Goal: Task Accomplishment & Management: Contribute content

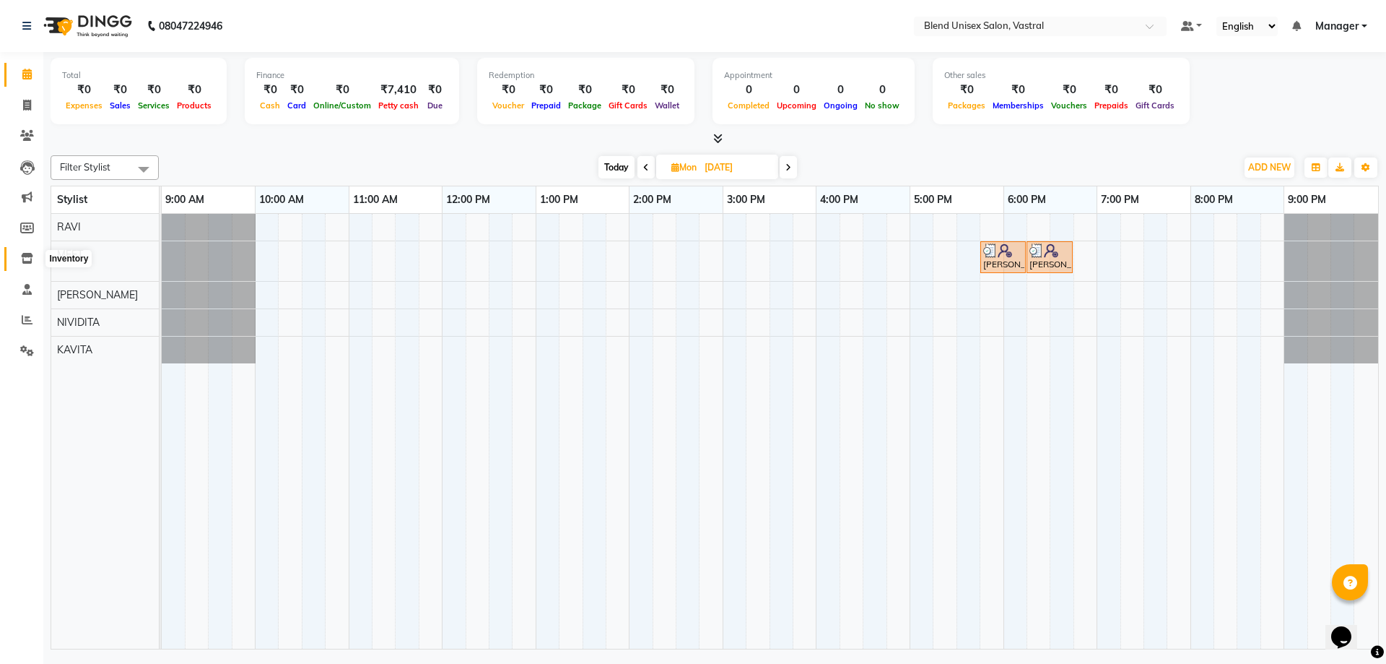
click at [31, 259] on icon at bounding box center [27, 258] width 12 height 11
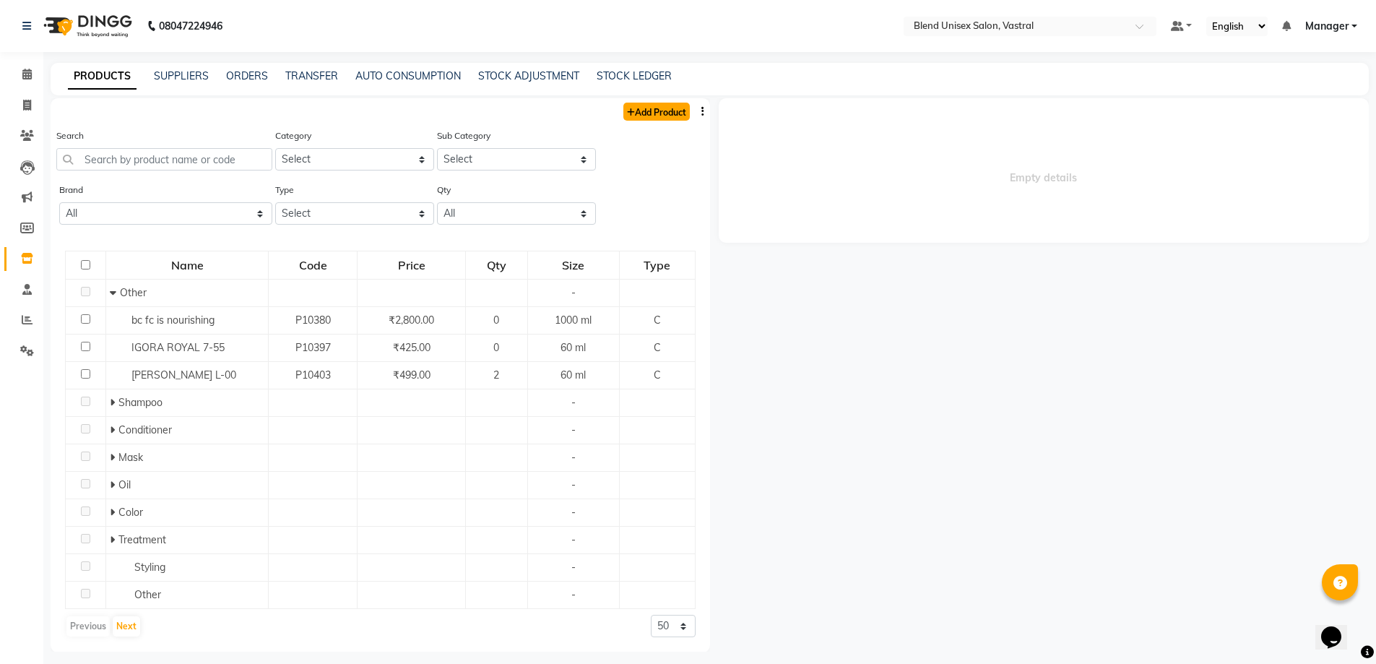
click at [658, 113] on link "Add Product" at bounding box center [656, 112] width 66 height 18
select select "true"
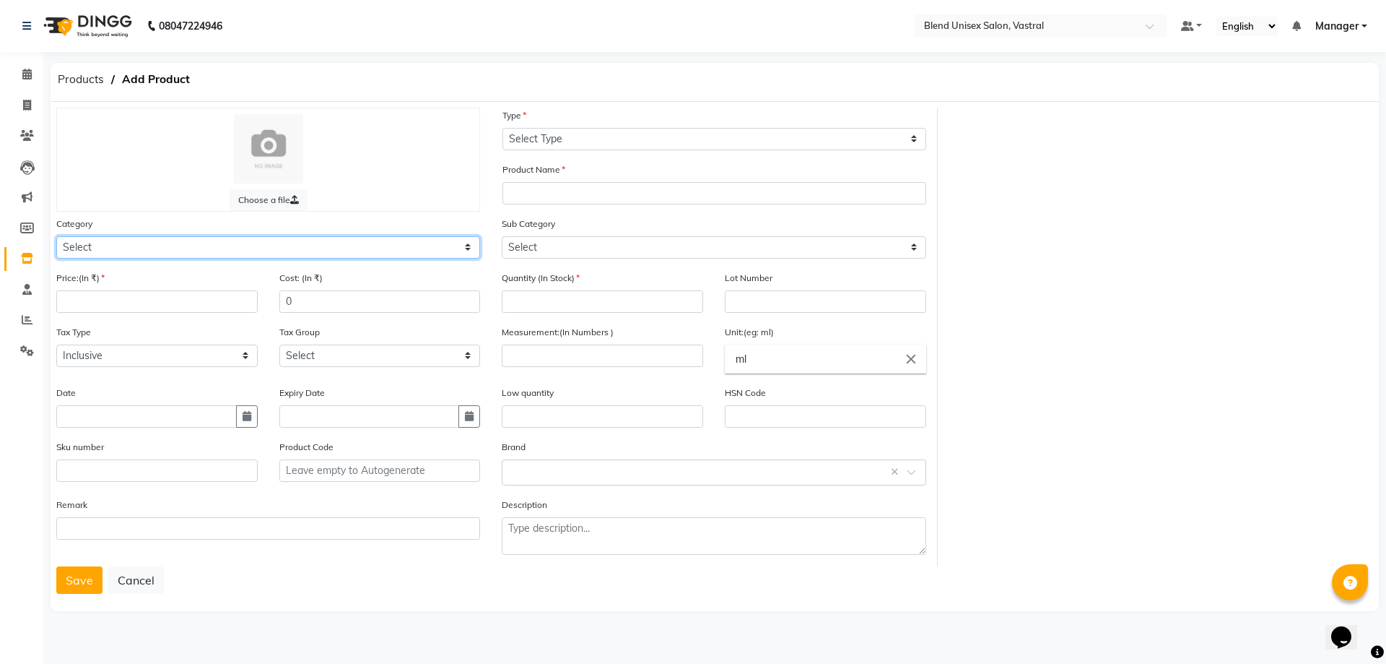
click at [379, 251] on select "Select Hair Skin Makeup Personal Care Appliances [PERSON_NAME] Waxing Disposabl…" at bounding box center [268, 247] width 424 height 22
select select "1003501150"
click at [56, 236] on select "Select Hair Skin Makeup Personal Care Appliances [PERSON_NAME] Waxing Disposabl…" at bounding box center [268, 247] width 424 height 22
click at [230, 301] on input "number" at bounding box center [156, 301] width 201 height 22
type input "2500"
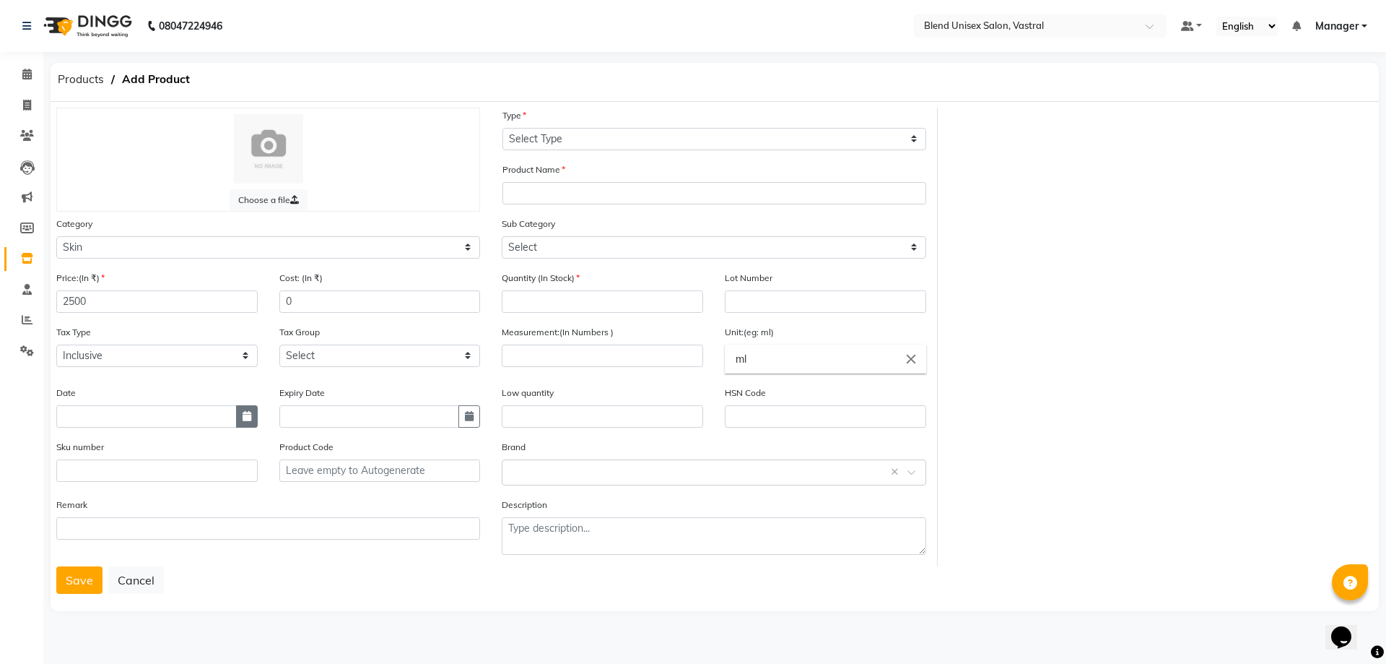
click at [245, 419] on icon "button" at bounding box center [247, 416] width 9 height 10
select select "10"
select select "2025"
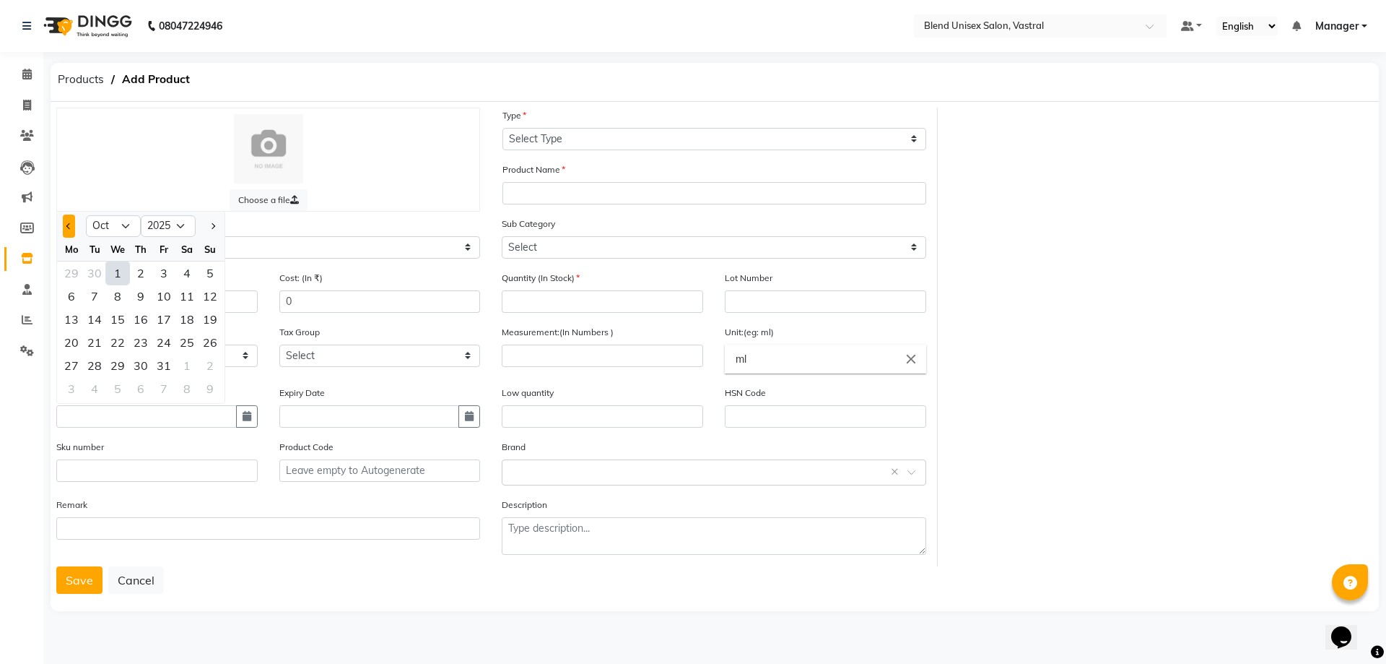
click at [66, 223] on button "Previous month" at bounding box center [69, 225] width 12 height 23
select select "9"
click at [191, 339] on div "27" at bounding box center [186, 342] width 23 height 23
type input "[DATE]"
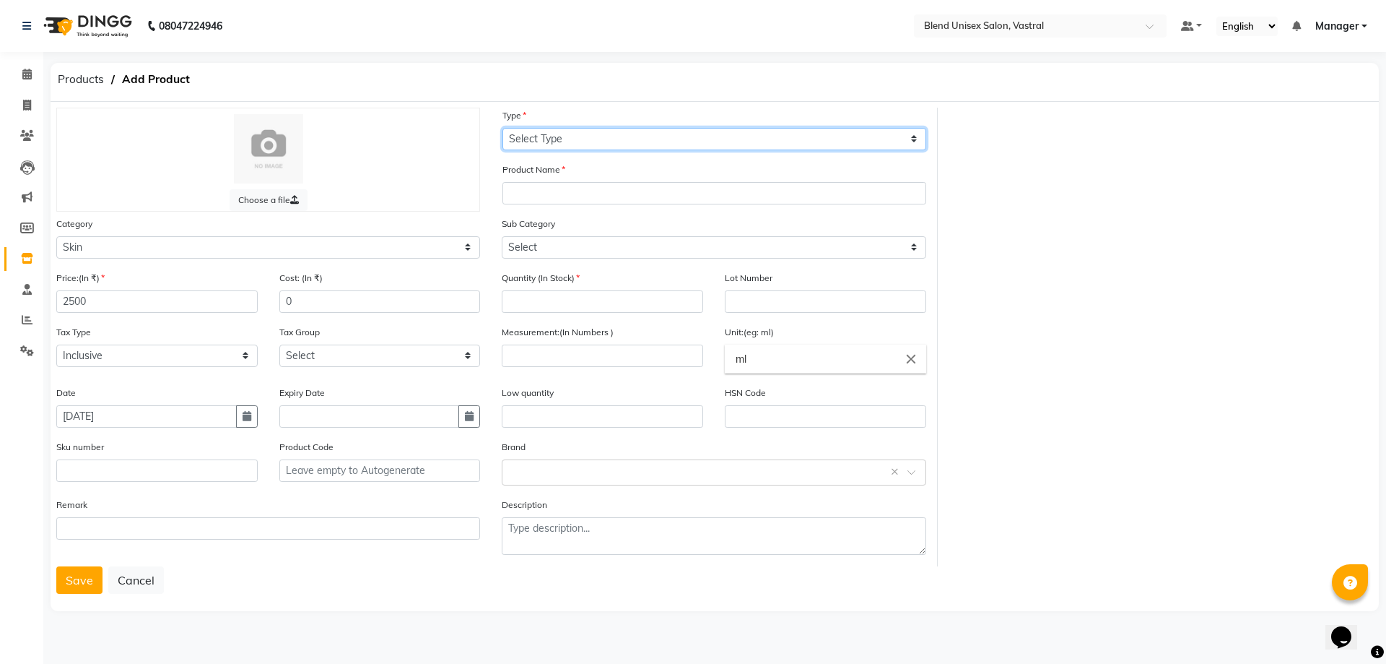
click at [518, 140] on select "Select Type Both Retail Consumable" at bounding box center [715, 139] width 424 height 22
click at [971, 231] on div "Choose a file Type Select Type Both Retail Consumable Product Name Category Sel…" at bounding box center [714, 337] width 1339 height 459
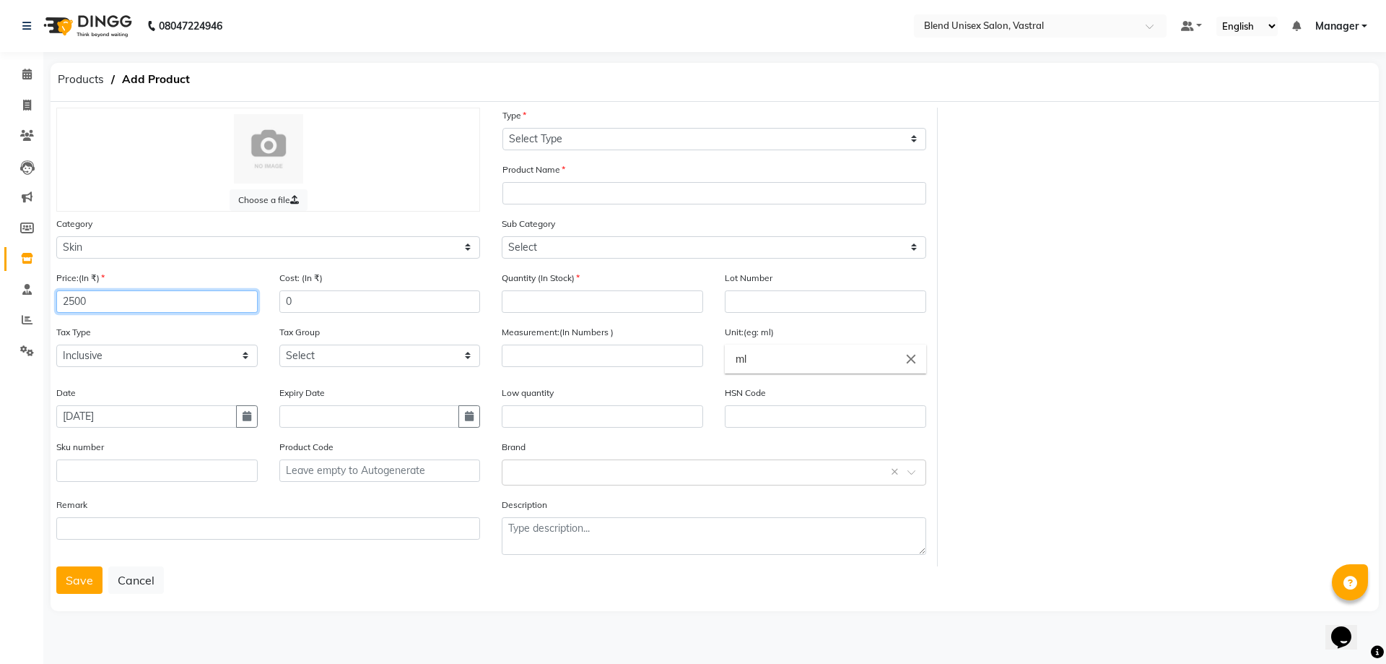
click at [123, 297] on input "2500" at bounding box center [156, 301] width 201 height 22
type input "2"
click at [230, 243] on select "Select Hair Skin Makeup Personal Care Appliances [PERSON_NAME] Waxing Disposabl…" at bounding box center [268, 247] width 424 height 22
click at [56, 236] on select "Select Hair Skin Makeup Personal Care Appliances [PERSON_NAME] Waxing Disposabl…" at bounding box center [268, 247] width 424 height 22
click at [171, 307] on input "number" at bounding box center [156, 301] width 201 height 22
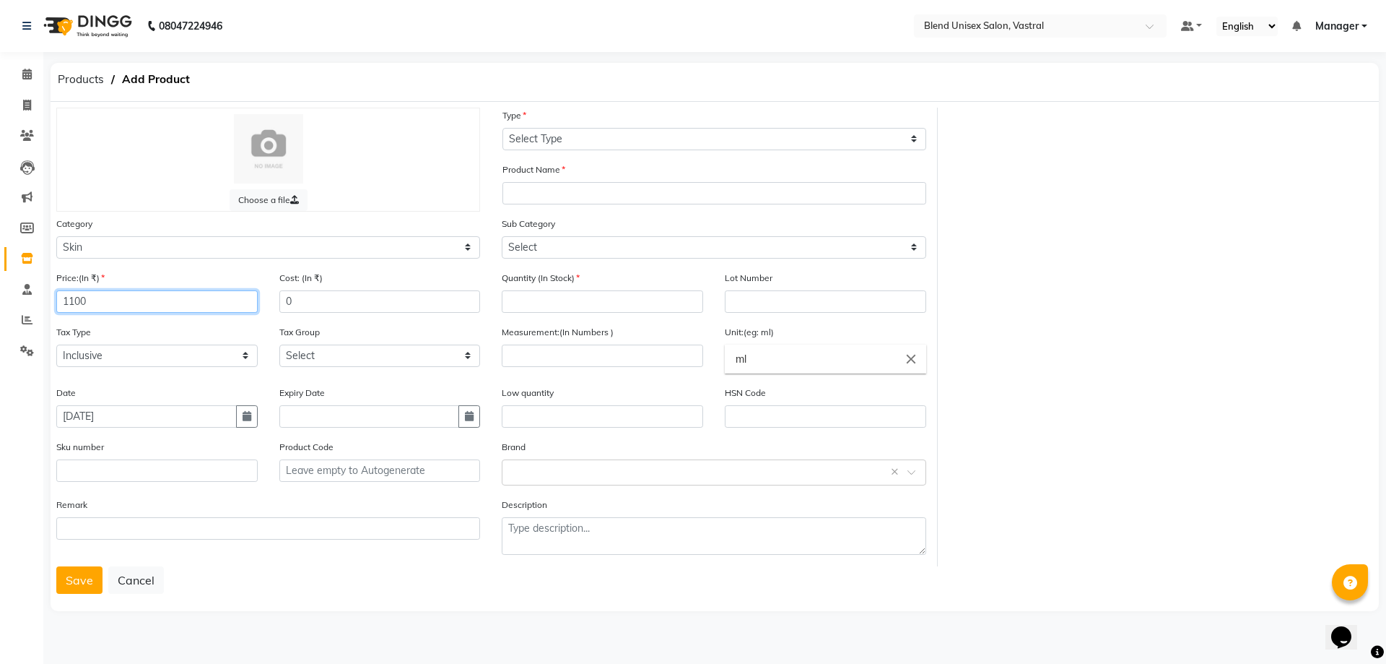
type input "1100"
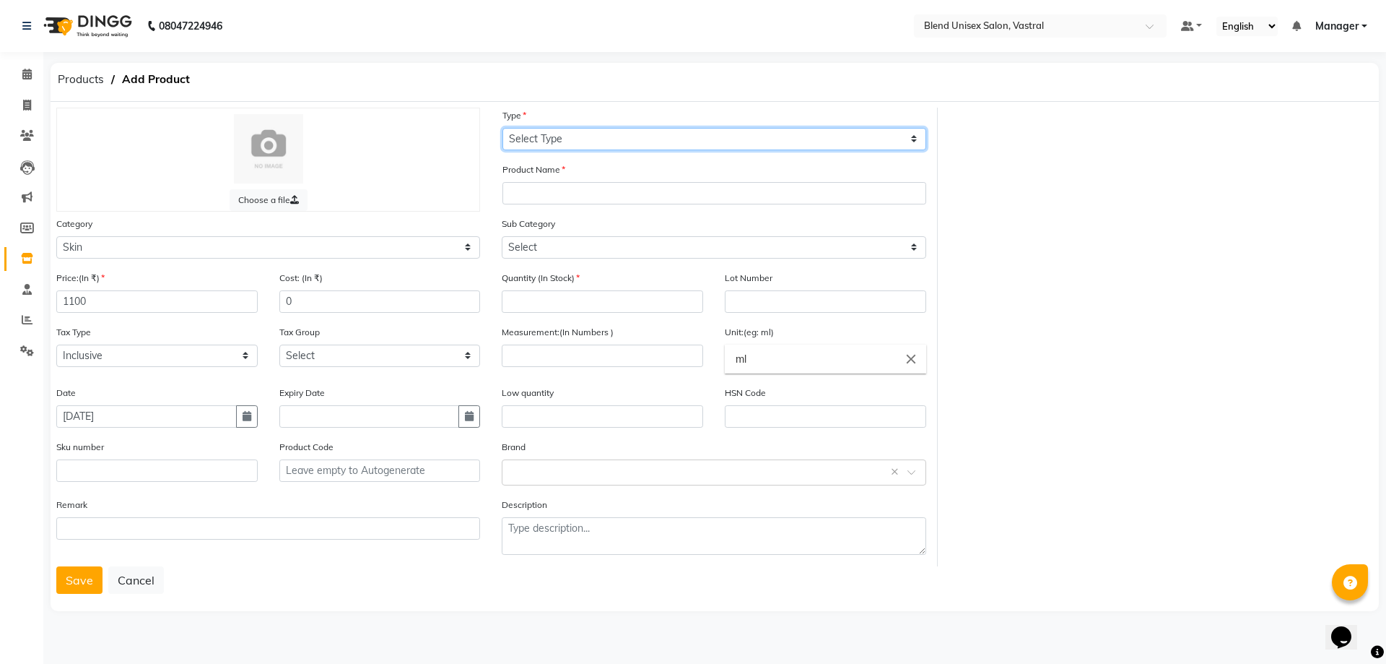
click at [531, 135] on select "Select Type Both Retail Consumable" at bounding box center [715, 139] width 424 height 22
select select "R"
click at [503, 128] on select "Select Type Both Retail Consumable" at bounding box center [715, 139] width 424 height 22
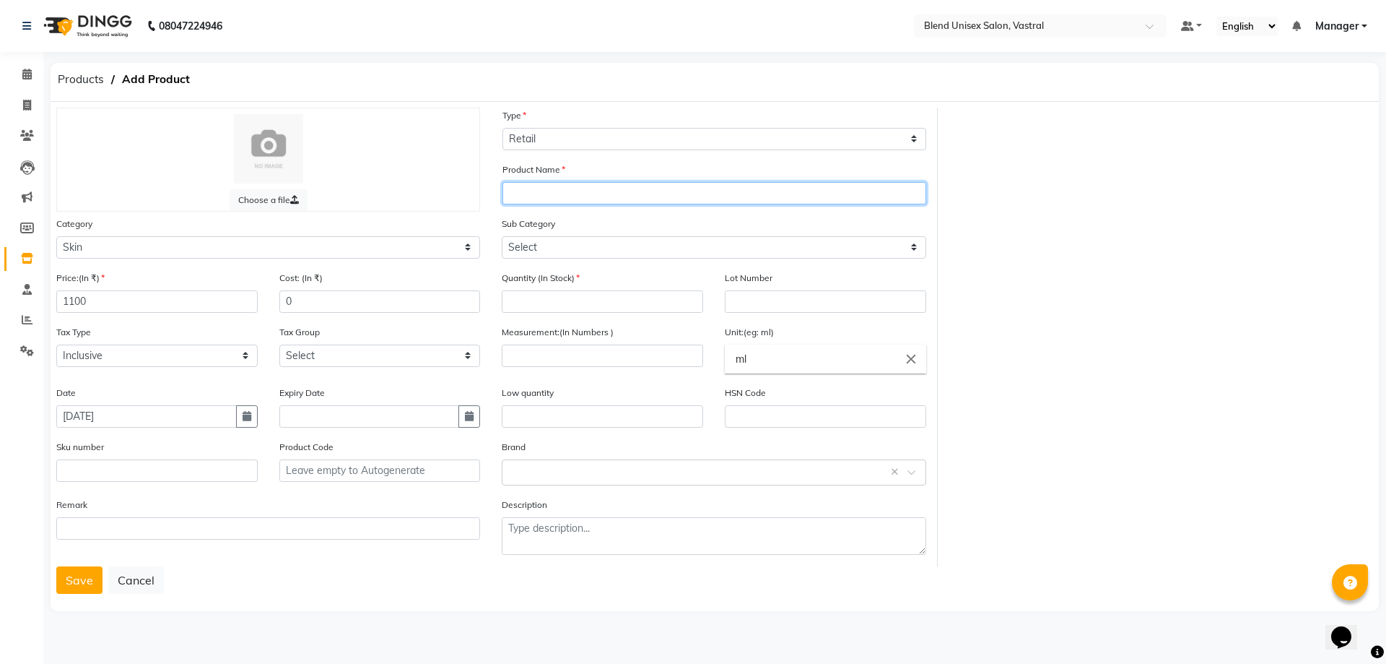
click at [539, 196] on input "text" at bounding box center [715, 193] width 424 height 22
type input "p"
type input "PORE CIEARING SKIN WASH"
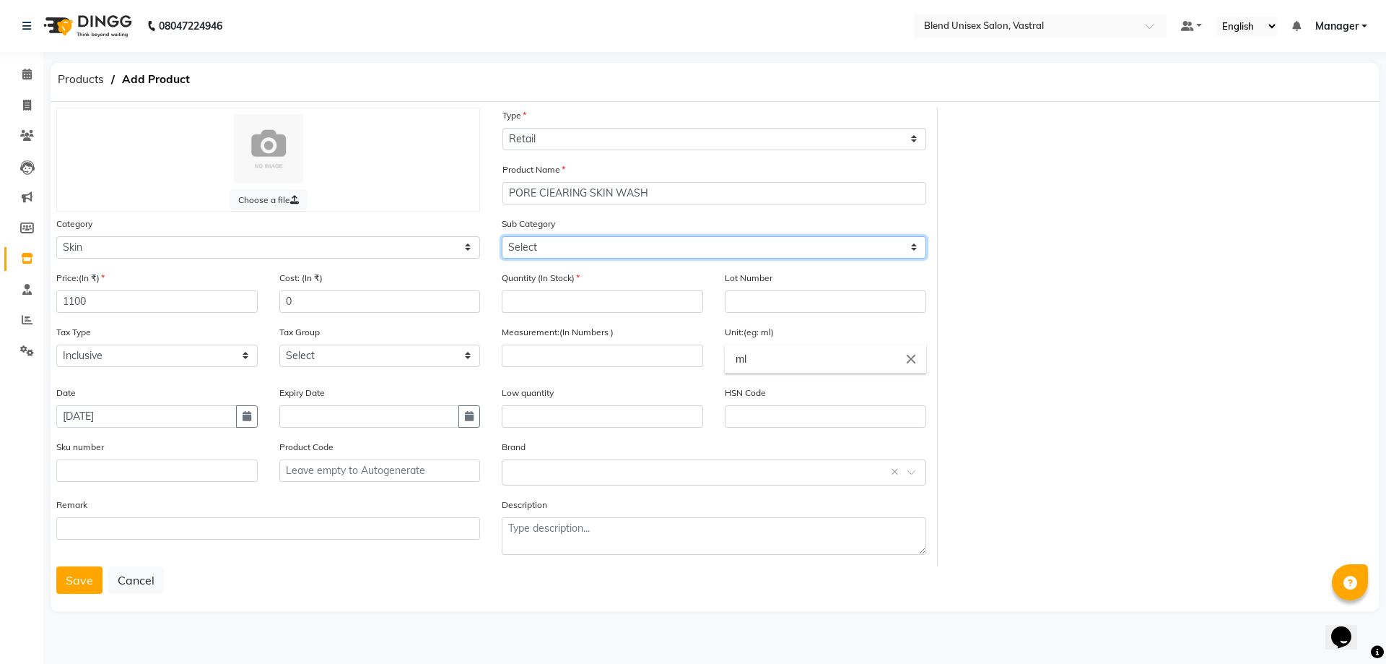
click at [662, 251] on select "Select Cleanser Facial Moisturiser Serum Toner Sun Care Masks Lip Care Eye Care…" at bounding box center [714, 247] width 424 height 22
select select "1003501151"
click at [502, 236] on select "Select Cleanser Facial Moisturiser Serum Toner Sun Care Masks Lip Care Eye Care…" at bounding box center [714, 247] width 424 height 22
click at [561, 304] on input "number" at bounding box center [602, 301] width 201 height 22
type input "3"
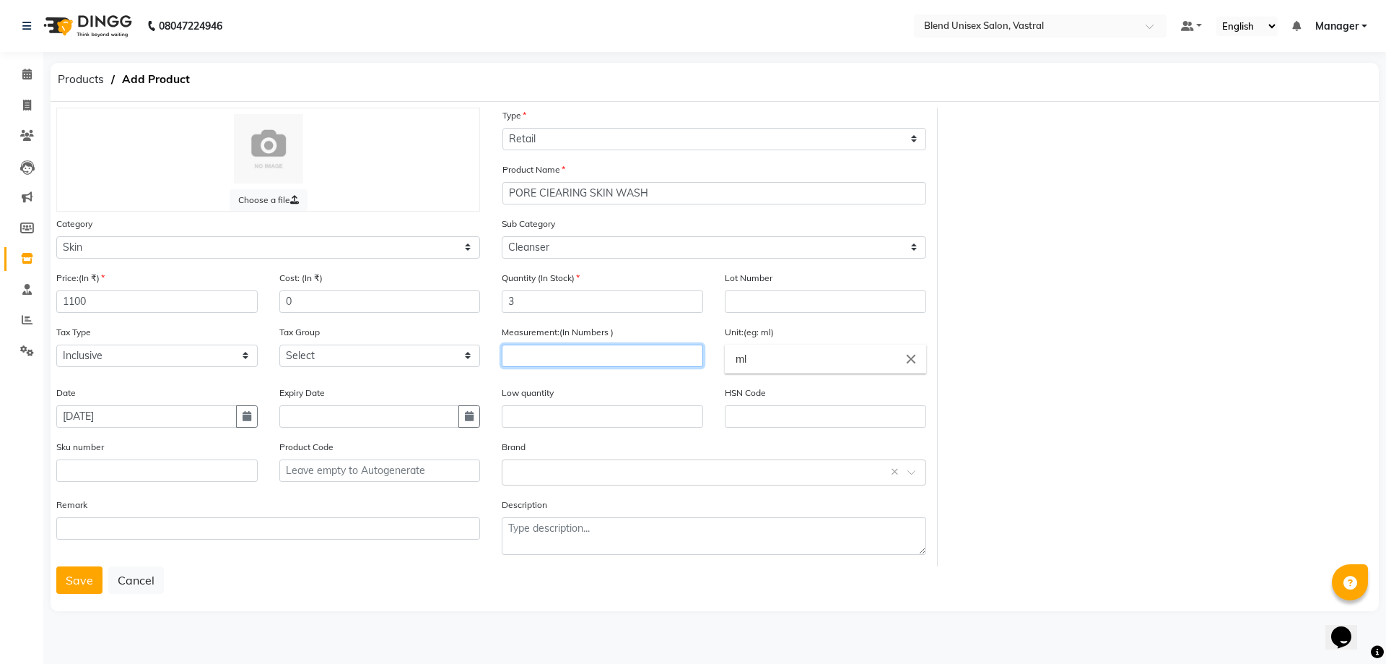
click at [510, 360] on input "number" at bounding box center [602, 355] width 201 height 22
type input "150"
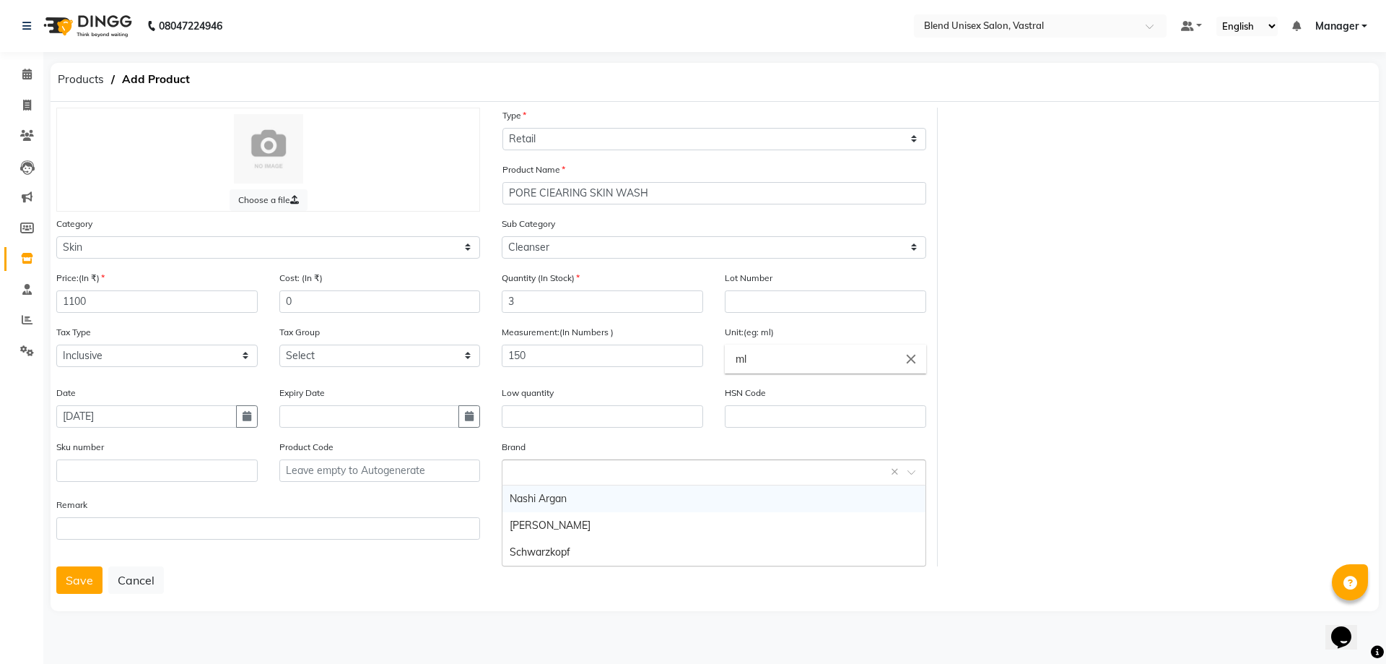
drag, startPoint x: 612, startPoint y: 471, endPoint x: 600, endPoint y: 459, distance: 16.3
click at [612, 469] on input "text" at bounding box center [699, 471] width 379 height 15
type input "O3+"
click at [526, 495] on span "Add item" at bounding box center [529, 499] width 38 height 10
click at [80, 586] on button "Save" at bounding box center [79, 579] width 46 height 27
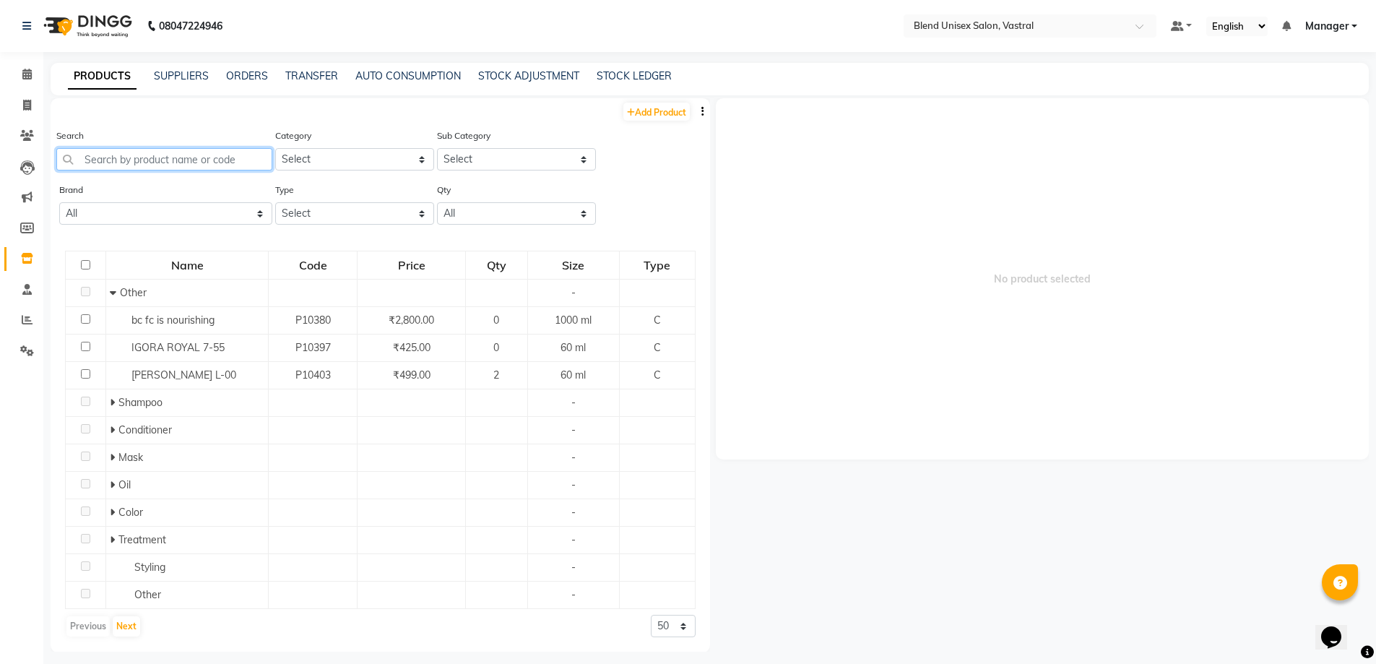
click at [210, 158] on input "text" at bounding box center [164, 159] width 216 height 22
click at [652, 109] on link "Add Product" at bounding box center [656, 112] width 66 height 18
select select "true"
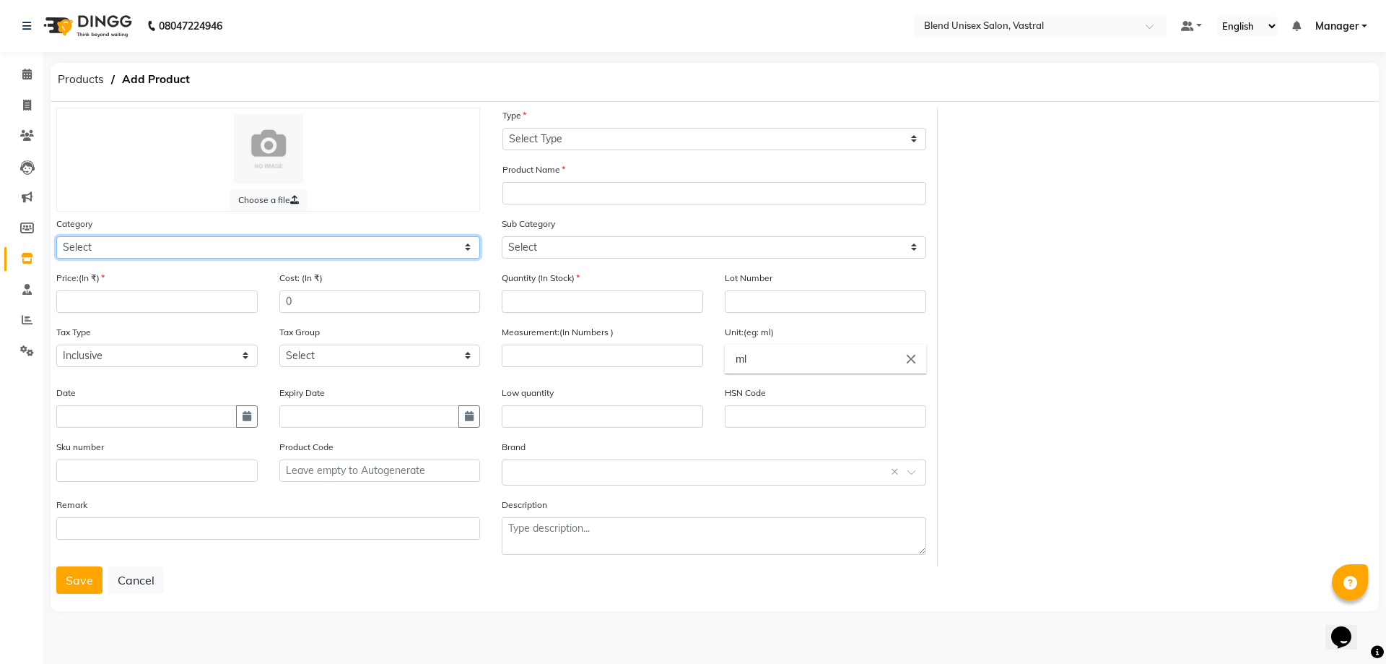
click at [218, 246] on select "Select Hair Skin Makeup Personal Care Appliances [PERSON_NAME] Waxing Disposabl…" at bounding box center [268, 247] width 424 height 22
select select "1003501150"
click at [56, 236] on select "Select Hair Skin Makeup Personal Care Appliances [PERSON_NAME] Waxing Disposabl…" at bounding box center [268, 247] width 424 height 22
click at [218, 298] on input "number" at bounding box center [156, 301] width 201 height 22
type input "1100"
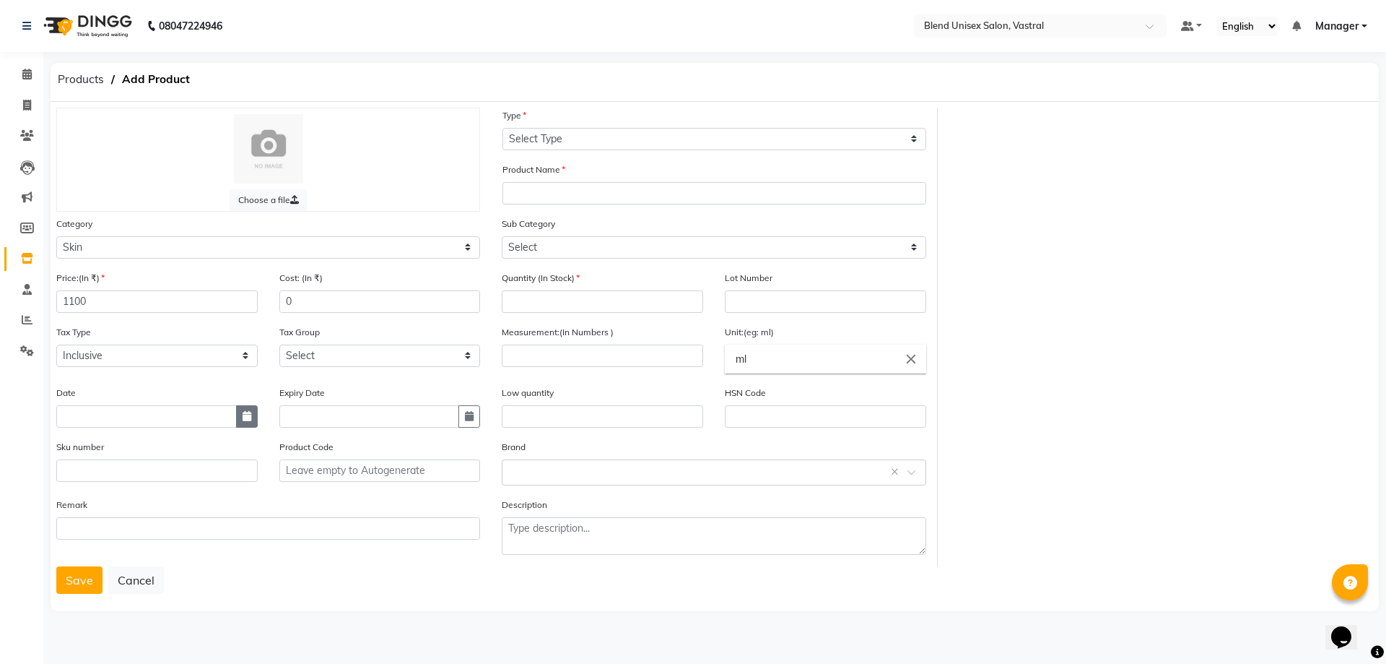
click at [237, 418] on button "button" at bounding box center [247, 416] width 22 height 22
select select "10"
select select "2025"
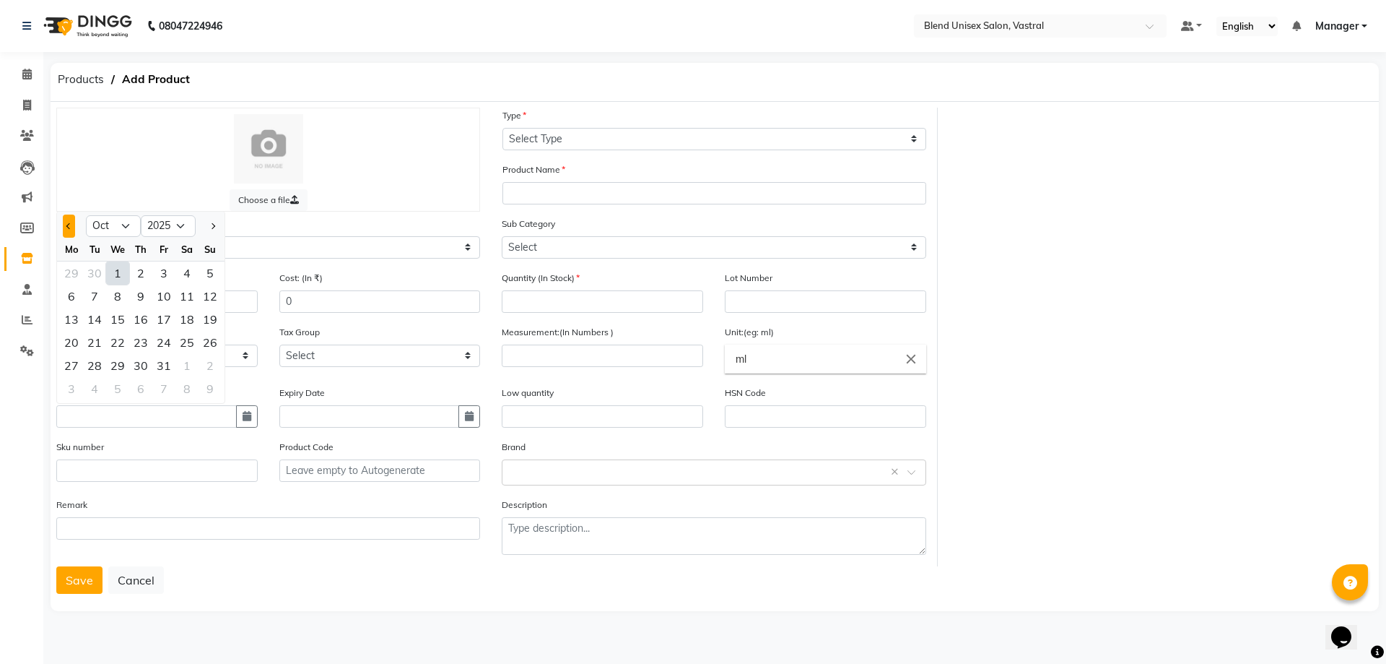
click at [63, 217] on button "Previous month" at bounding box center [69, 225] width 12 height 23
select select "9"
click at [179, 343] on div "27" at bounding box center [186, 342] width 23 height 23
type input "[DATE]"
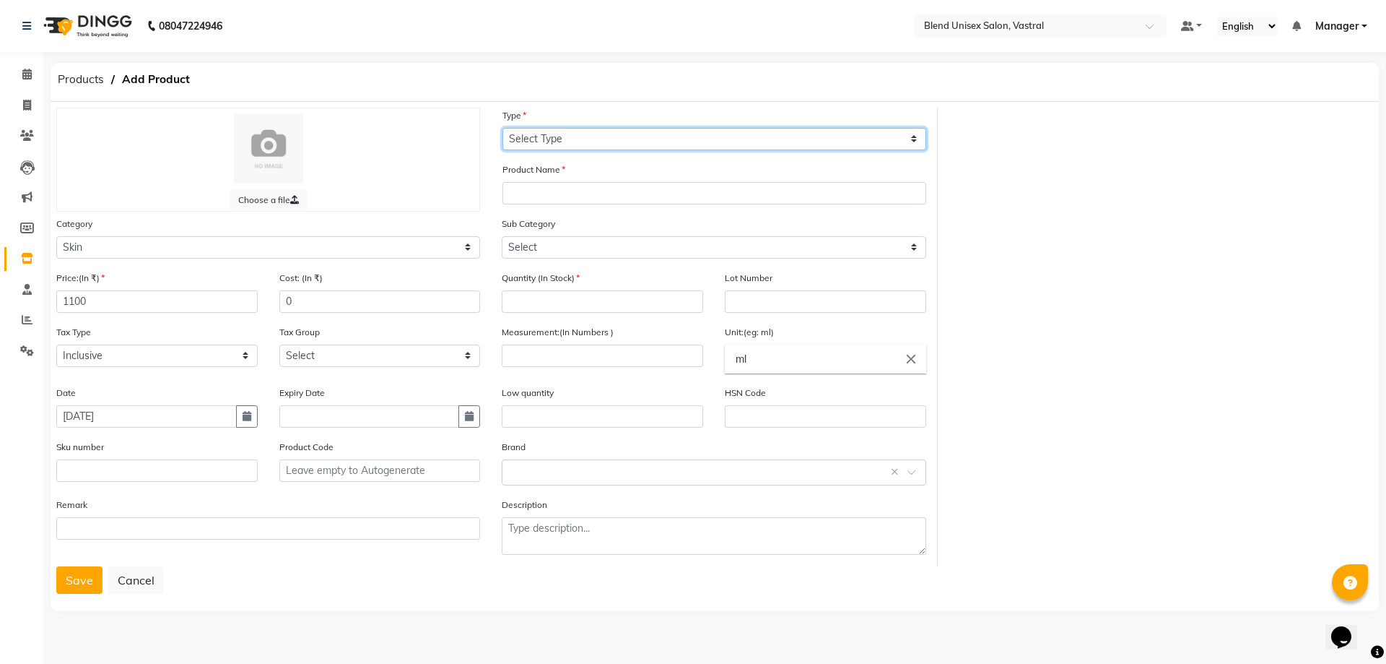
click at [557, 139] on select "Select Type Both Retail Consumable" at bounding box center [715, 139] width 424 height 22
select select "R"
click at [503, 128] on select "Select Type Both Retail Consumable" at bounding box center [715, 139] width 424 height 22
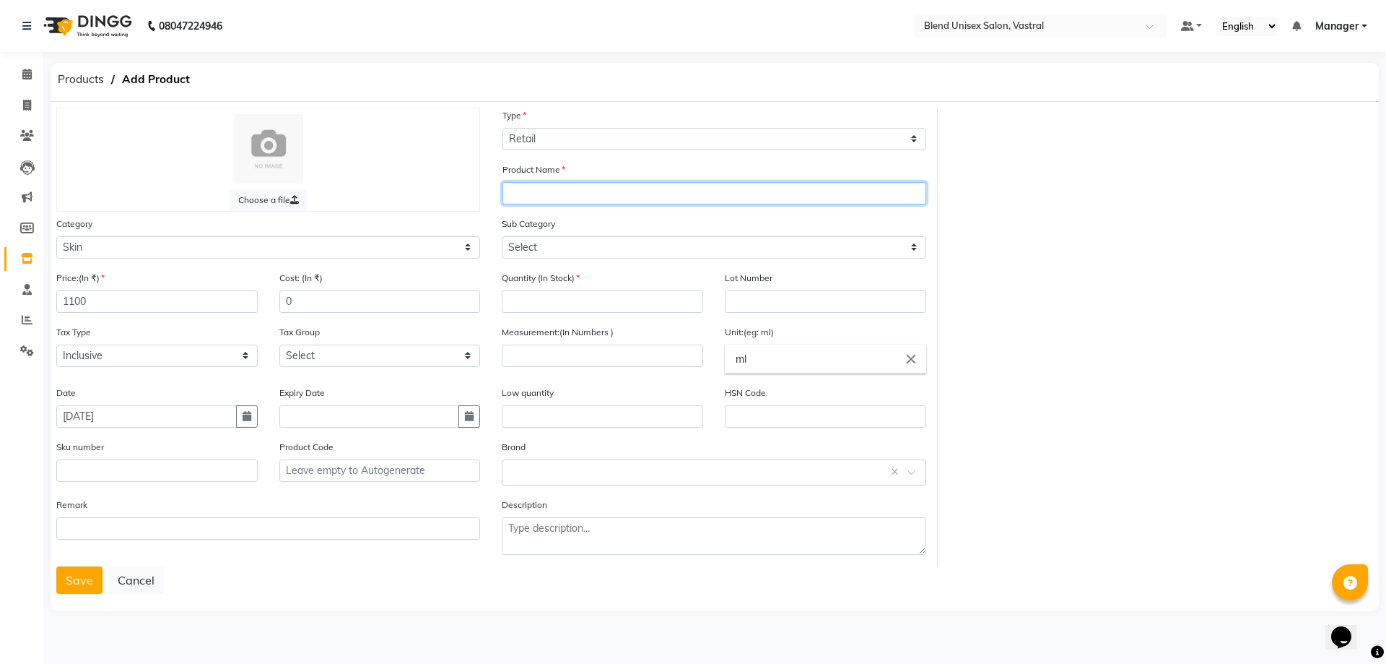
click at [536, 199] on input "text" at bounding box center [715, 193] width 424 height 22
type input "d"
type input "DERMA CAIM CLEANSER"
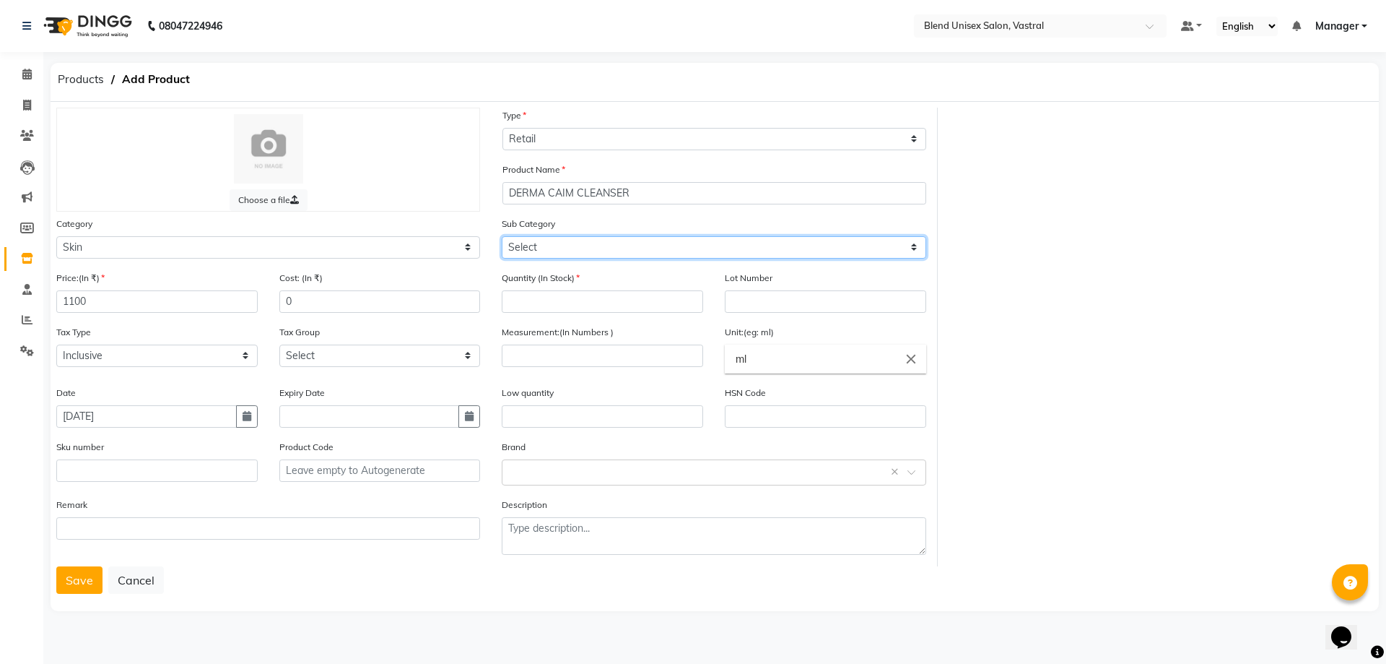
click at [531, 247] on select "Select Cleanser Facial Moisturiser Serum Toner Sun Care Masks Lip Care Eye Care…" at bounding box center [714, 247] width 424 height 22
select select "1003501151"
click at [502, 236] on select "Select Cleanser Facial Moisturiser Serum Toner Sun Care Masks Lip Care Eye Care…" at bounding box center [714, 247] width 424 height 22
click at [533, 295] on input "number" at bounding box center [602, 301] width 201 height 22
type input "3"
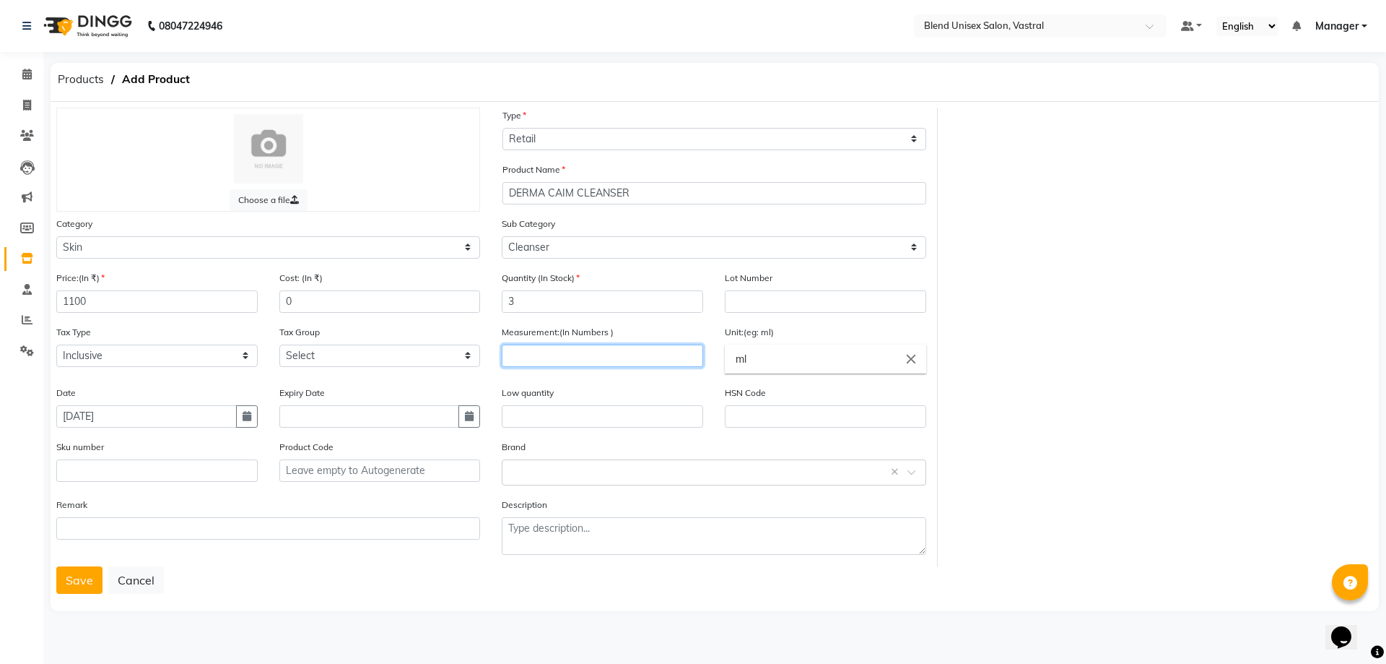
click at [550, 353] on input "number" at bounding box center [602, 355] width 201 height 22
type input "150"
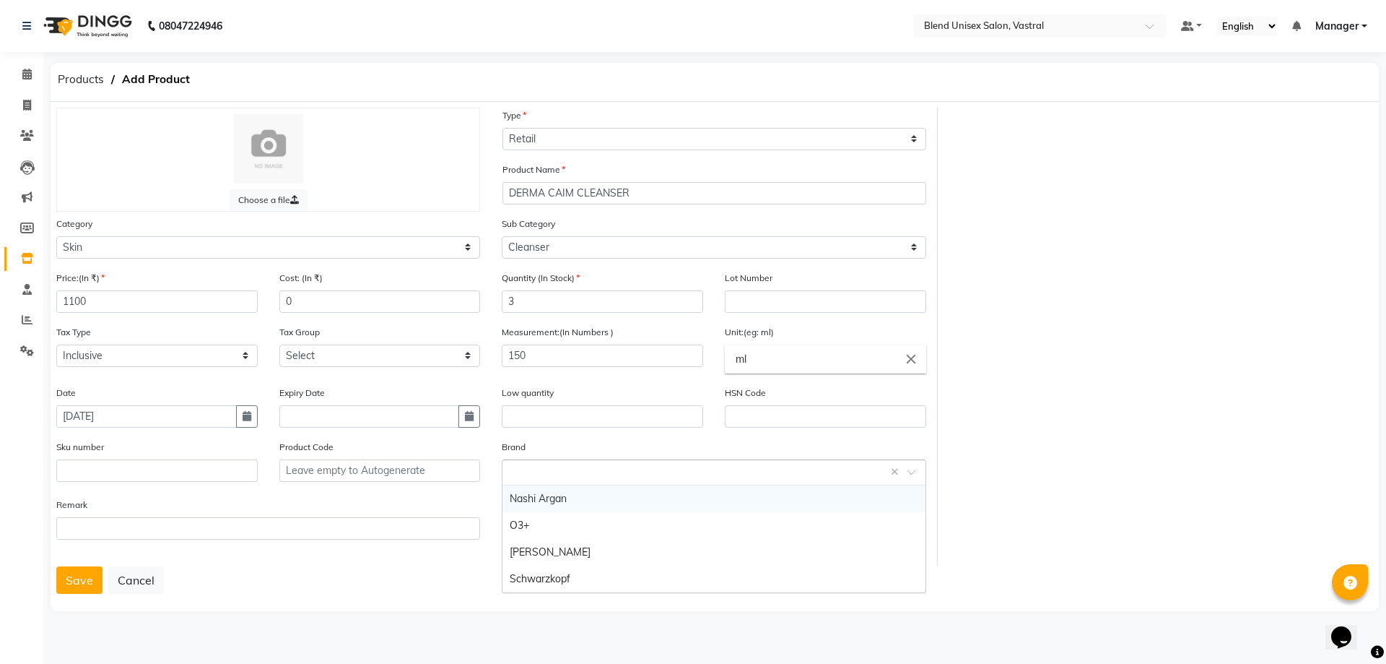
click at [553, 475] on input "text" at bounding box center [699, 471] width 379 height 15
click at [526, 521] on div "O3+" at bounding box center [714, 525] width 422 height 27
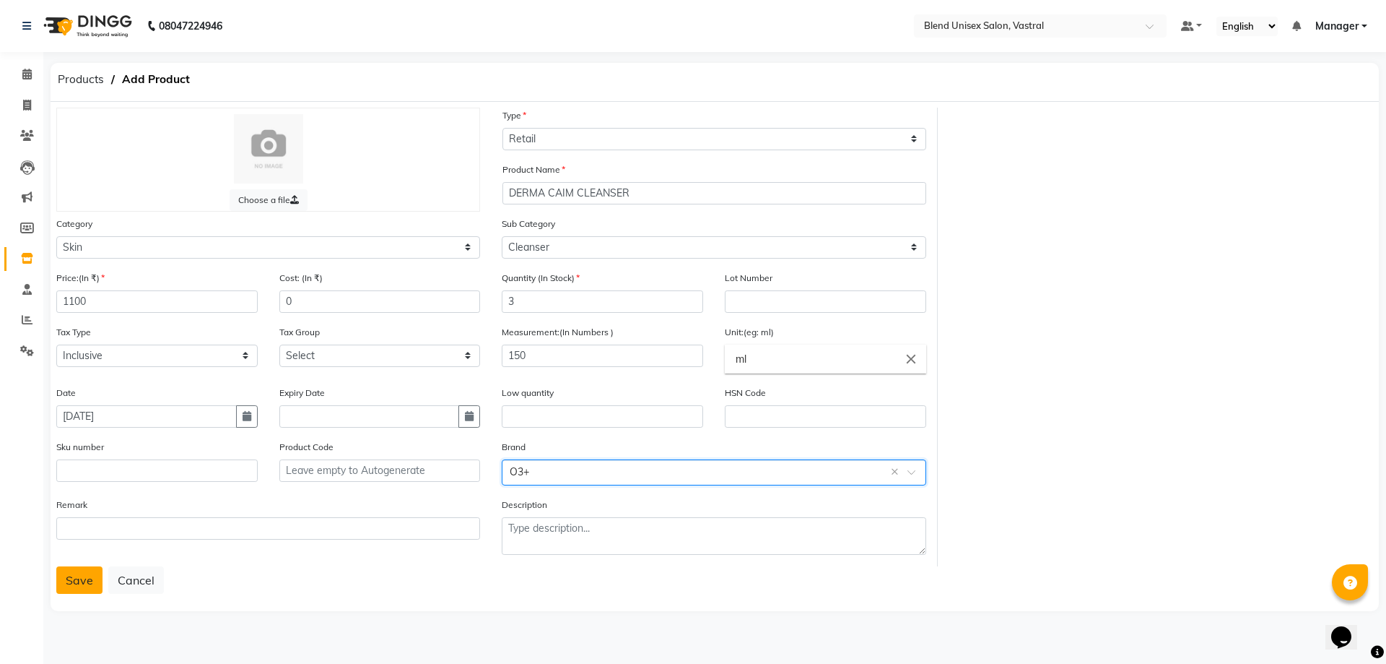
click at [82, 583] on button "Save" at bounding box center [79, 579] width 46 height 27
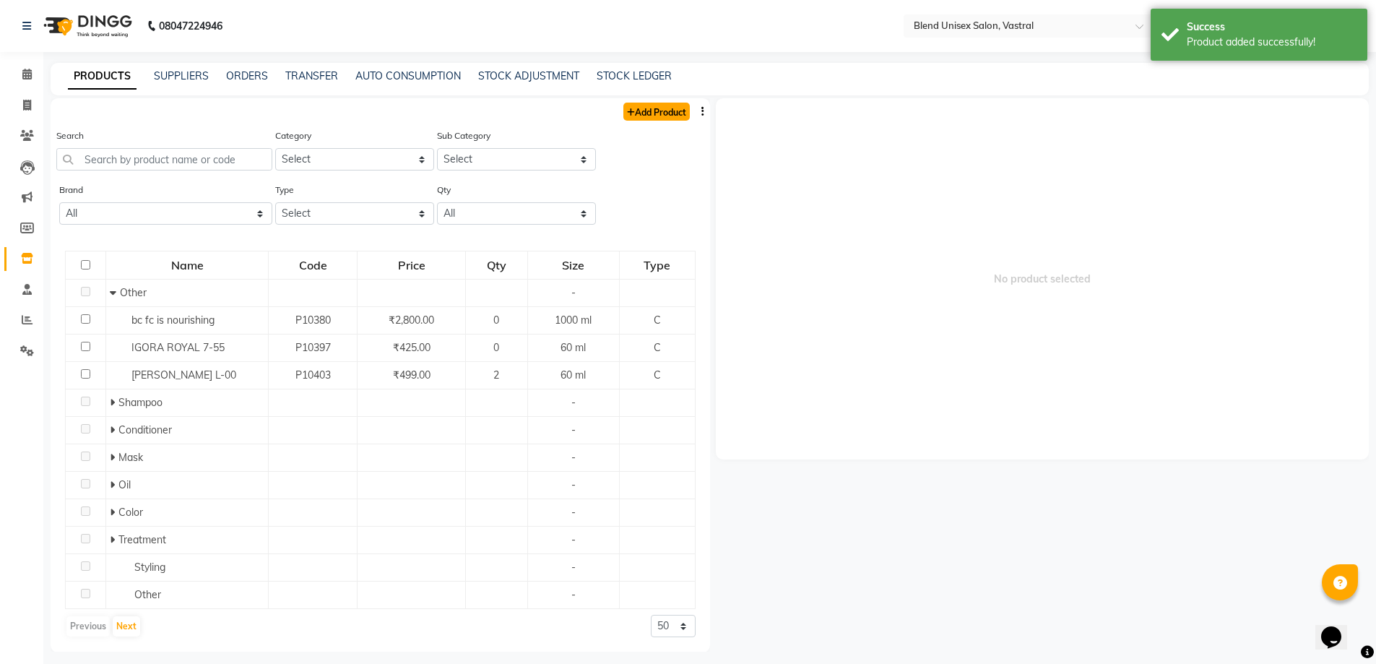
click at [645, 112] on link "Add Product" at bounding box center [656, 112] width 66 height 18
select select "true"
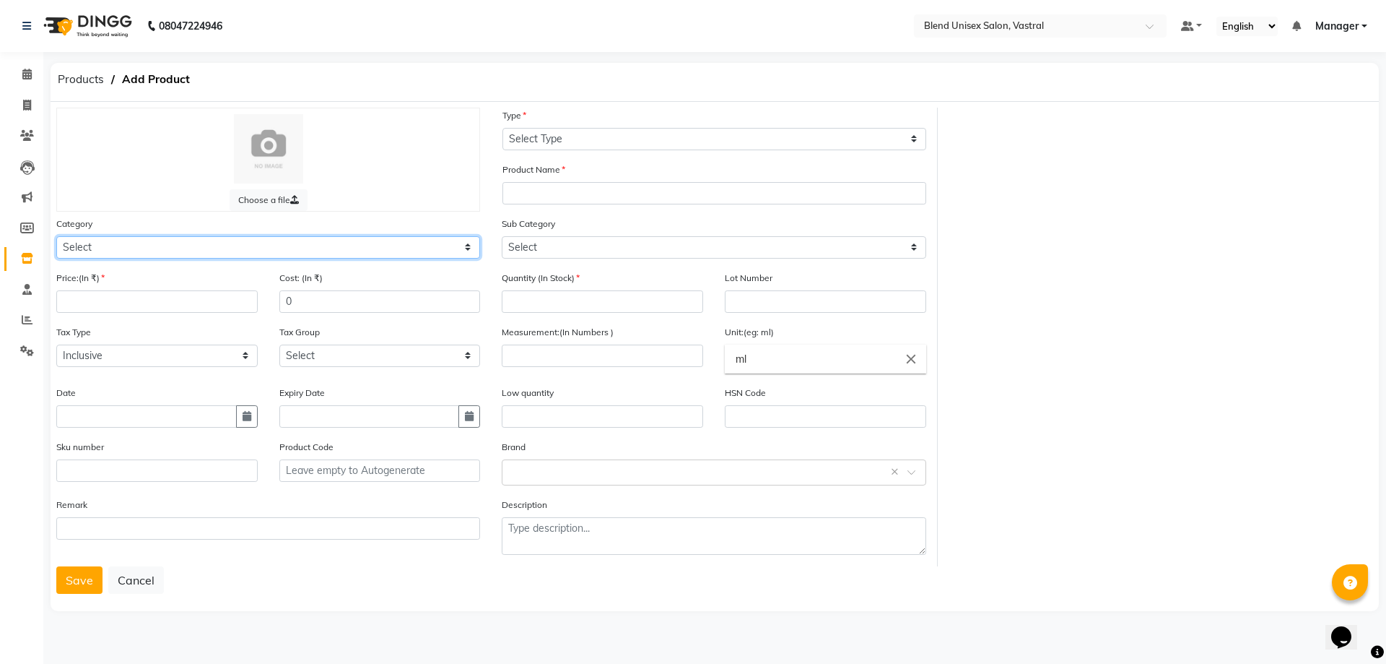
click at [456, 242] on select "Select Hair Skin Makeup Personal Care Appliances [PERSON_NAME] Waxing Disposabl…" at bounding box center [268, 247] width 424 height 22
select select "1003501150"
click at [56, 236] on select "Select Hair Skin Makeup Personal Care Appliances [PERSON_NAME] Waxing Disposabl…" at bounding box center [268, 247] width 424 height 22
click at [233, 300] on input "number" at bounding box center [156, 301] width 201 height 22
type input "1100"
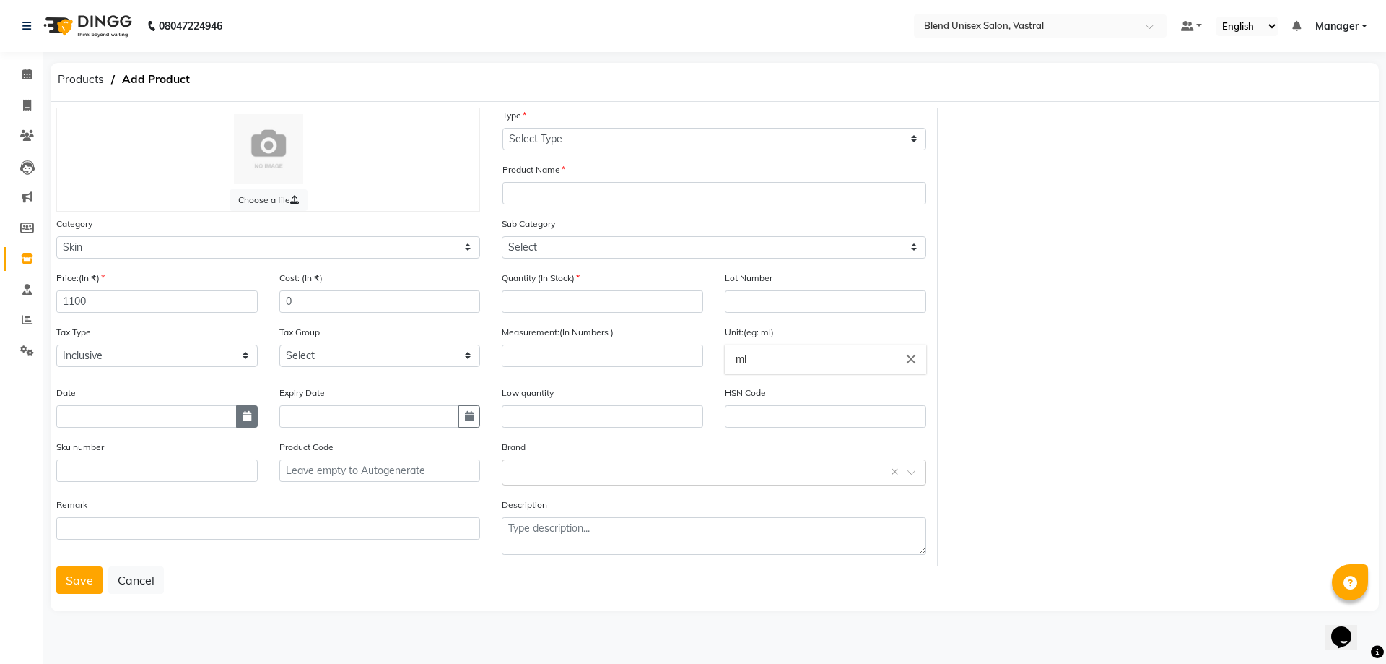
click at [250, 417] on icon "button" at bounding box center [247, 416] width 9 height 10
select select "10"
select select "2025"
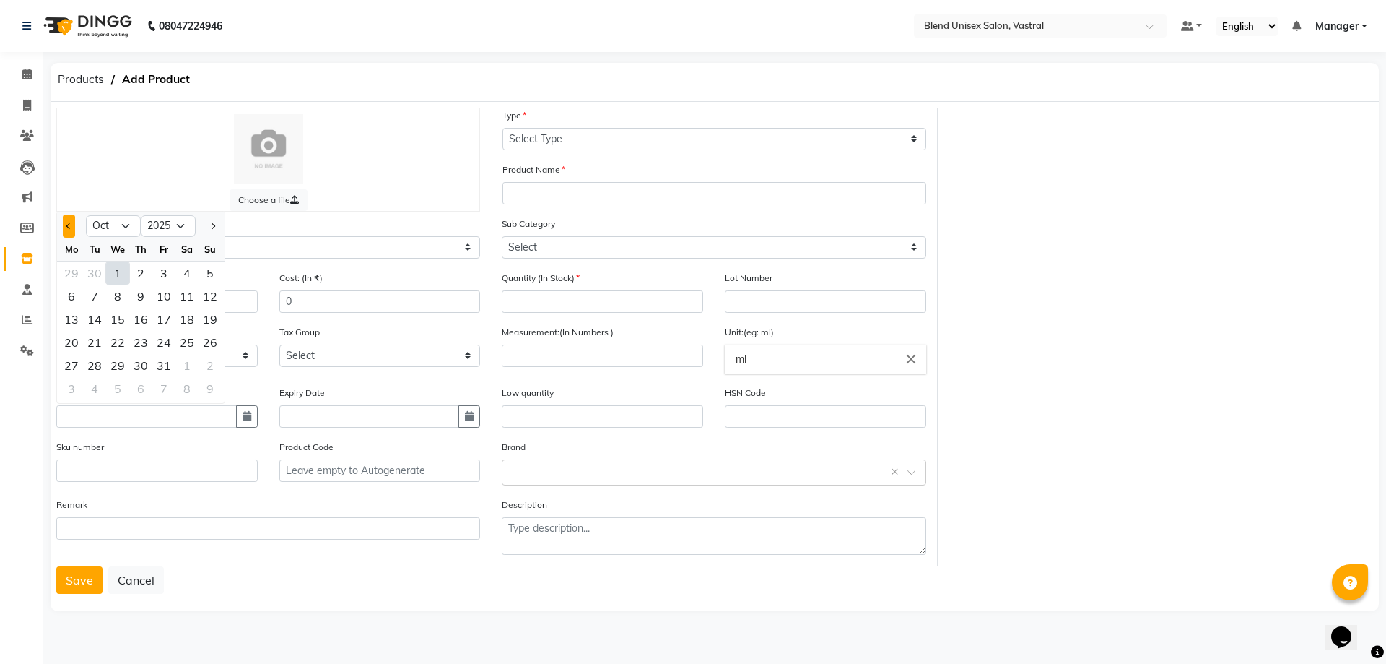
click at [74, 226] on button "Previous month" at bounding box center [69, 225] width 12 height 23
select select "9"
click at [191, 342] on div "27" at bounding box center [186, 342] width 23 height 23
type input "[DATE]"
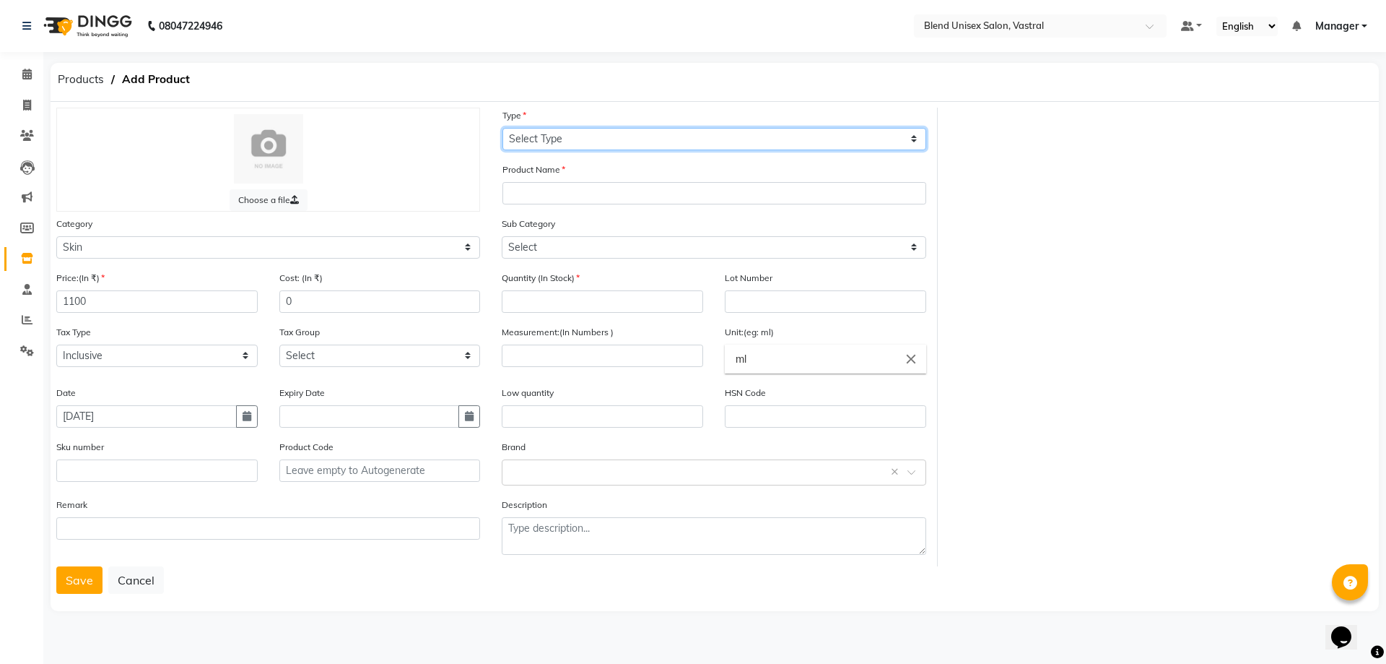
click at [567, 143] on select "Select Type Both Retail Consumable" at bounding box center [715, 139] width 424 height 22
select select "R"
click at [503, 128] on select "Select Type Both Retail Consumable" at bounding box center [715, 139] width 424 height 22
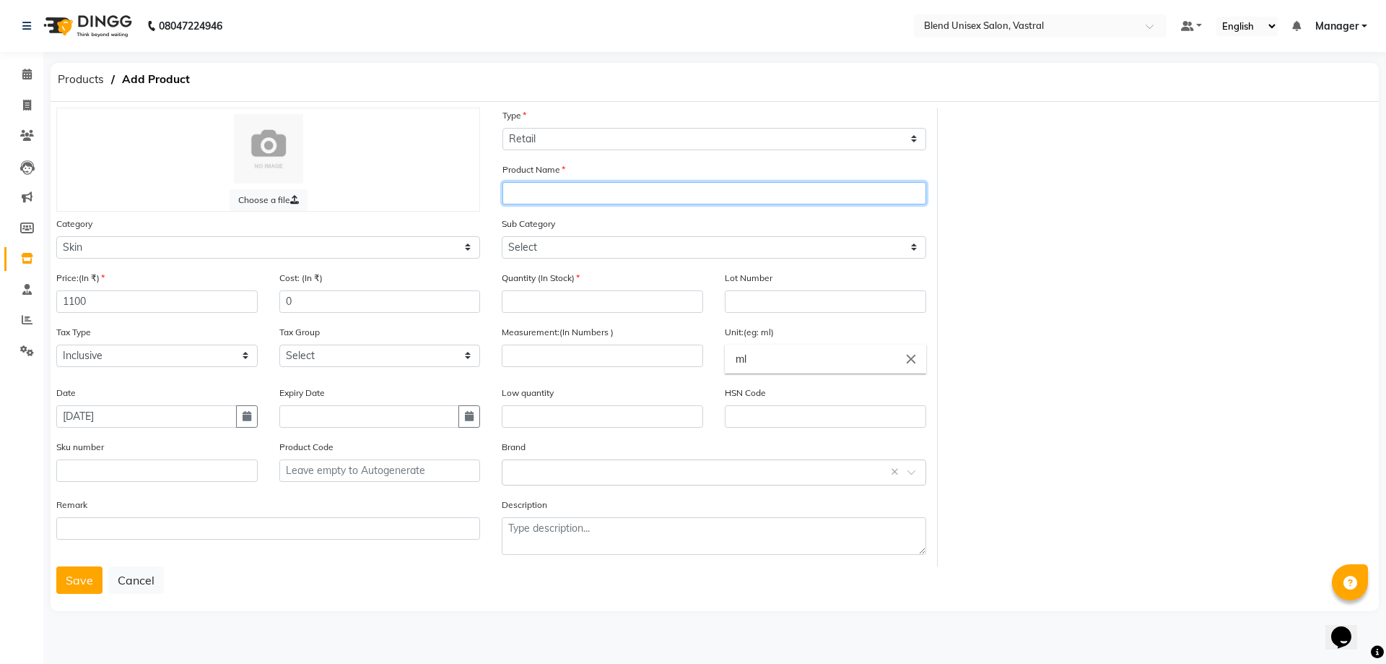
click at [550, 195] on input "text" at bounding box center [715, 193] width 424 height 22
type input "RESURFACING BRIGHTEN UP CLEANSER"
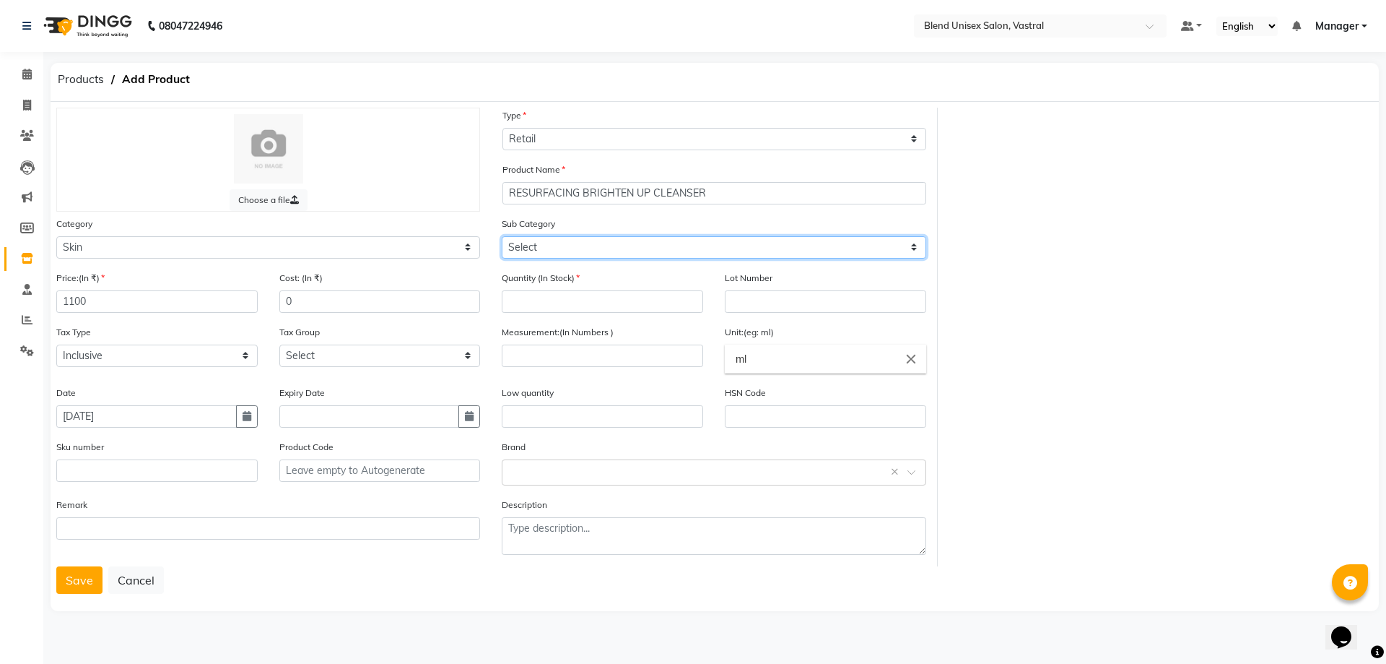
drag, startPoint x: 550, startPoint y: 244, endPoint x: 559, endPoint y: 244, distance: 9.4
click at [559, 244] on select "Select Cleanser Facial Moisturiser Serum Toner Sun Care Masks Lip Care Eye Care…" at bounding box center [714, 247] width 424 height 22
select select "1003501151"
click at [502, 236] on select "Select Cleanser Facial Moisturiser Serum Toner Sun Care Masks Lip Care Eye Care…" at bounding box center [714, 247] width 424 height 22
click at [598, 305] on input "number" at bounding box center [602, 301] width 201 height 22
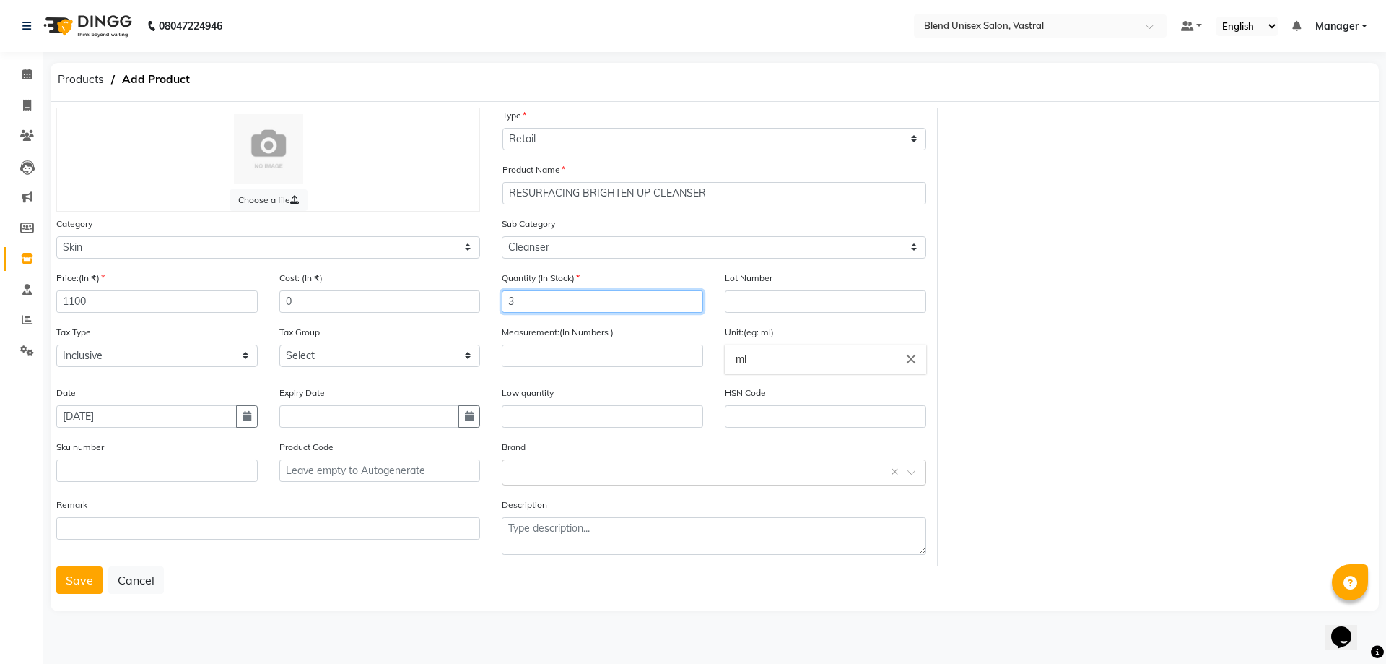
type input "3"
click at [636, 360] on input "number" at bounding box center [602, 355] width 201 height 22
type input "150"
click at [599, 477] on input "text" at bounding box center [699, 471] width 379 height 15
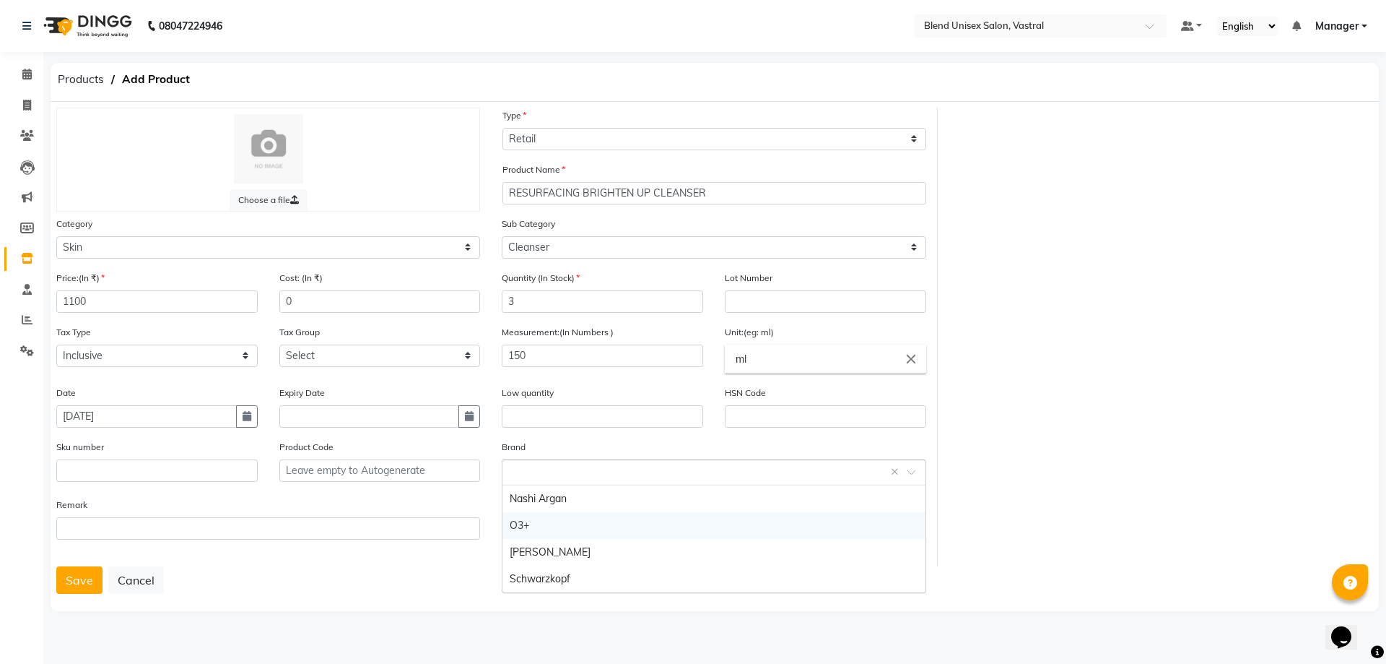
click at [587, 523] on div "O3+" at bounding box center [714, 525] width 422 height 27
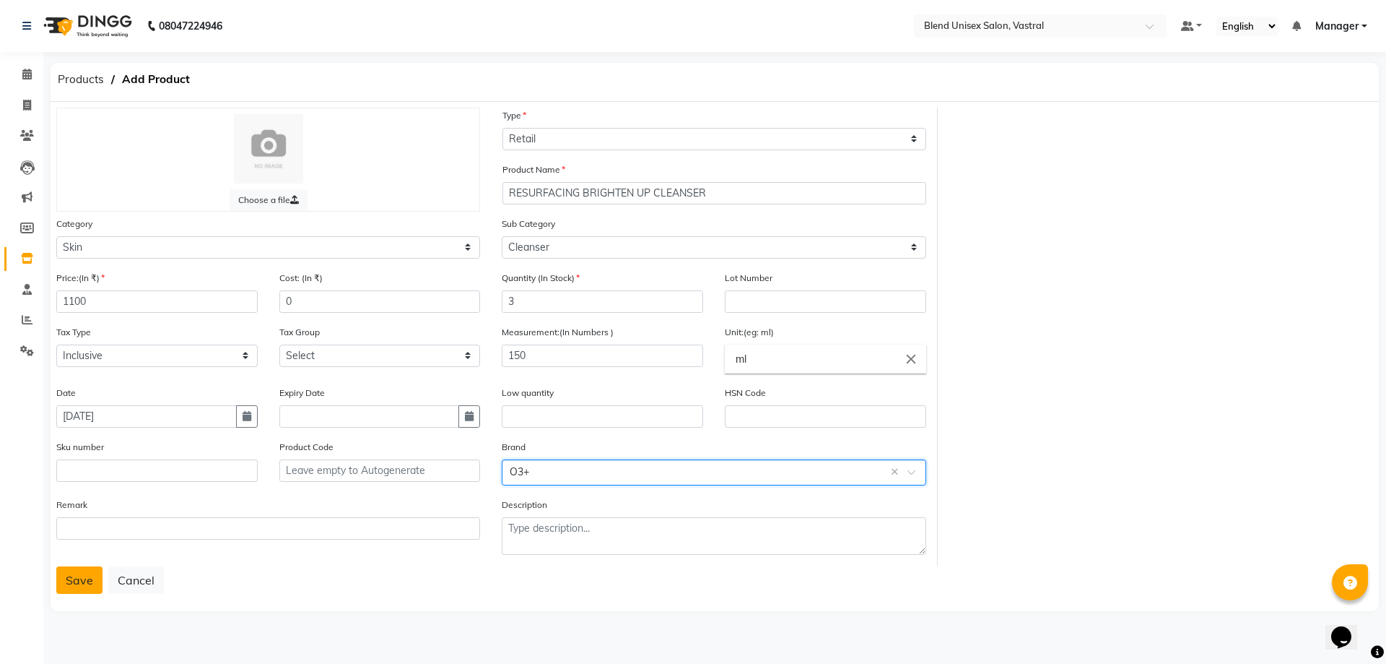
click at [79, 586] on button "Save" at bounding box center [79, 579] width 46 height 27
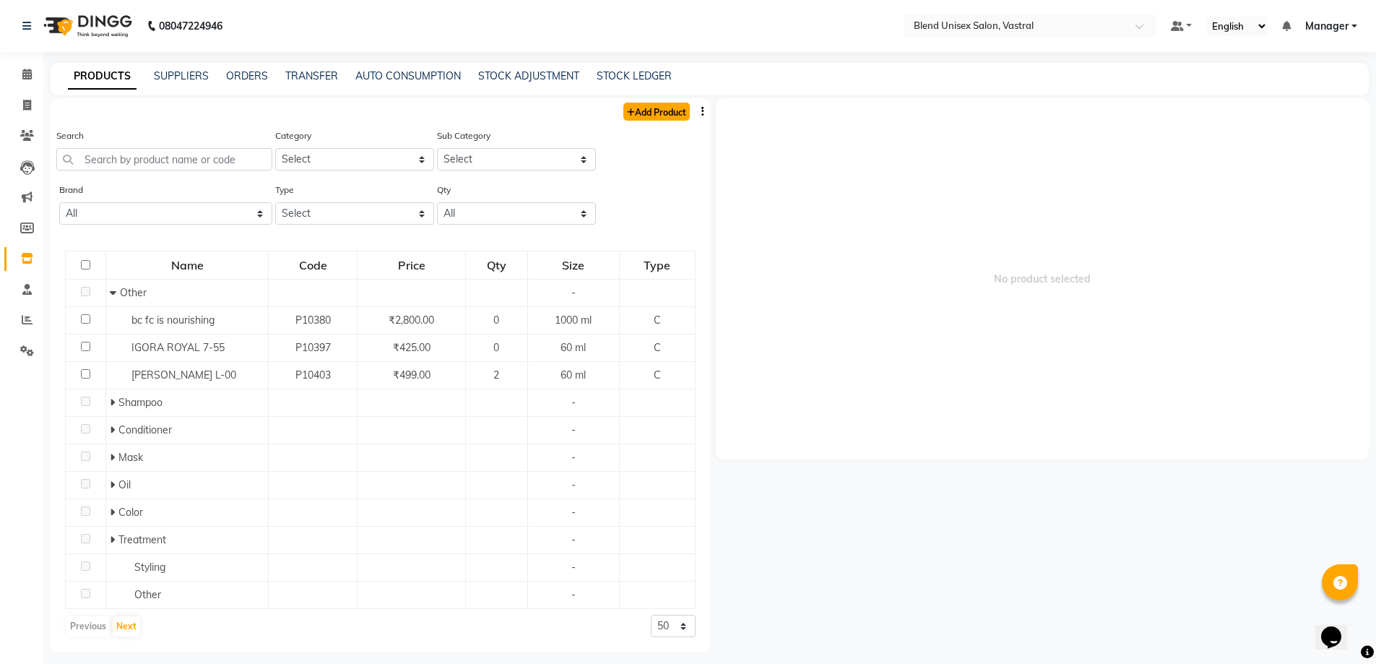
click at [657, 112] on link "Add Product" at bounding box center [656, 112] width 66 height 18
select select "true"
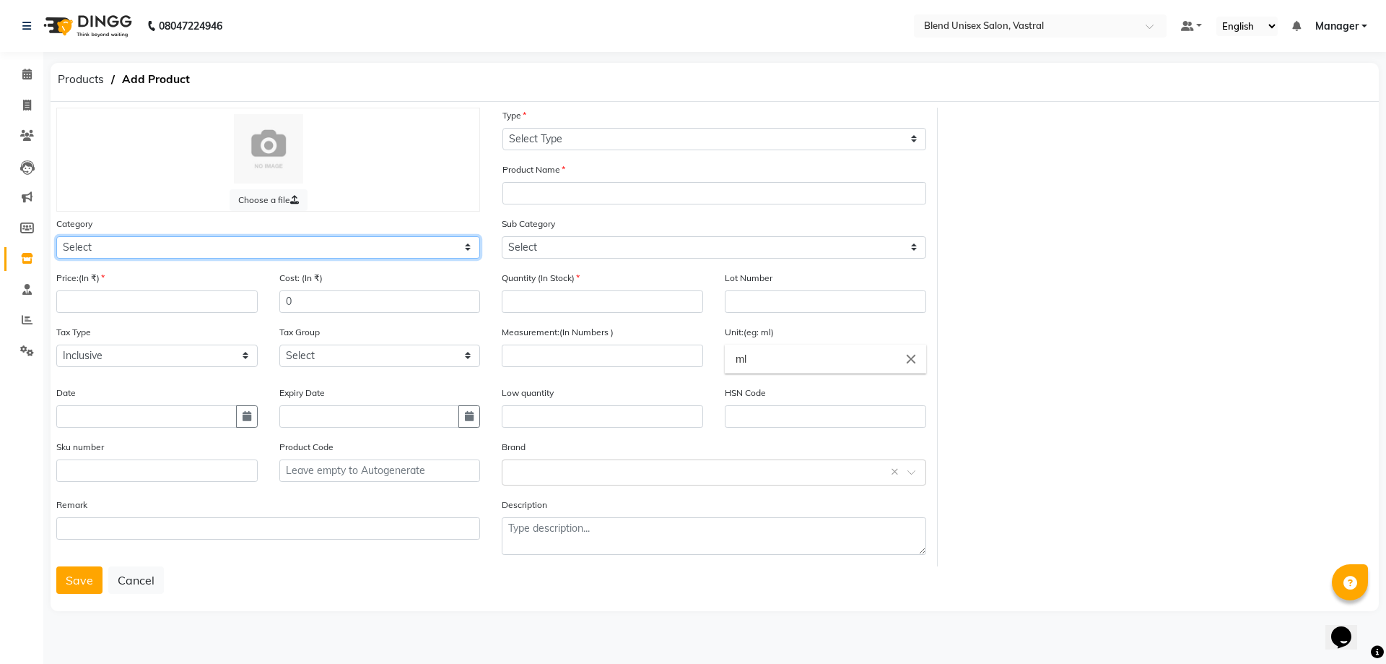
click at [451, 248] on select "Select Hair Skin Makeup Personal Care Appliances [PERSON_NAME] Waxing Disposabl…" at bounding box center [268, 247] width 424 height 22
select select "1003501100"
click at [56, 236] on select "Select Hair Skin Makeup Personal Care Appliances [PERSON_NAME] Waxing Disposabl…" at bounding box center [268, 247] width 424 height 22
click at [235, 301] on input "number" at bounding box center [156, 301] width 201 height 22
type input "915"
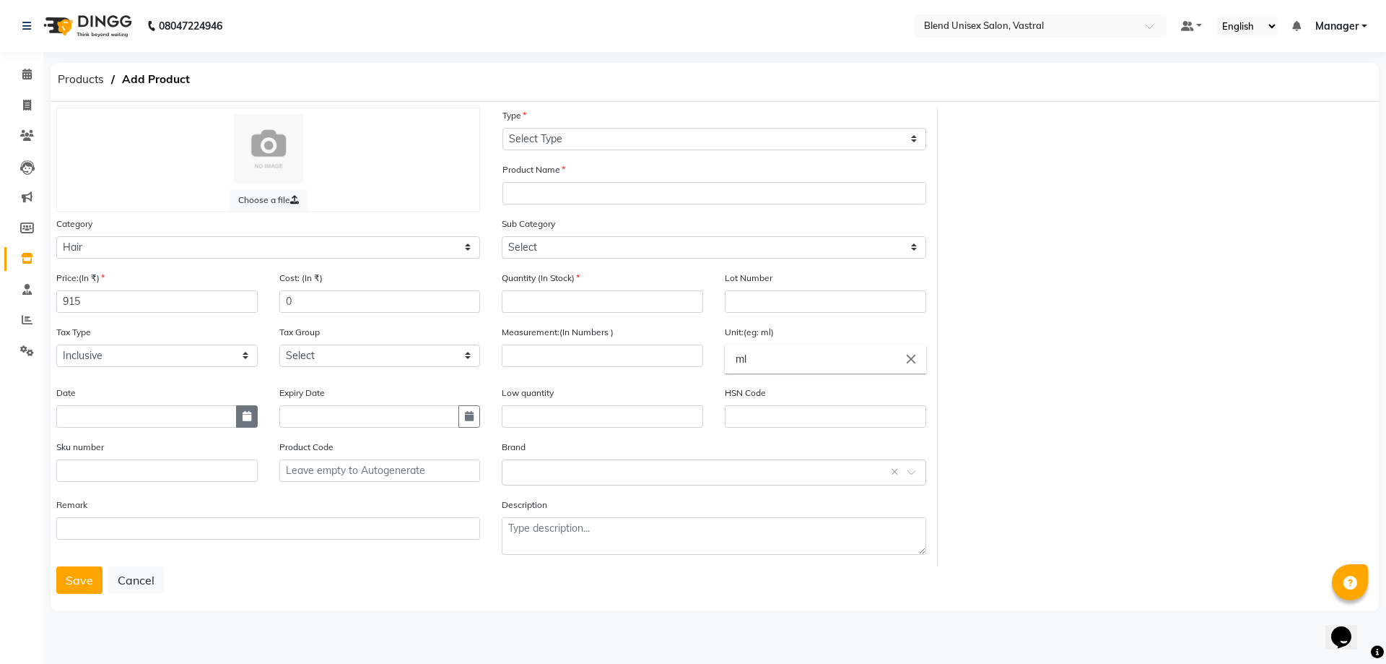
drag, startPoint x: 242, startPoint y: 410, endPoint x: 257, endPoint y: 424, distance: 20.5
click at [257, 424] on button "button" at bounding box center [247, 416] width 22 height 22
select select "10"
select select "2025"
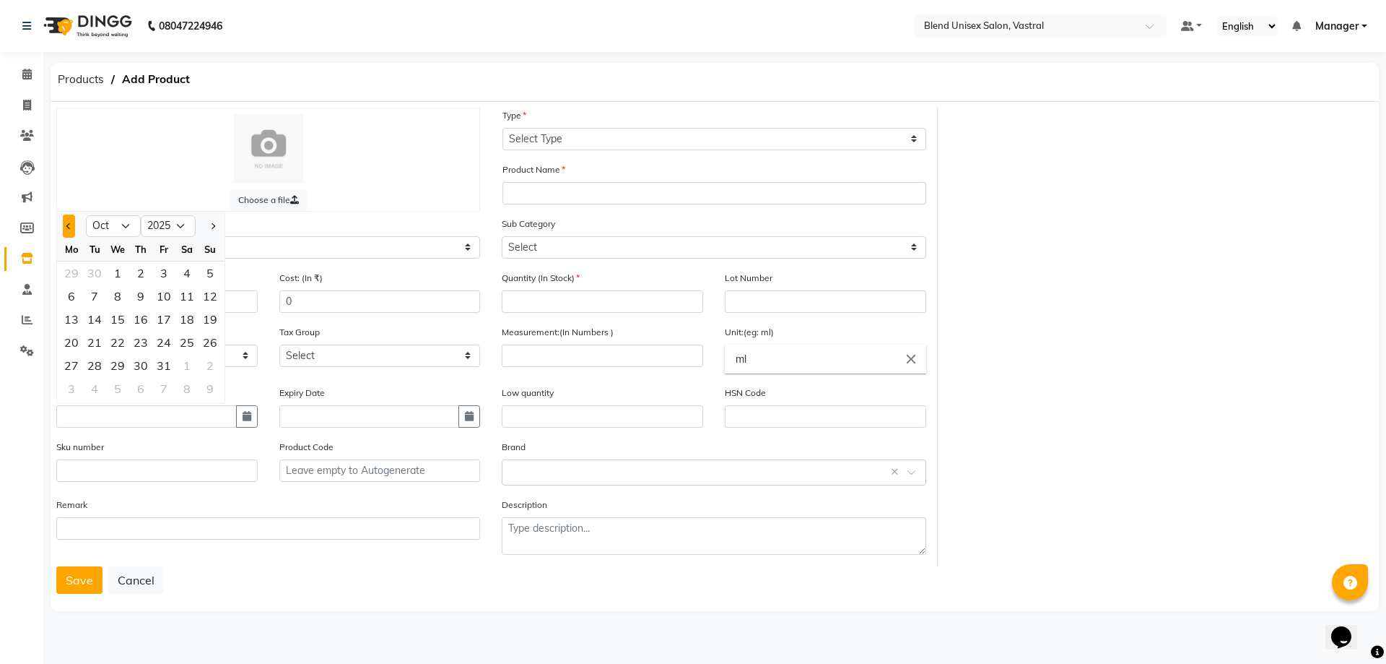
click at [69, 224] on span "Previous month" at bounding box center [69, 226] width 6 height 6
select select "9"
click at [184, 340] on div "27" at bounding box center [186, 342] width 23 height 23
type input "[DATE]"
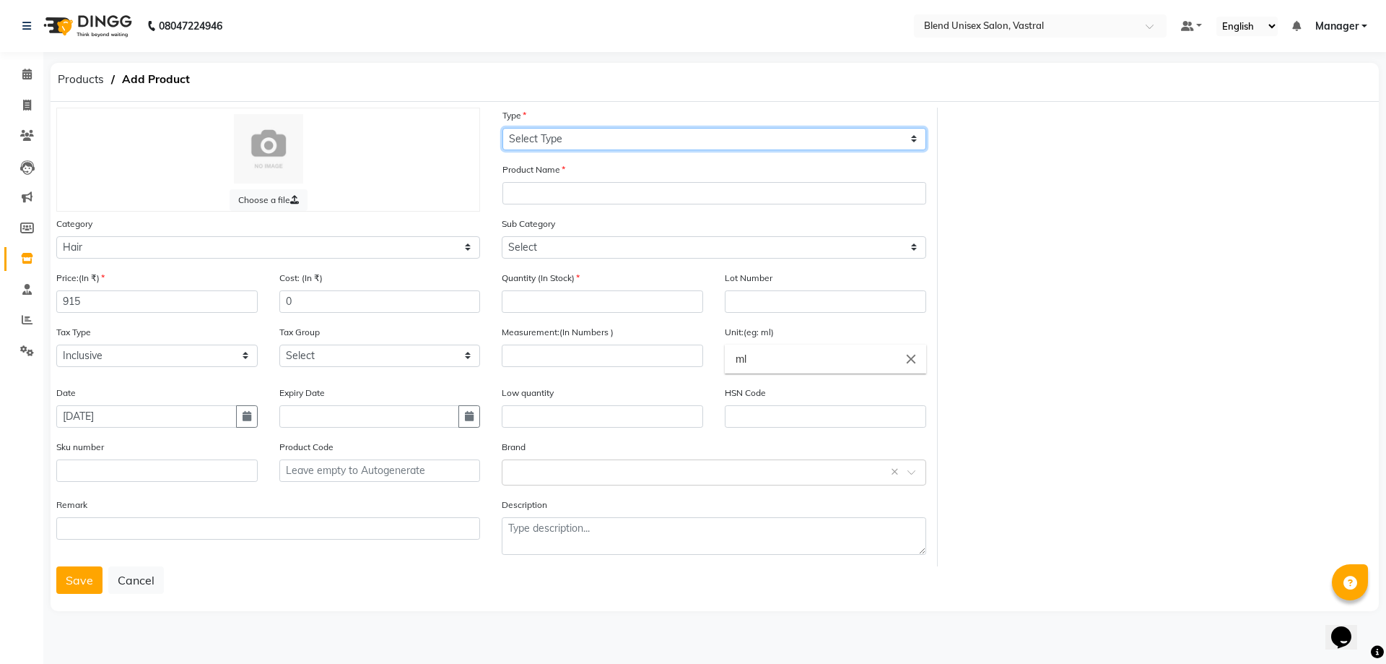
click at [544, 134] on select "Select Type Both Retail Consumable" at bounding box center [715, 139] width 424 height 22
select select "R"
click at [503, 128] on select "Select Type Both Retail Consumable" at bounding box center [715, 139] width 424 height 22
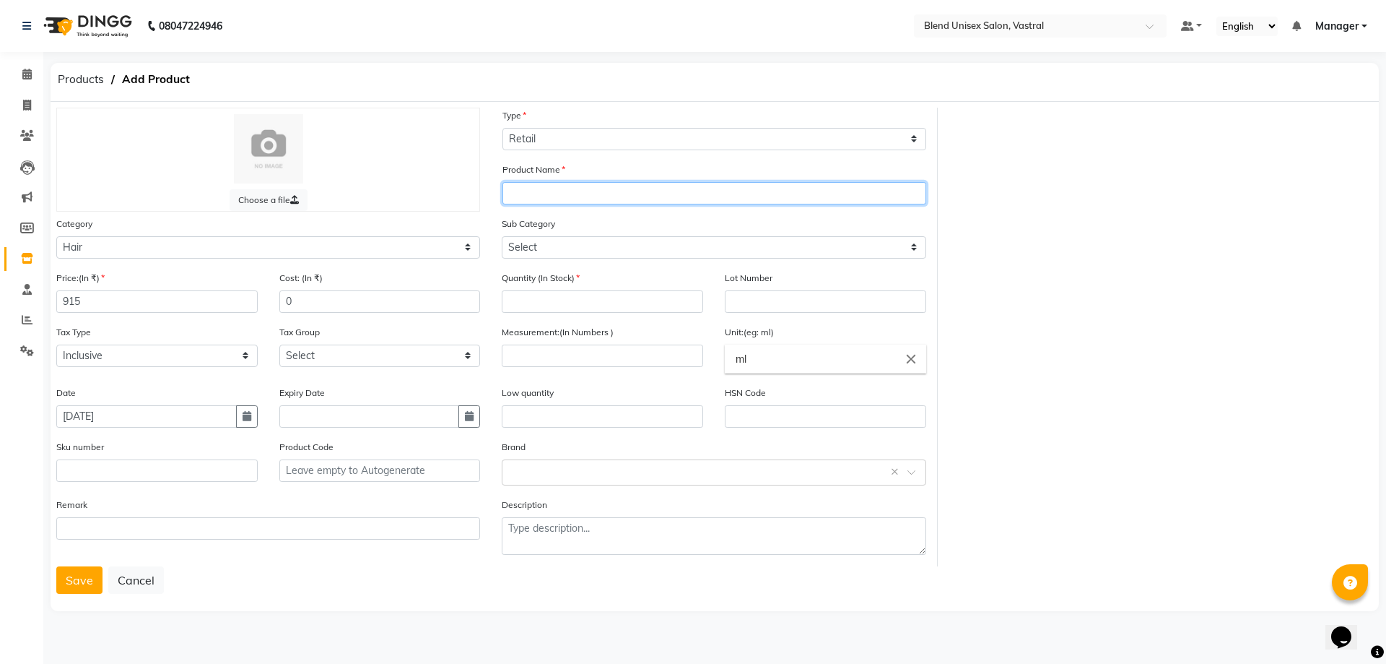
click at [517, 194] on input "text" at bounding box center [715, 193] width 424 height 22
type input "O3+MELADERM DAY CREAM"
click at [612, 220] on div "Sub Category Select Shampoo Conditioner Cream Mask Oil Serum Color Appliances T…" at bounding box center [714, 237] width 424 height 43
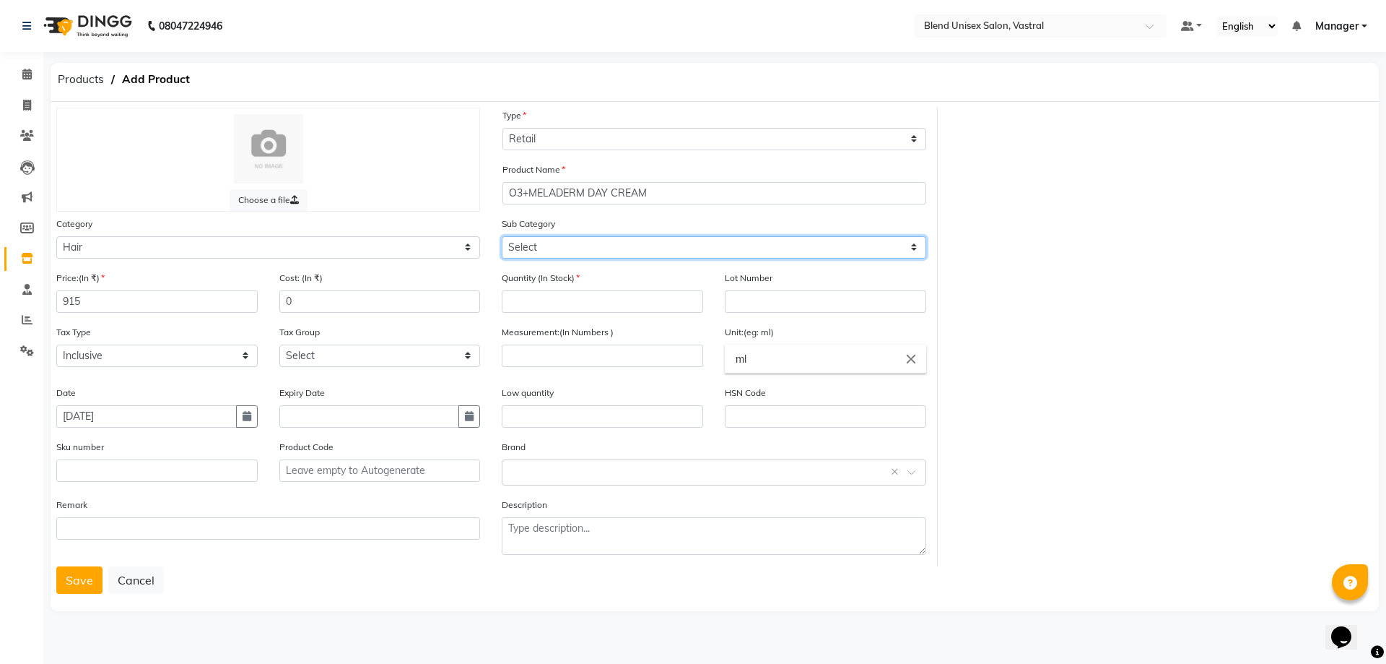
click at [578, 251] on select "Select Shampoo Conditioner Cream Mask Oil Serum Color Appliances Treatment Styl…" at bounding box center [714, 247] width 424 height 22
select select "1003501103"
click at [502, 236] on select "Select Shampoo Conditioner Cream Mask Oil Serum Color Appliances Treatment Styl…" at bounding box center [714, 247] width 424 height 22
click at [604, 294] on input "number" at bounding box center [602, 301] width 201 height 22
type input "2"
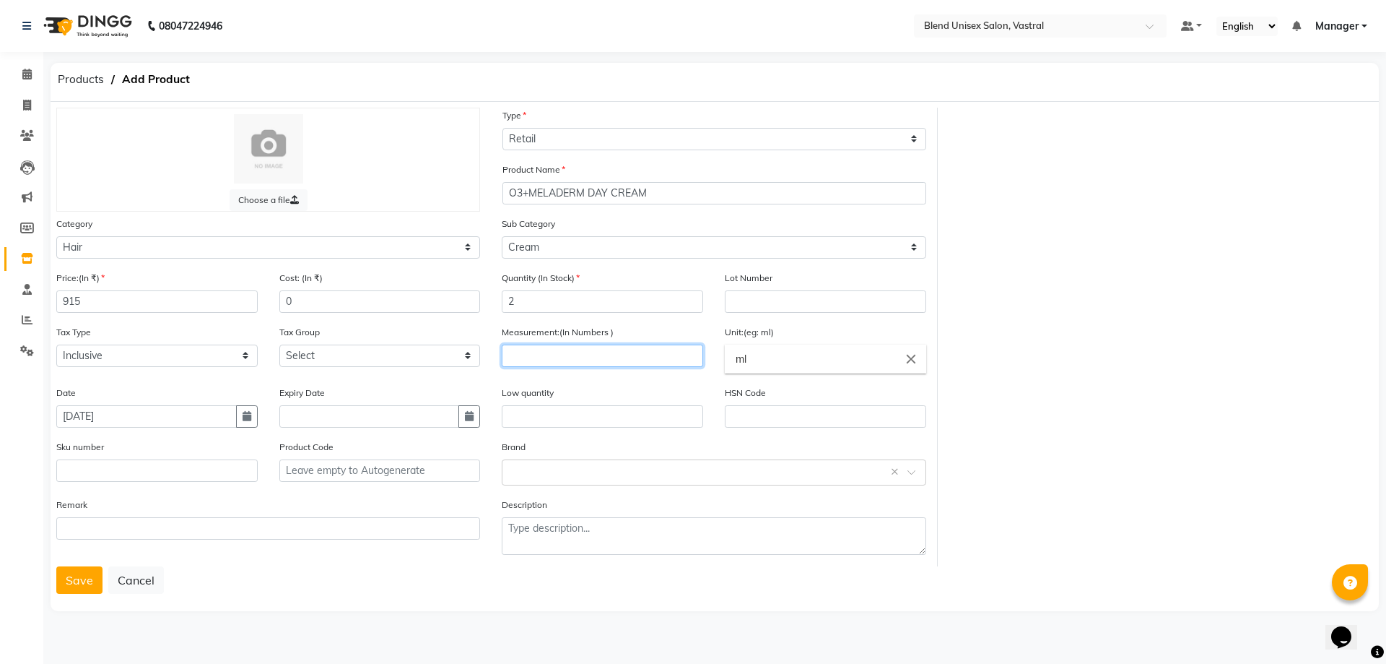
click at [526, 350] on input "number" at bounding box center [602, 355] width 201 height 22
type input "50"
click at [770, 363] on input "ml" at bounding box center [825, 358] width 201 height 29
type input "m"
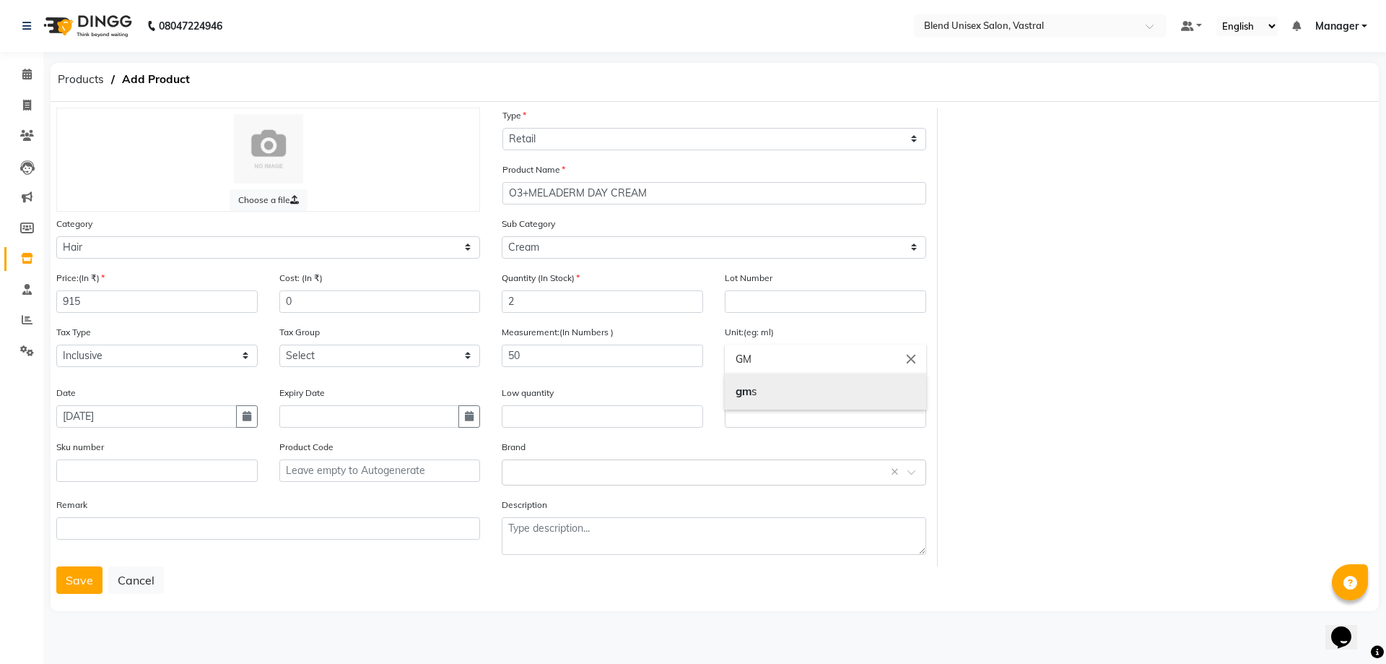
click at [761, 388] on link "gm s" at bounding box center [825, 391] width 201 height 37
click at [765, 366] on input "gms" at bounding box center [825, 358] width 201 height 29
type input "gm"
click at [560, 471] on div at bounding box center [693, 332] width 1386 height 664
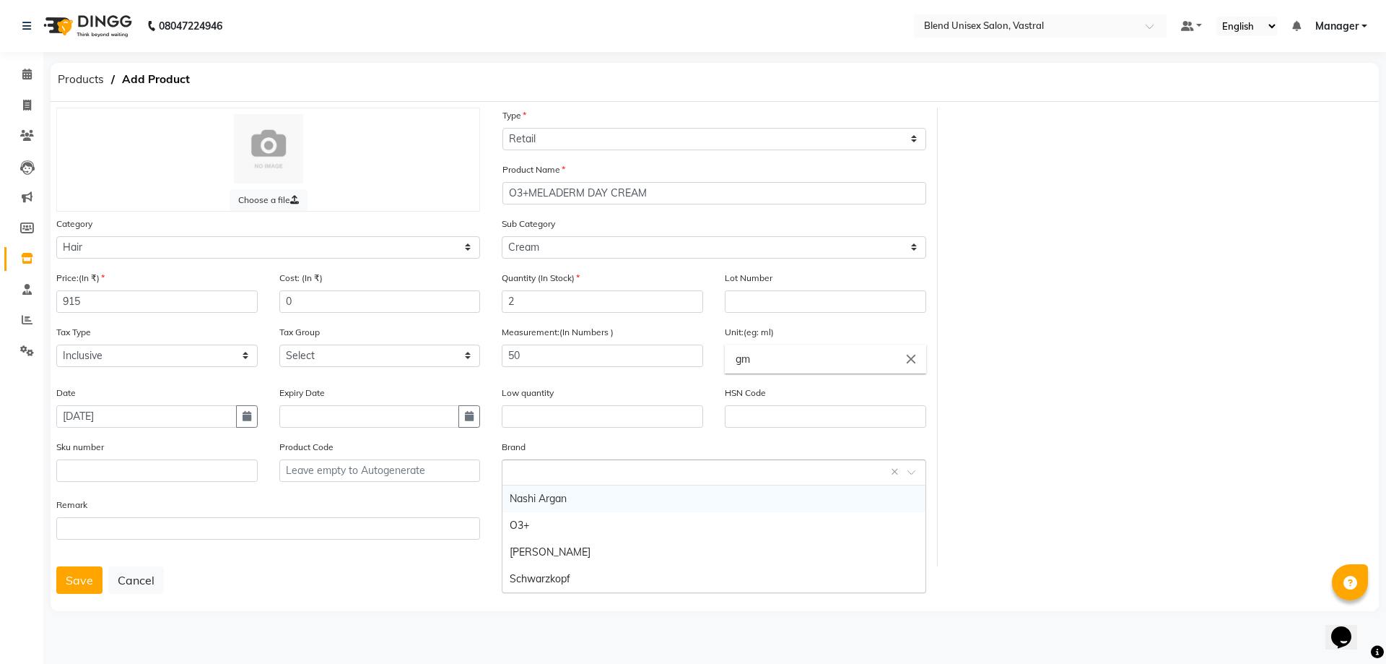
click at [561, 474] on input "text" at bounding box center [699, 471] width 379 height 15
click at [543, 531] on div "O3+" at bounding box center [714, 525] width 422 height 27
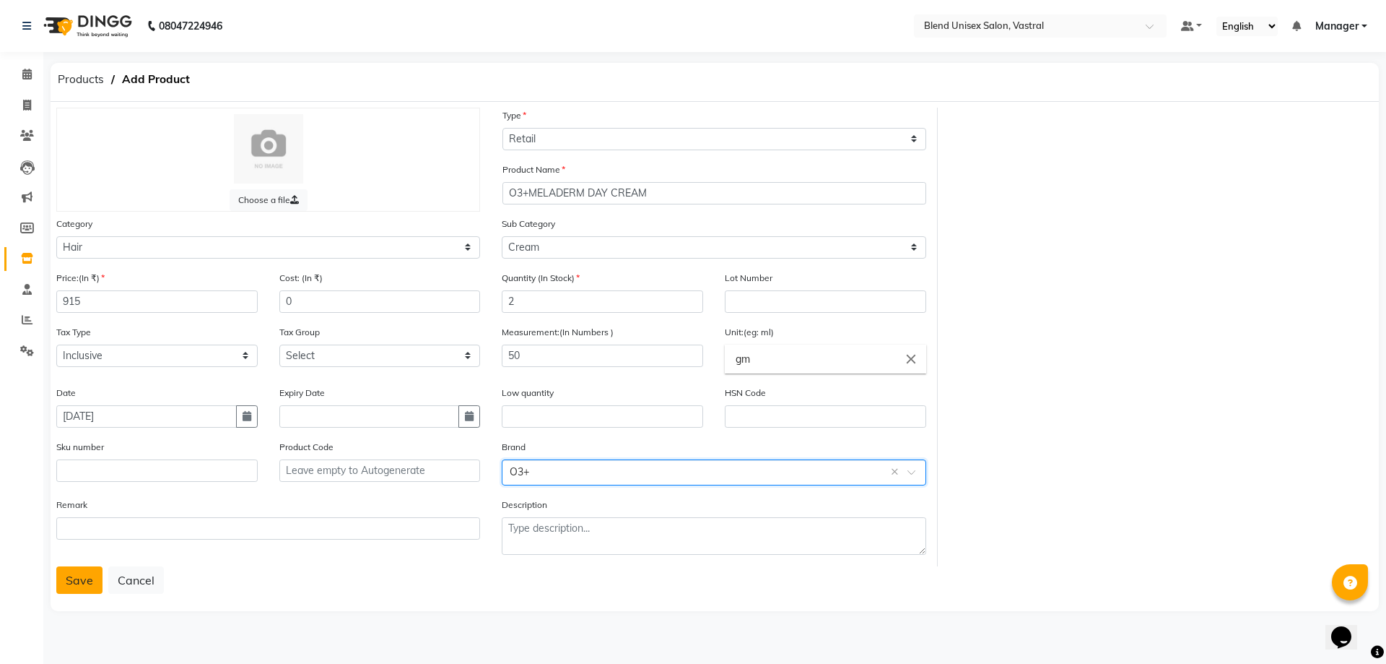
click at [67, 575] on button "Save" at bounding box center [79, 579] width 46 height 27
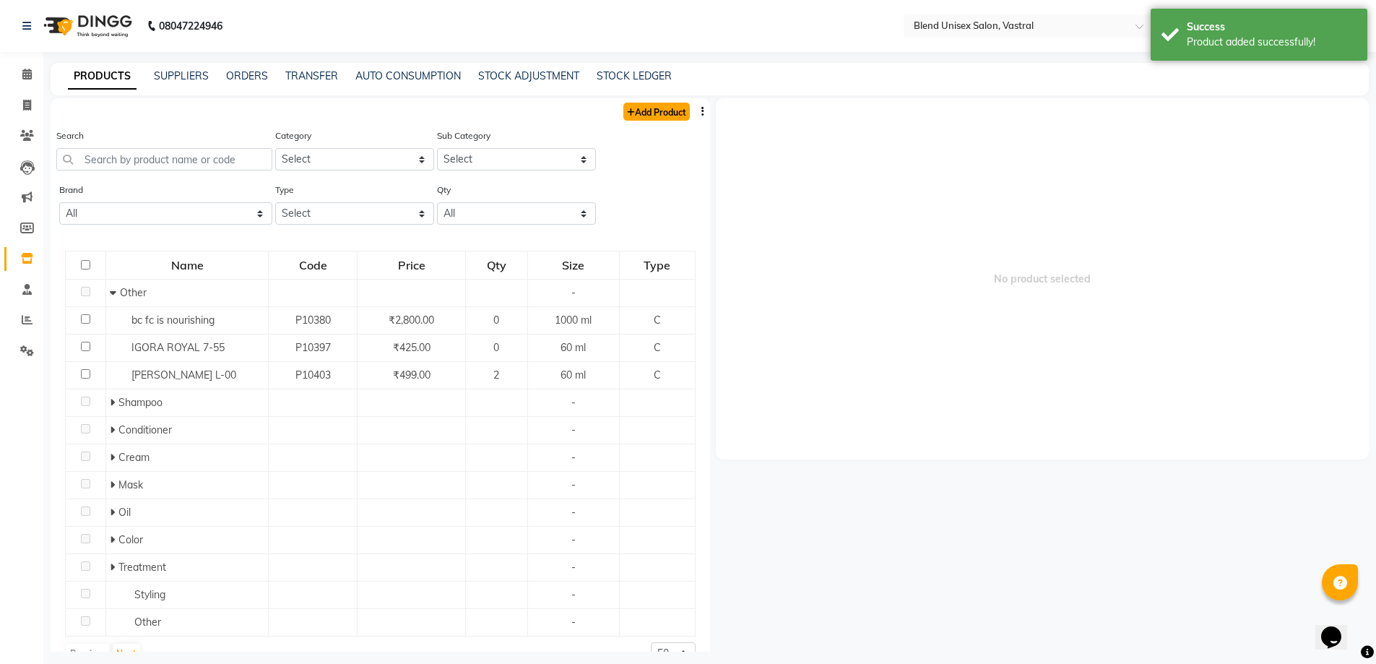
click at [656, 113] on link "Add Product" at bounding box center [656, 112] width 66 height 18
select select "true"
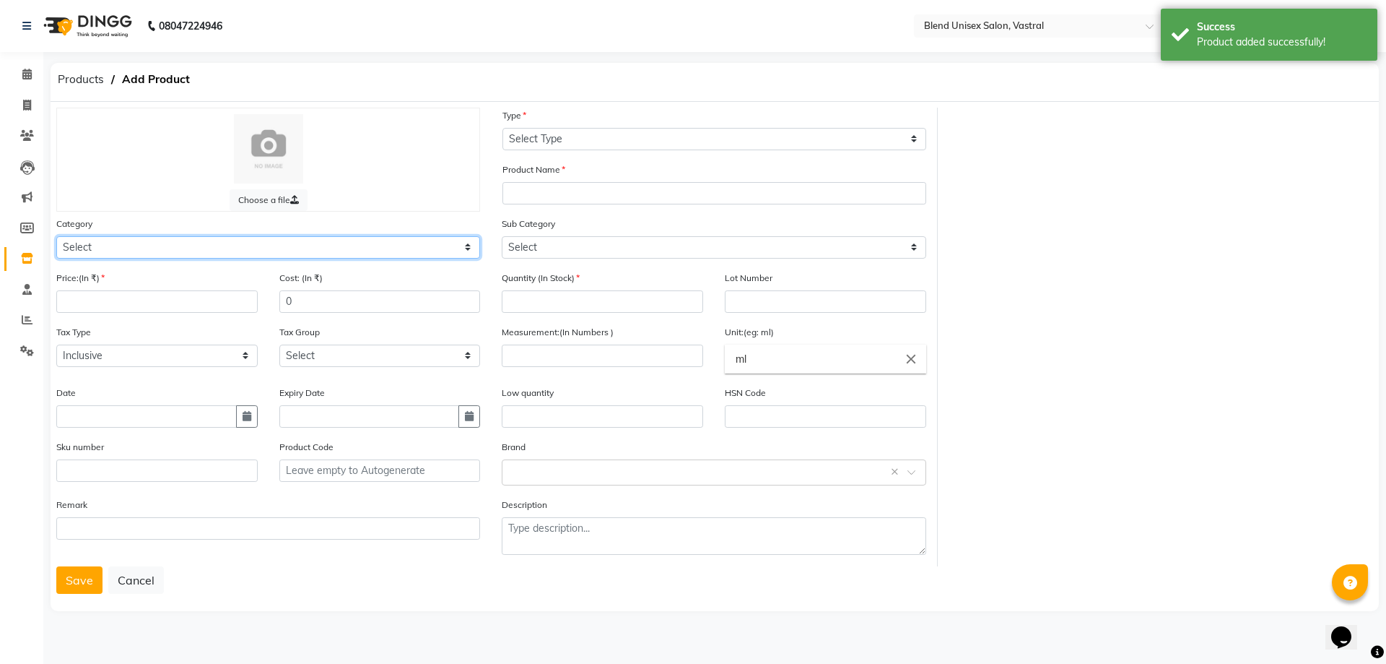
click at [342, 245] on select "Select Hair Skin Makeup Personal Care Appliances [PERSON_NAME] Waxing Disposabl…" at bounding box center [268, 247] width 424 height 22
select select "1003501150"
click at [56, 236] on select "Select Hair Skin Makeup Personal Care Appliances [PERSON_NAME] Waxing Disposabl…" at bounding box center [268, 247] width 424 height 22
click at [230, 305] on input "number" at bounding box center [156, 301] width 201 height 22
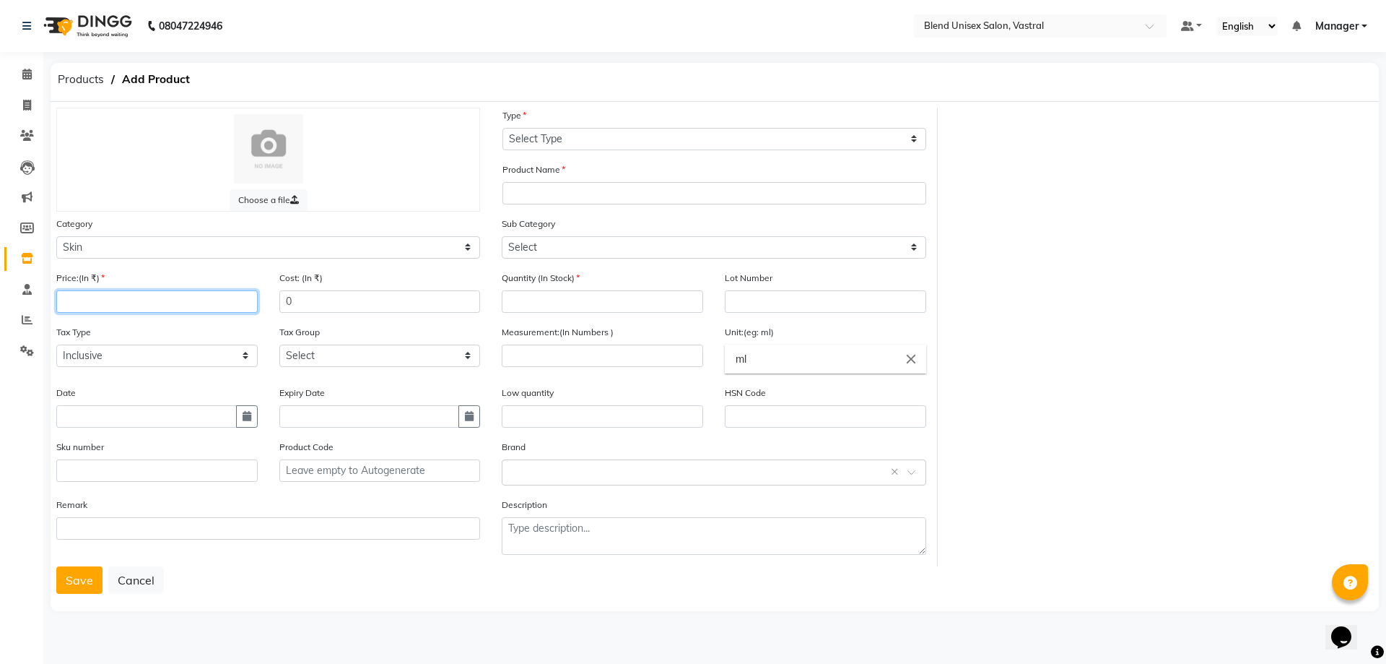
type input "3"
click at [204, 312] on input "number" at bounding box center [156, 301] width 201 height 22
type input "3"
type input "915"
click at [241, 413] on button "button" at bounding box center [247, 416] width 22 height 22
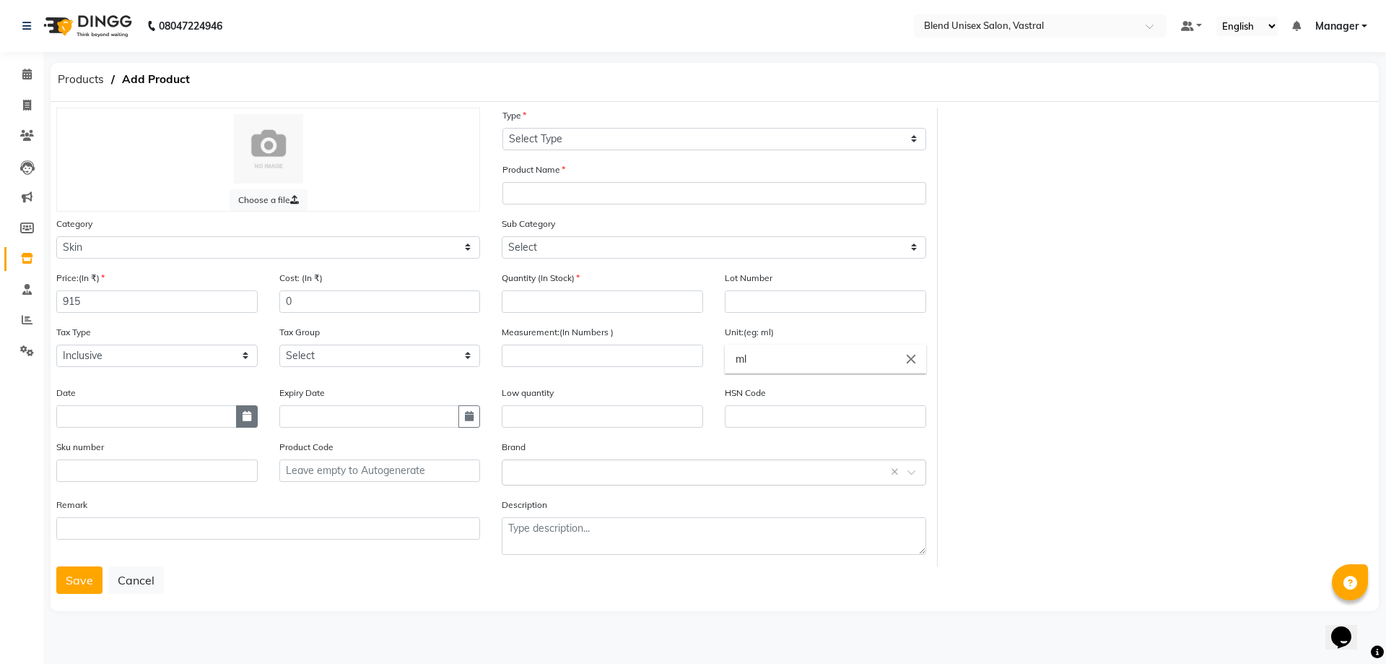
select select "10"
select select "2025"
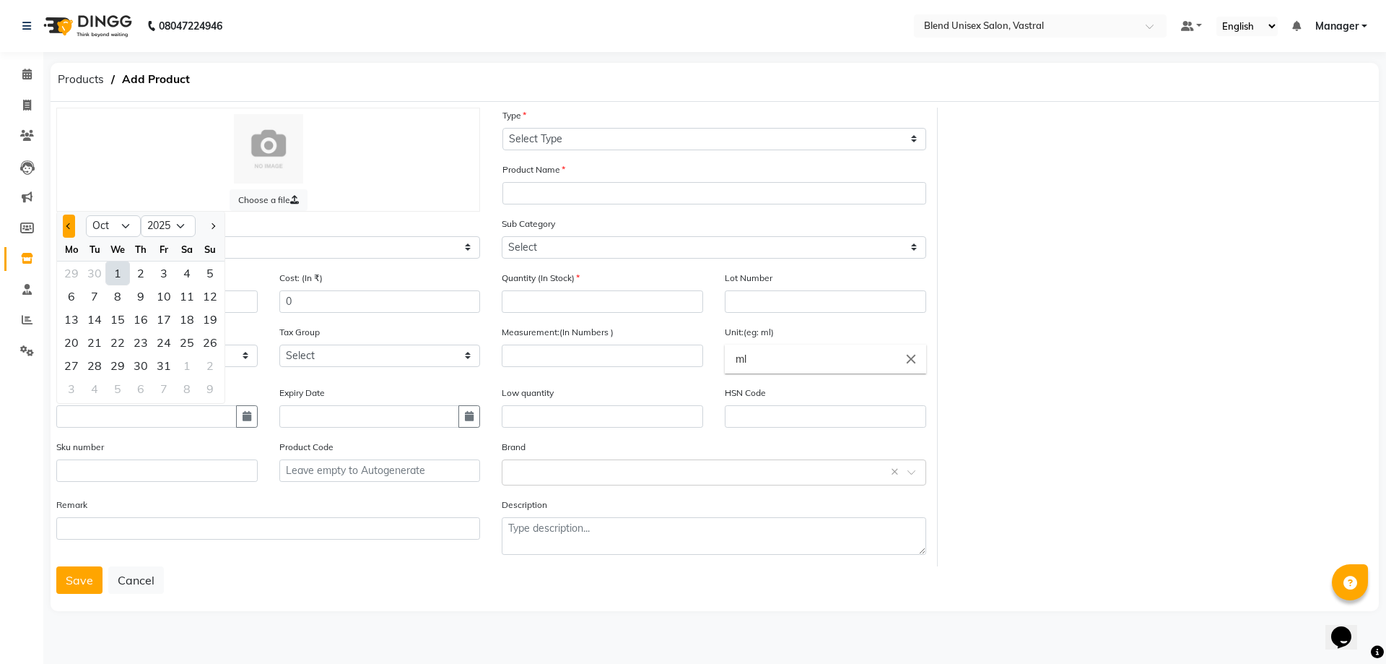
click at [69, 220] on button "Previous month" at bounding box center [69, 225] width 12 height 23
select select "9"
click at [185, 339] on div "27" at bounding box center [186, 342] width 23 height 23
type input "[DATE]"
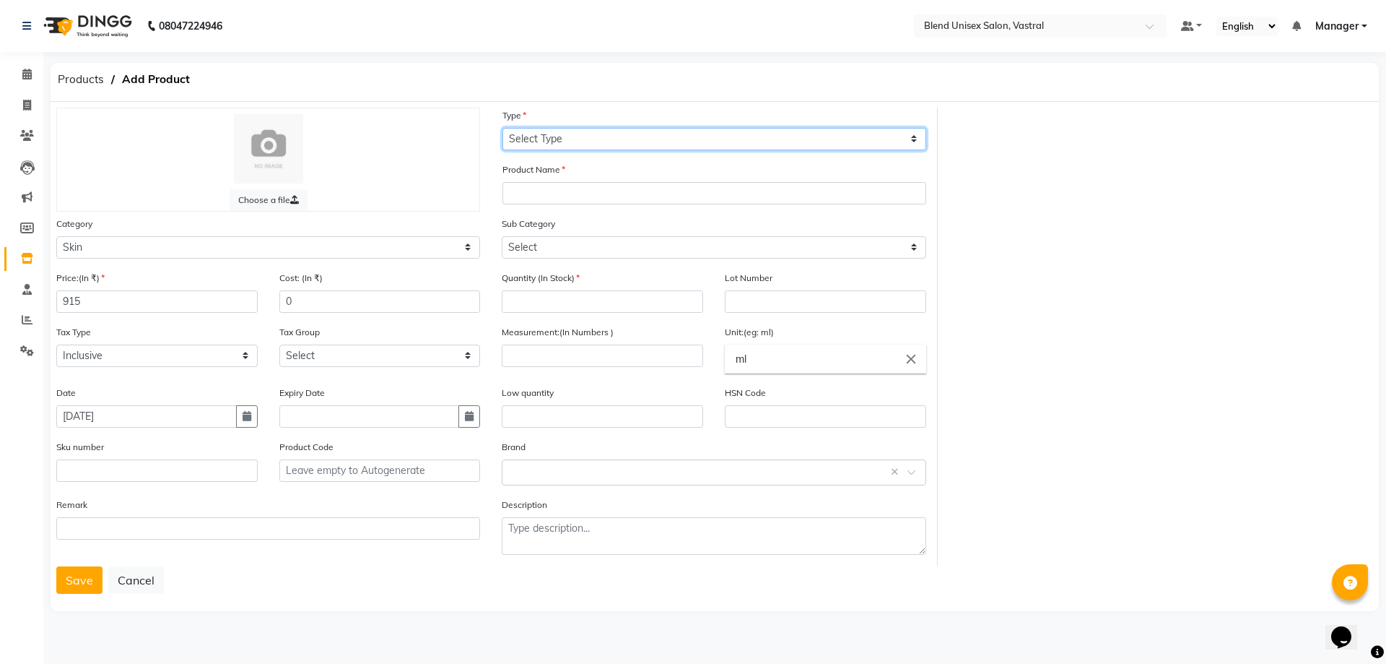
click at [538, 136] on select "Select Type Both Retail Consumable" at bounding box center [715, 139] width 424 height 22
select select "R"
click at [503, 128] on select "Select Type Both Retail Consumable" at bounding box center [715, 139] width 424 height 22
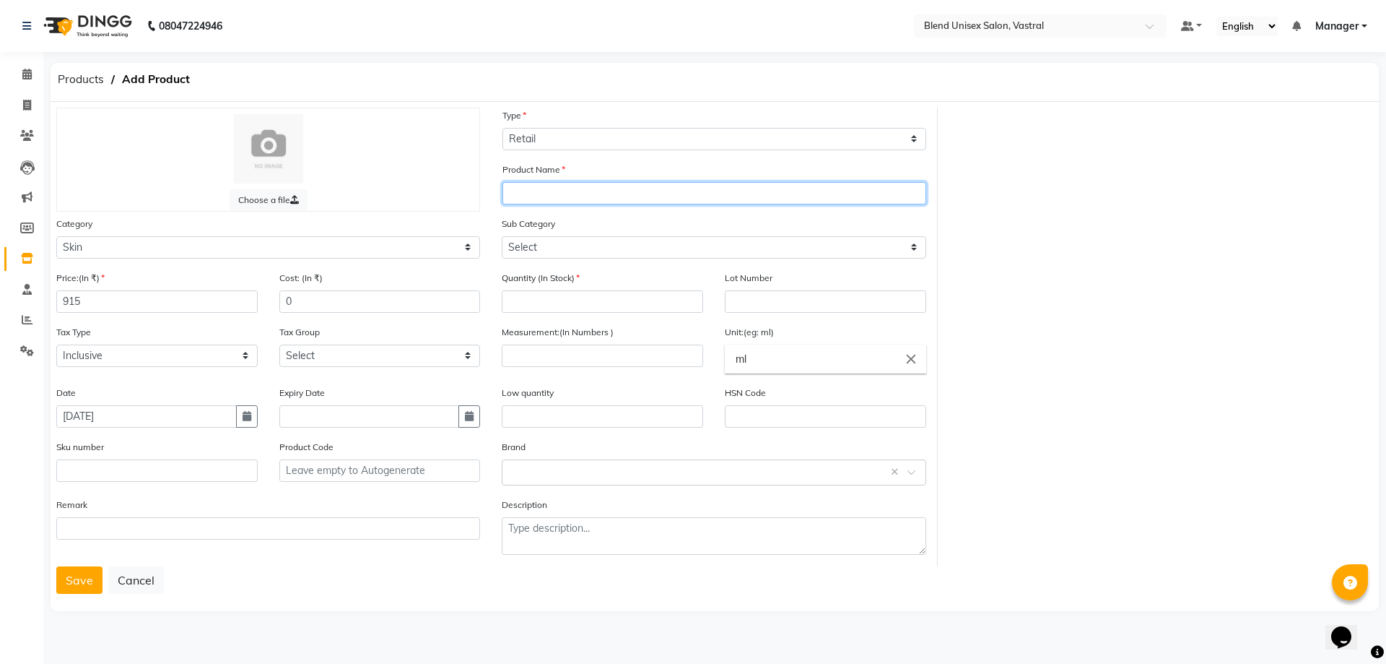
drag, startPoint x: 543, startPoint y: 189, endPoint x: 521, endPoint y: 184, distance: 22.9
click at [542, 189] on input "text" at bounding box center [715, 193] width 424 height 22
type input "O3+MELADERM NIGHT CARE CREAM"
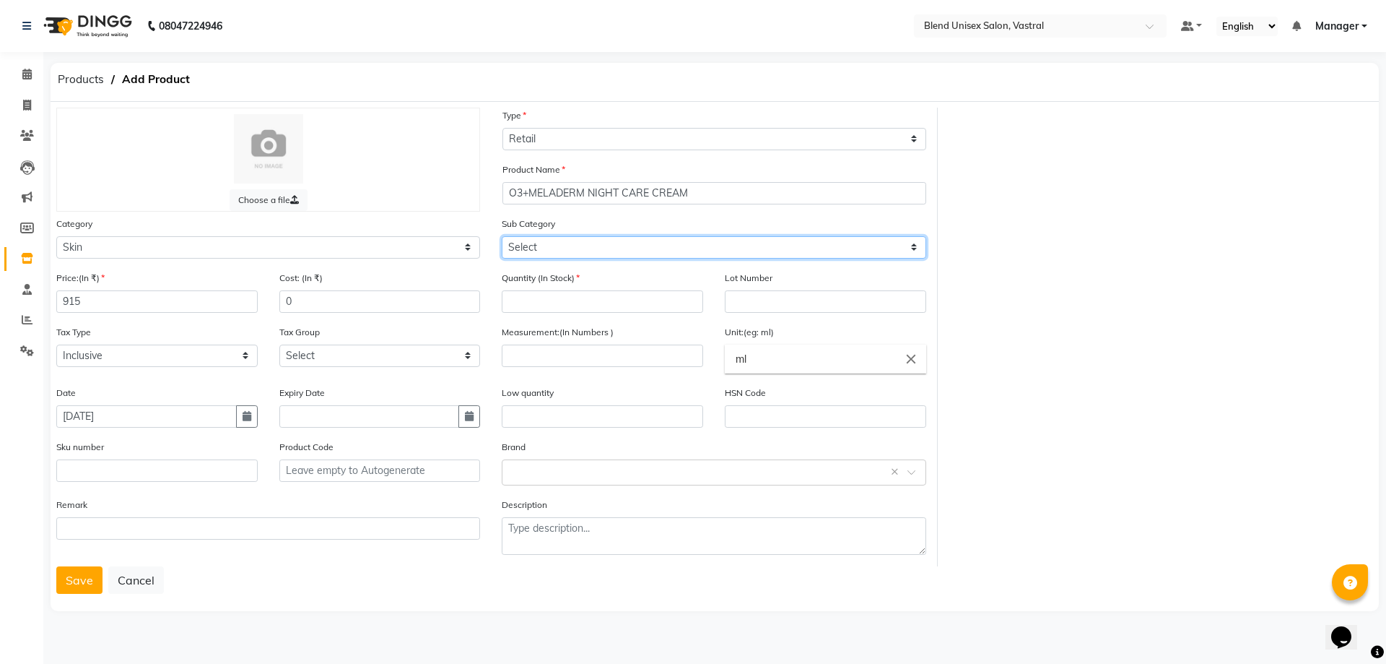
click at [529, 252] on select "Select Cleanser Facial Moisturiser Serum Toner Sun Care Masks Lip Care Eye Care…" at bounding box center [714, 247] width 424 height 22
select select "1003501165"
click at [502, 236] on select "Select Cleanser Facial Moisturiser Serum Toner Sun Care Masks Lip Care Eye Care…" at bounding box center [714, 247] width 424 height 22
click at [643, 304] on input "number" at bounding box center [602, 301] width 201 height 22
type input "2"
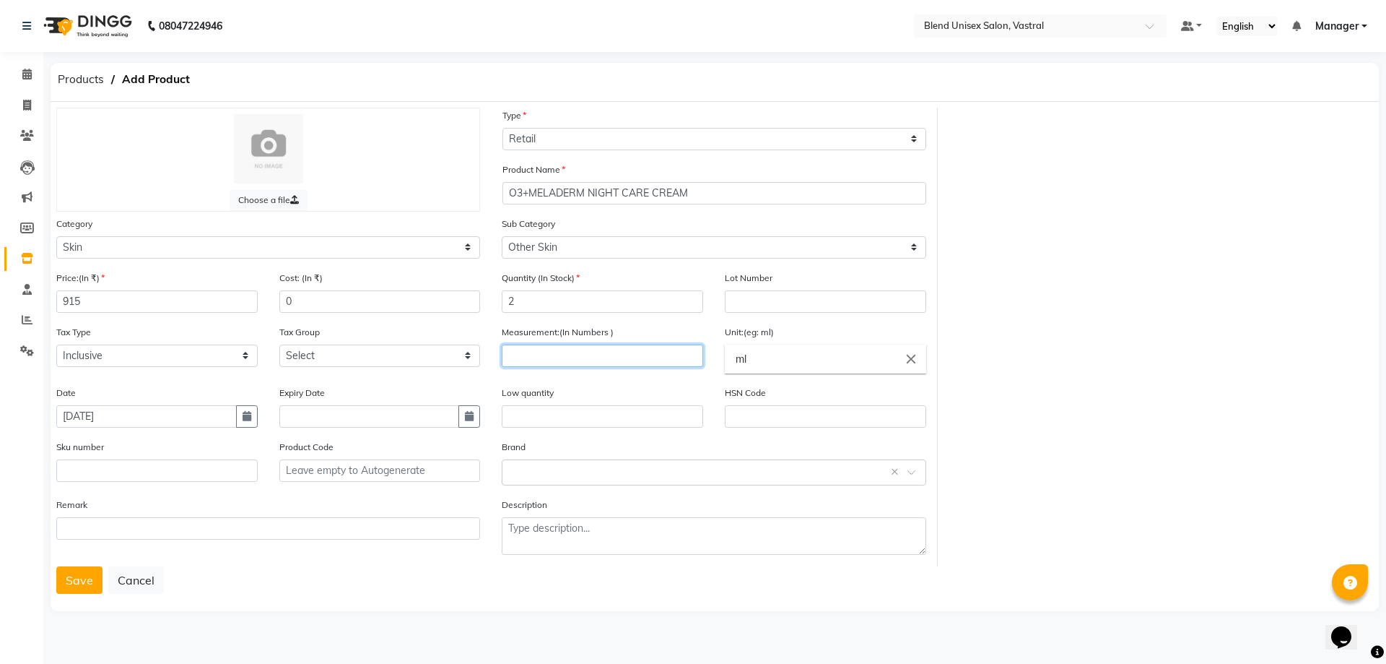
click at [661, 352] on input "number" at bounding box center [602, 355] width 201 height 22
type input "50"
click at [769, 355] on input "ml" at bounding box center [825, 358] width 201 height 29
type input "m"
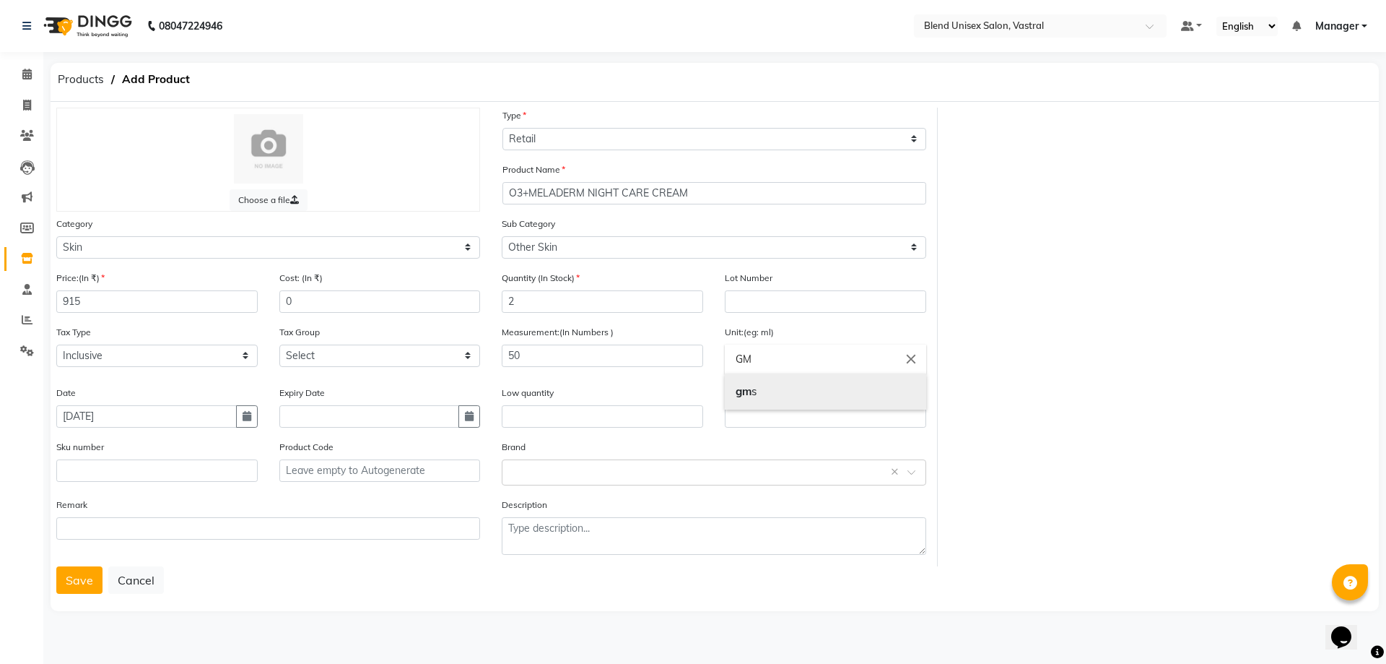
click at [789, 397] on link "gm s" at bounding box center [825, 391] width 201 height 37
click at [796, 359] on input "gms" at bounding box center [825, 358] width 201 height 29
type input "gm"
click at [651, 479] on div at bounding box center [693, 332] width 1386 height 664
click at [650, 474] on input "text" at bounding box center [699, 471] width 379 height 15
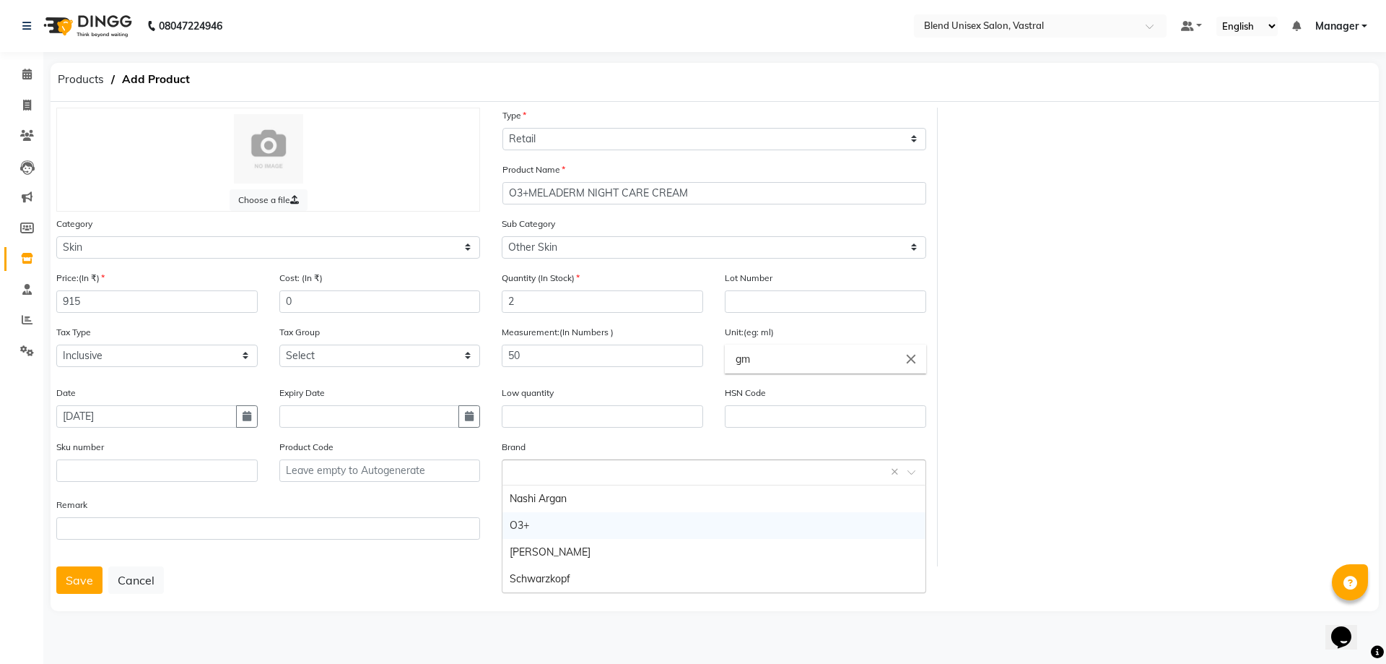
drag, startPoint x: 553, startPoint y: 521, endPoint x: 532, endPoint y: 523, distance: 21.1
click at [552, 521] on div "O3+" at bounding box center [714, 525] width 422 height 27
drag, startPoint x: 73, startPoint y: 576, endPoint x: 92, endPoint y: 570, distance: 19.6
click at [75, 576] on button "Save" at bounding box center [79, 579] width 46 height 27
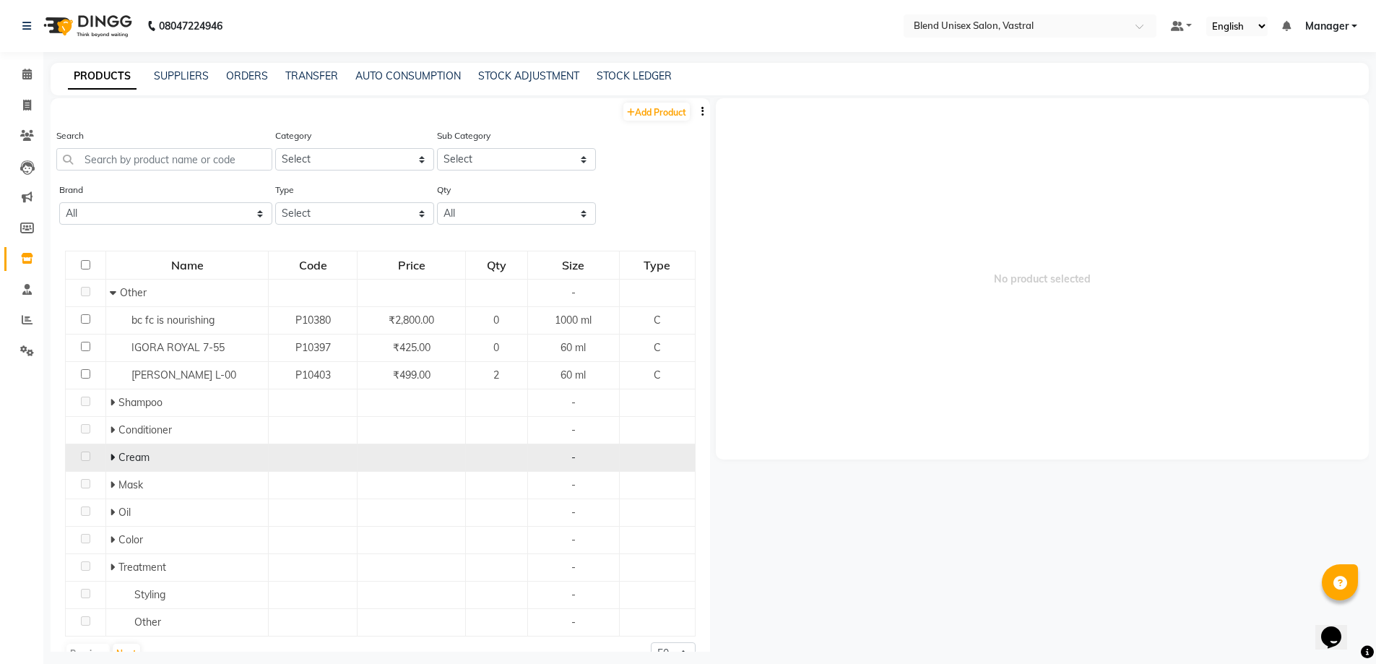
click at [112, 455] on icon at bounding box center [112, 457] width 5 height 10
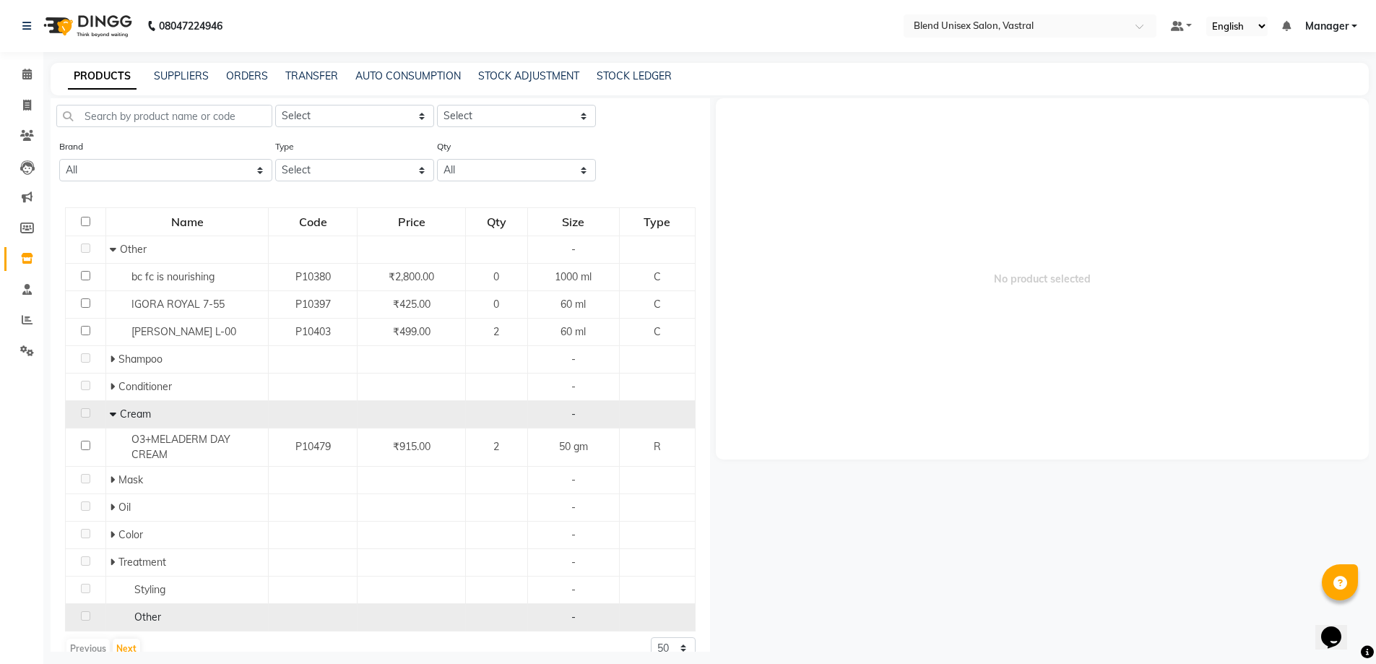
scroll to position [66, 0]
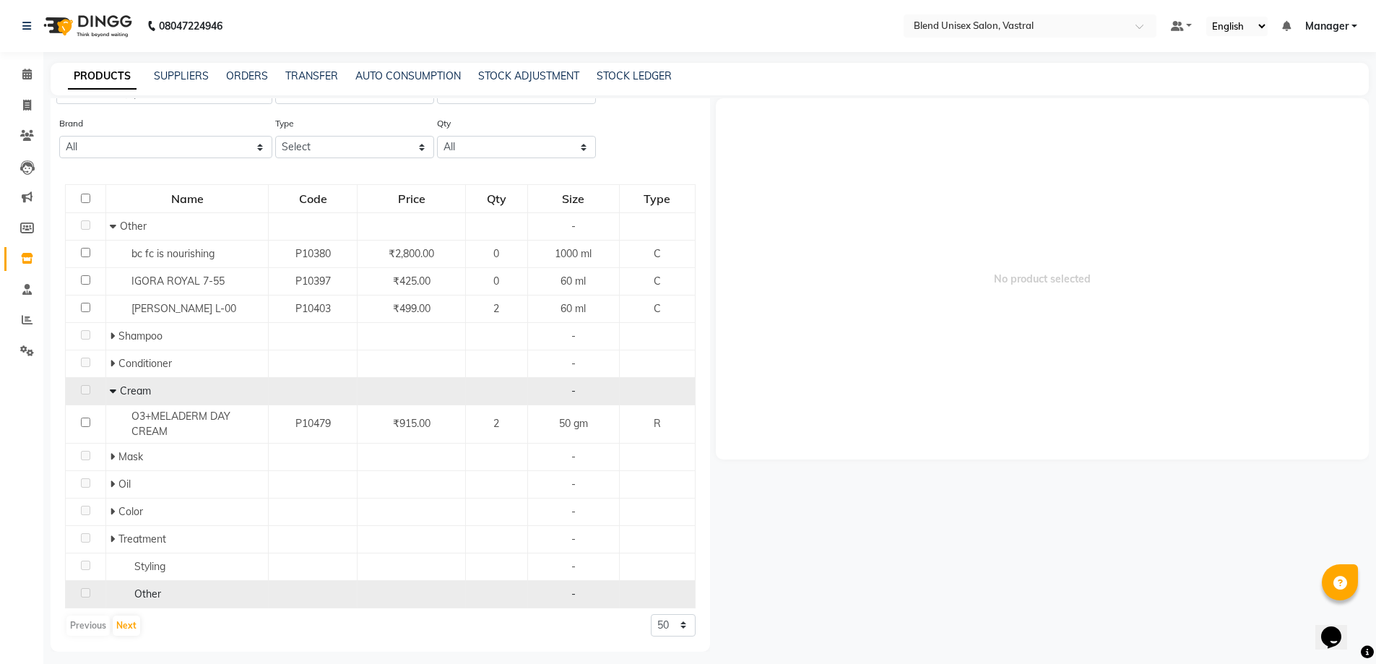
click at [145, 594] on span "Other" at bounding box center [147, 593] width 27 height 13
click at [146, 594] on span "Other" at bounding box center [147, 593] width 27 height 13
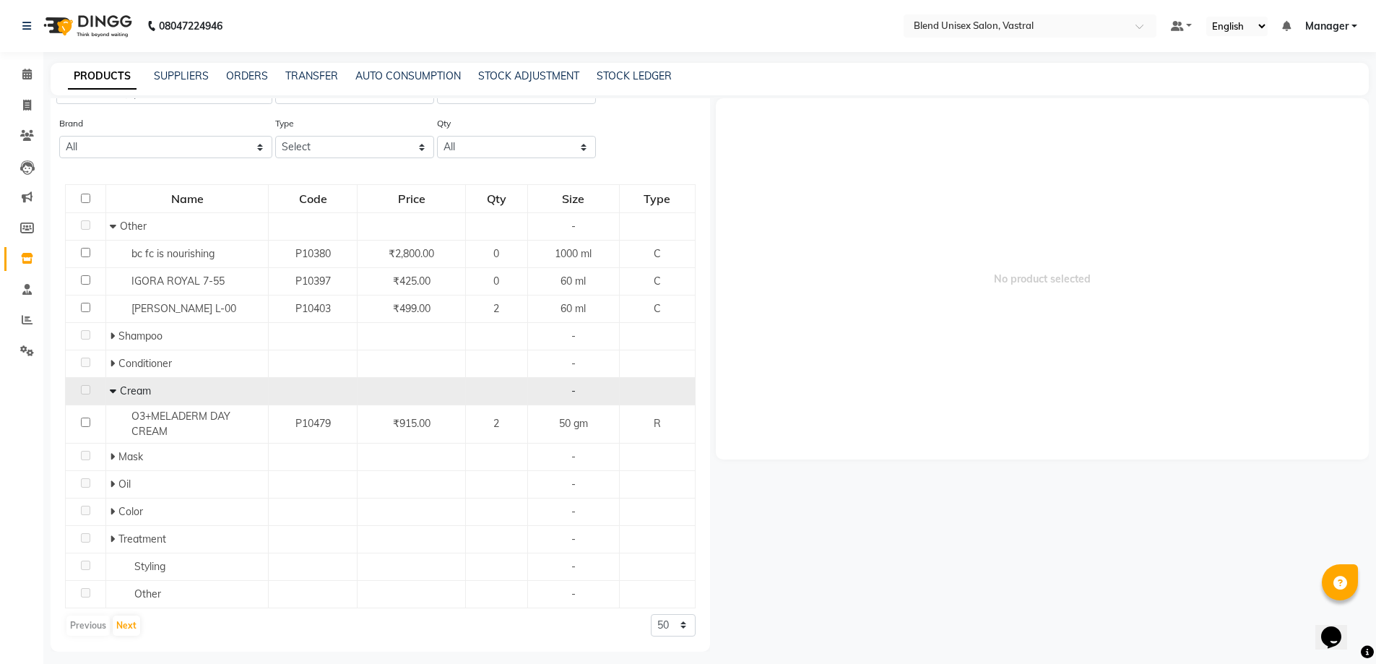
drag, startPoint x: 223, startPoint y: 615, endPoint x: 214, endPoint y: 616, distance: 8.7
click at [223, 616] on div "Previous Next 50 100 500" at bounding box center [380, 625] width 630 height 23
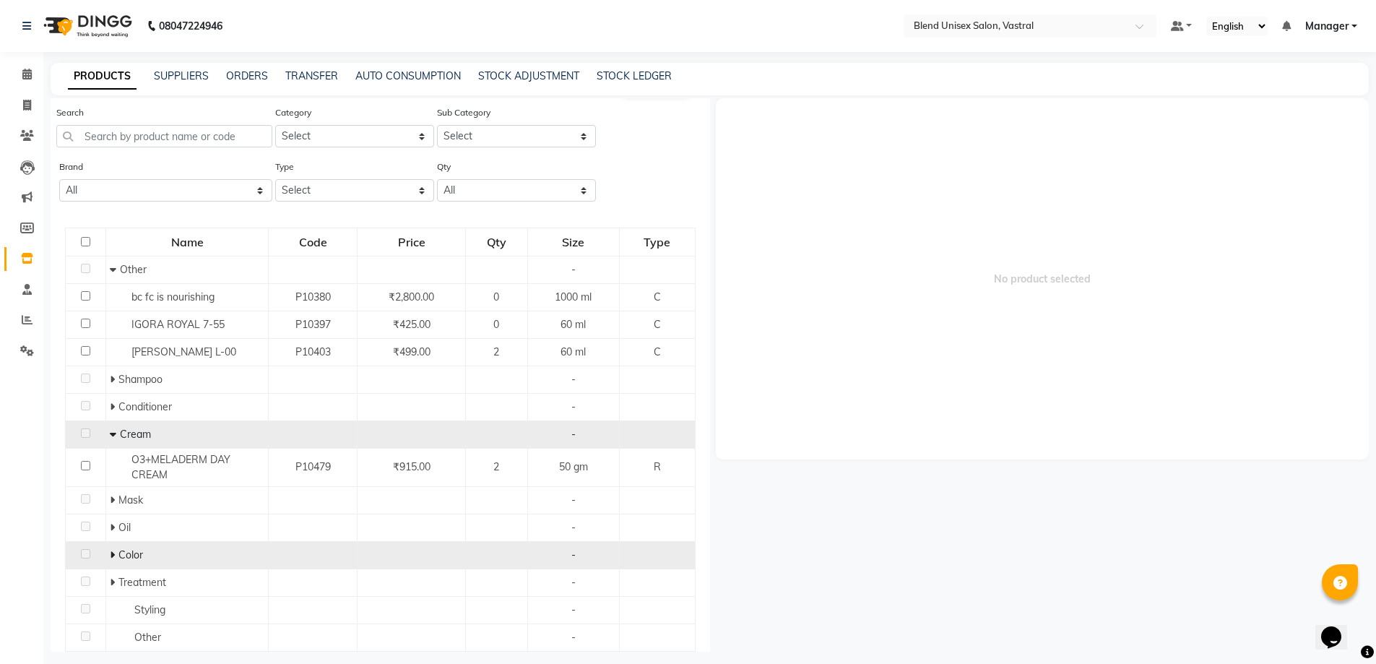
scroll to position [0, 0]
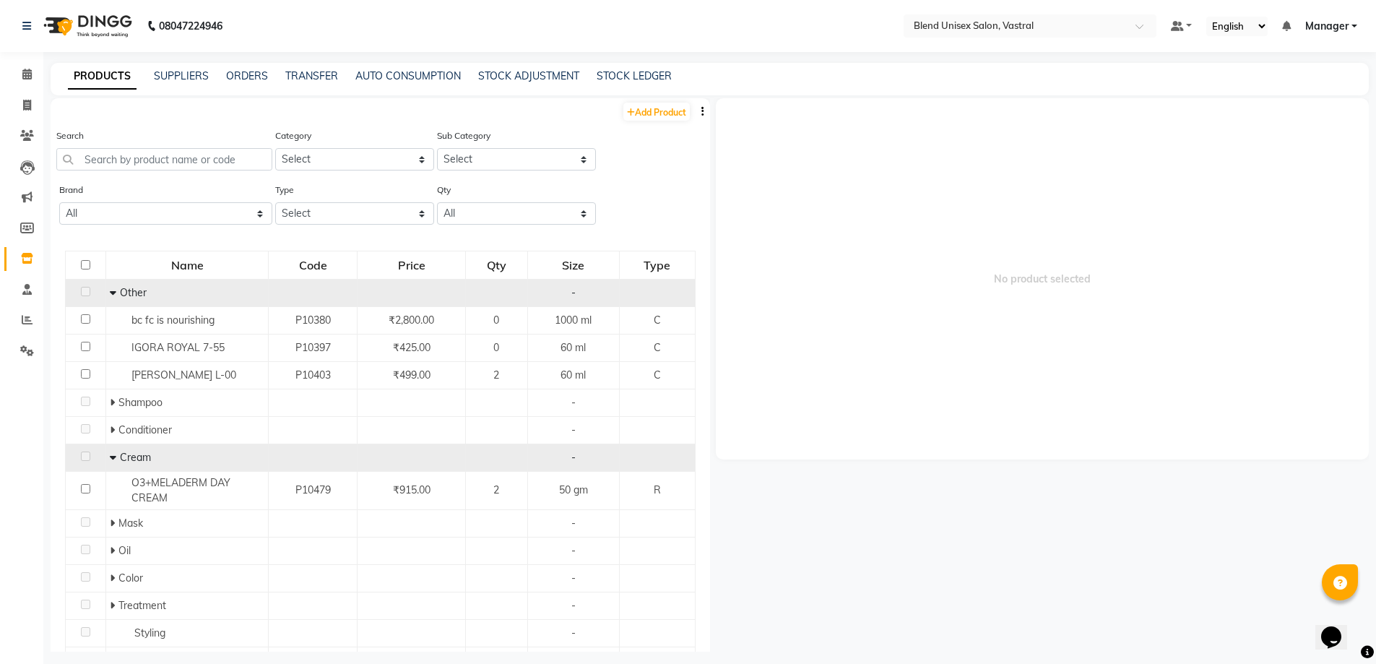
click at [110, 294] on icon at bounding box center [113, 292] width 6 height 10
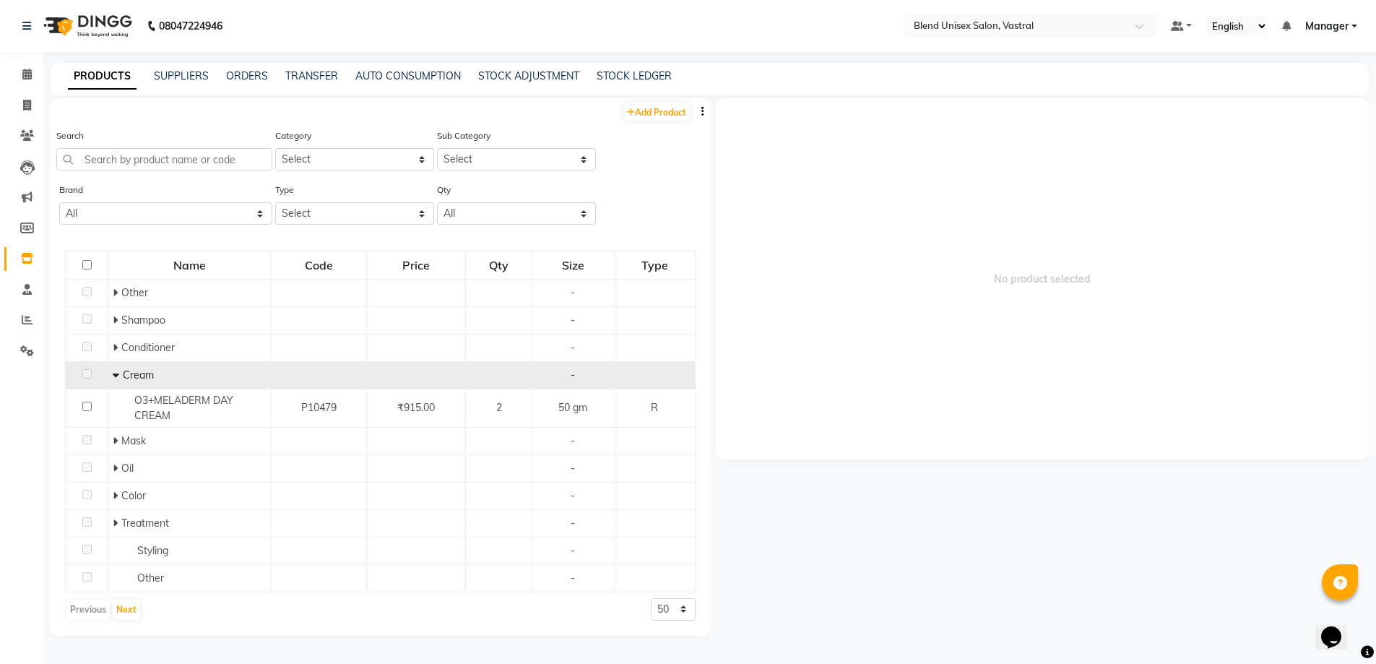
click at [115, 374] on icon at bounding box center [116, 375] width 6 height 10
click at [812, 253] on span "No product selected" at bounding box center [1043, 278] width 654 height 361
click at [814, 252] on span "No product selected" at bounding box center [1043, 278] width 654 height 361
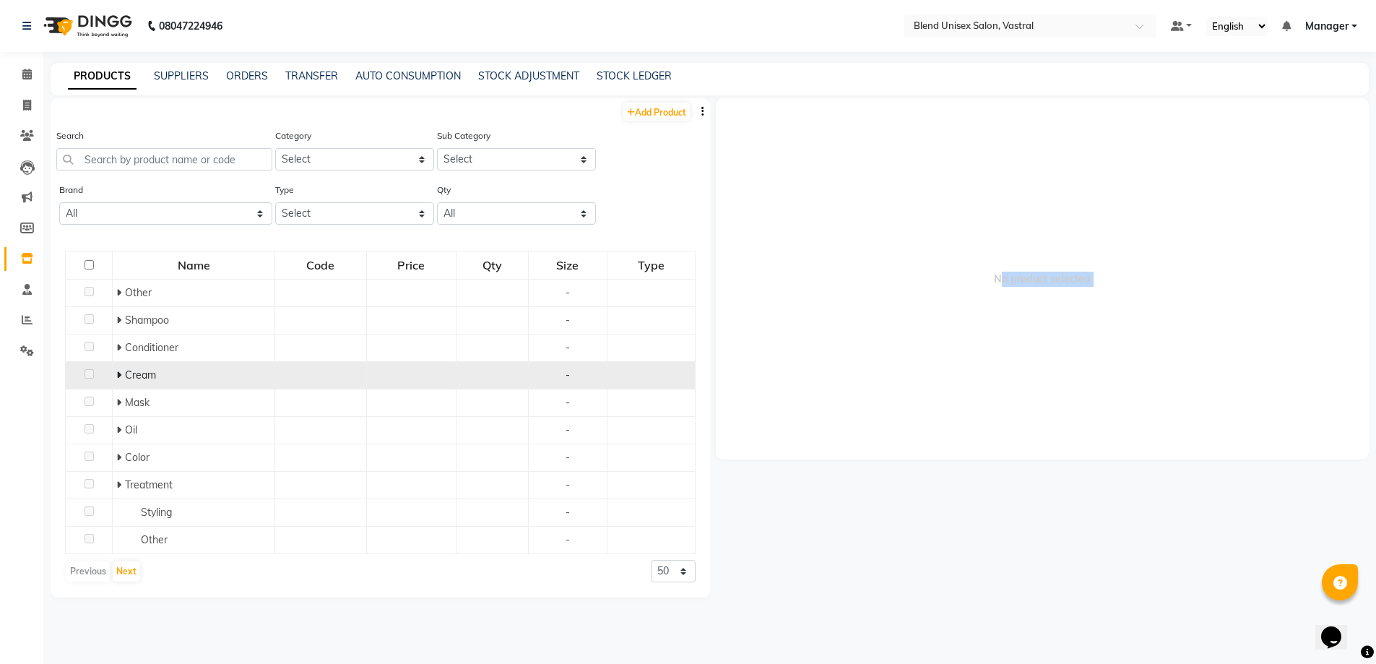
click at [810, 250] on span "No product selected" at bounding box center [1043, 278] width 654 height 361
click at [664, 111] on link "Add Product" at bounding box center [656, 112] width 66 height 18
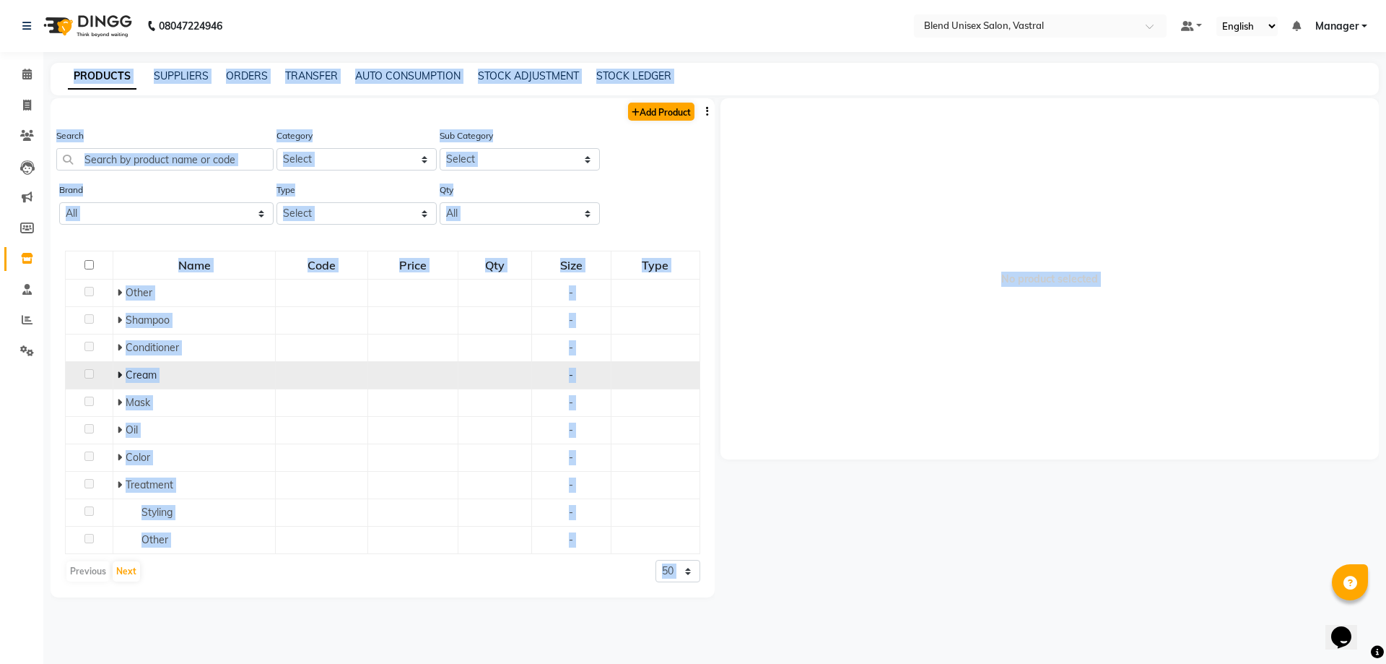
select select "true"
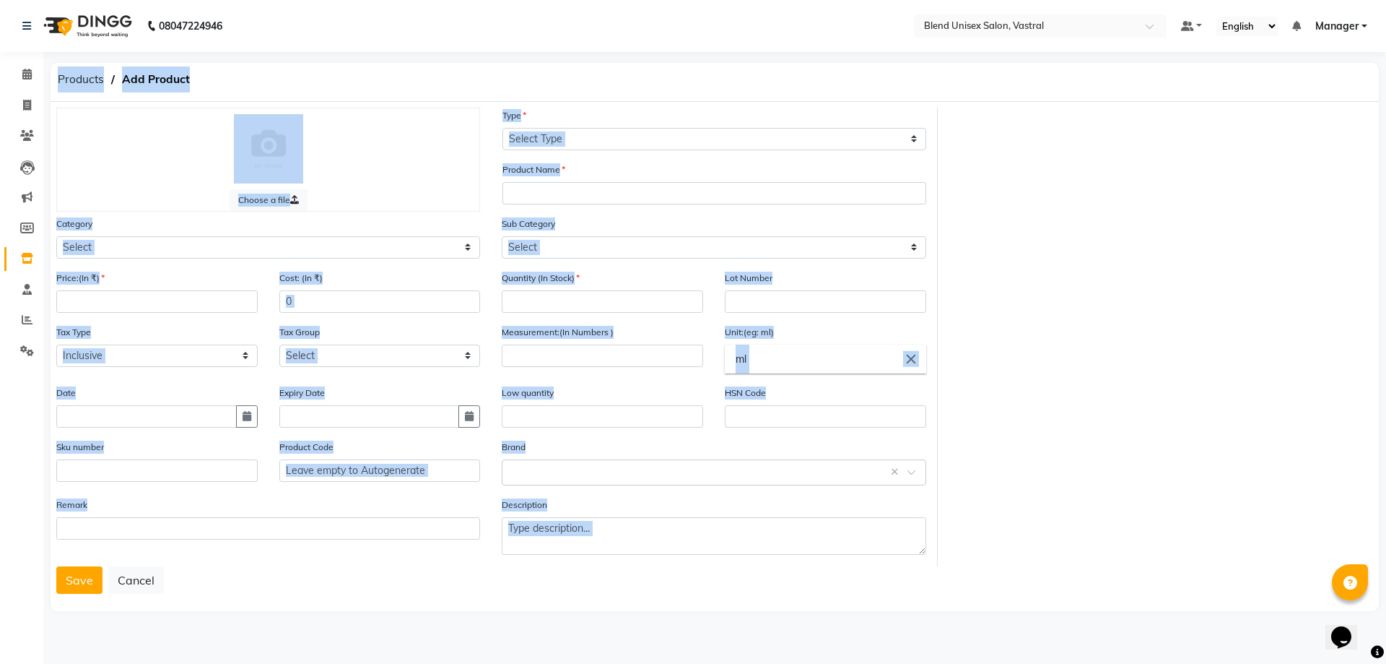
click at [1019, 166] on div "Choose a file Type Select Type Both Retail Consumable Product Name Category Sel…" at bounding box center [714, 337] width 1339 height 459
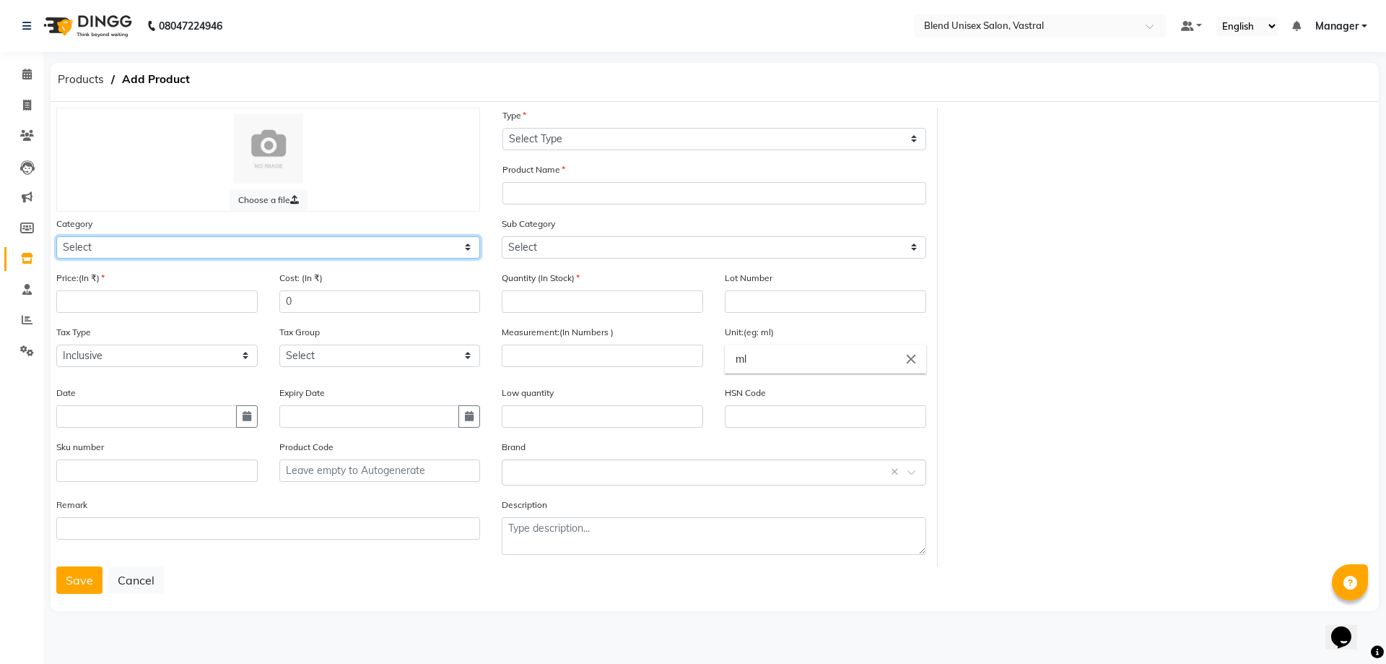
click at [463, 243] on select "Select Hair Skin Makeup Personal Care Appliances [PERSON_NAME] Waxing Disposabl…" at bounding box center [268, 247] width 424 height 22
select select "1003501150"
click at [56, 236] on select "Select Hair Skin Makeup Personal Care Appliances [PERSON_NAME] Waxing Disposabl…" at bounding box center [268, 247] width 424 height 22
click at [188, 296] on input "number" at bounding box center [156, 301] width 201 height 22
type input "2200"
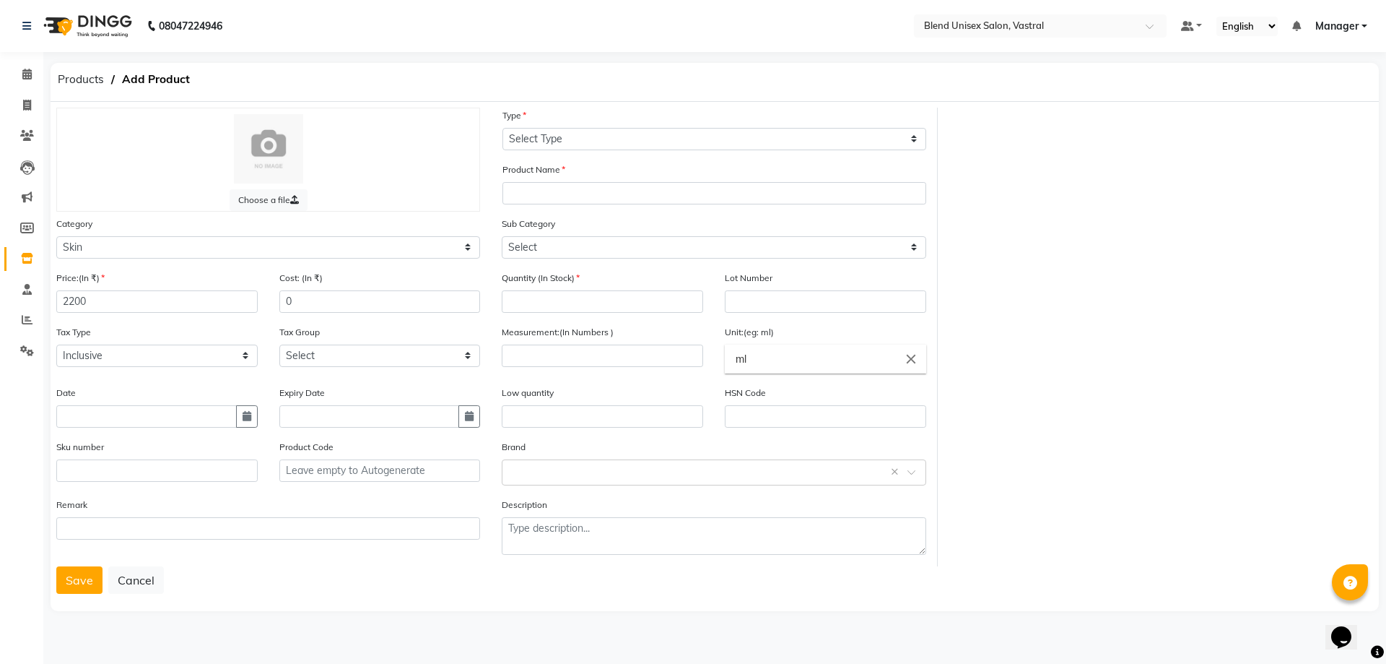
drag, startPoint x: 251, startPoint y: 416, endPoint x: 229, endPoint y: 399, distance: 27.7
click at [251, 417] on icon "button" at bounding box center [247, 416] width 9 height 10
select select "10"
select select "2025"
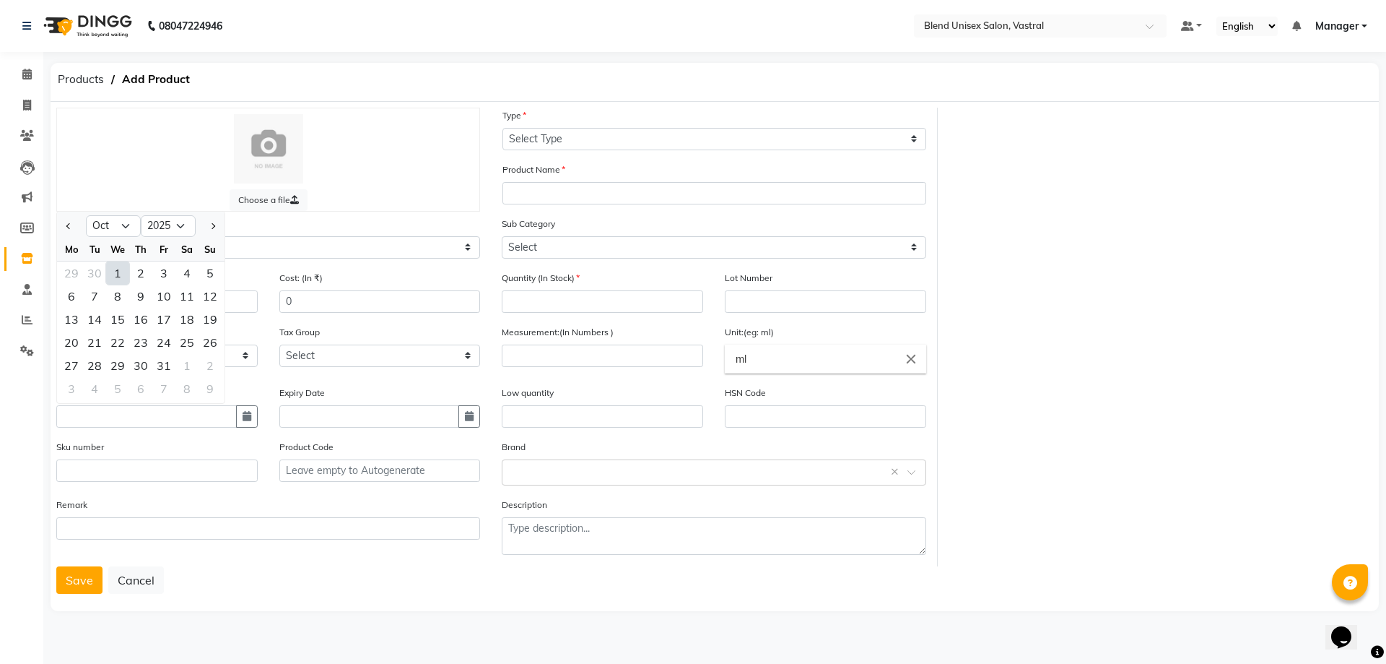
click at [61, 218] on div at bounding box center [71, 225] width 29 height 23
click at [71, 225] on span "Previous month" at bounding box center [69, 226] width 6 height 6
select select "9"
click at [183, 343] on div "27" at bounding box center [186, 342] width 23 height 23
type input "[DATE]"
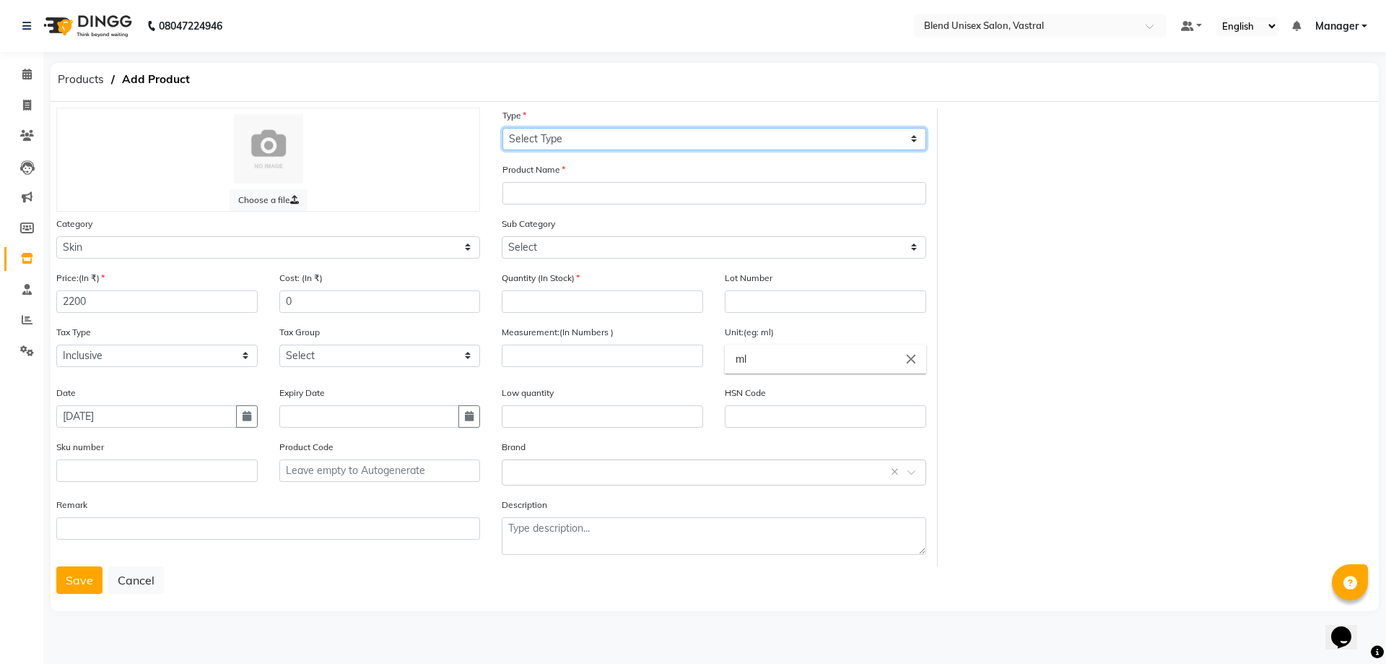
click at [535, 139] on select "Select Type Both Retail Consumable" at bounding box center [715, 139] width 424 height 22
select select "C"
click at [503, 128] on select "Select Type Both Retail Consumable" at bounding box center [715, 139] width 424 height 22
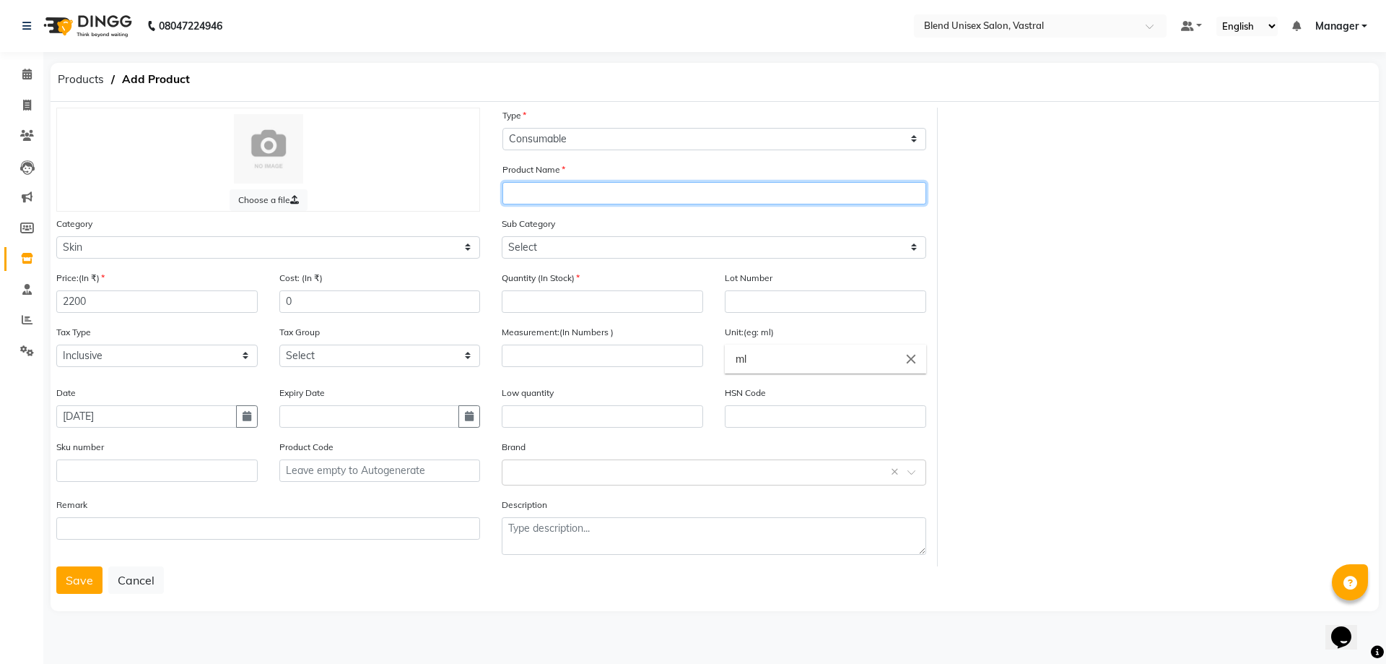
click at [545, 190] on input "text" at bounding box center [715, 193] width 424 height 22
type input "O3+ MARINE PLANT HYDROXY"
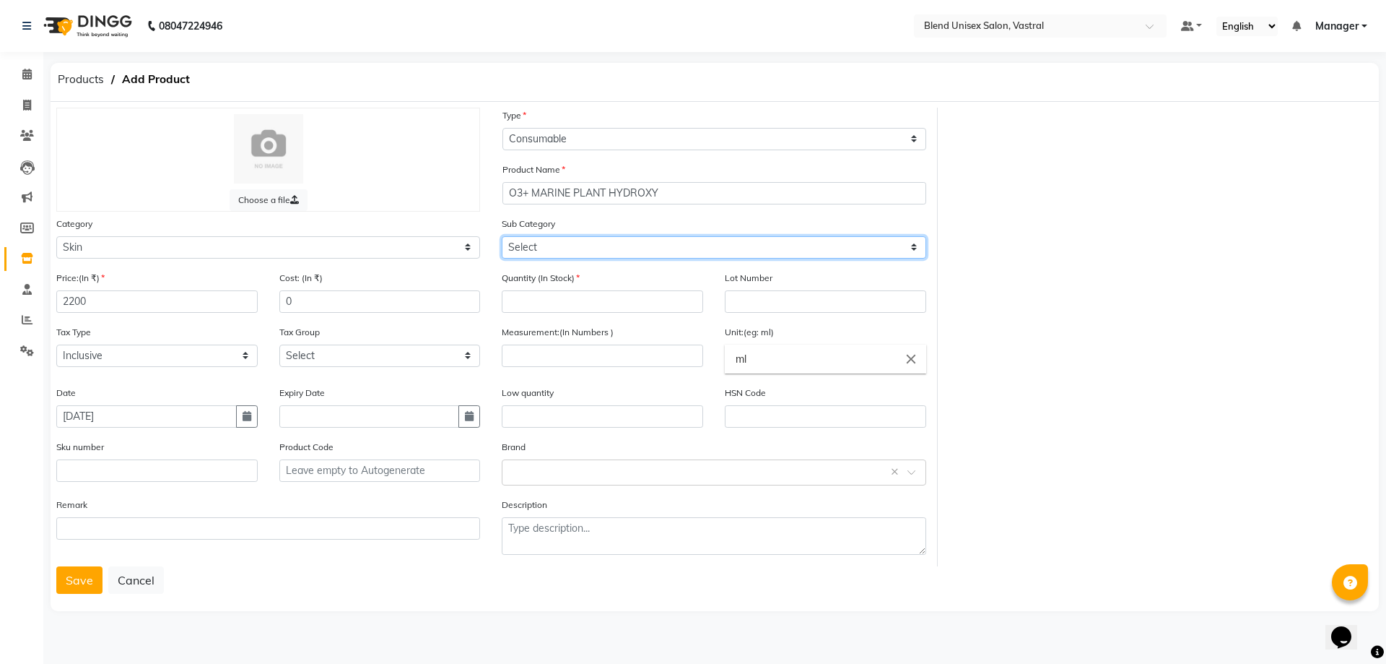
click at [602, 248] on select "Select Cleanser Facial Moisturiser Serum Toner Sun Care Masks Lip Care Eye Care…" at bounding box center [714, 247] width 424 height 22
select select "1003501152"
click at [502, 236] on select "Select Cleanser Facial Moisturiser Serum Toner Sun Care Masks Lip Care Eye Care…" at bounding box center [714, 247] width 424 height 22
click at [578, 305] on input "number" at bounding box center [602, 301] width 201 height 22
type input "1"
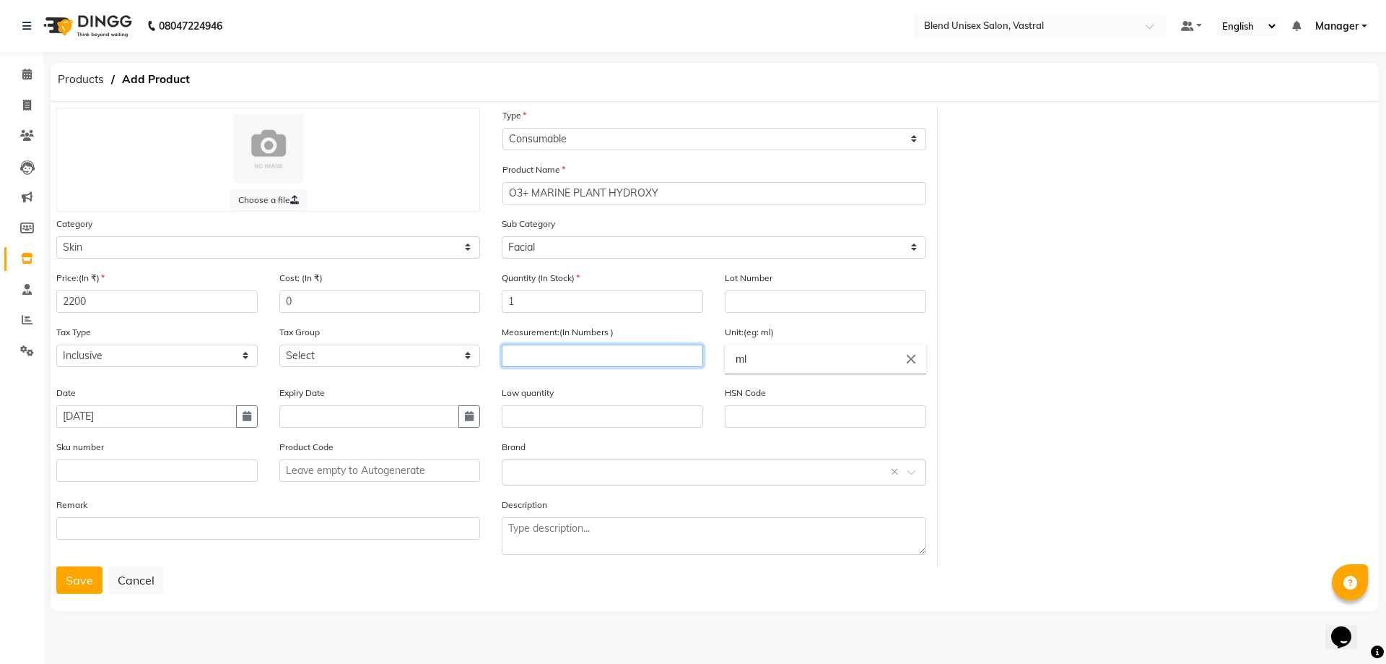
click at [569, 357] on input "number" at bounding box center [602, 355] width 201 height 22
click at [592, 414] on input "text" at bounding box center [602, 416] width 201 height 22
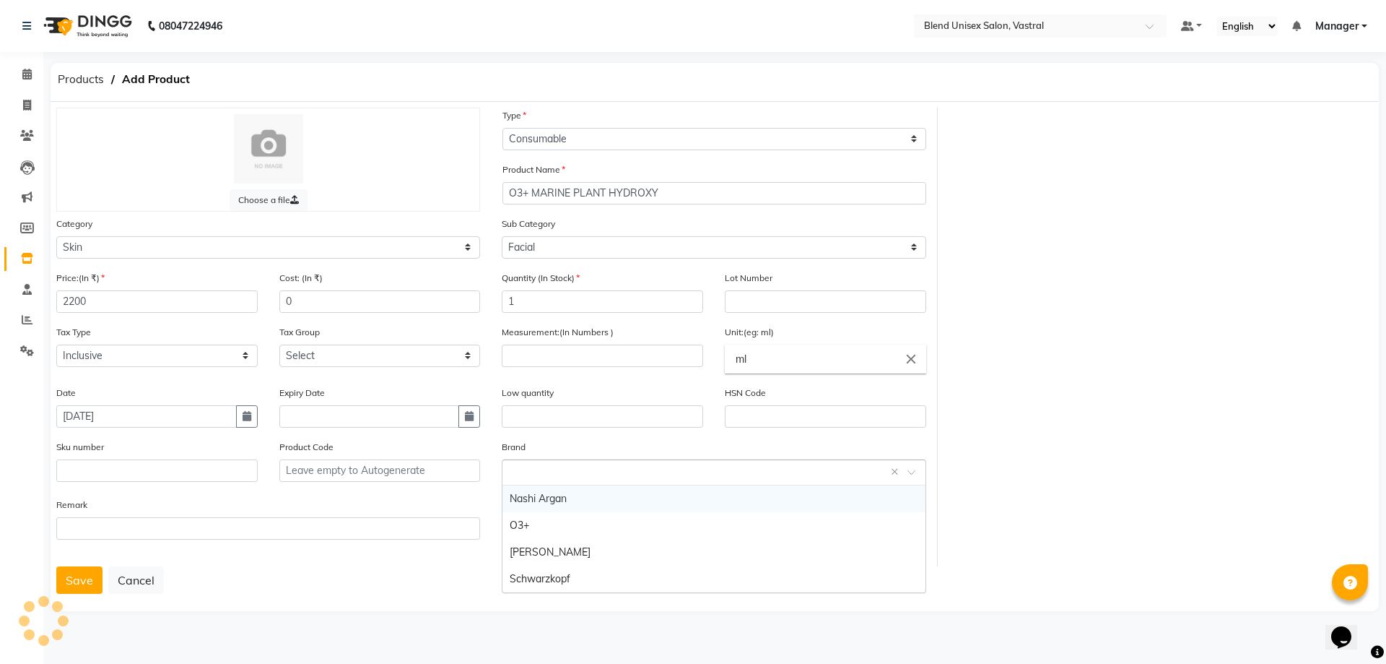
drag, startPoint x: 572, startPoint y: 472, endPoint x: 554, endPoint y: 490, distance: 25.5
click at [570, 474] on input "text" at bounding box center [699, 471] width 379 height 15
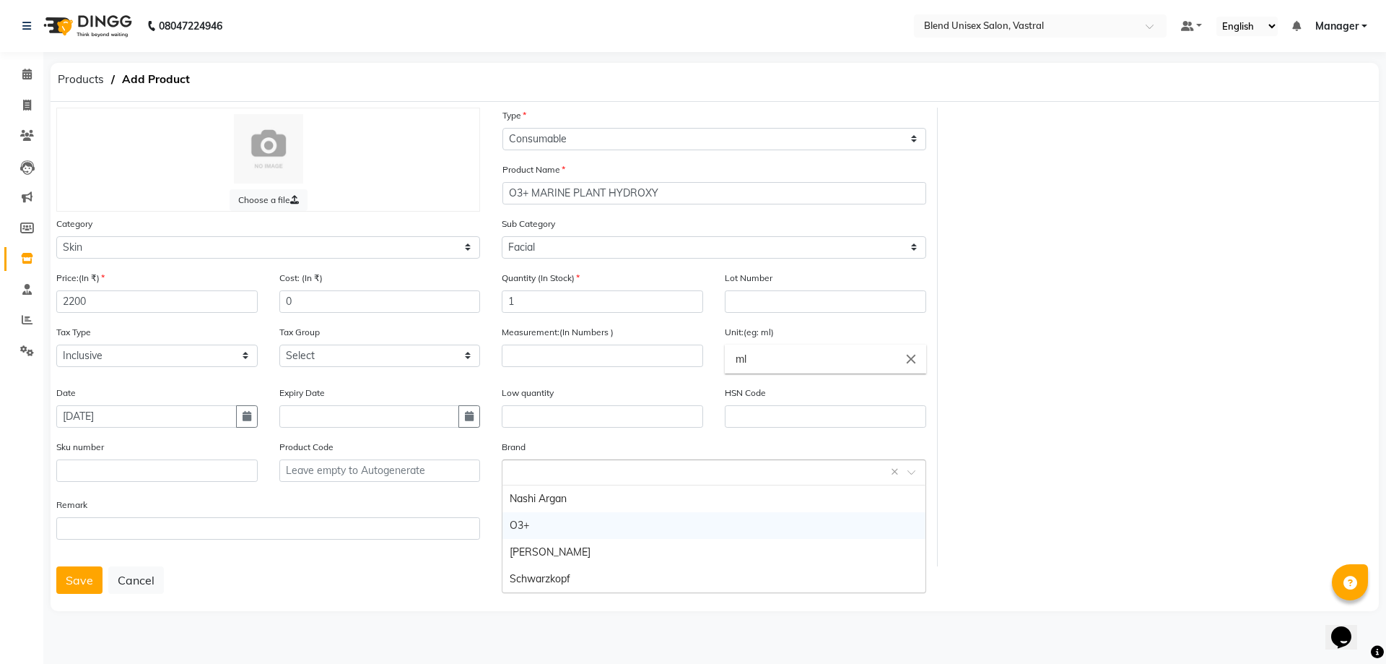
click at [535, 525] on div "O3+" at bounding box center [714, 525] width 422 height 27
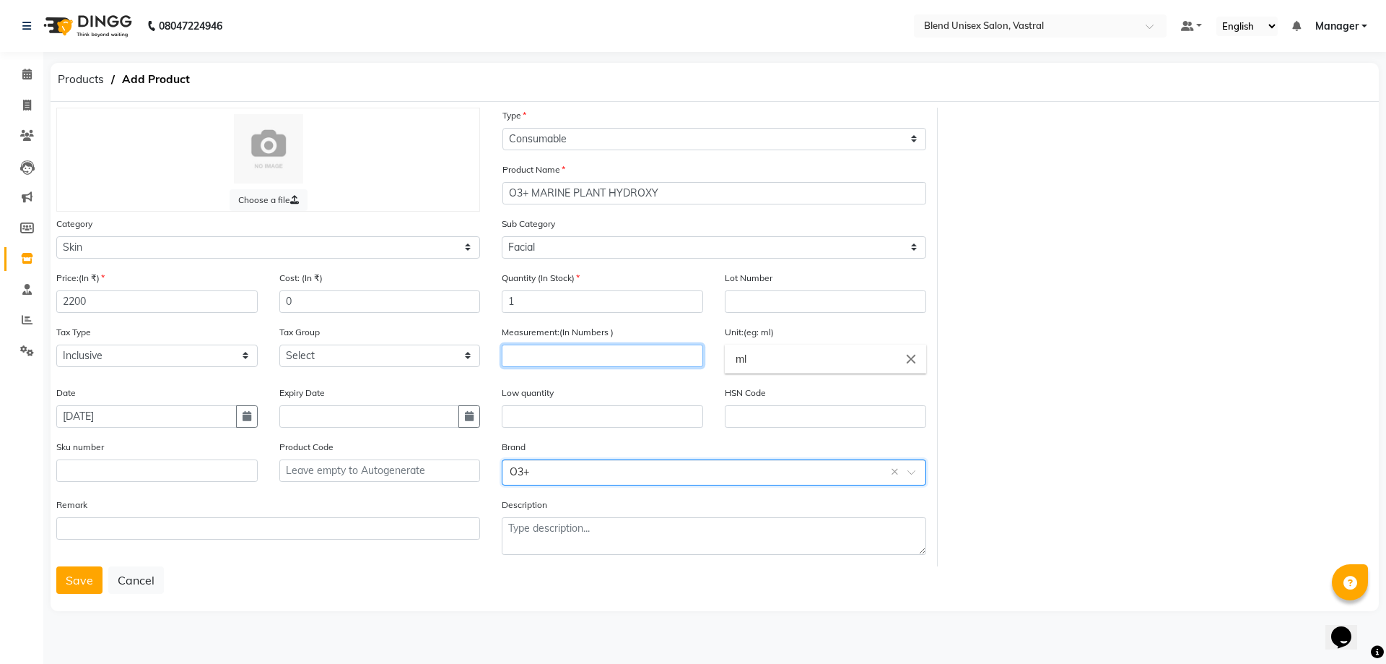
click at [604, 350] on input "number" at bounding box center [602, 355] width 201 height 22
type input "6"
type input "124"
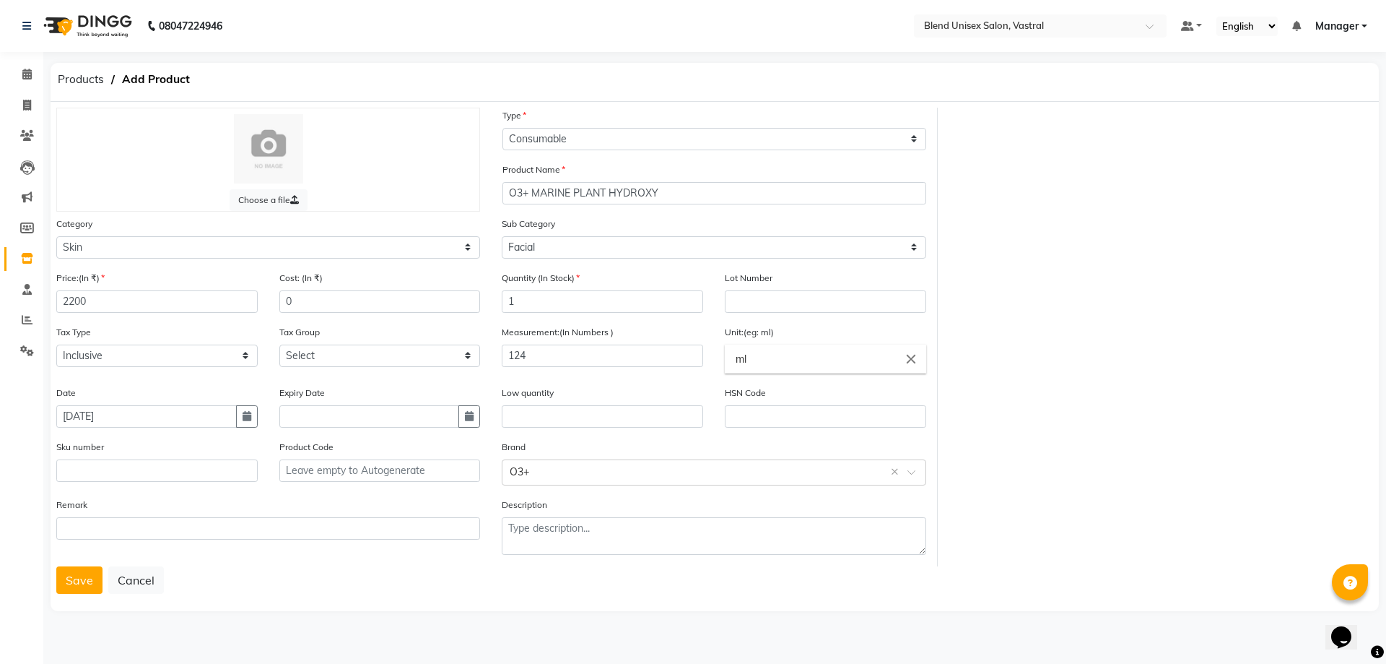
click at [855, 367] on input "ml" at bounding box center [825, 358] width 201 height 29
type input "m"
click at [832, 394] on link "gms" at bounding box center [825, 391] width 201 height 37
type input "gms"
click at [656, 478] on input "text" at bounding box center [699, 471] width 379 height 15
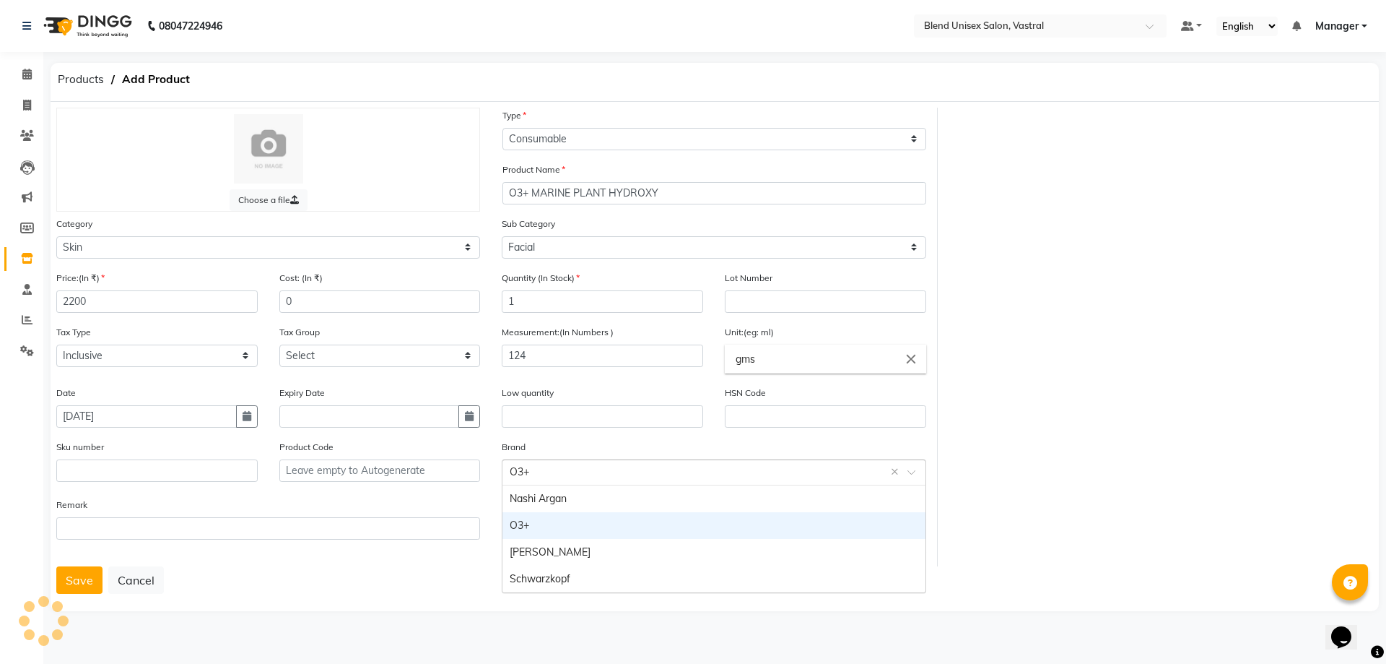
click at [529, 533] on div "O3+" at bounding box center [714, 525] width 422 height 27
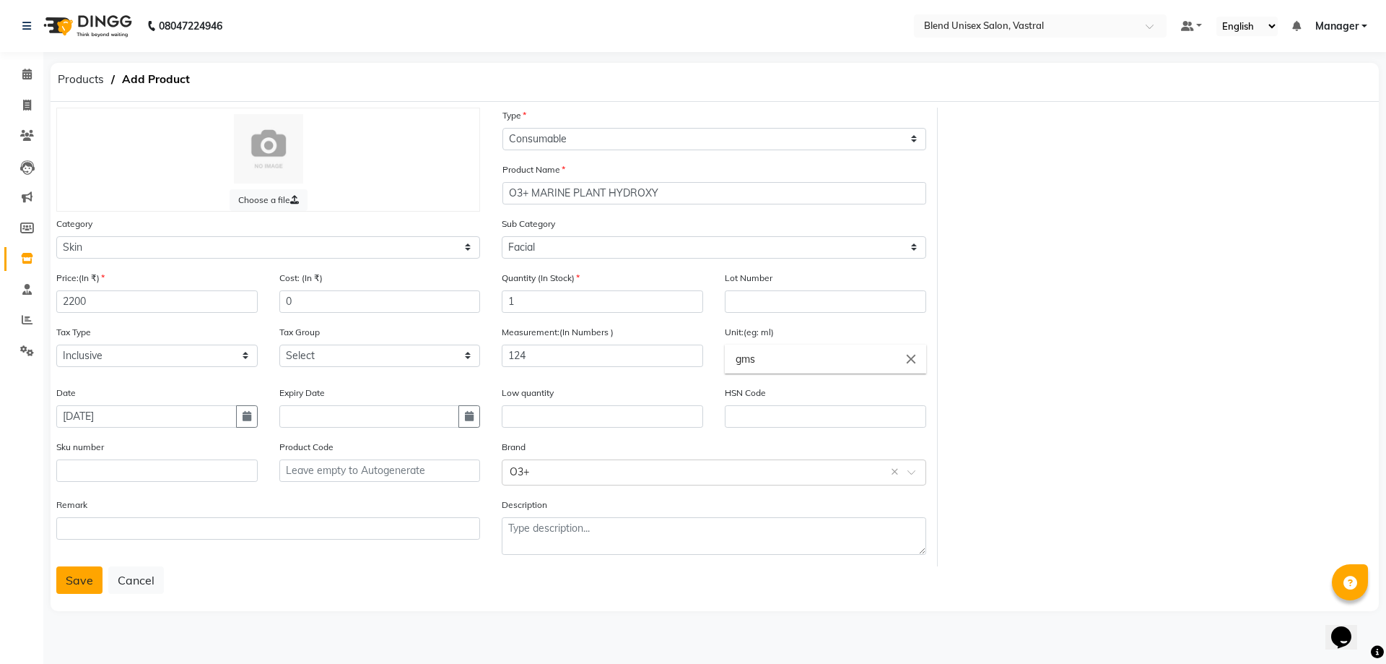
click at [74, 584] on button "Save" at bounding box center [79, 579] width 46 height 27
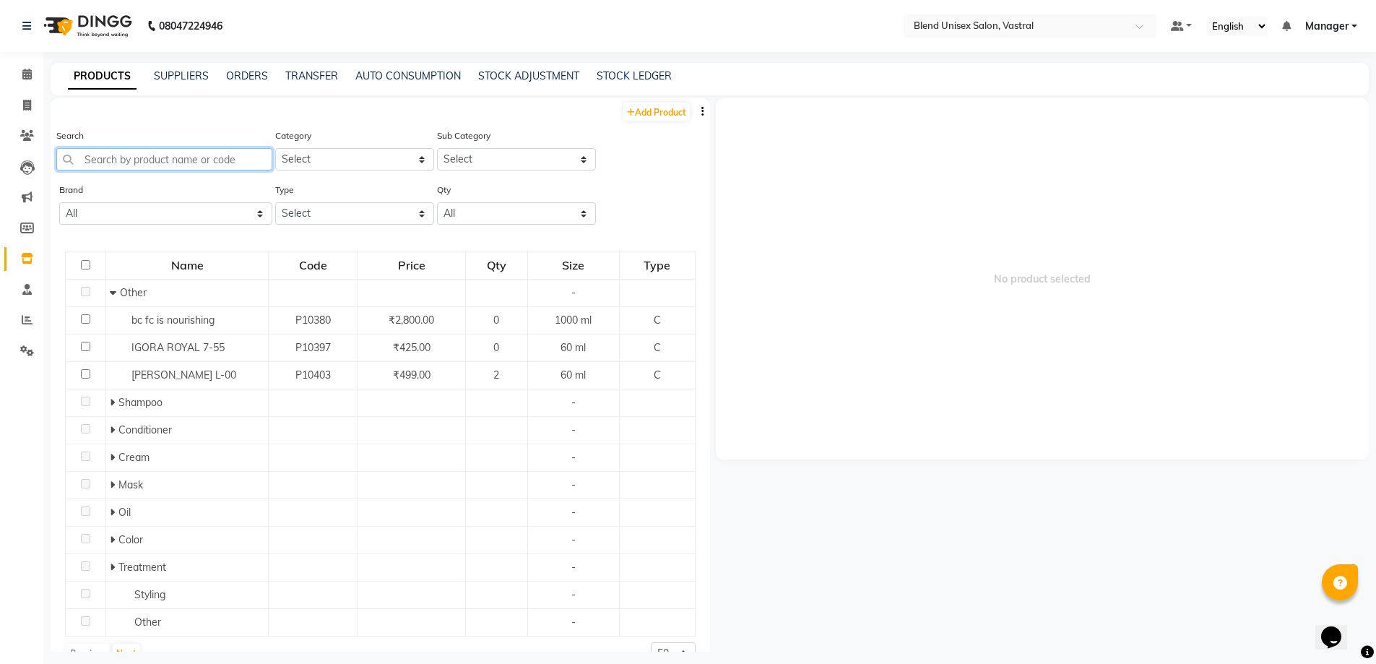
click at [167, 157] on input "text" at bounding box center [164, 159] width 216 height 22
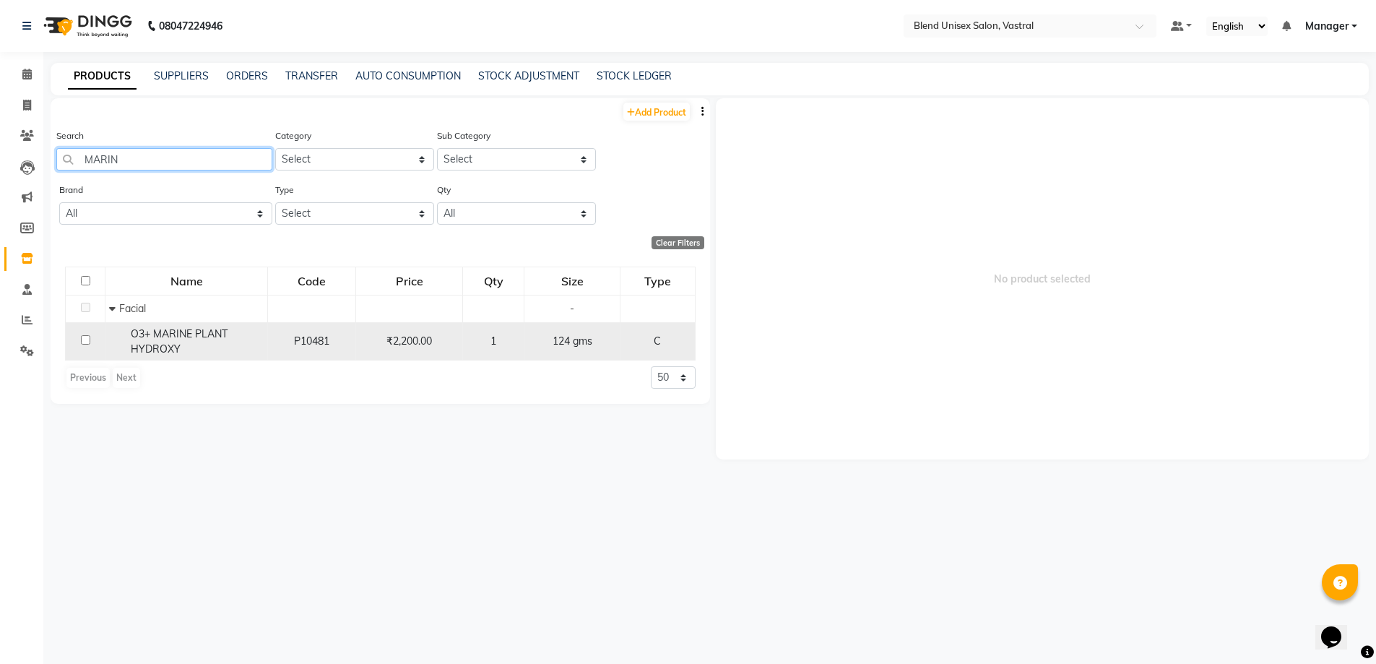
type input "MARIN"
click at [148, 333] on span "O3+ MARINE PLANT HYDROXY" at bounding box center [179, 341] width 97 height 28
select select
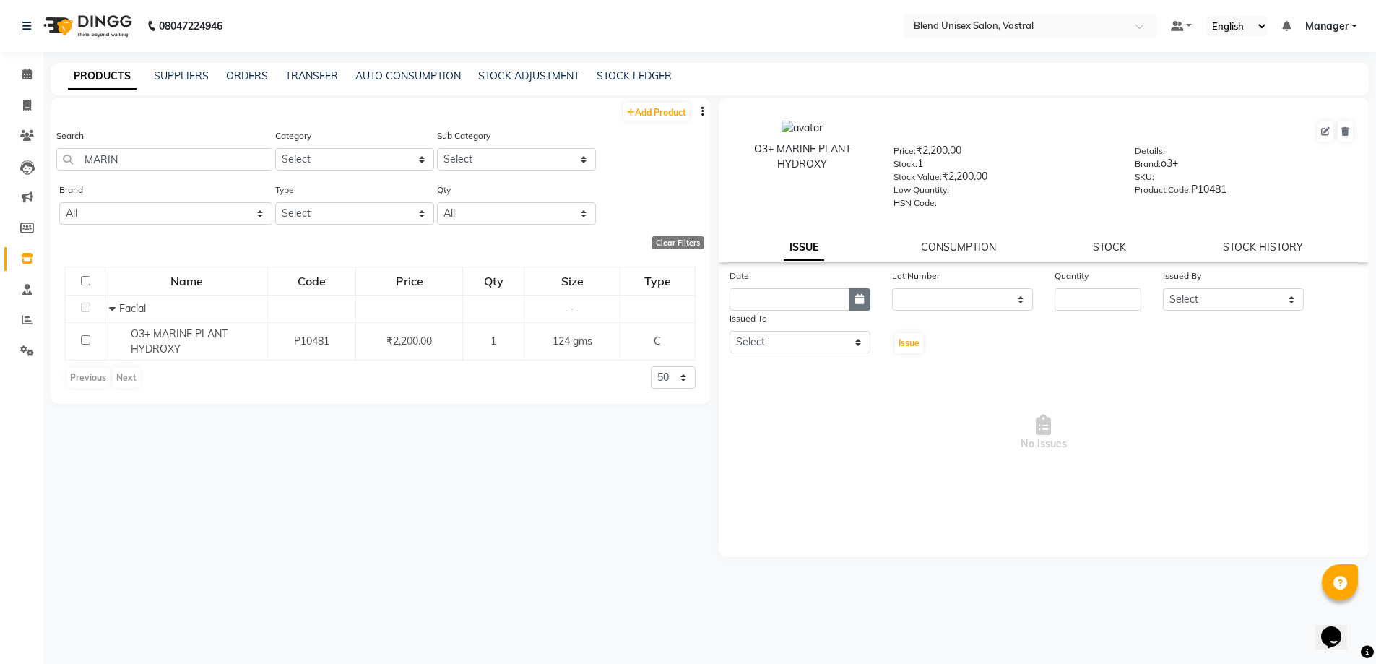
drag, startPoint x: 863, startPoint y: 298, endPoint x: 853, endPoint y: 295, distance: 10.5
click at [862, 298] on icon "button" at bounding box center [859, 299] width 9 height 10
select select "10"
select select "2025"
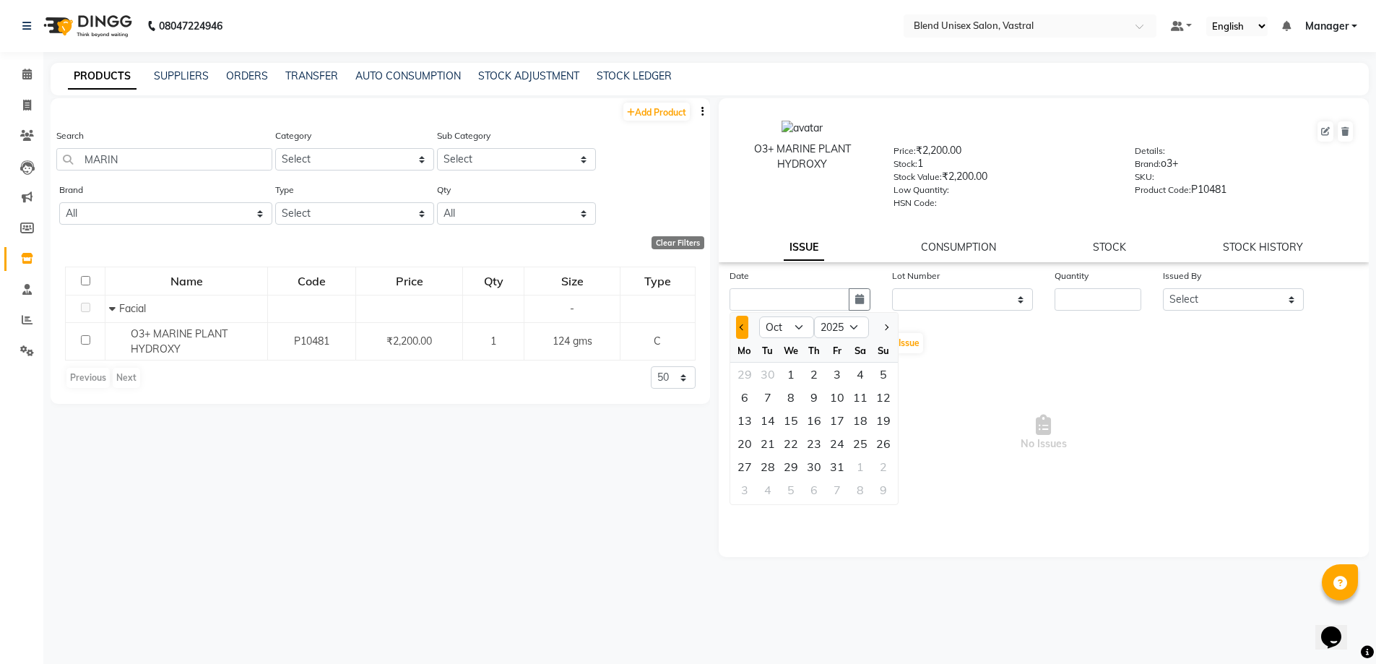
click at [745, 330] on button "Previous month" at bounding box center [742, 327] width 12 height 23
select select "9"
click at [854, 443] on div "27" at bounding box center [860, 443] width 23 height 23
type input "[DATE]"
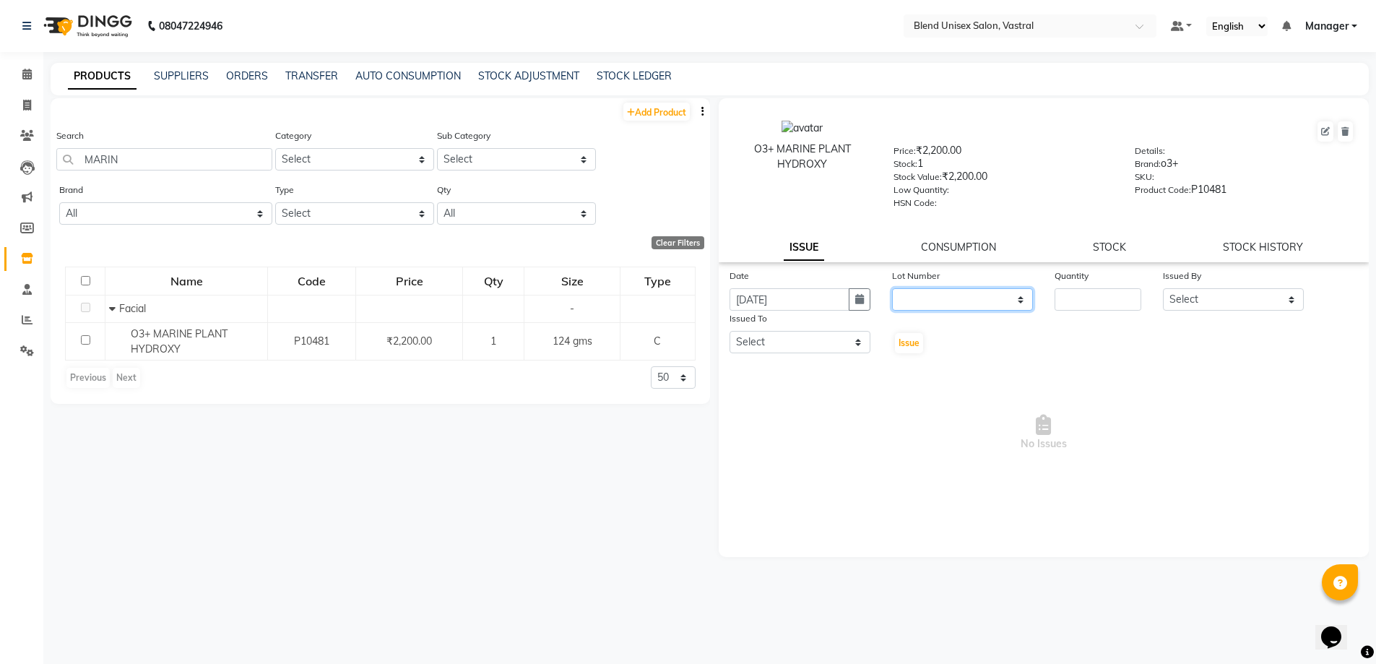
click at [959, 294] on select "None" at bounding box center [962, 299] width 141 height 22
select select "0: null"
click at [892, 288] on select "None" at bounding box center [962, 299] width 141 height 22
click at [1331, 131] on button at bounding box center [1325, 131] width 16 height 20
select select "true"
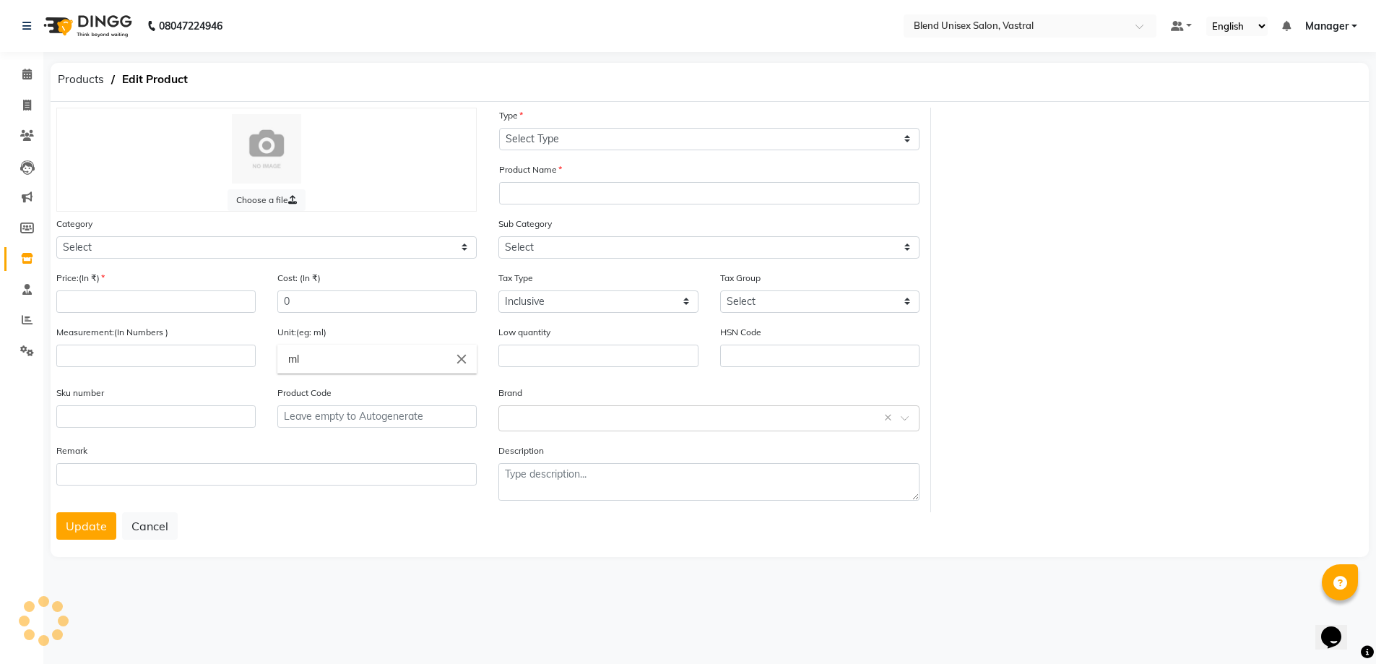
select select "C"
type input "O3+ MARINE PLANT HYDROXY"
select select
type input "2200"
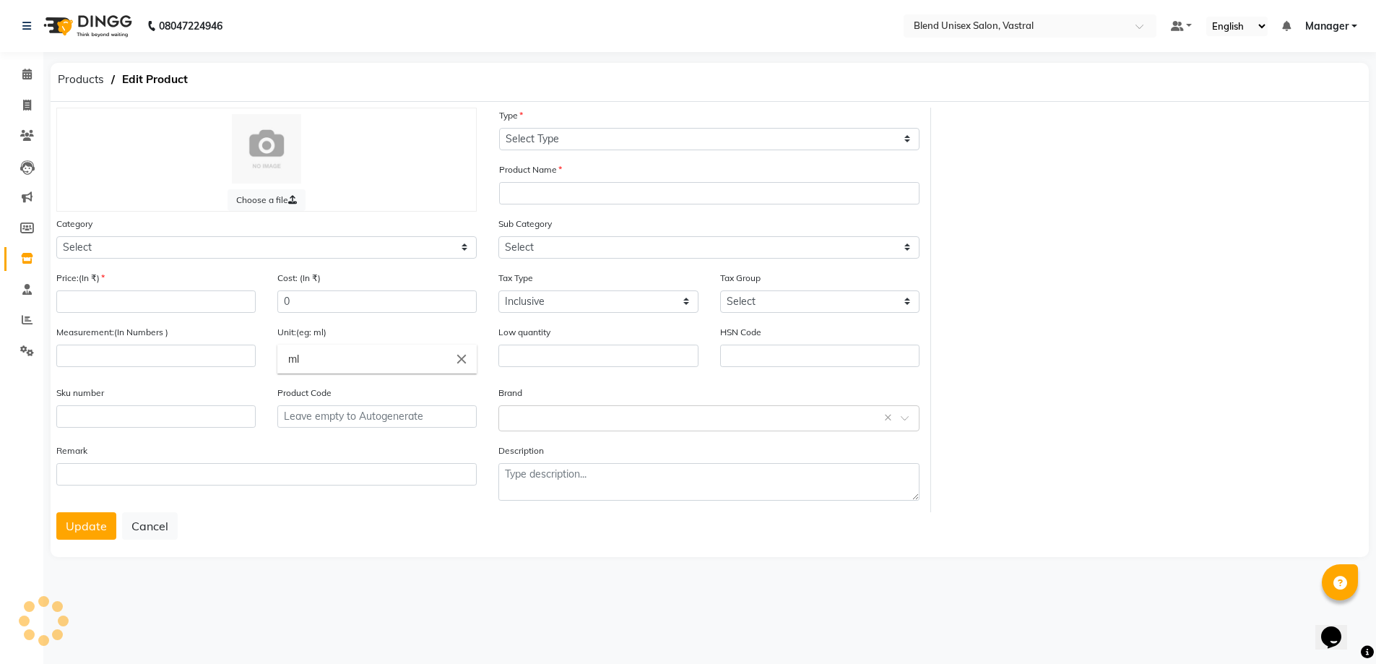
type input "124"
type input "gms"
type input "P10481"
select select "1003501150"
select select "1003501152"
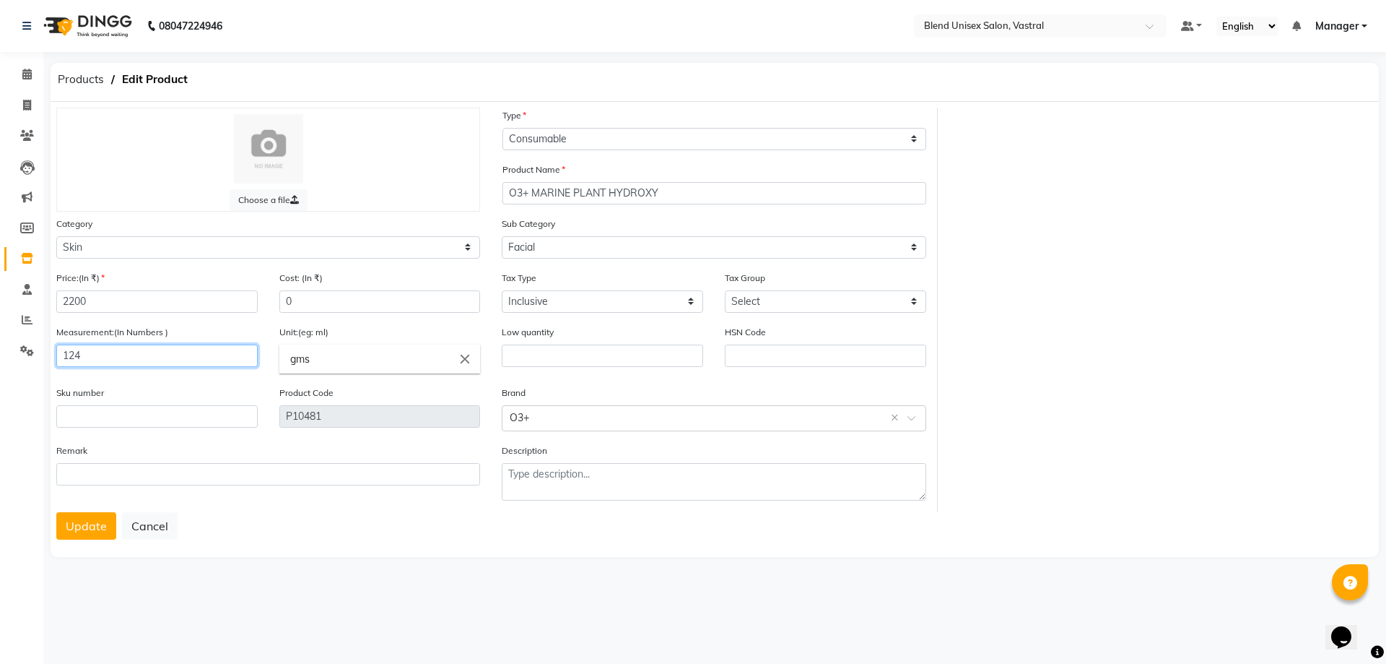
click at [217, 354] on input "124" at bounding box center [156, 355] width 201 height 22
type input "1"
click at [620, 298] on select "Select Inclusive Exclusive" at bounding box center [602, 301] width 201 height 22
drag, startPoint x: 1118, startPoint y: 300, endPoint x: 1103, endPoint y: 305, distance: 15.8
click at [1118, 300] on div "Choose a file Type Select Type Both Retail Consumable Product Name O3+ MARINE P…" at bounding box center [714, 310] width 1339 height 404
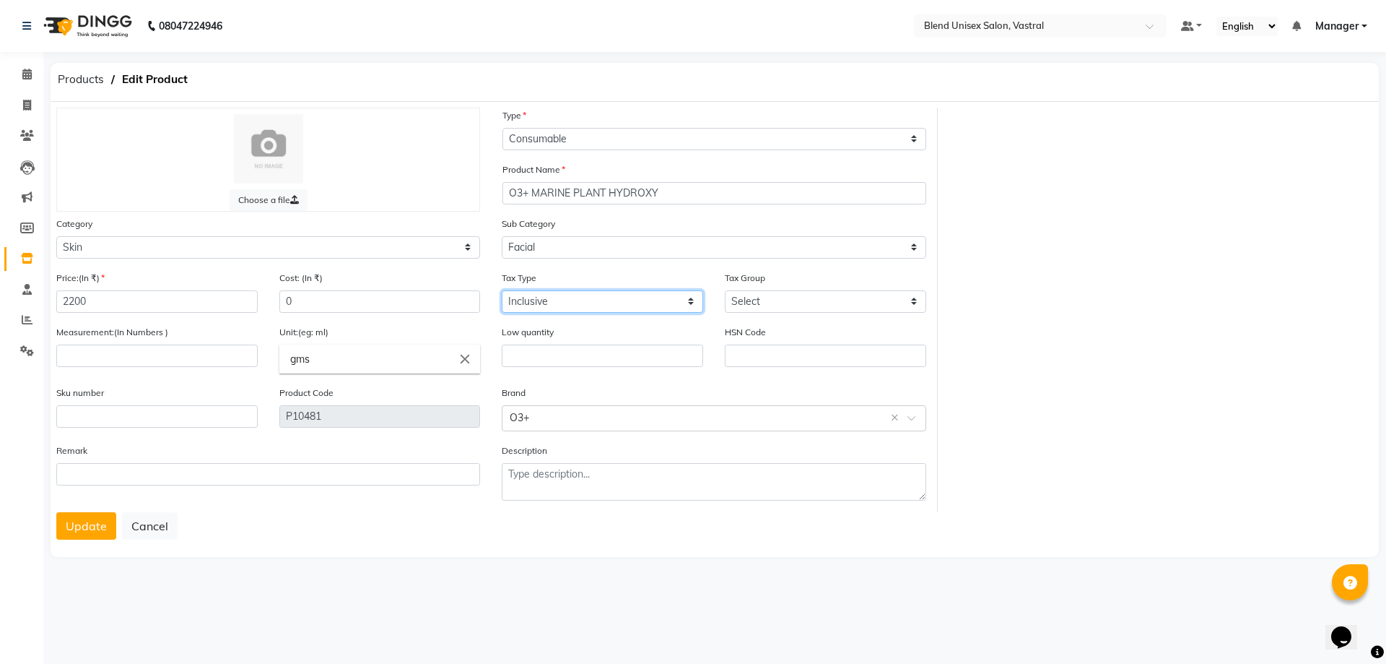
click at [697, 302] on select "Select Inclusive Exclusive" at bounding box center [602, 301] width 201 height 22
click at [1194, 249] on div "Choose a file Type Select Type Both Retail Consumable Product Name O3+ MARINE P…" at bounding box center [714, 310] width 1339 height 404
click at [1189, 254] on div "Choose a file Type Select Type Both Retail Consumable Product Name O3+ MARINE P…" at bounding box center [714, 310] width 1339 height 404
click at [1160, 256] on div "Choose a file Type Select Type Both Retail Consumable Product Name O3+ MARINE P…" at bounding box center [714, 310] width 1339 height 404
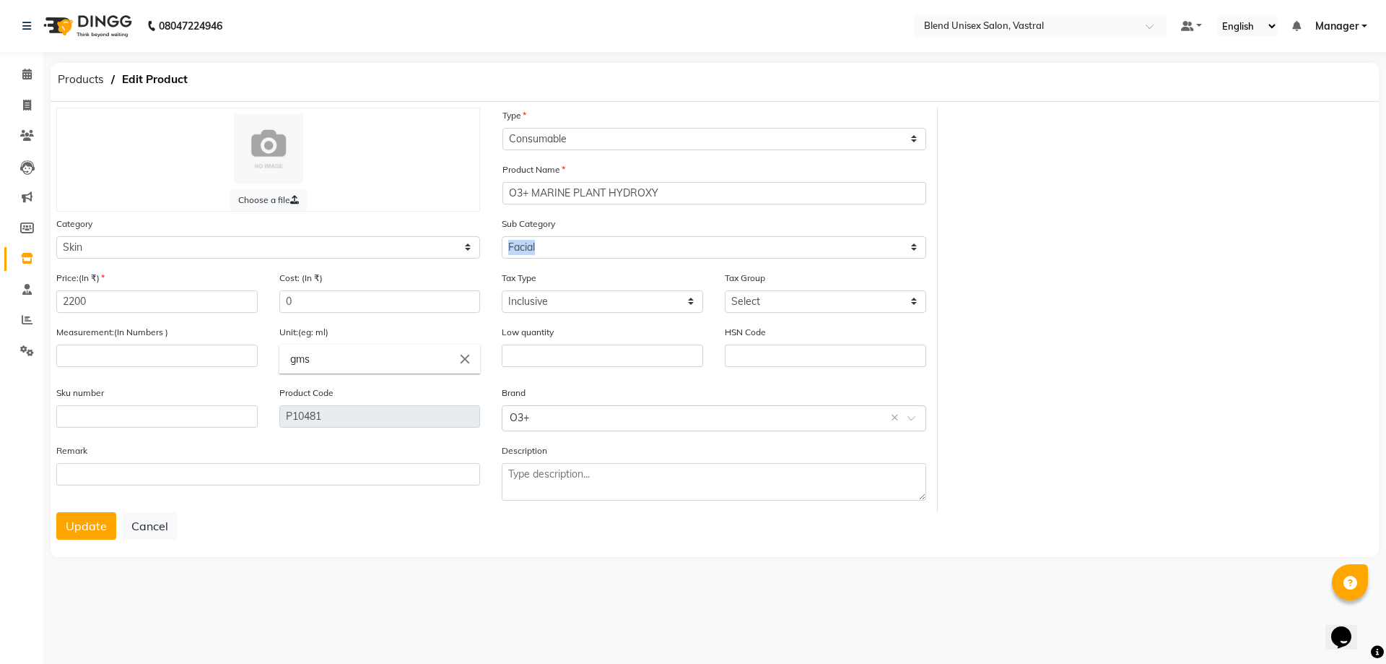
click at [1162, 253] on div "Choose a file Type Select Type Both Retail Consumable Product Name O3+ MARINE P…" at bounding box center [714, 310] width 1339 height 404
click at [1163, 253] on div "Choose a file Type Select Type Both Retail Consumable Product Name O3+ MARINE P…" at bounding box center [714, 310] width 1339 height 404
click at [1170, 253] on div "Choose a file Type Select Type Both Retail Consumable Product Name O3+ MARINE P…" at bounding box center [714, 310] width 1339 height 404
click at [399, 366] on input "gms" at bounding box center [379, 358] width 201 height 29
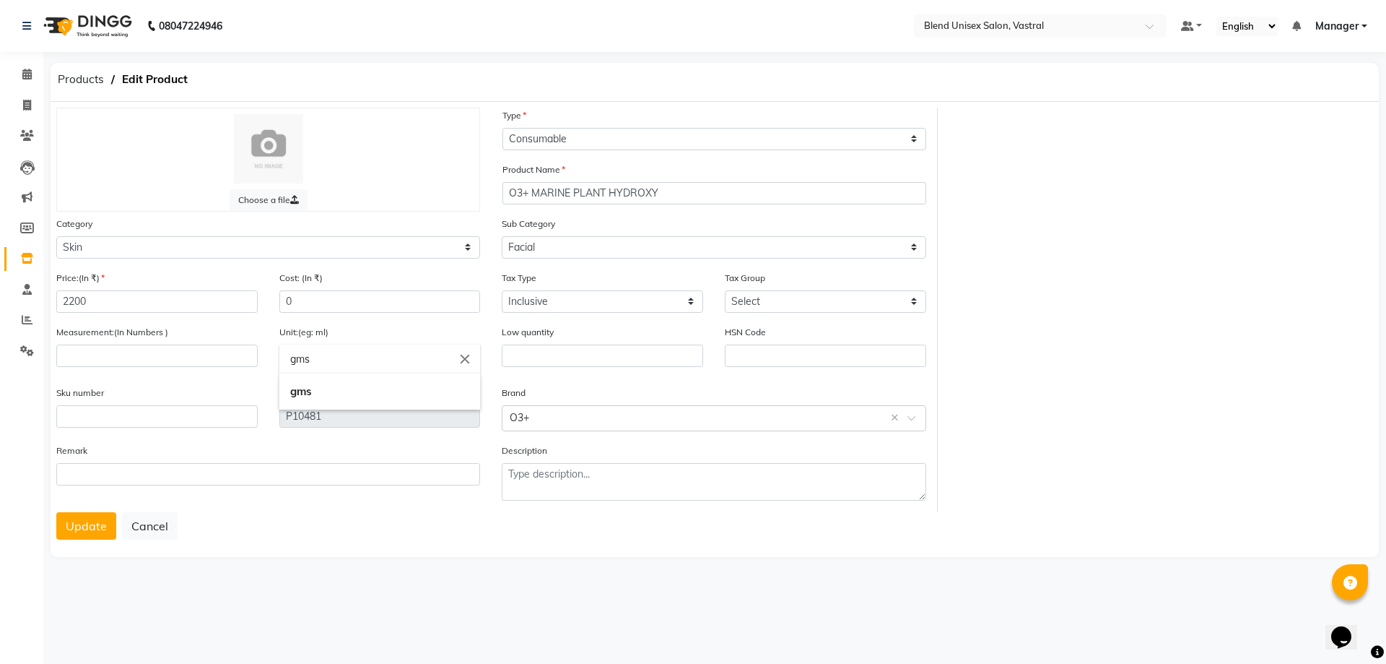
click at [168, 365] on div at bounding box center [693, 332] width 1386 height 664
click at [231, 355] on input "number" at bounding box center [156, 355] width 201 height 22
type input "4"
type input "84"
click at [97, 520] on button "Update" at bounding box center [86, 525] width 60 height 27
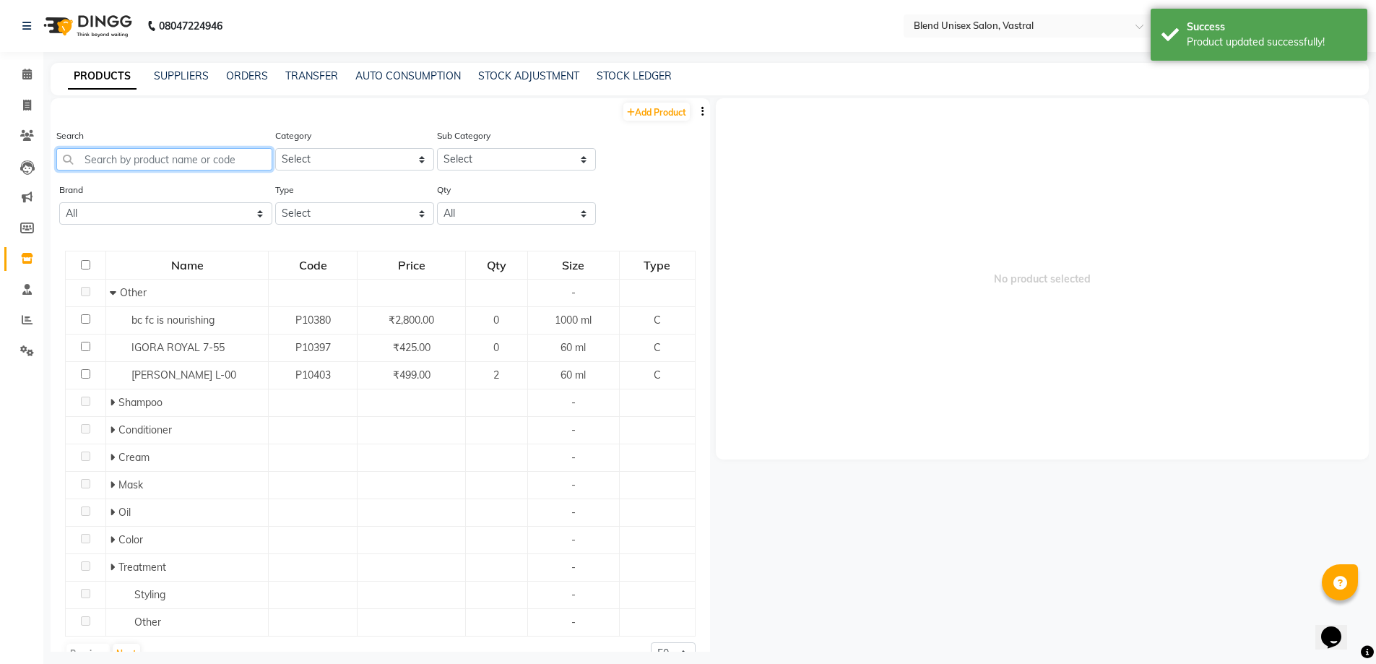
click at [230, 165] on input "text" at bounding box center [164, 159] width 216 height 22
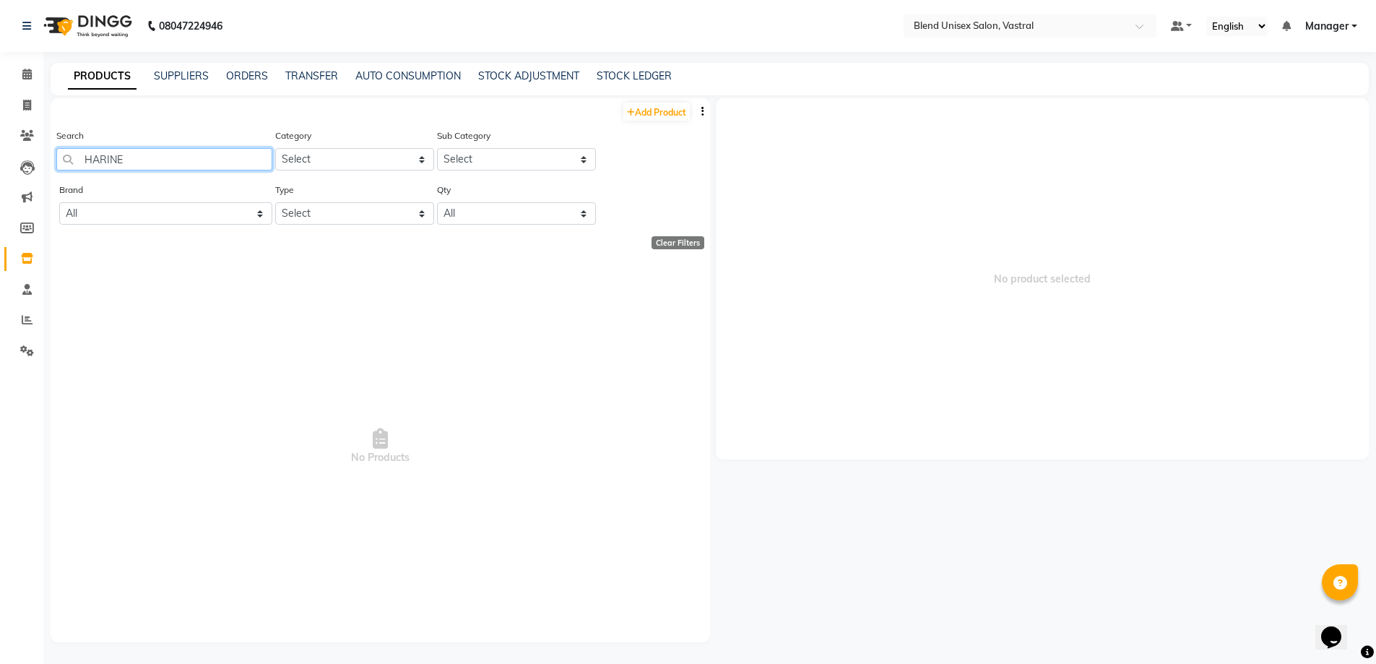
click at [194, 156] on input "HARINE" at bounding box center [164, 159] width 216 height 22
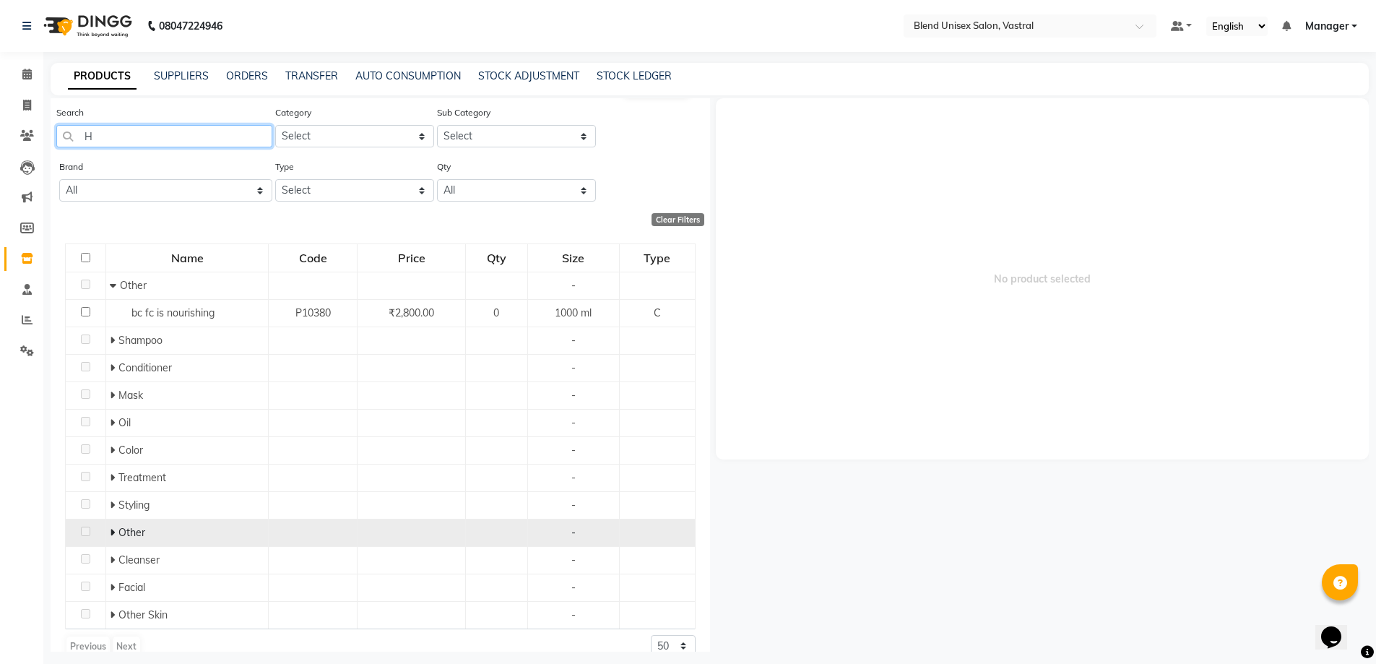
scroll to position [44, 0]
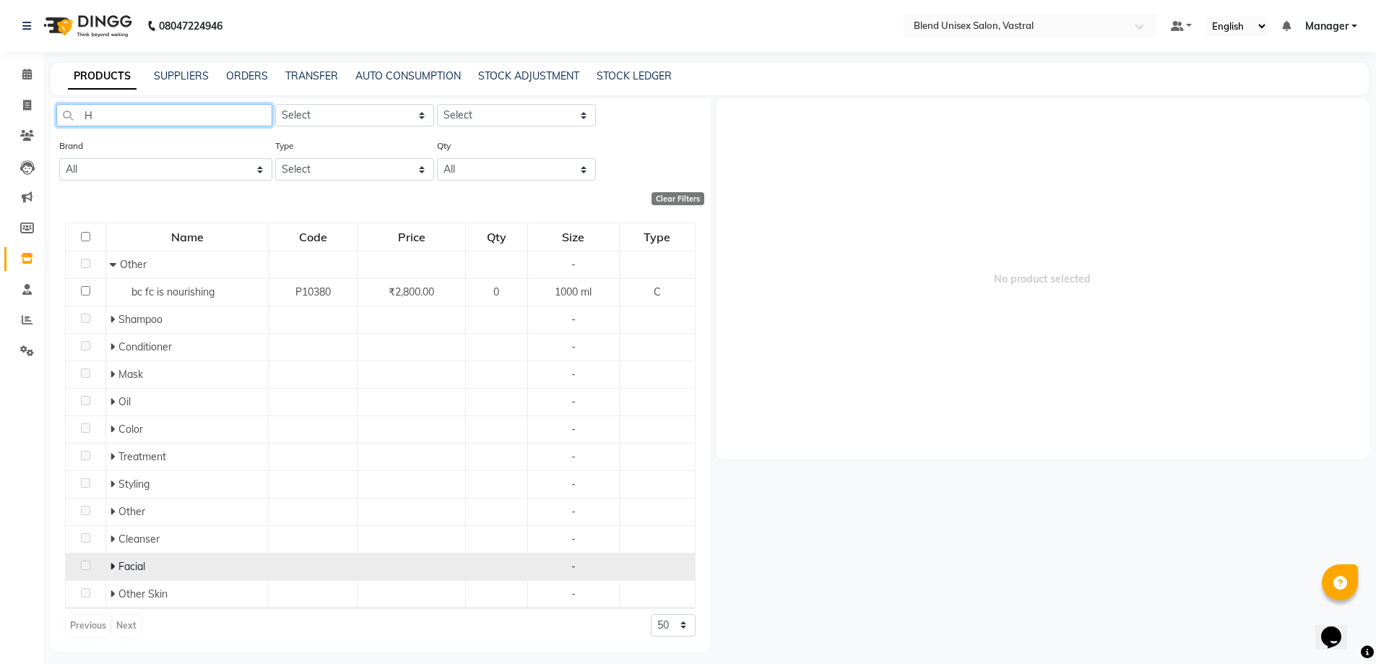
type input "H"
click at [110, 565] on icon at bounding box center [112, 566] width 5 height 10
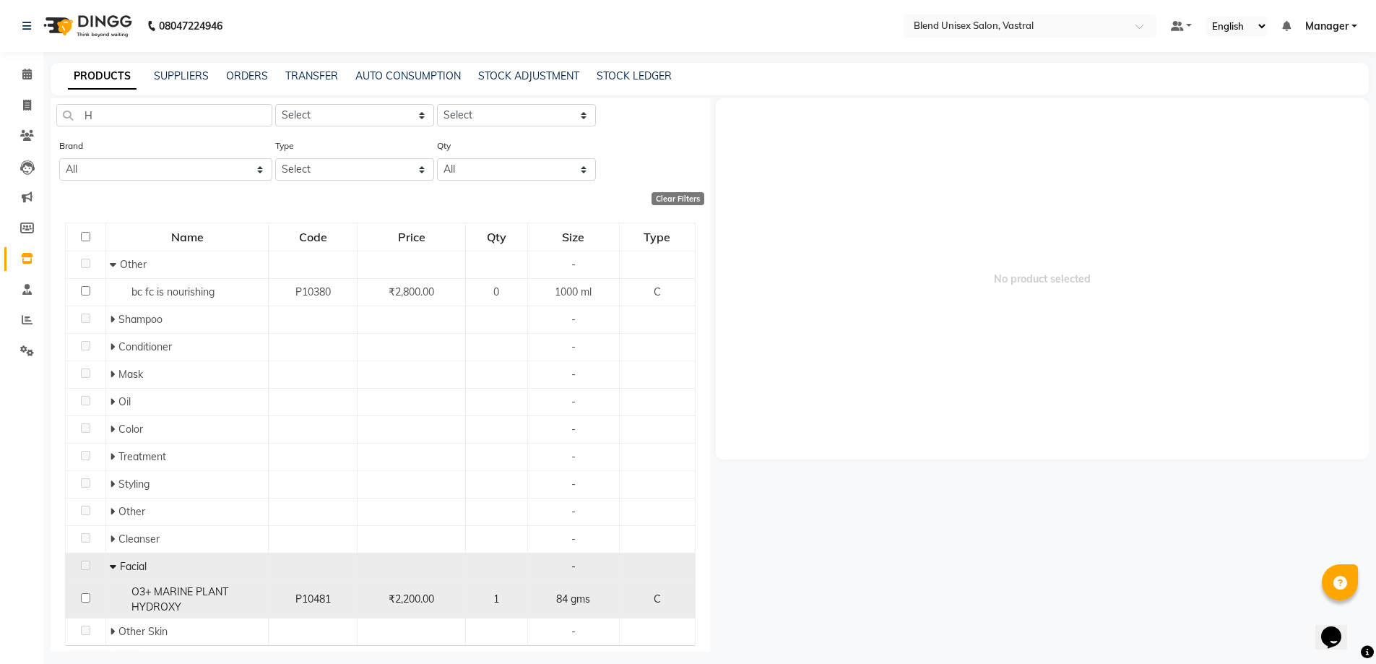
click at [173, 602] on span "O3+ MARINE PLANT HYDROXY" at bounding box center [179, 599] width 97 height 28
select select
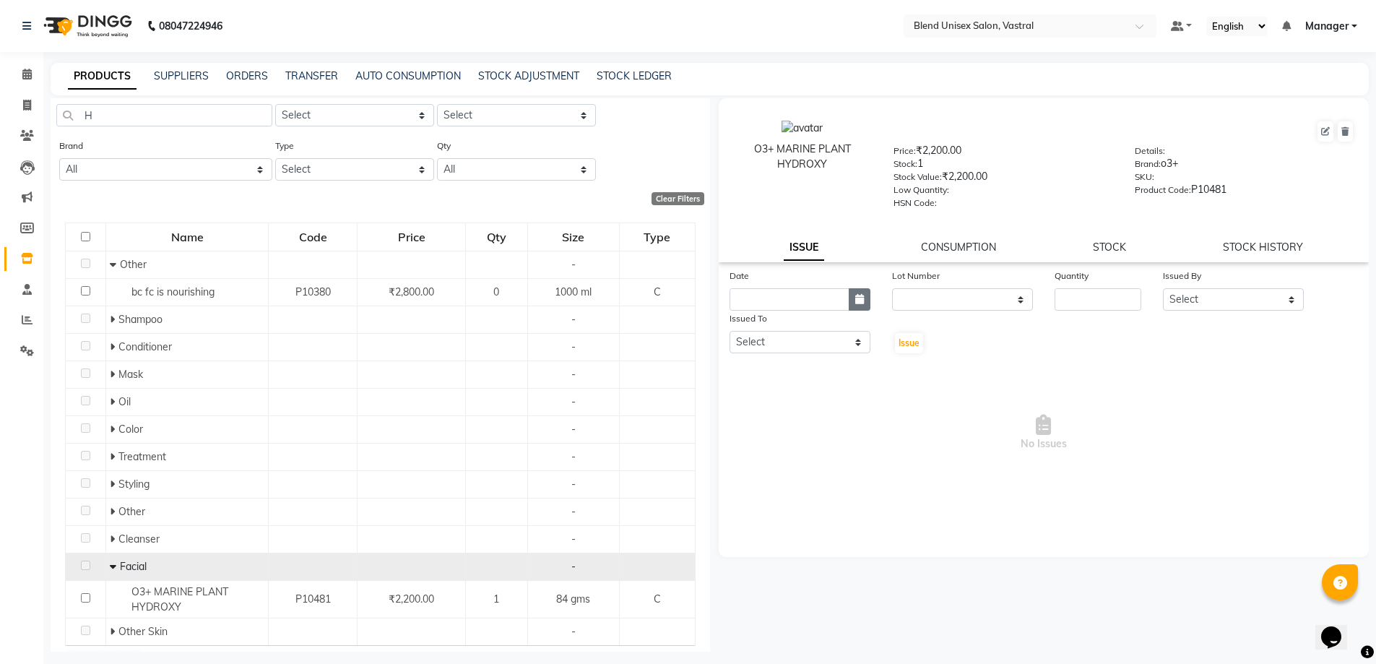
click at [856, 303] on icon "button" at bounding box center [859, 299] width 9 height 10
select select "10"
select select "2025"
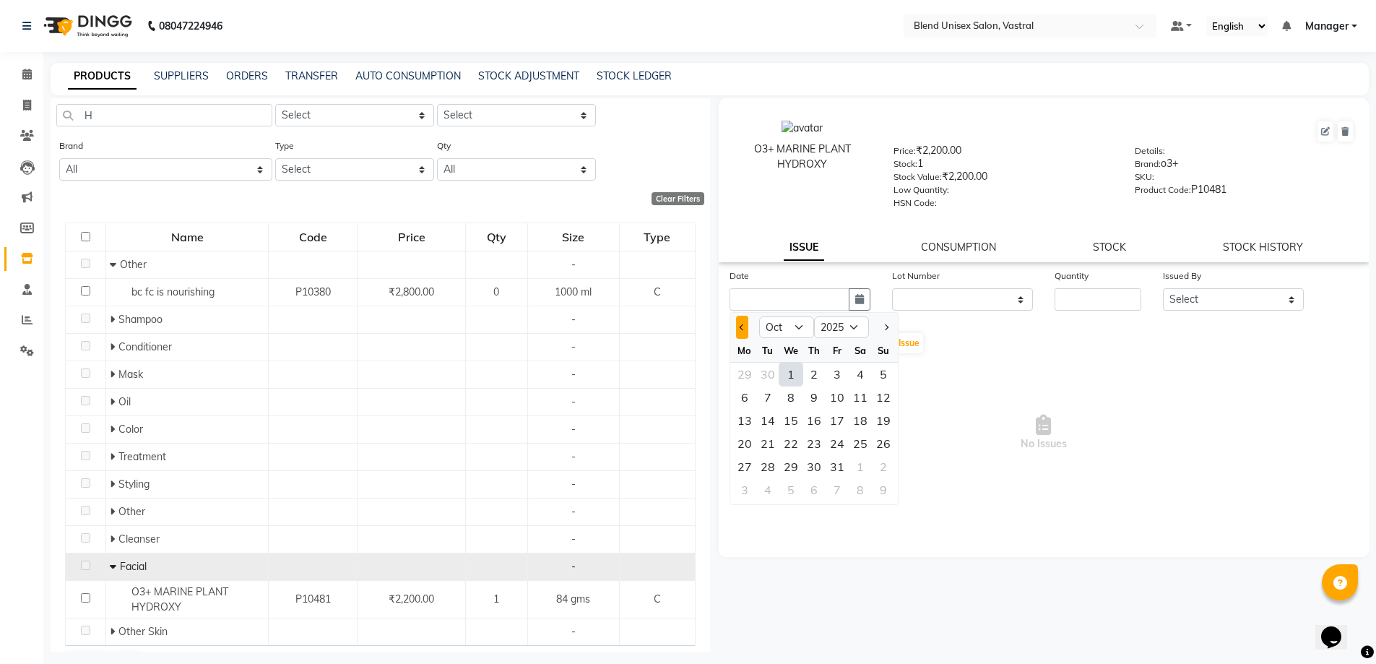
click at [745, 324] on button "Previous month" at bounding box center [742, 327] width 12 height 23
select select "9"
drag, startPoint x: 854, startPoint y: 446, endPoint x: 864, endPoint y: 446, distance: 9.4
click at [859, 446] on div "27" at bounding box center [860, 443] width 23 height 23
type input "[DATE]"
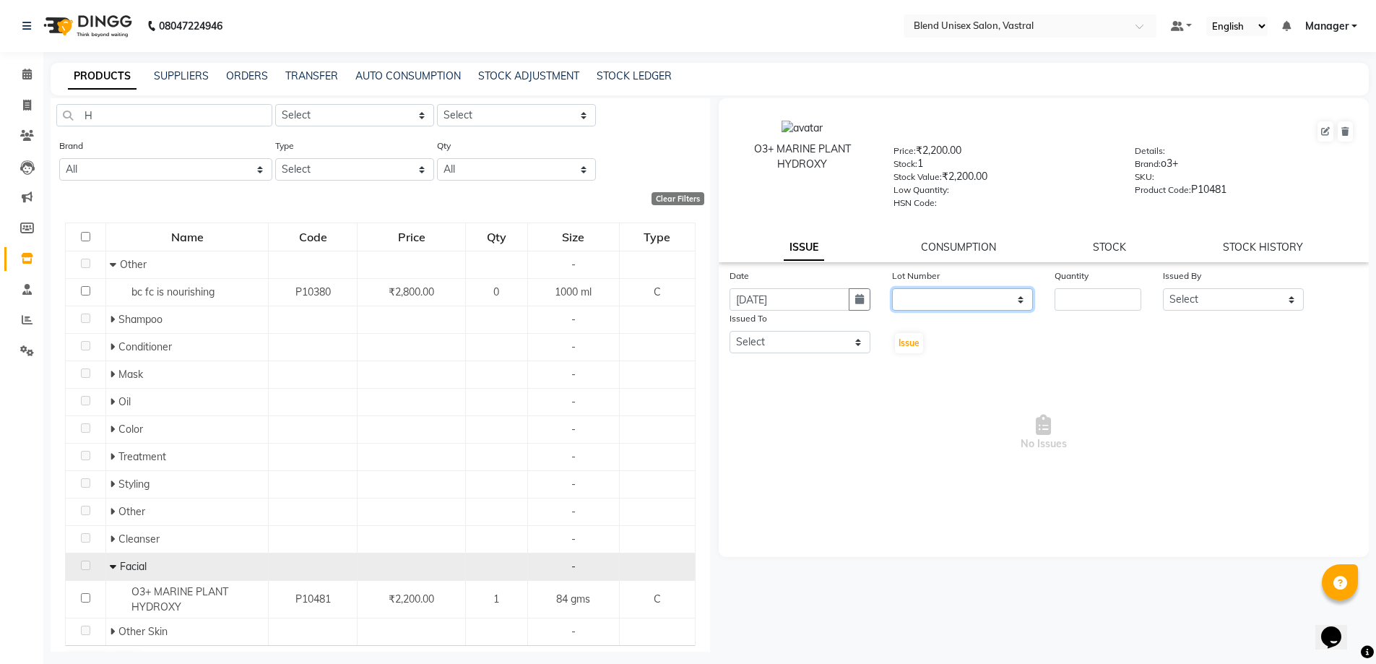
click at [962, 295] on select "None" at bounding box center [962, 299] width 141 height 22
select select "0: null"
click at [892, 288] on select "None" at bounding box center [962, 299] width 141 height 22
click at [1120, 308] on input "number" at bounding box center [1097, 299] width 87 height 22
type input "1"
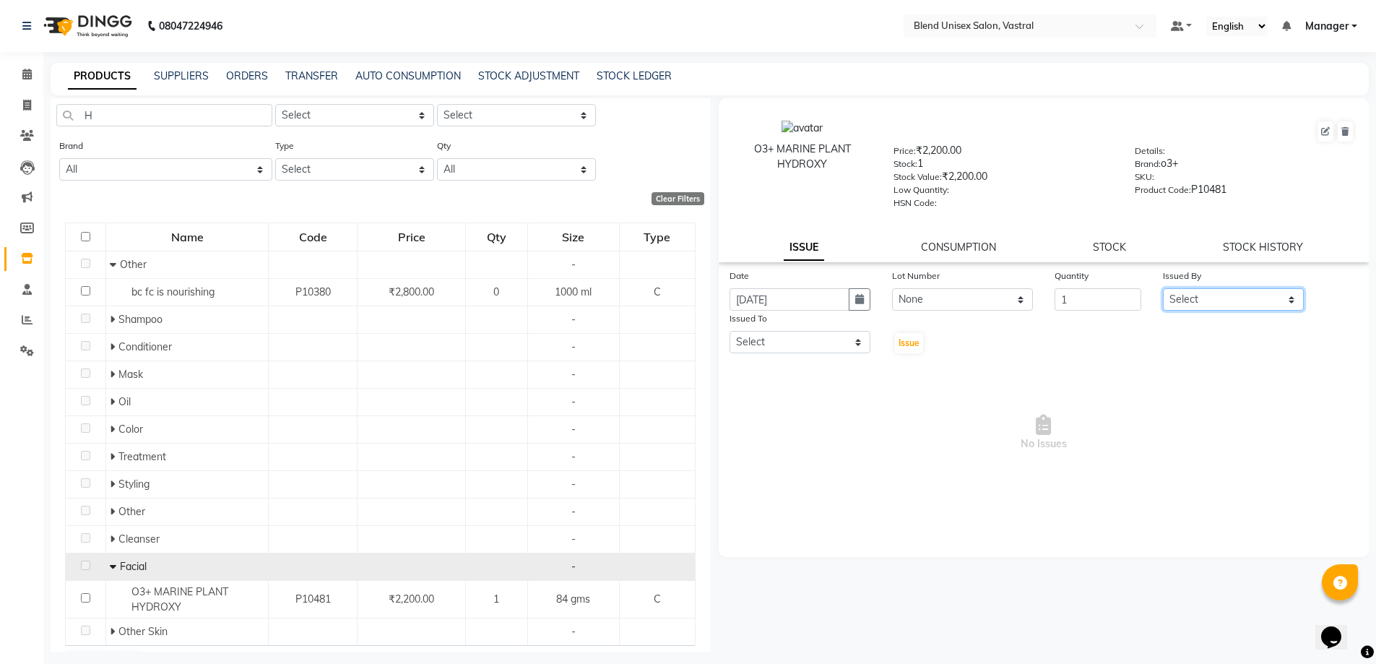
click at [1207, 299] on select "Select [PERSON_NAME] Manager MEET [PERSON_NAME]" at bounding box center [1233, 299] width 141 height 22
select select "92885"
click at [1163, 288] on select "Select [PERSON_NAME] Manager MEET [PERSON_NAME]" at bounding box center [1233, 299] width 141 height 22
click at [836, 351] on select "Select [PERSON_NAME] Manager MEET [PERSON_NAME]" at bounding box center [799, 342] width 141 height 22
select select "92885"
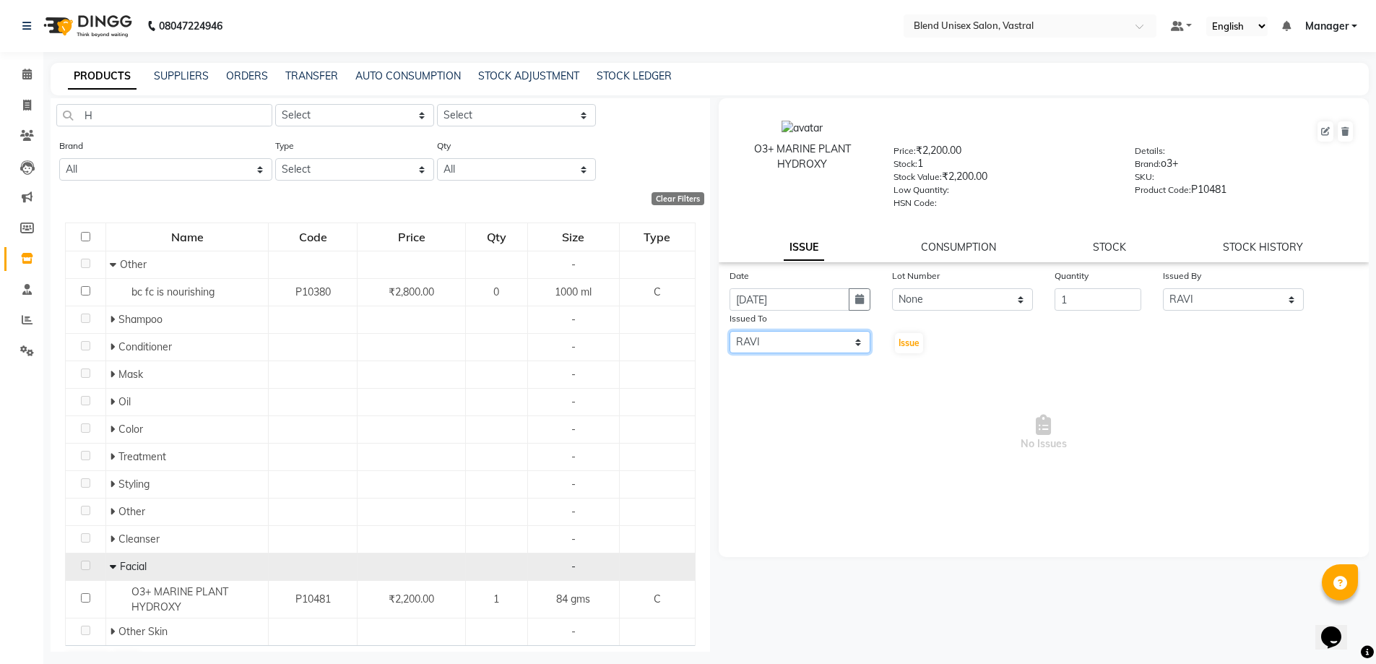
click at [729, 331] on select "Select [PERSON_NAME] Manager MEET [PERSON_NAME]" at bounding box center [799, 342] width 141 height 22
click at [913, 346] on span "Issue" at bounding box center [908, 342] width 21 height 11
select select
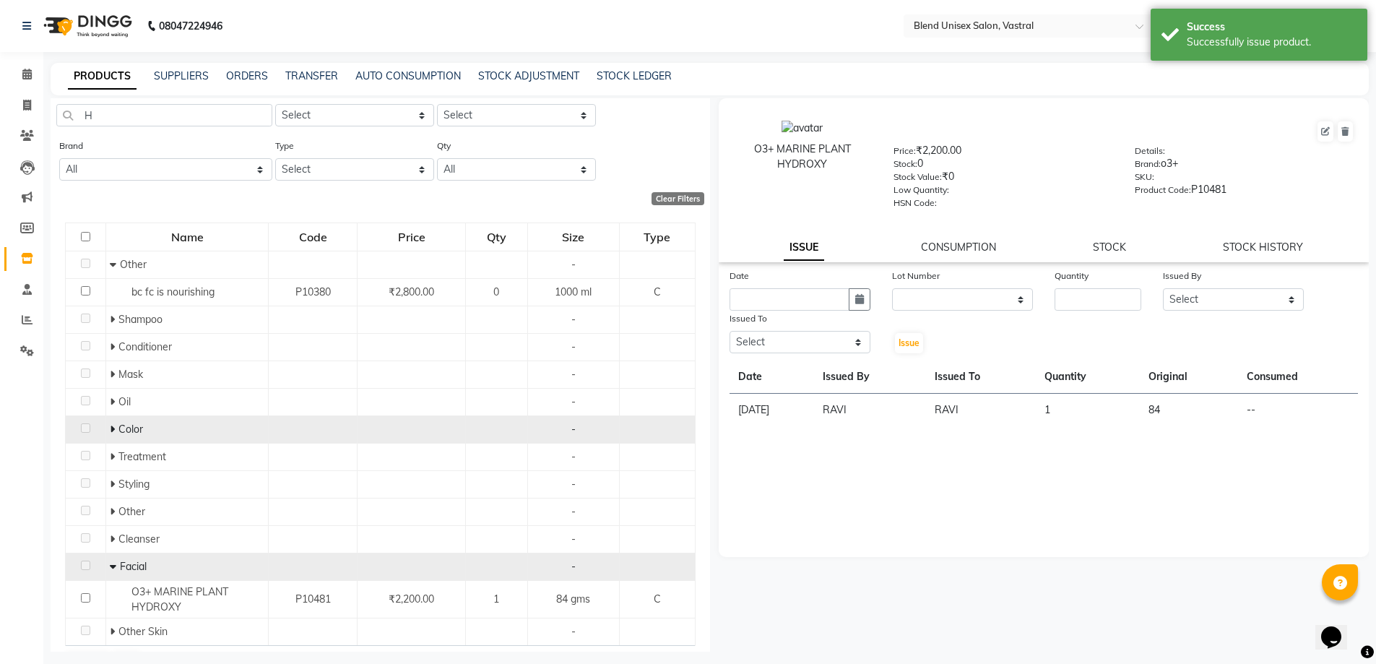
scroll to position [0, 0]
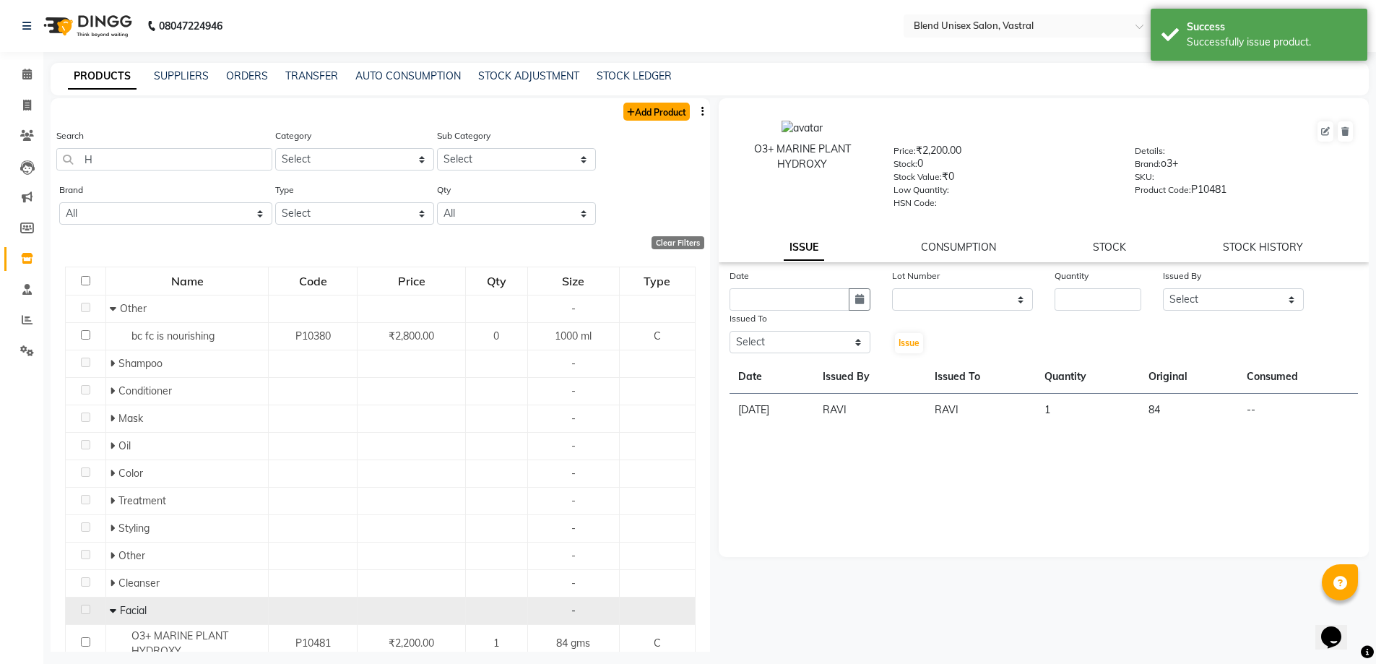
click at [656, 115] on link "Add Product" at bounding box center [656, 112] width 66 height 18
select select "true"
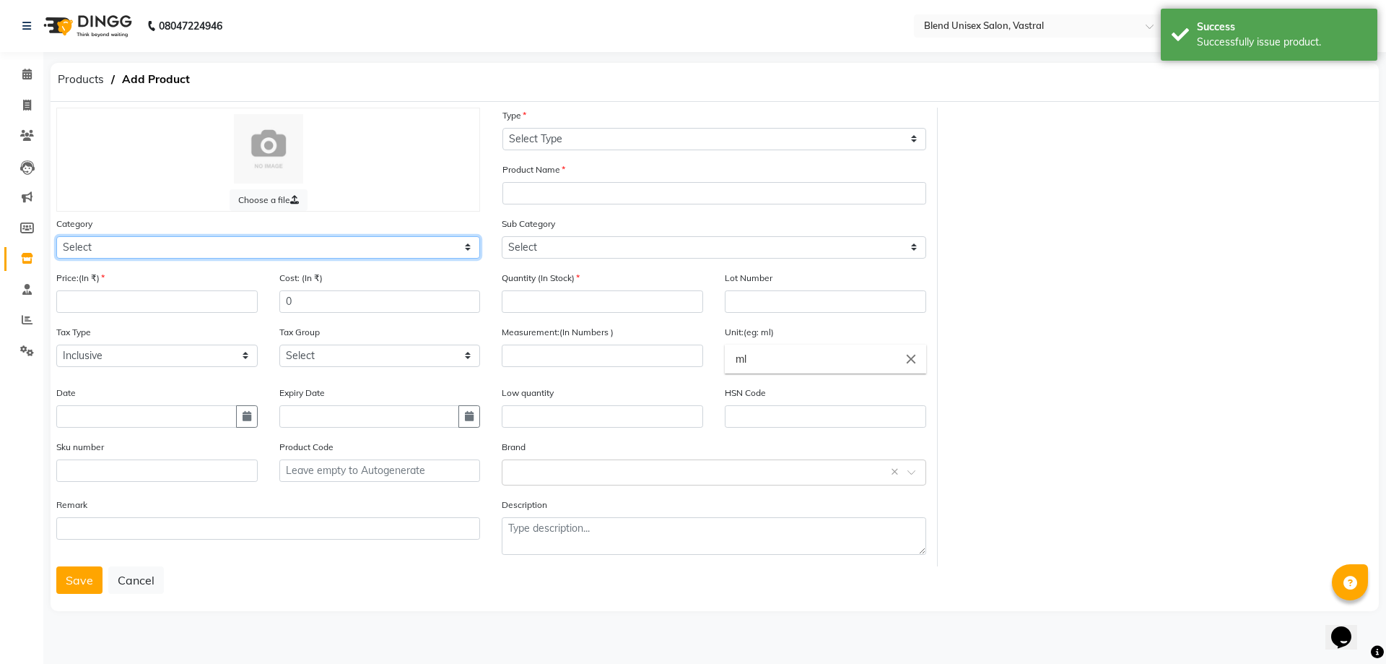
drag, startPoint x: 414, startPoint y: 248, endPoint x: 406, endPoint y: 248, distance: 8.0
click at [414, 248] on select "Select Hair Skin Makeup Personal Care Appliances [PERSON_NAME] Waxing Disposabl…" at bounding box center [268, 247] width 424 height 22
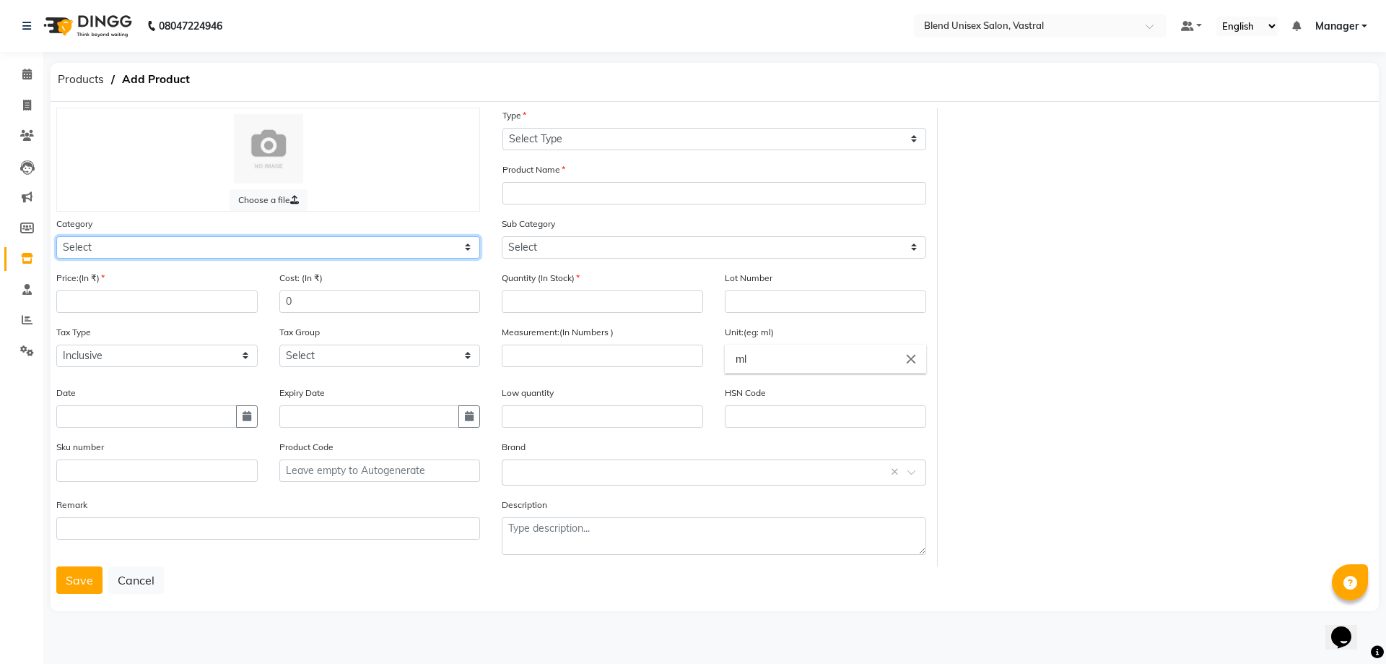
select select "1003501150"
click at [56, 236] on select "Select Hair Skin Makeup Personal Care Appliances [PERSON_NAME] Waxing Disposabl…" at bounding box center [268, 247] width 424 height 22
click at [225, 310] on input "number" at bounding box center [156, 301] width 201 height 22
type input "2500"
click at [248, 422] on button "button" at bounding box center [247, 416] width 22 height 22
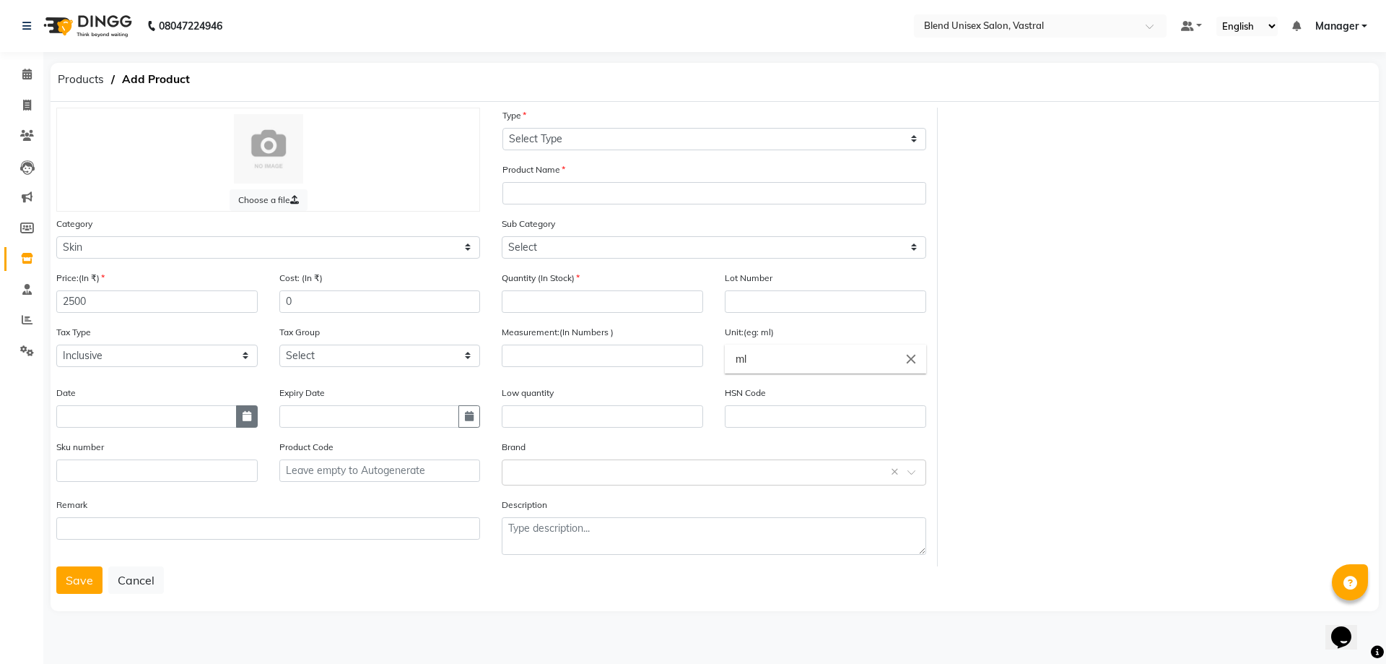
select select "10"
select select "2025"
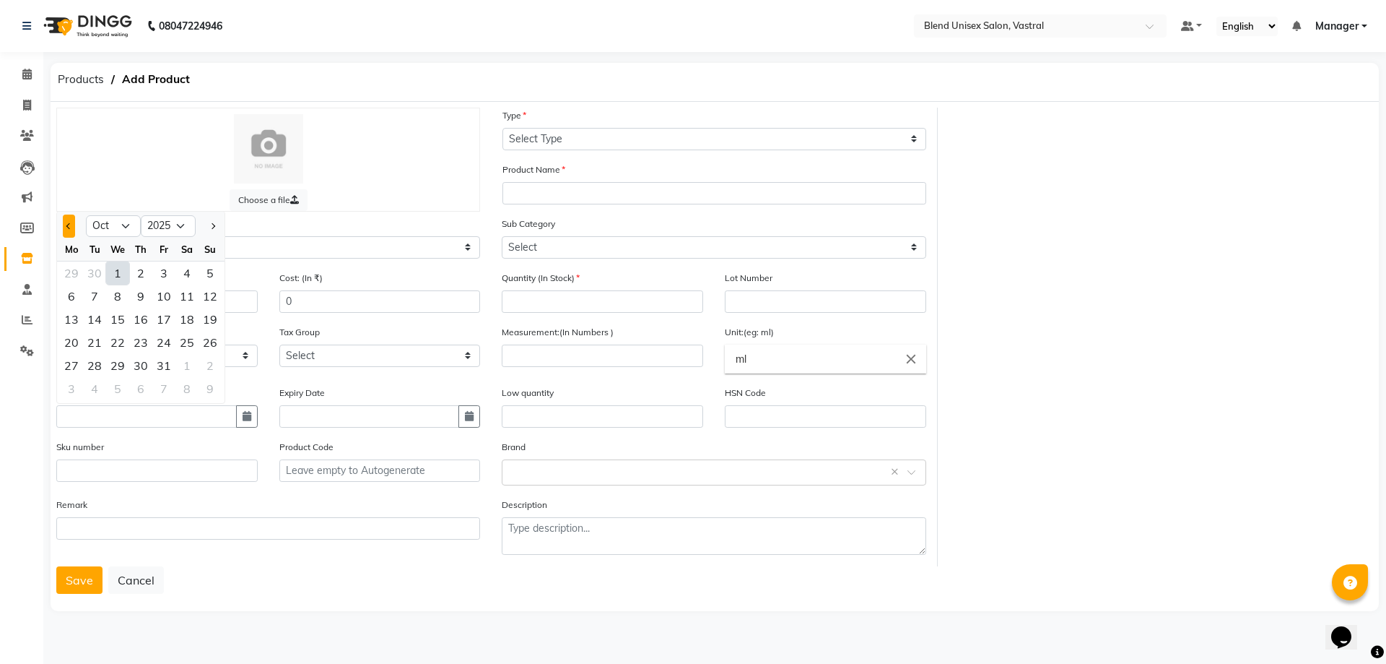
click at [67, 225] on span "Previous month" at bounding box center [69, 226] width 6 height 6
select select "9"
click at [188, 344] on div "27" at bounding box center [186, 342] width 23 height 23
type input "[DATE]"
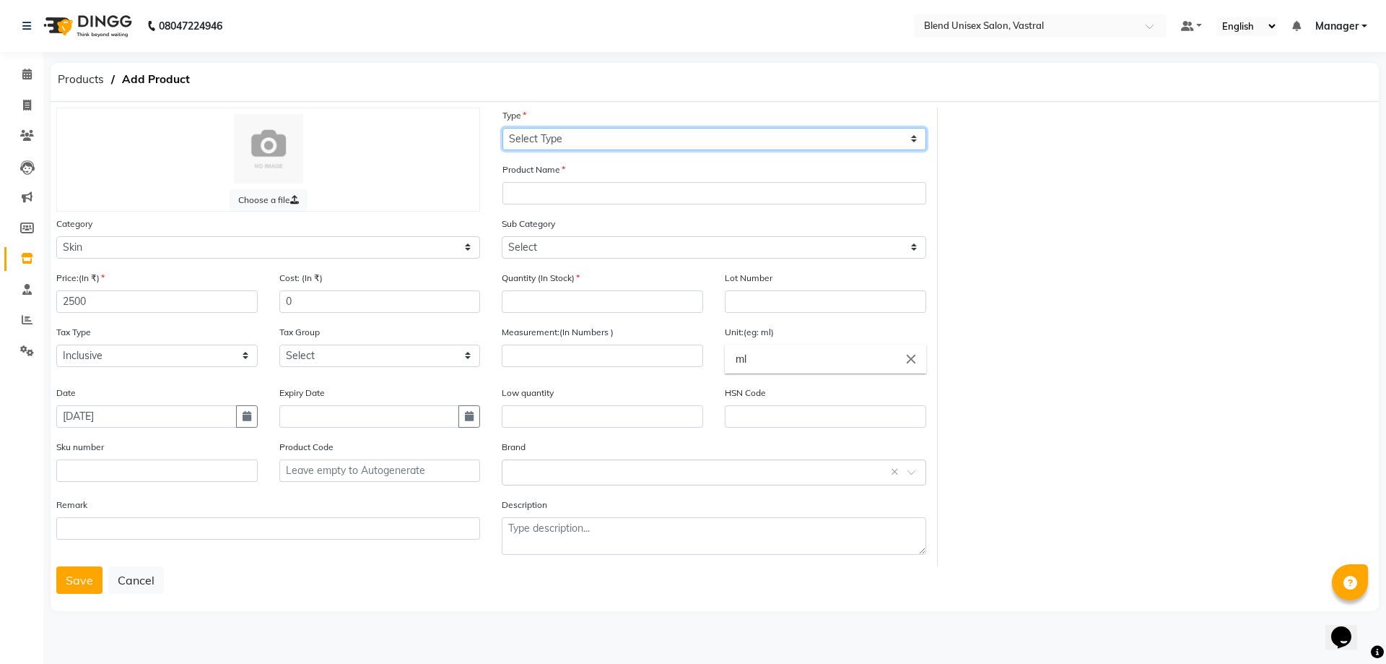
drag, startPoint x: 576, startPoint y: 127, endPoint x: 578, endPoint y: 147, distance: 20.4
click at [576, 128] on select "Select Type Both Retail Consumable" at bounding box center [715, 139] width 424 height 22
select select "C"
click at [503, 128] on select "Select Type Both Retail Consumable" at bounding box center [715, 139] width 424 height 22
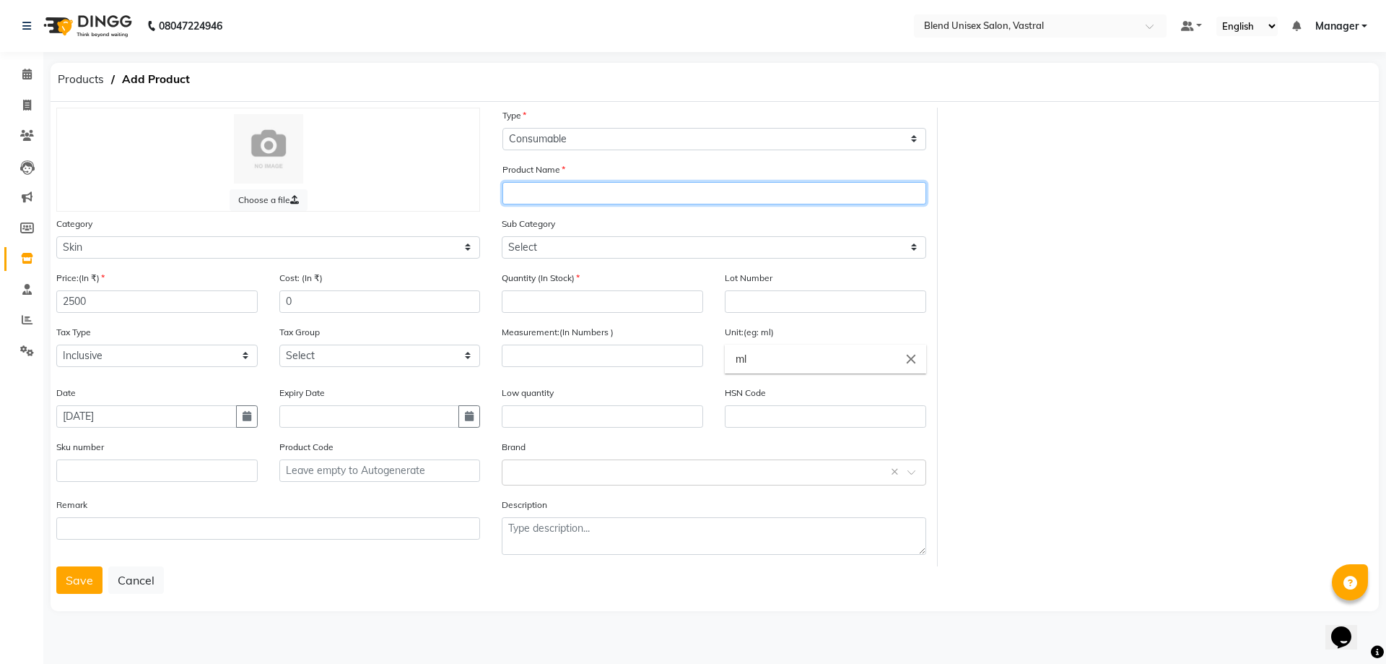
click at [551, 194] on input "text" at bounding box center [715, 193] width 424 height 22
type input "T"
type input "O3+ TIME EXPERT EGF"
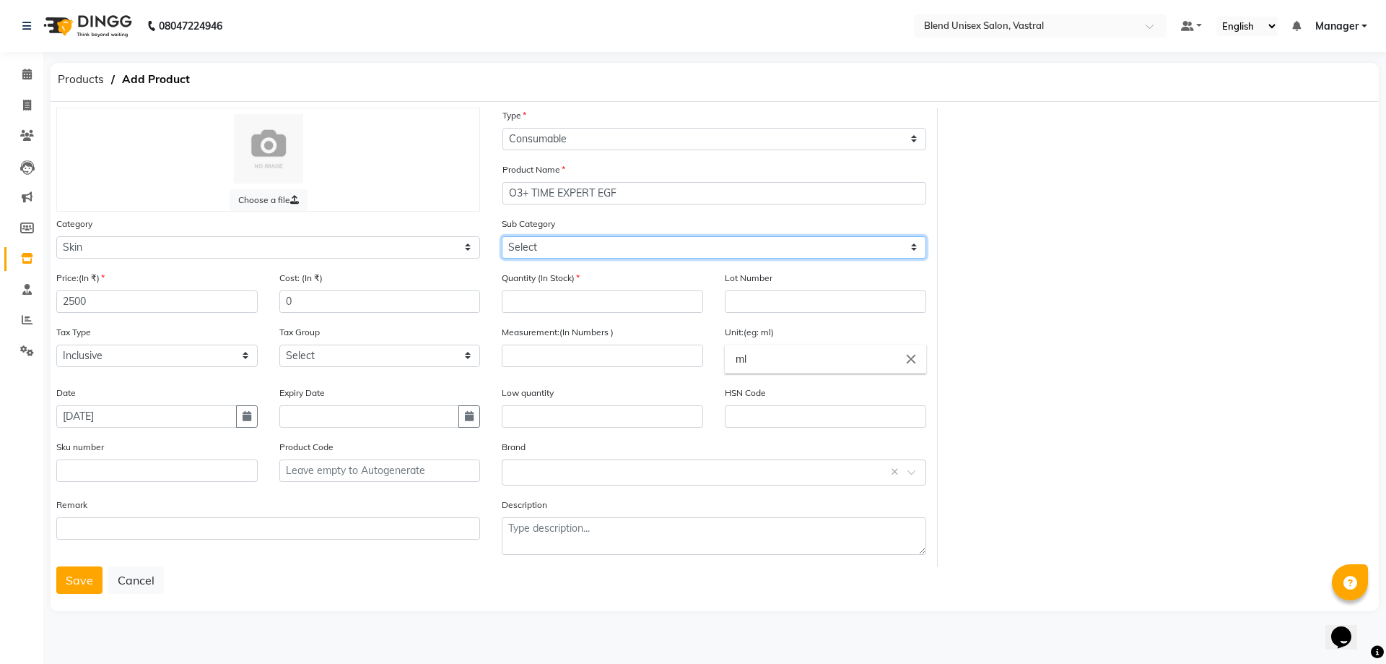
click at [663, 243] on select "Select Cleanser Facial Moisturiser Serum Toner Sun Care Masks Lip Care Eye Care…" at bounding box center [714, 247] width 424 height 22
select select "1003501152"
click at [502, 236] on select "Select Cleanser Facial Moisturiser Serum Toner Sun Care Masks Lip Care Eye Care…" at bounding box center [714, 247] width 424 height 22
click at [609, 300] on input "number" at bounding box center [602, 301] width 201 height 22
type input "1"
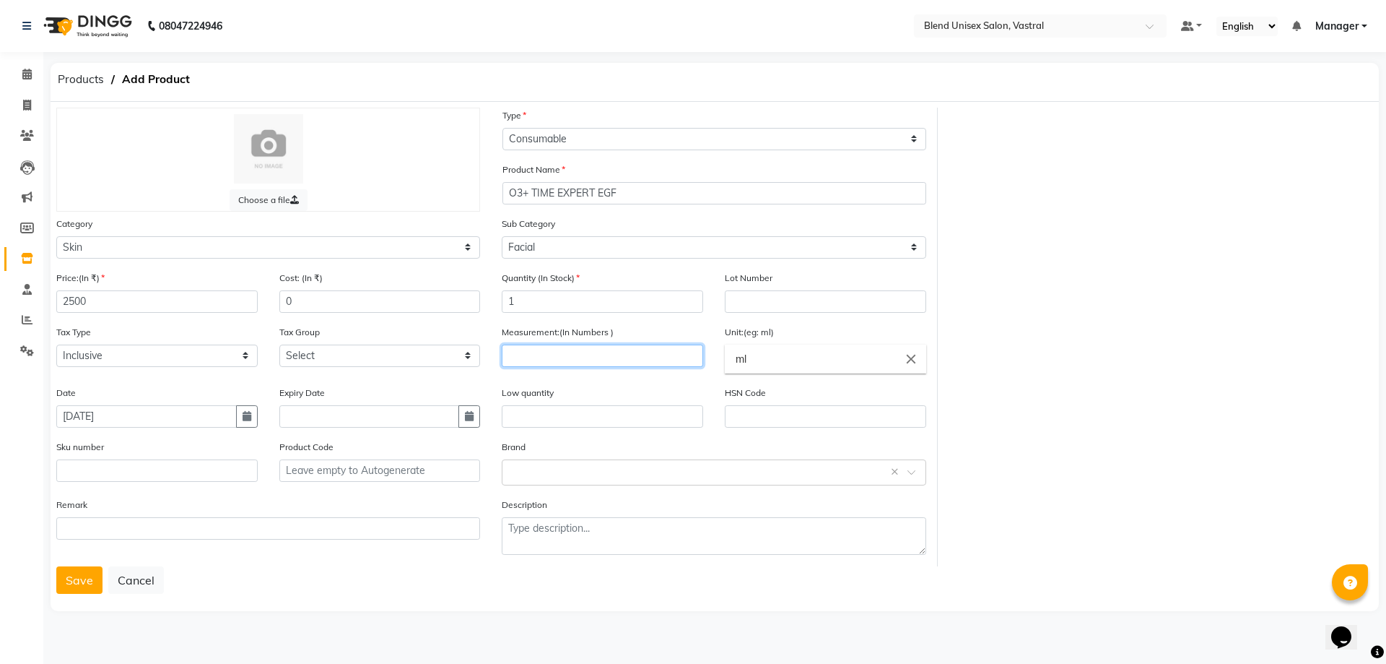
click at [650, 360] on input "number" at bounding box center [602, 355] width 201 height 22
type input "124"
click at [751, 368] on input "ml" at bounding box center [825, 358] width 201 height 29
click at [776, 358] on input "ml" at bounding box center [825, 358] width 201 height 29
type input "m"
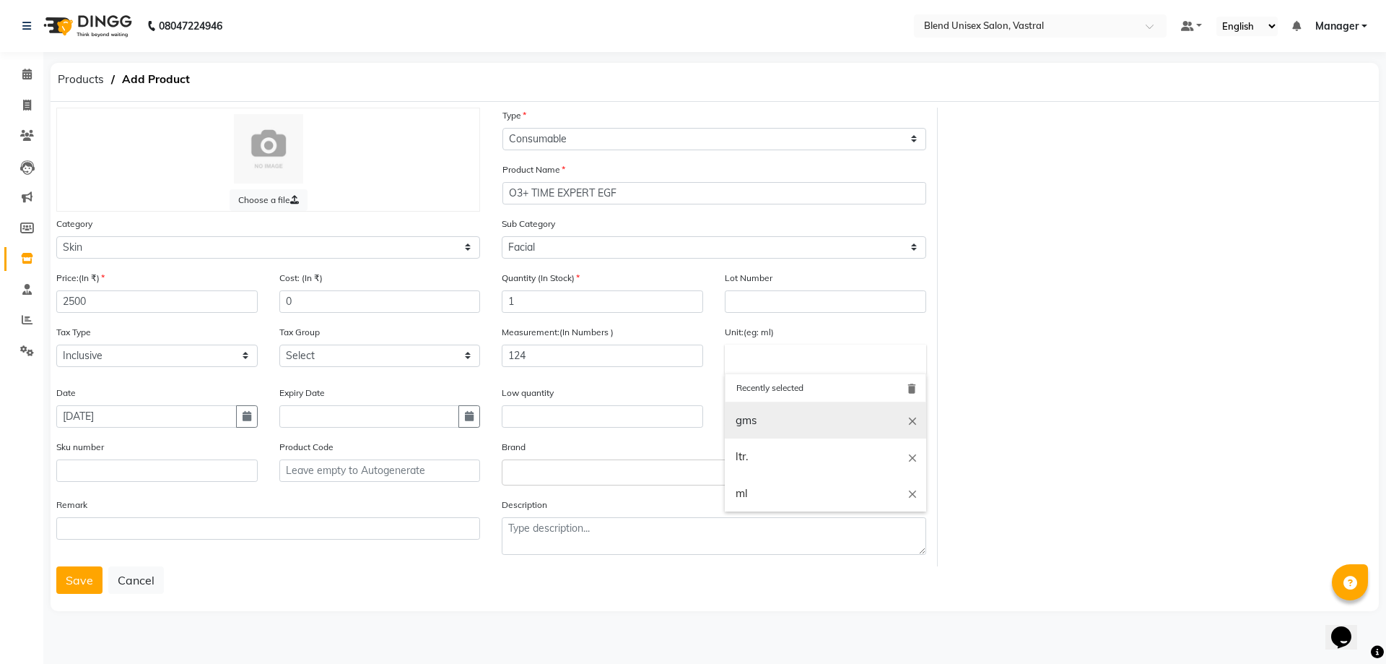
click at [794, 420] on link "gms" at bounding box center [825, 420] width 201 height 37
type input "gms"
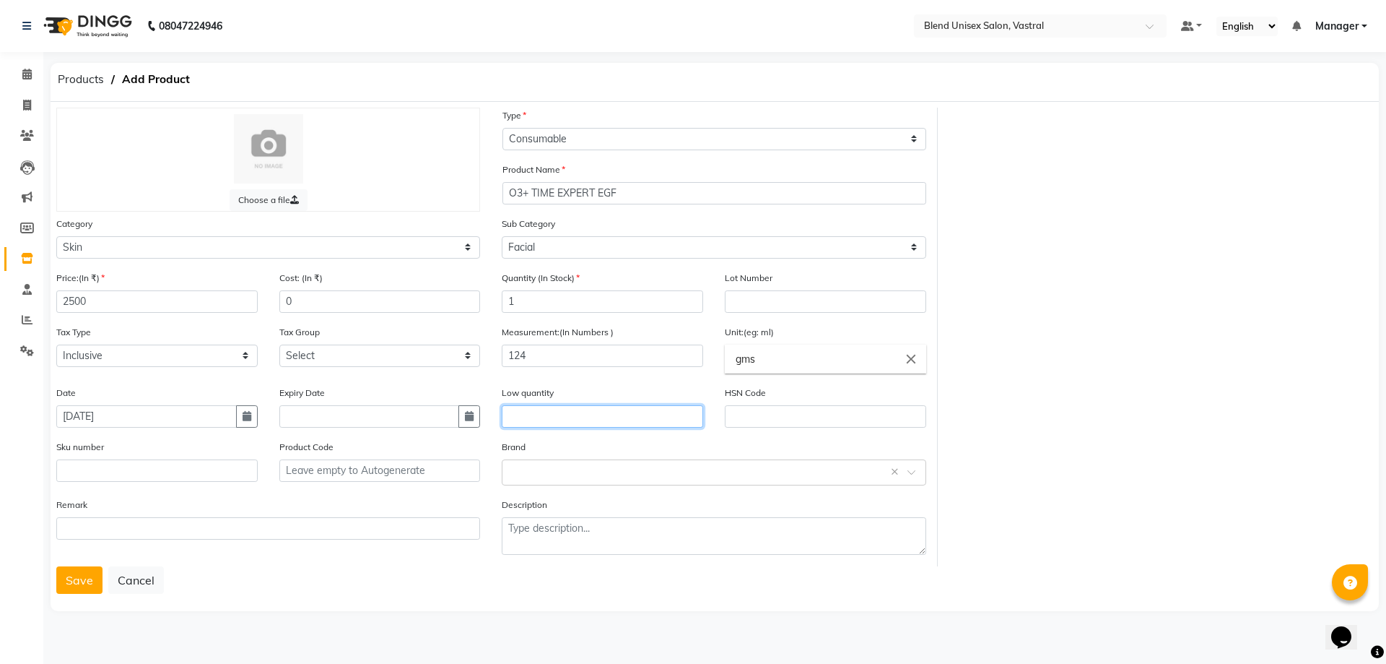
click at [602, 412] on input "text" at bounding box center [602, 416] width 201 height 22
click at [612, 477] on input "text" at bounding box center [699, 471] width 379 height 15
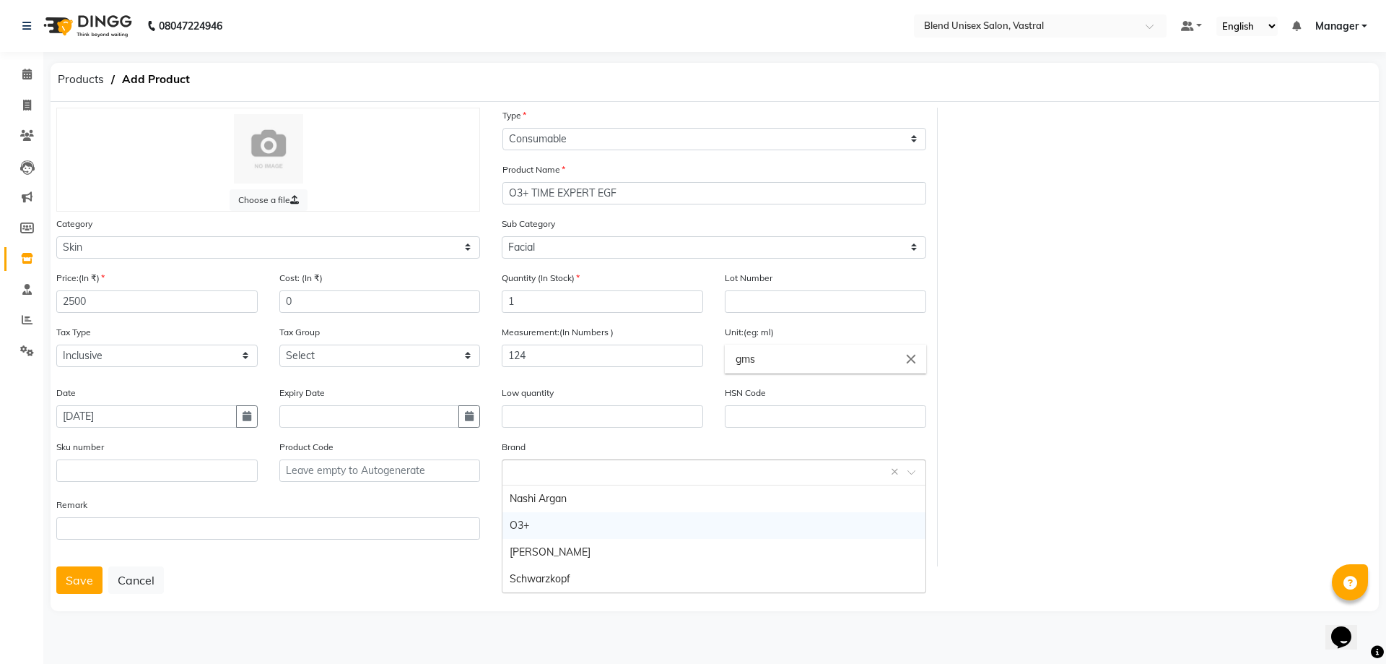
click at [553, 516] on div "O3+" at bounding box center [714, 525] width 422 height 27
drag, startPoint x: 74, startPoint y: 583, endPoint x: 82, endPoint y: 575, distance: 10.7
click at [75, 581] on button "Save" at bounding box center [79, 579] width 46 height 27
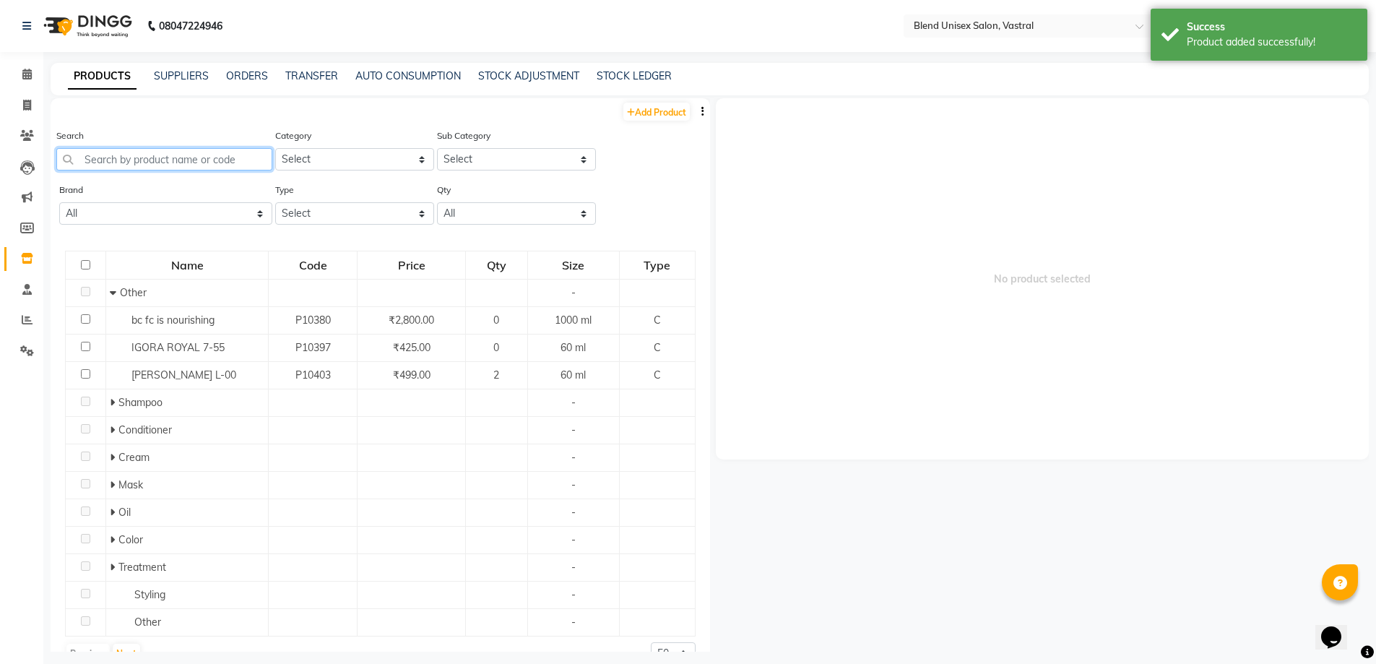
click at [173, 164] on input "text" at bounding box center [164, 159] width 216 height 22
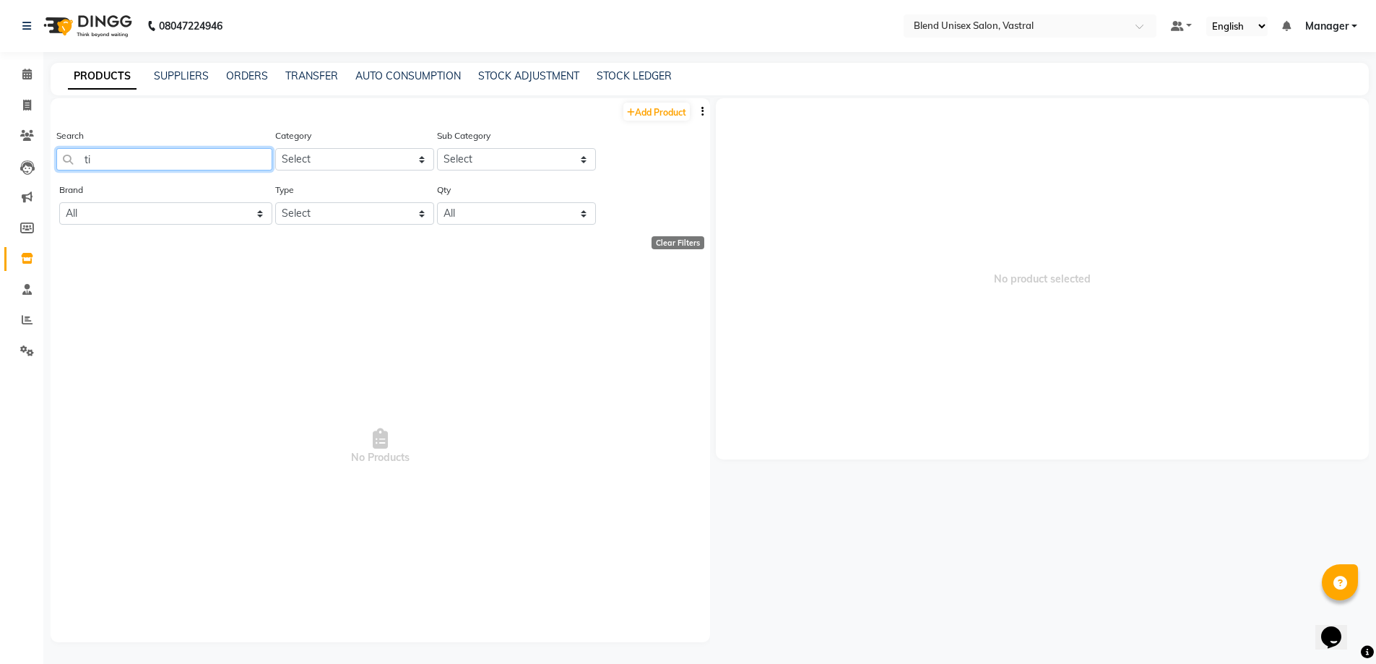
type input "t"
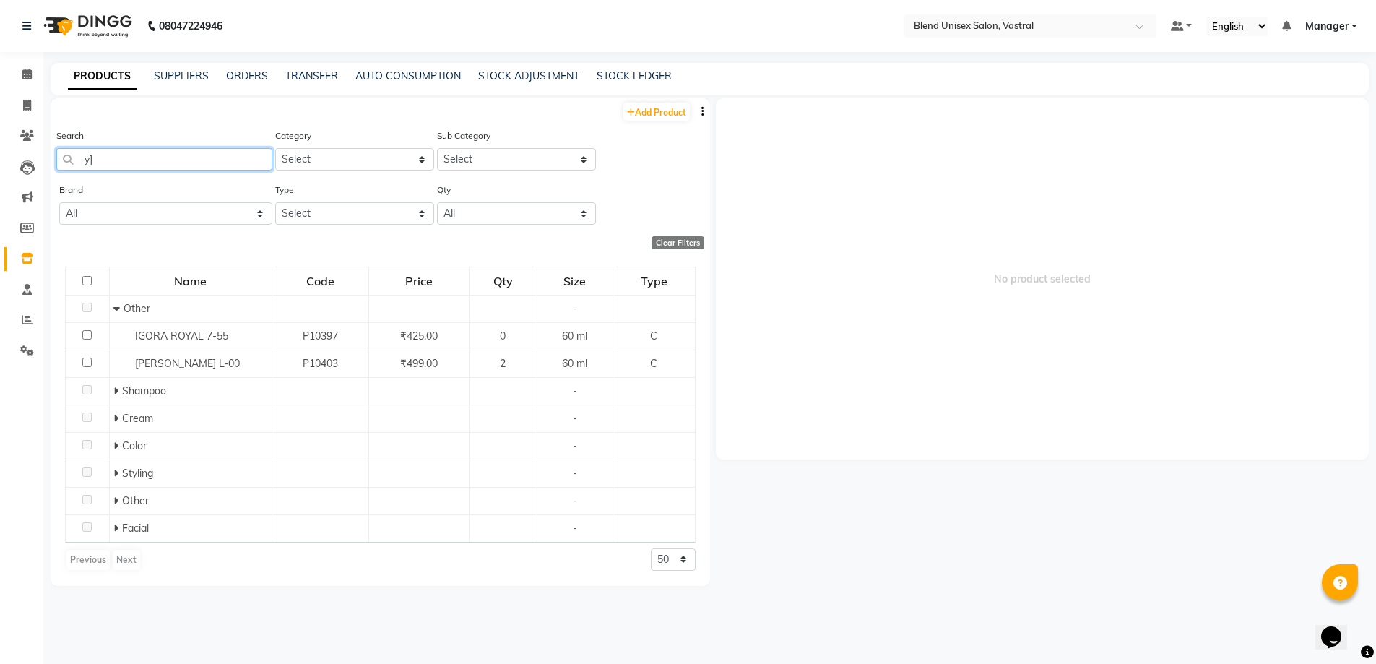
type input "y"
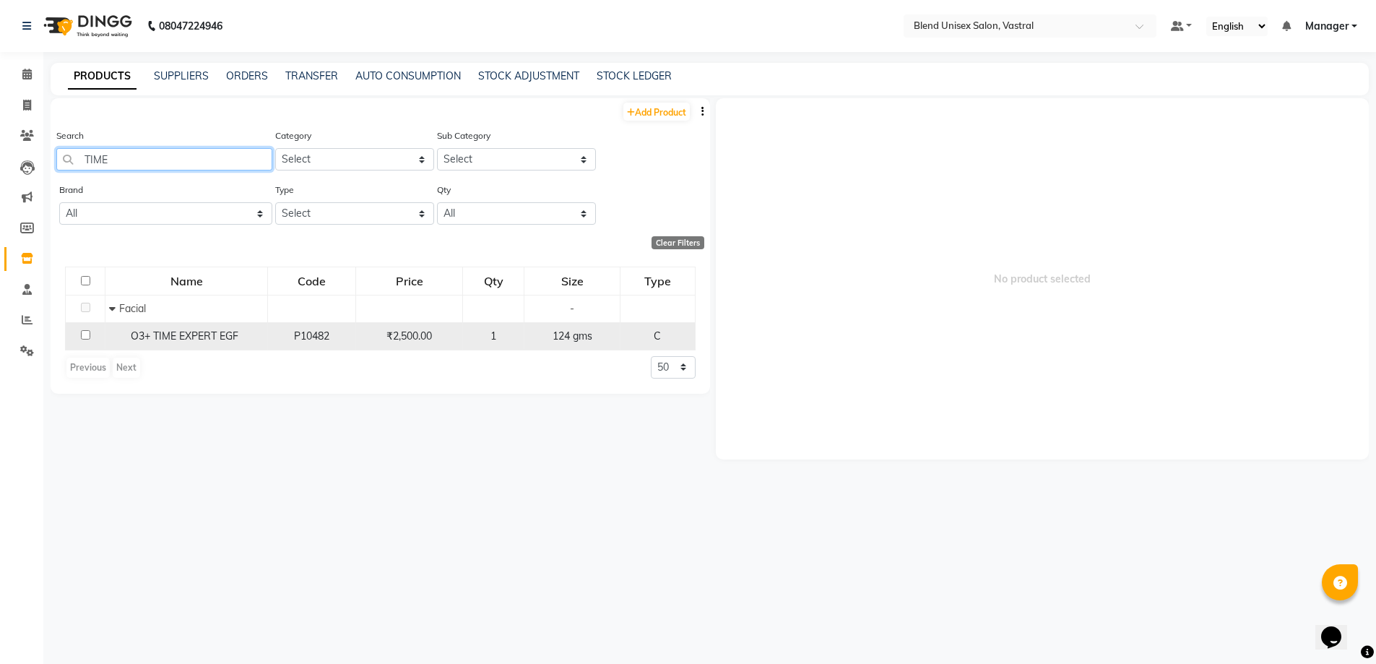
type input "TIME"
click at [175, 334] on span "O3+ TIME EXPERT EGF" at bounding box center [185, 335] width 108 height 13
select select
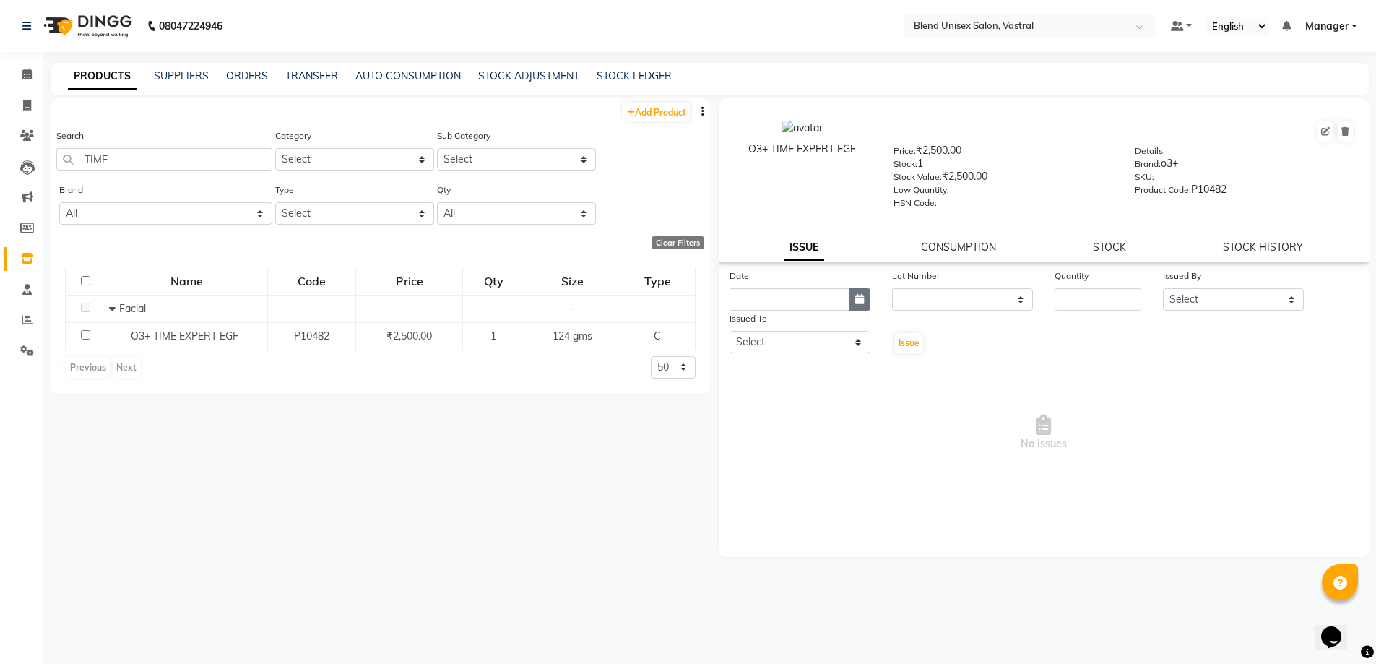
click at [868, 300] on button "button" at bounding box center [860, 299] width 22 height 22
select select "10"
select select "2025"
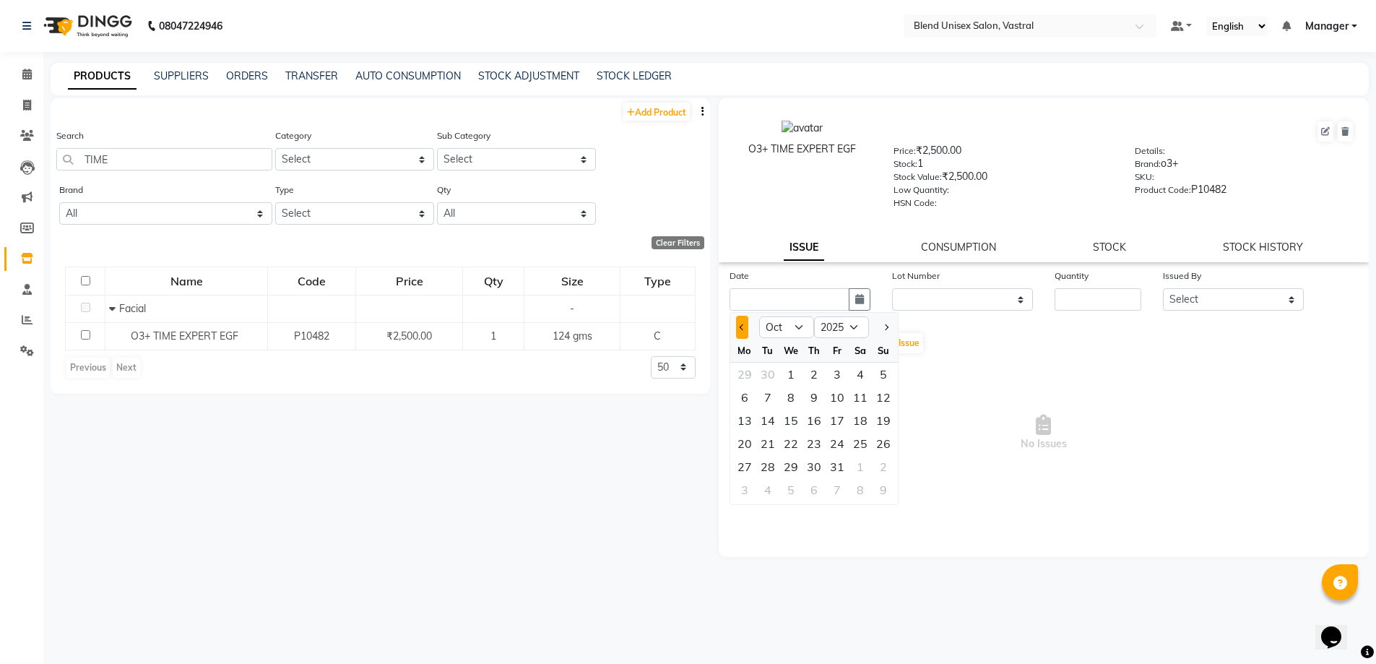
click at [742, 333] on button "Previous month" at bounding box center [742, 327] width 12 height 23
select select "9"
drag, startPoint x: 856, startPoint y: 445, endPoint x: 895, endPoint y: 403, distance: 57.2
click at [856, 443] on div "27" at bounding box center [860, 443] width 23 height 23
type input "[DATE]"
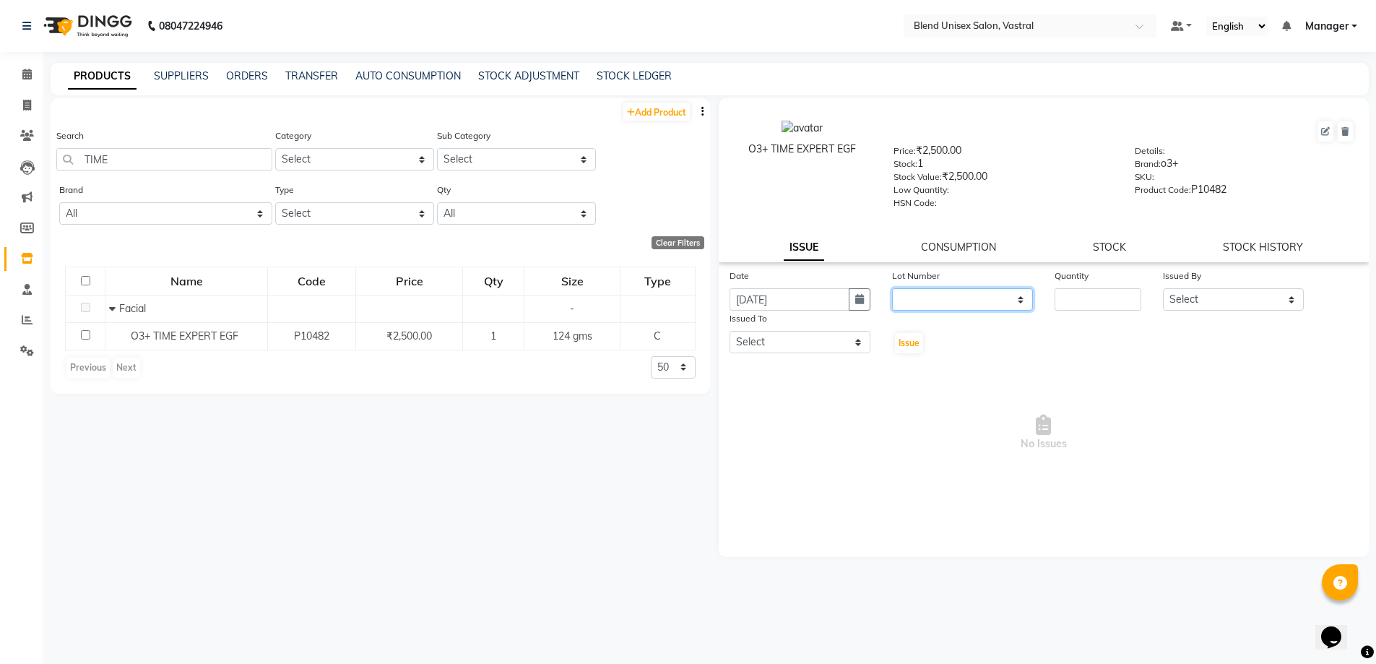
click at [929, 306] on select "None" at bounding box center [962, 299] width 141 height 22
select select "0: null"
click at [892, 288] on select "None" at bounding box center [962, 299] width 141 height 22
drag, startPoint x: 1084, startPoint y: 277, endPoint x: 1088, endPoint y: 284, distance: 7.4
click at [1085, 279] on label "Quantity" at bounding box center [1071, 275] width 34 height 13
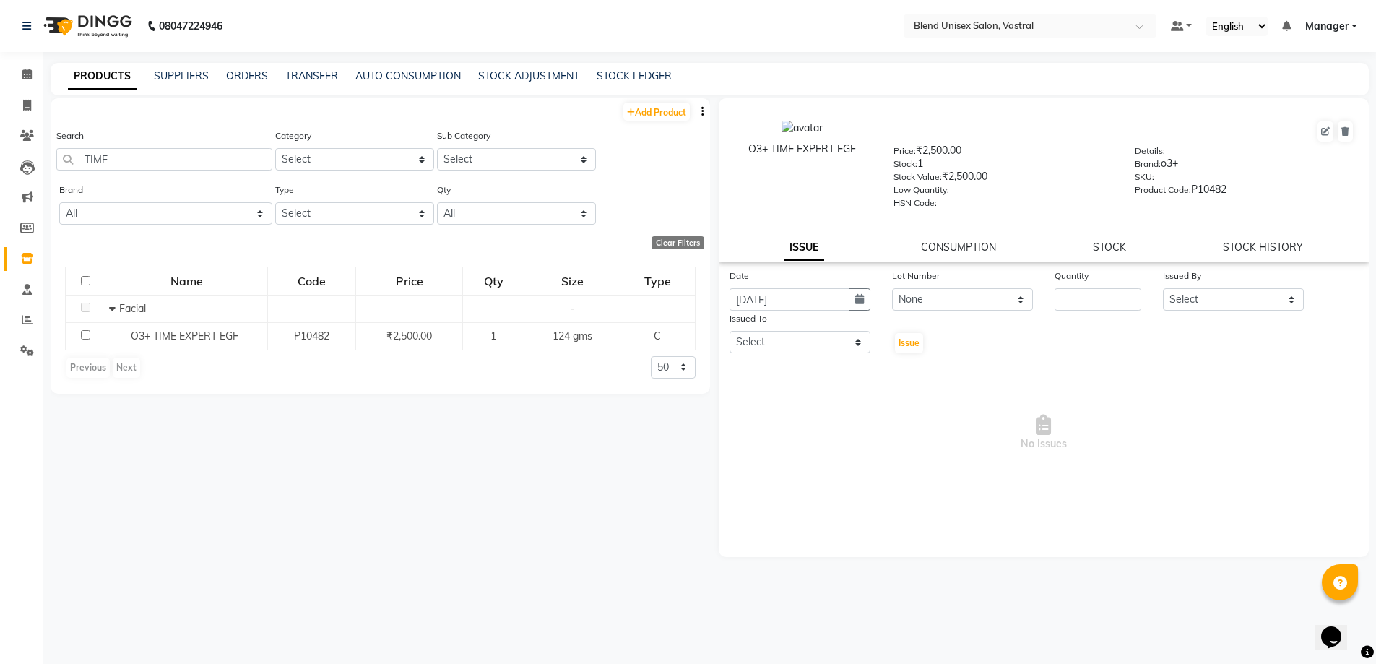
click at [1088, 286] on div "Quantity" at bounding box center [1097, 278] width 87 height 20
click at [1087, 292] on input "number" at bounding box center [1097, 299] width 87 height 22
type input "1"
drag, startPoint x: 1258, startPoint y: 301, endPoint x: 1252, endPoint y: 334, distance: 33.7
click at [1252, 334] on div "Date [DATE] Lot Number None Quantity 1 Issued By Select [PERSON_NAME] Manager M…" at bounding box center [1044, 311] width 651 height 87
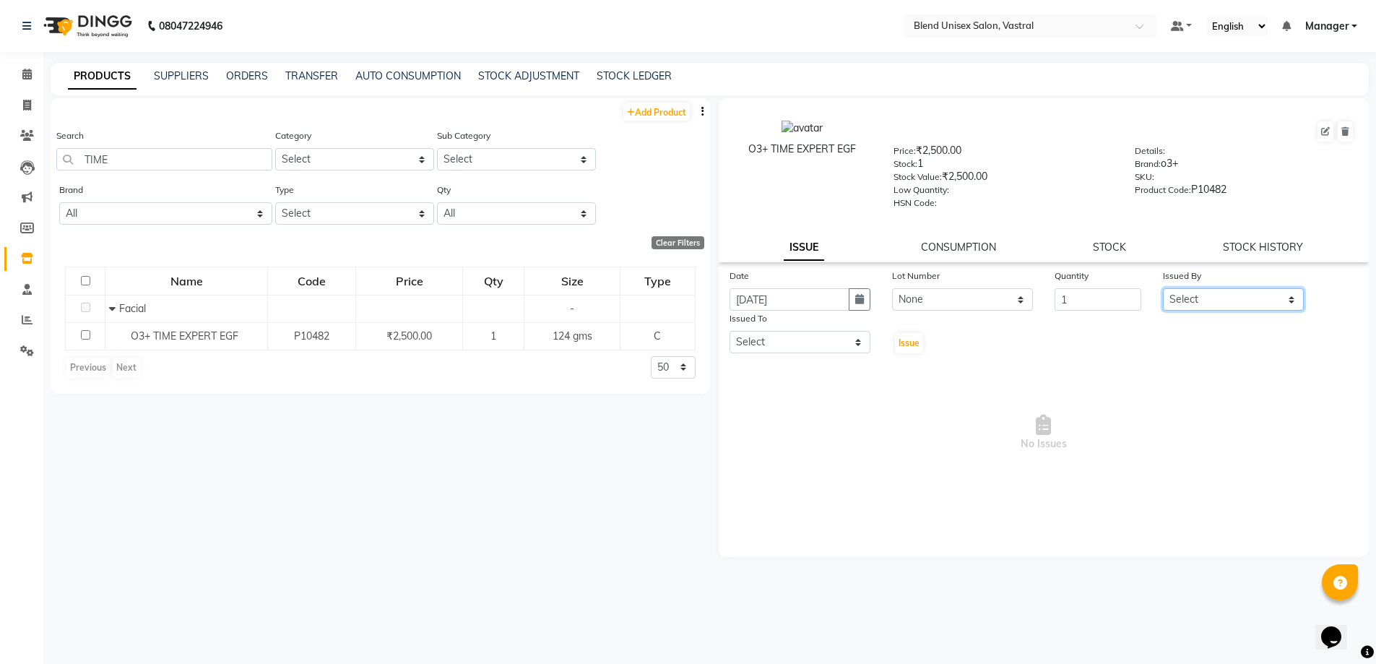
select select "92885"
click at [1163, 288] on select "Select [PERSON_NAME] Manager MEET [PERSON_NAME]" at bounding box center [1233, 299] width 141 height 22
drag, startPoint x: 820, startPoint y: 341, endPoint x: 820, endPoint y: 349, distance: 8.0
click at [820, 341] on select "Select [PERSON_NAME] Manager MEET [PERSON_NAME]" at bounding box center [799, 342] width 141 height 22
select select "92885"
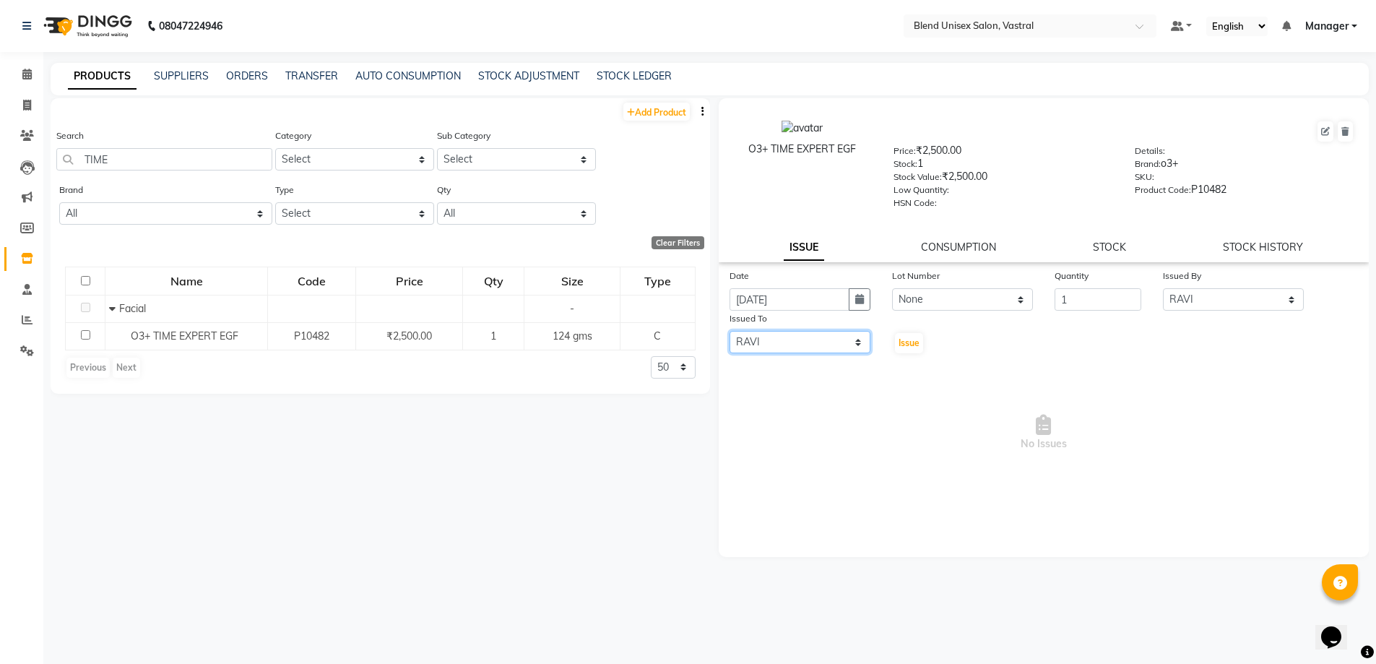
click at [729, 331] on select "Select [PERSON_NAME] Manager MEET [PERSON_NAME]" at bounding box center [799, 342] width 141 height 22
click at [913, 344] on span "Issue" at bounding box center [908, 342] width 21 height 11
select select
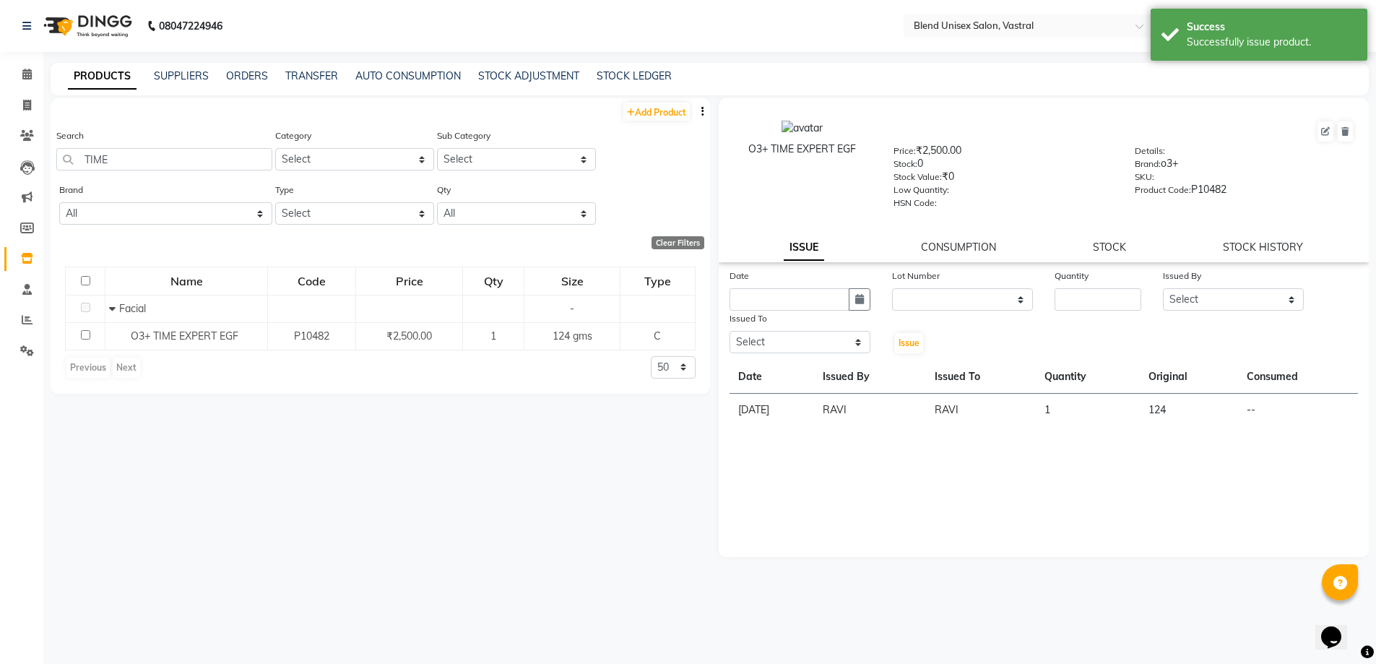
click at [661, 101] on div "Add Product" at bounding box center [380, 110] width 659 height 24
click at [658, 110] on link "Add Product" at bounding box center [656, 112] width 66 height 18
select select "true"
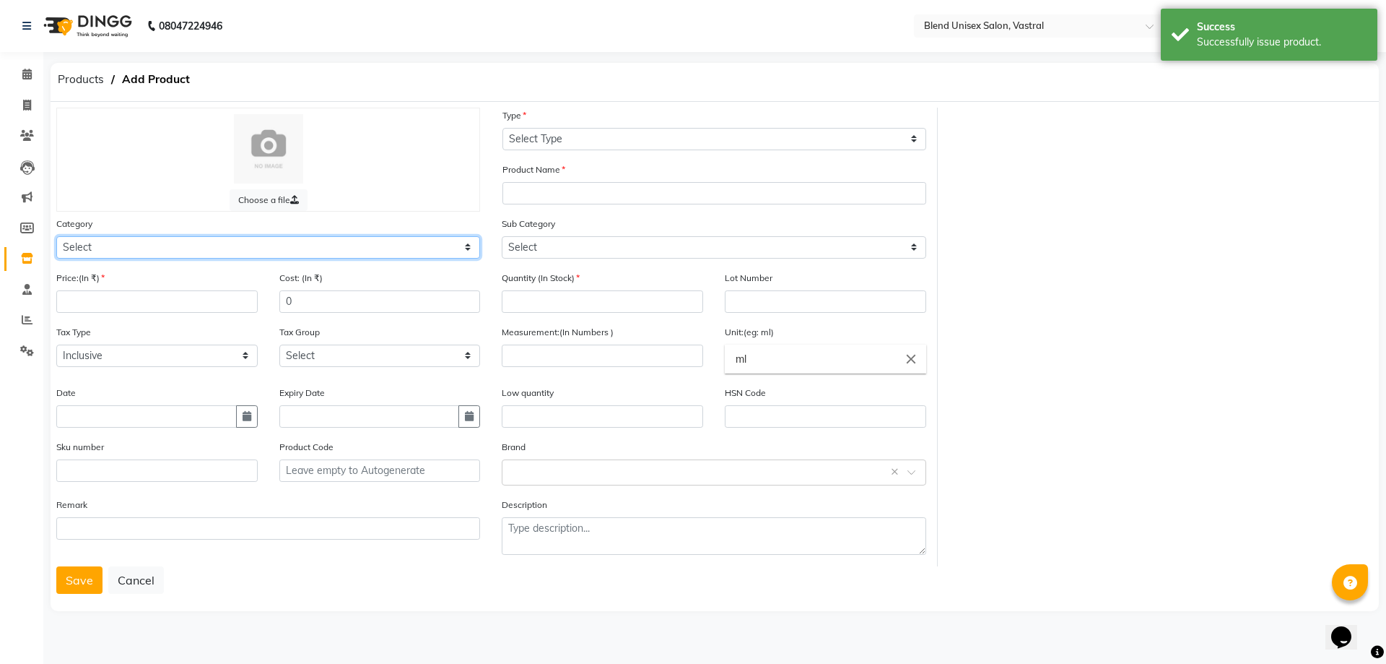
click at [344, 248] on select "Select Hair Skin Makeup Personal Care Appliances [PERSON_NAME] Waxing Disposabl…" at bounding box center [268, 247] width 424 height 22
click at [56, 236] on select "Select Hair Skin Makeup Personal Care Appliances [PERSON_NAME] Waxing Disposabl…" at bounding box center [268, 247] width 424 height 22
click at [316, 248] on select "Select Hair Skin Makeup Personal Care Appliances [PERSON_NAME] Waxing Disposabl…" at bounding box center [268, 247] width 424 height 22
select select "1003501150"
click at [56, 236] on select "Select Hair Skin Makeup Personal Care Appliances [PERSON_NAME] Waxing Disposabl…" at bounding box center [268, 247] width 424 height 22
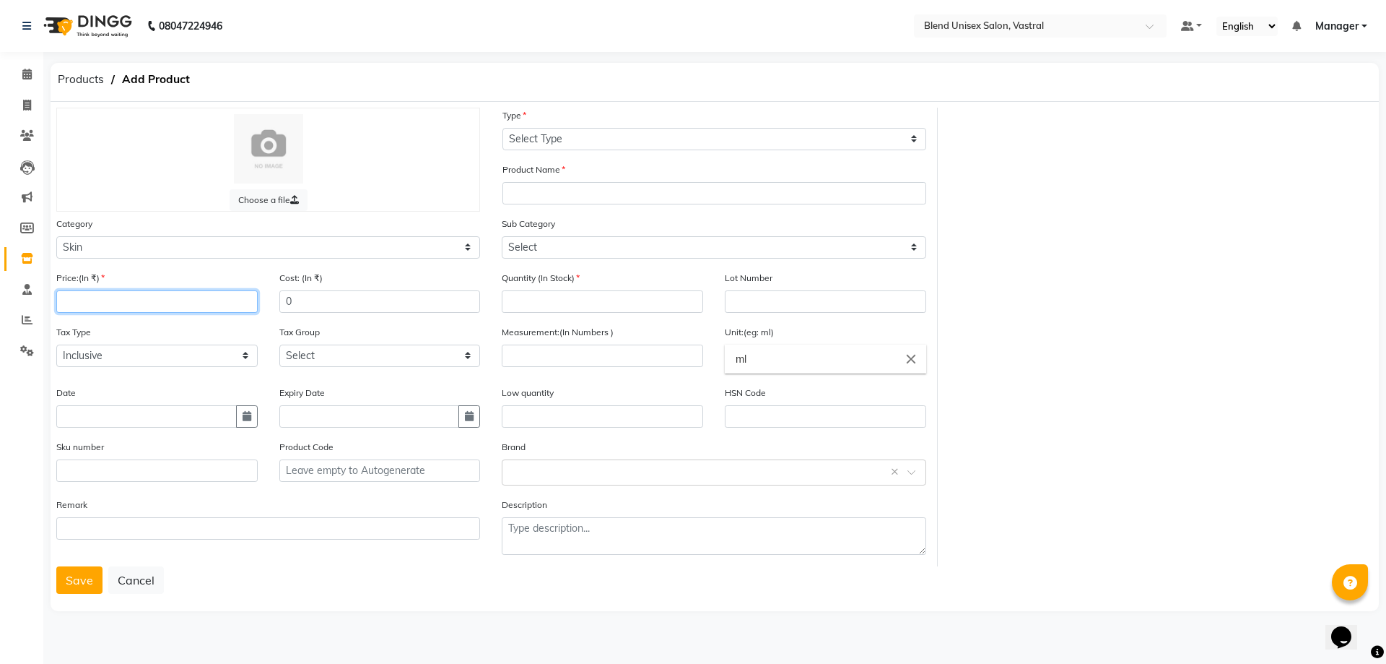
drag, startPoint x: 244, startPoint y: 300, endPoint x: 229, endPoint y: 303, distance: 15.4
click at [242, 301] on input "number" at bounding box center [156, 301] width 201 height 22
type input "2200"
click at [241, 422] on button "button" at bounding box center [247, 416] width 22 height 22
select select "10"
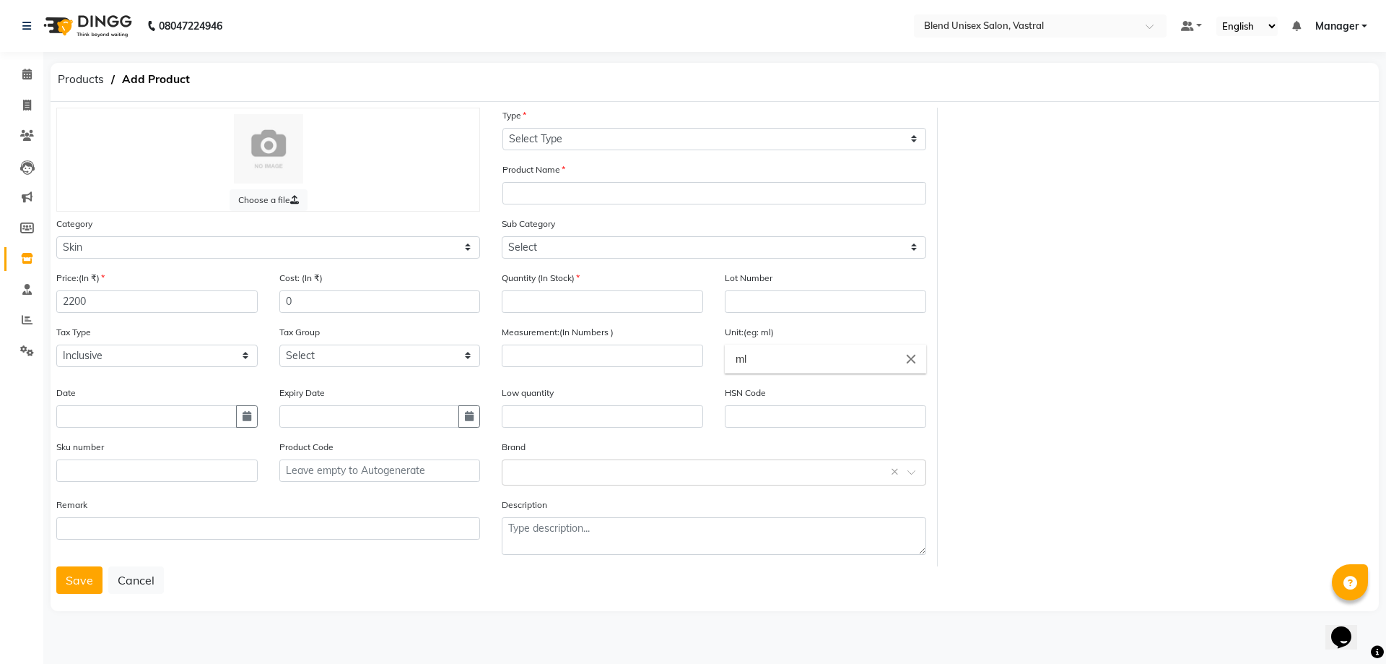
select select "2025"
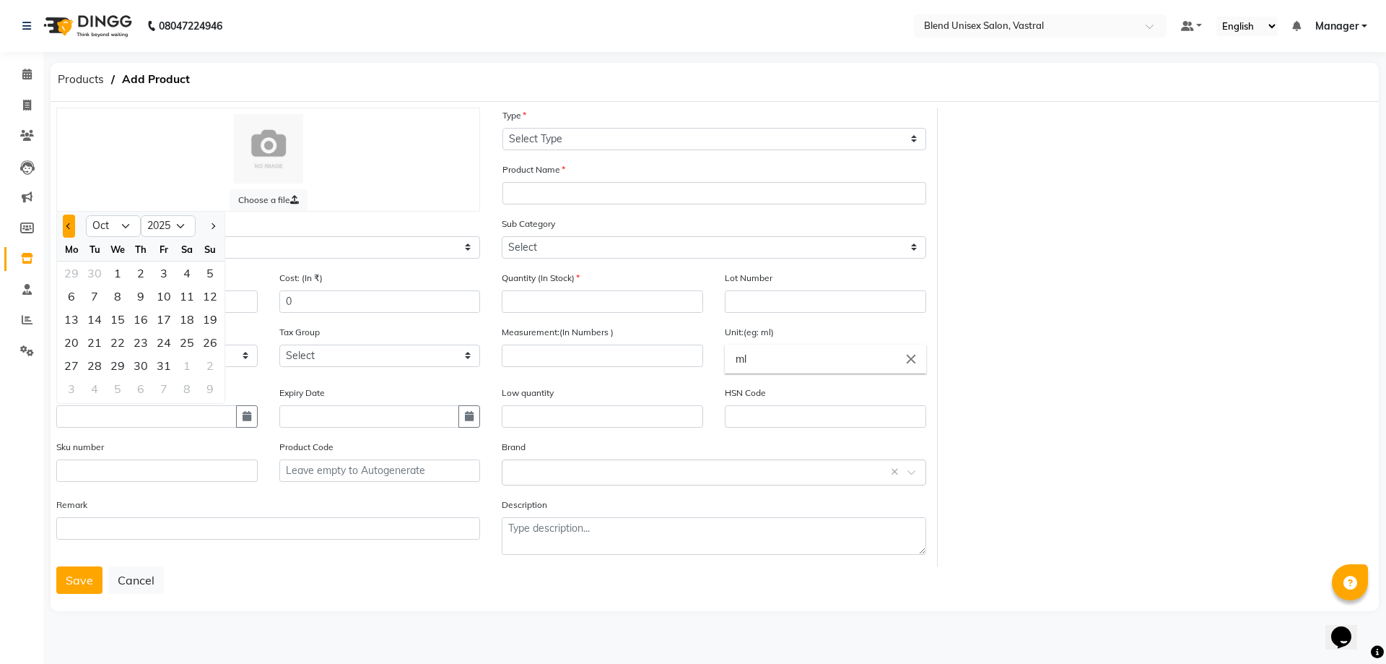
click at [70, 222] on button "Previous month" at bounding box center [69, 225] width 12 height 23
select select "9"
click at [191, 344] on div "27" at bounding box center [186, 342] width 23 height 23
type input "[DATE]"
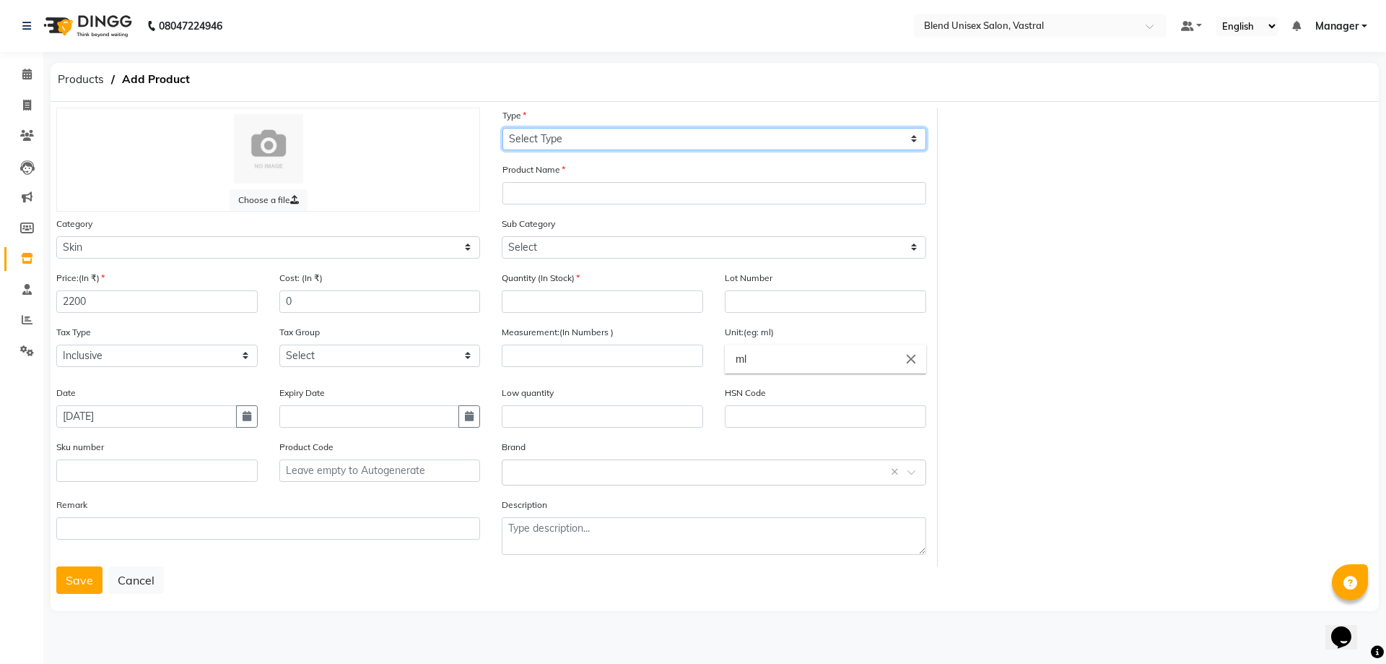
click at [572, 143] on select "Select Type Both Retail Consumable" at bounding box center [715, 139] width 424 height 22
select select "C"
click at [503, 128] on select "Select Type Both Retail Consumable" at bounding box center [715, 139] width 424 height 22
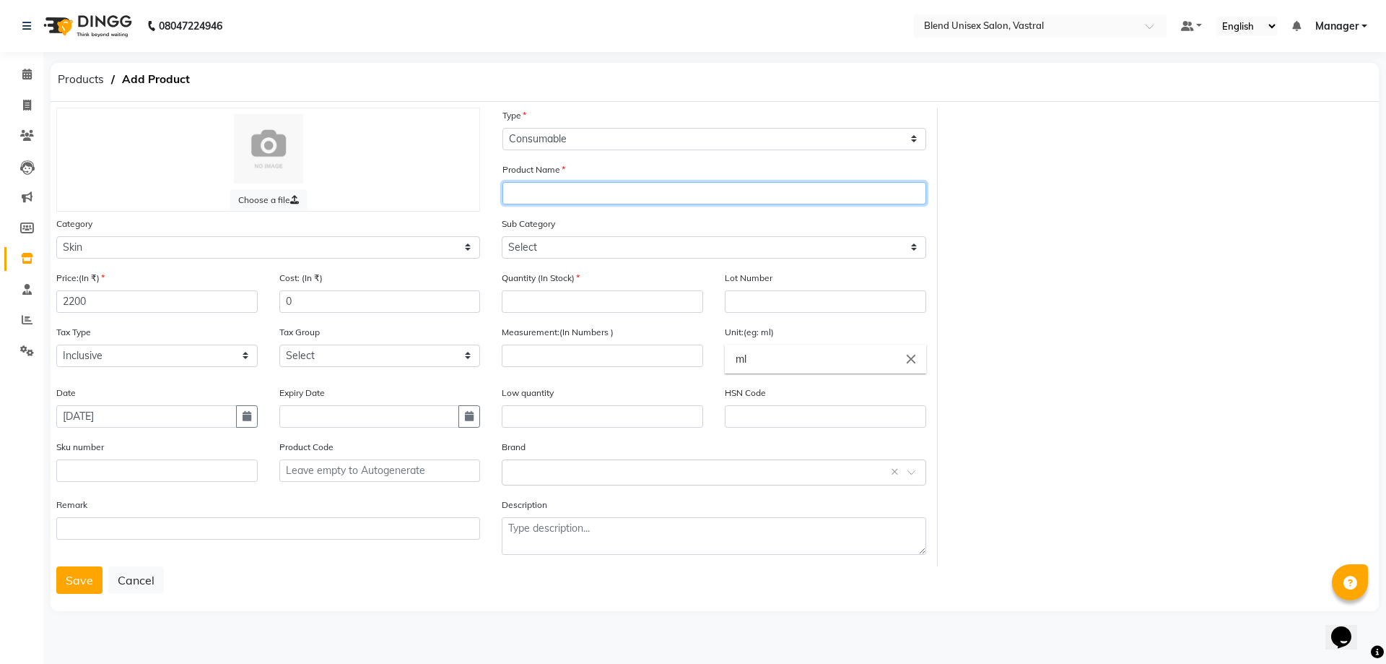
click at [574, 196] on input "text" at bounding box center [715, 193] width 424 height 22
type input "O3+ MELATERM+GOJI BRIGHTENING"
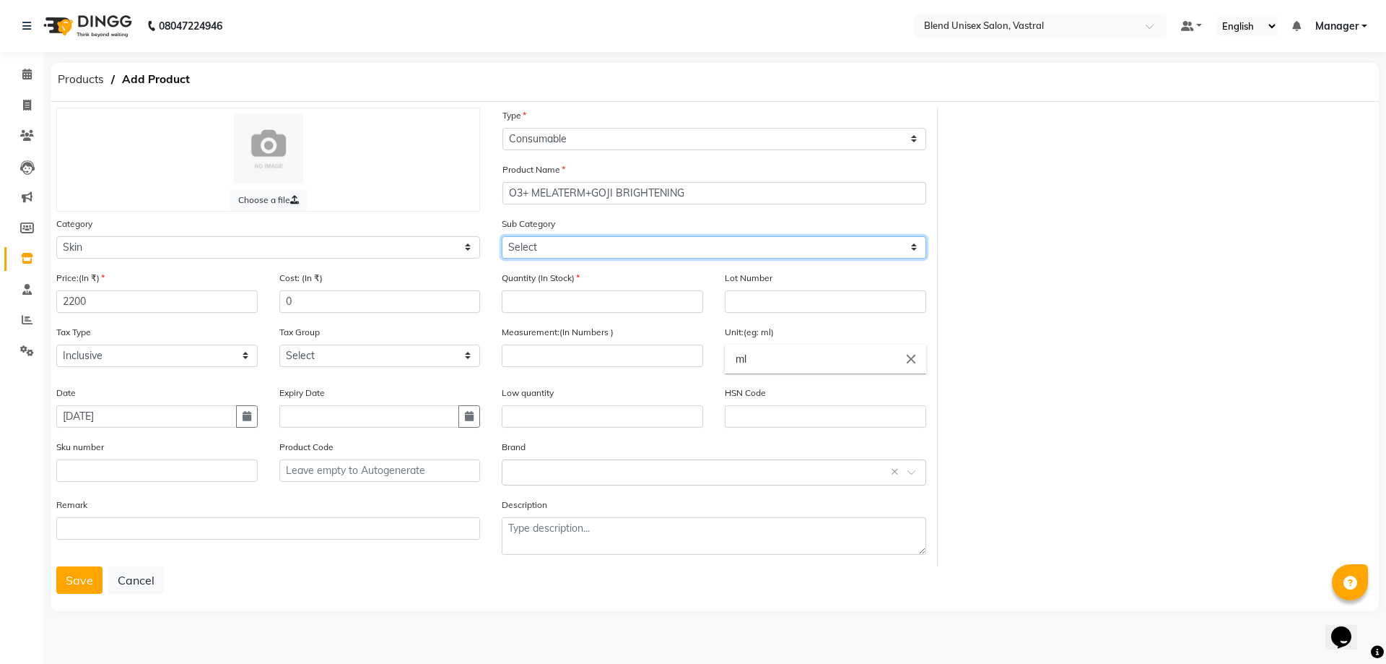
click at [633, 252] on select "Select Cleanser Facial Moisturiser Serum Toner Sun Care Masks Lip Care Eye Care…" at bounding box center [714, 247] width 424 height 22
select select "1003501152"
click at [502, 236] on select "Select Cleanser Facial Moisturiser Serum Toner Sun Care Masks Lip Care Eye Care…" at bounding box center [714, 247] width 424 height 22
click at [555, 307] on input "number" at bounding box center [602, 301] width 201 height 22
type input "1"
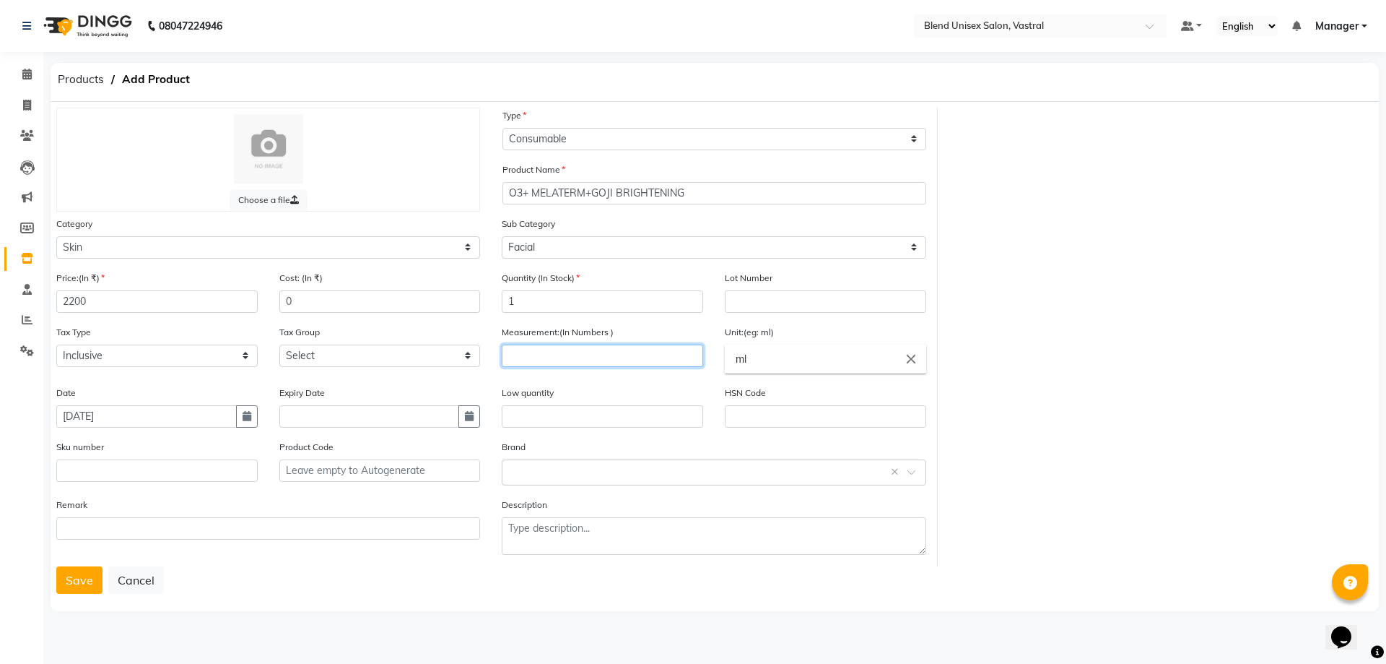
click at [687, 355] on input "number" at bounding box center [602, 355] width 201 height 22
type input "104"
click at [773, 347] on input "ml" at bounding box center [825, 358] width 201 height 29
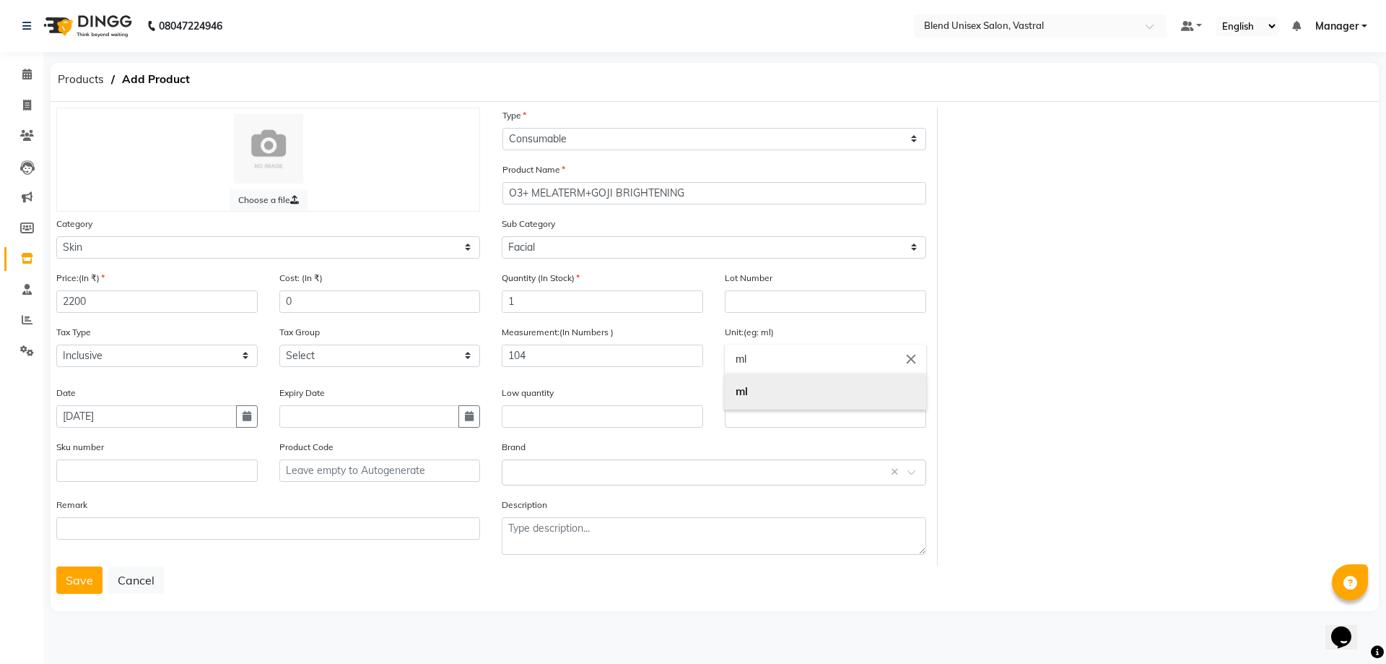
click at [809, 373] on link "ml" at bounding box center [825, 391] width 201 height 37
click at [810, 362] on input "ml" at bounding box center [825, 358] width 201 height 29
drag, startPoint x: 810, startPoint y: 362, endPoint x: 755, endPoint y: 370, distance: 55.5
click at [753, 370] on input "ml" at bounding box center [825, 358] width 201 height 29
click at [785, 357] on input "ml" at bounding box center [825, 358] width 201 height 29
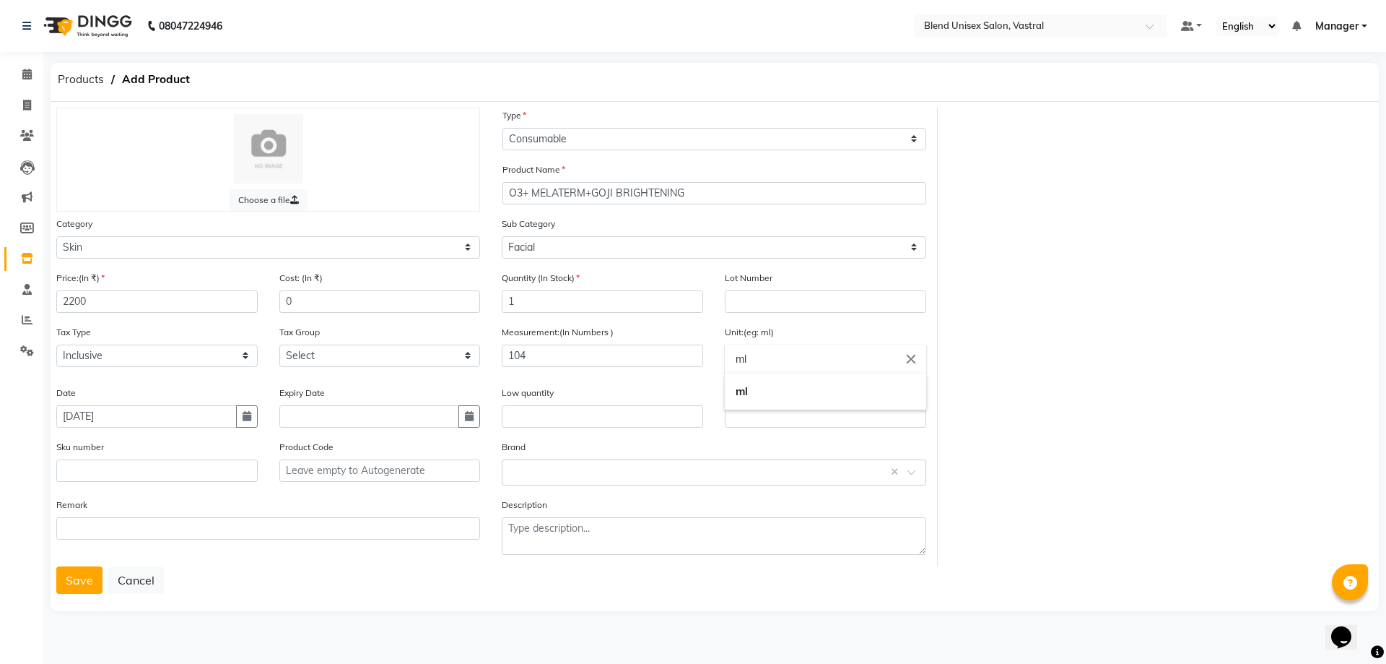
type input "m"
click at [785, 357] on input "text" at bounding box center [825, 358] width 201 height 29
click at [774, 399] on link "gm s" at bounding box center [825, 391] width 201 height 37
type input "gms"
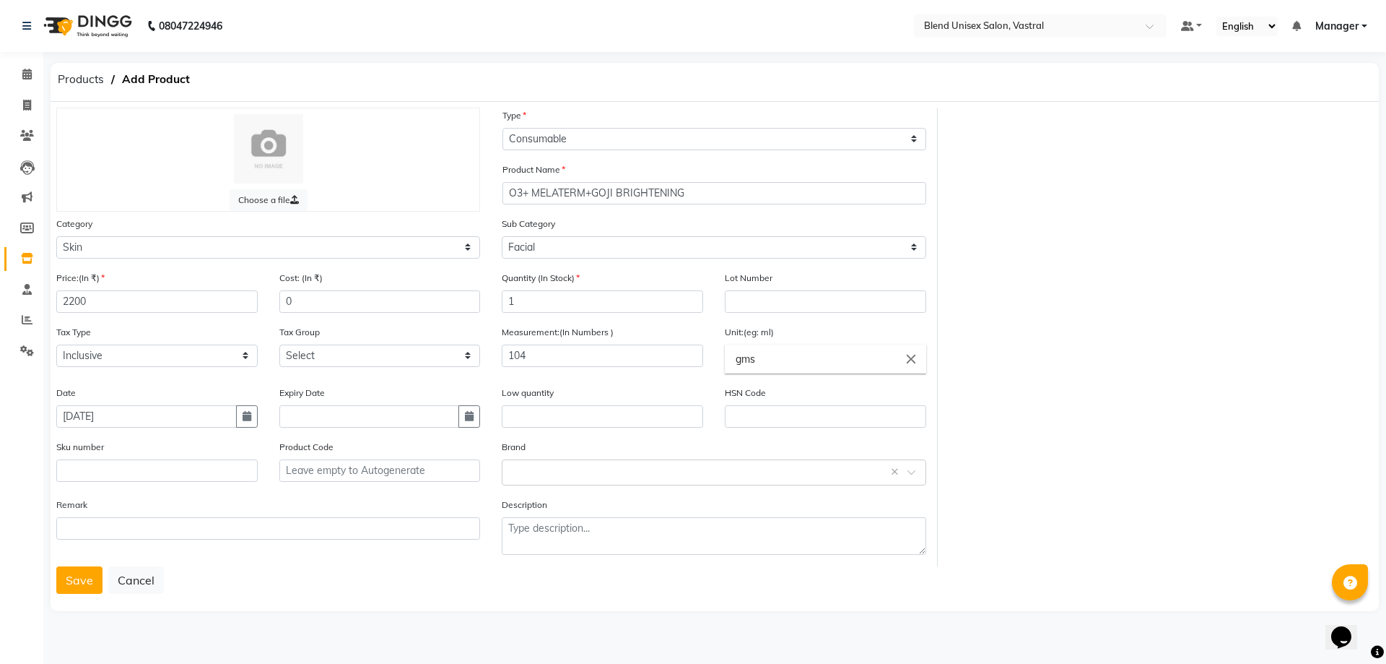
click at [802, 355] on input "gms" at bounding box center [825, 358] width 201 height 29
click at [637, 466] on div at bounding box center [693, 332] width 1386 height 664
click at [601, 471] on input "text" at bounding box center [699, 471] width 379 height 15
click at [555, 518] on div "O3+" at bounding box center [714, 525] width 422 height 27
click at [74, 583] on button "Save" at bounding box center [79, 579] width 46 height 27
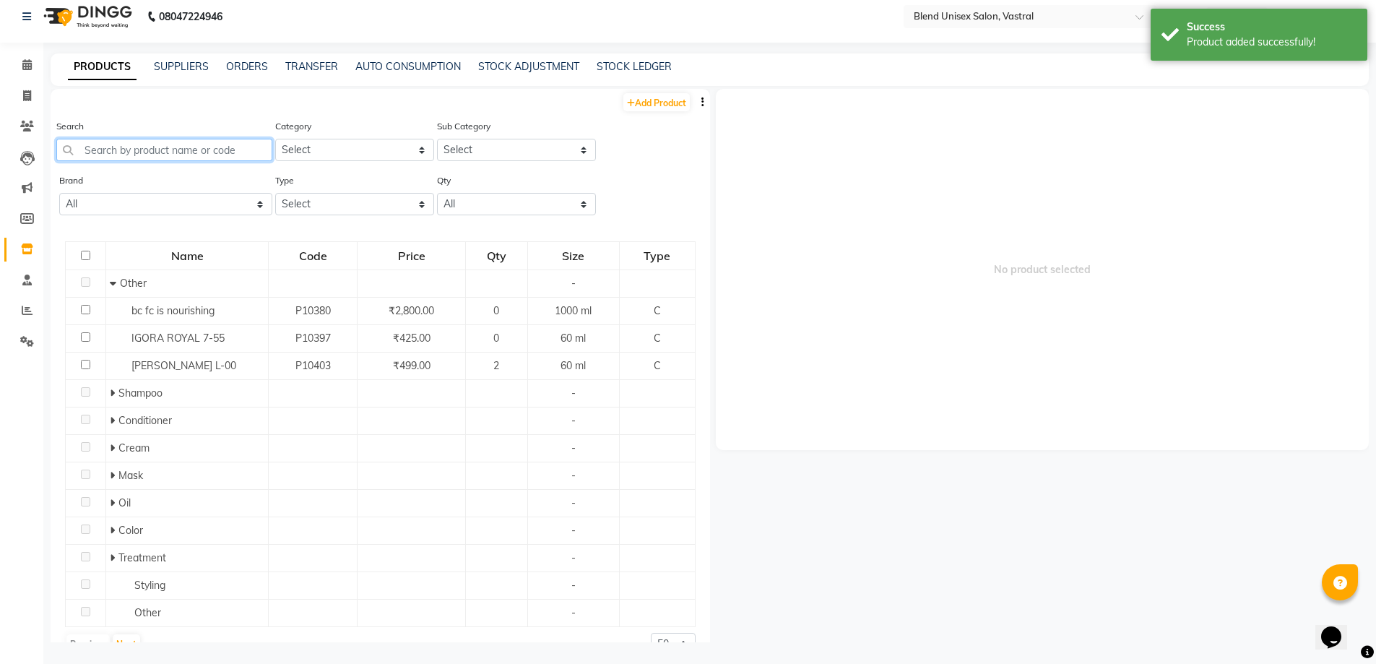
click at [149, 146] on input "text" at bounding box center [164, 150] width 216 height 22
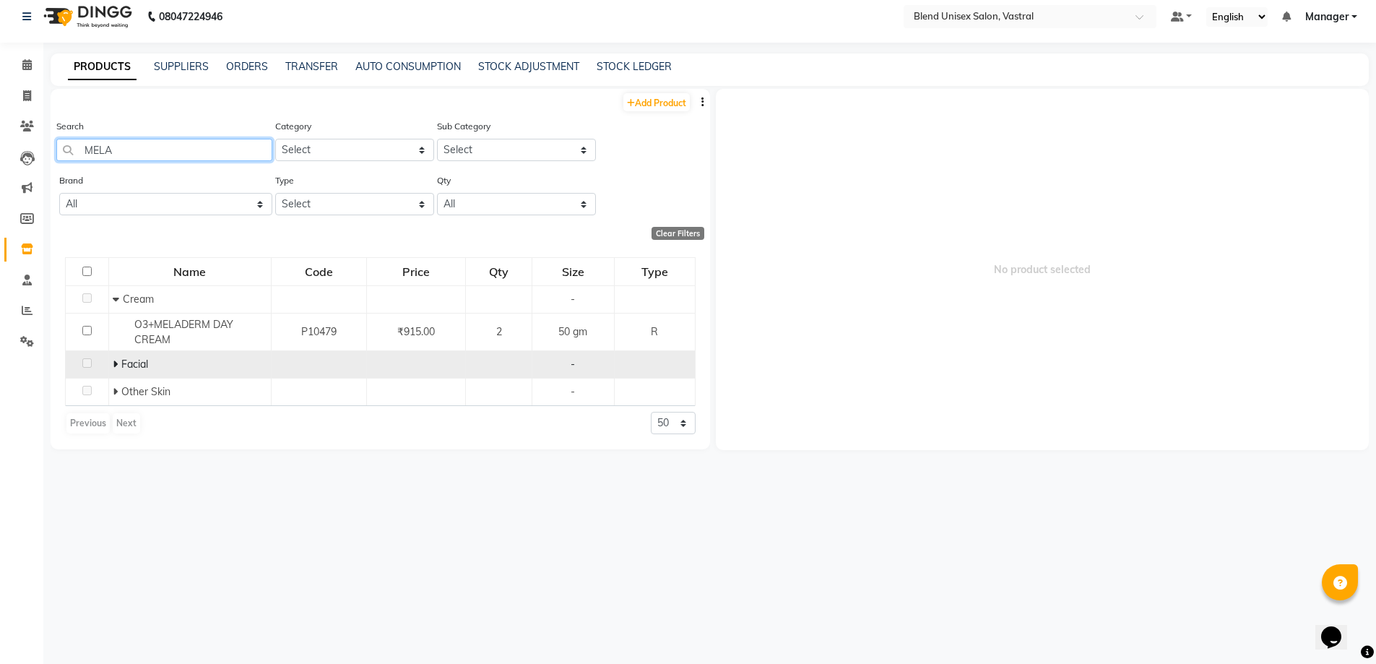
type input "MELA"
click at [116, 363] on icon at bounding box center [115, 364] width 5 height 10
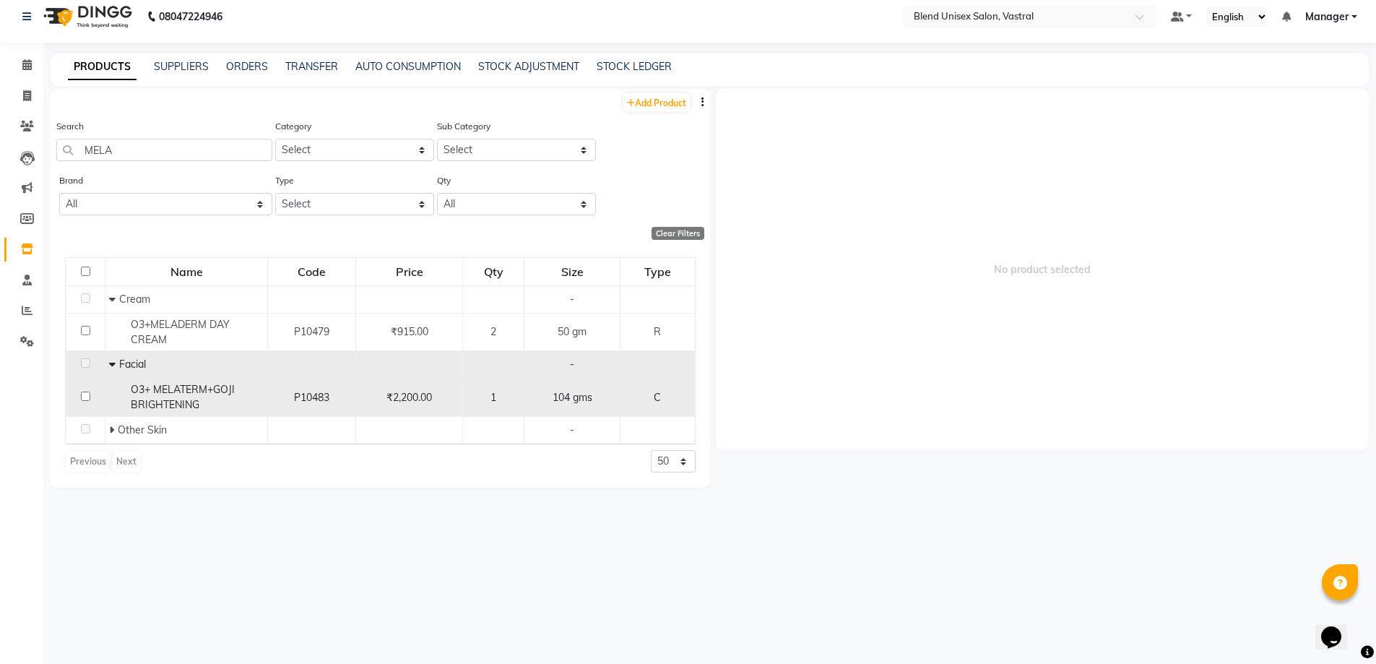
click at [157, 402] on span "O3+ MELATERM+GOJI BRIGHTENING" at bounding box center [183, 397] width 104 height 28
select select
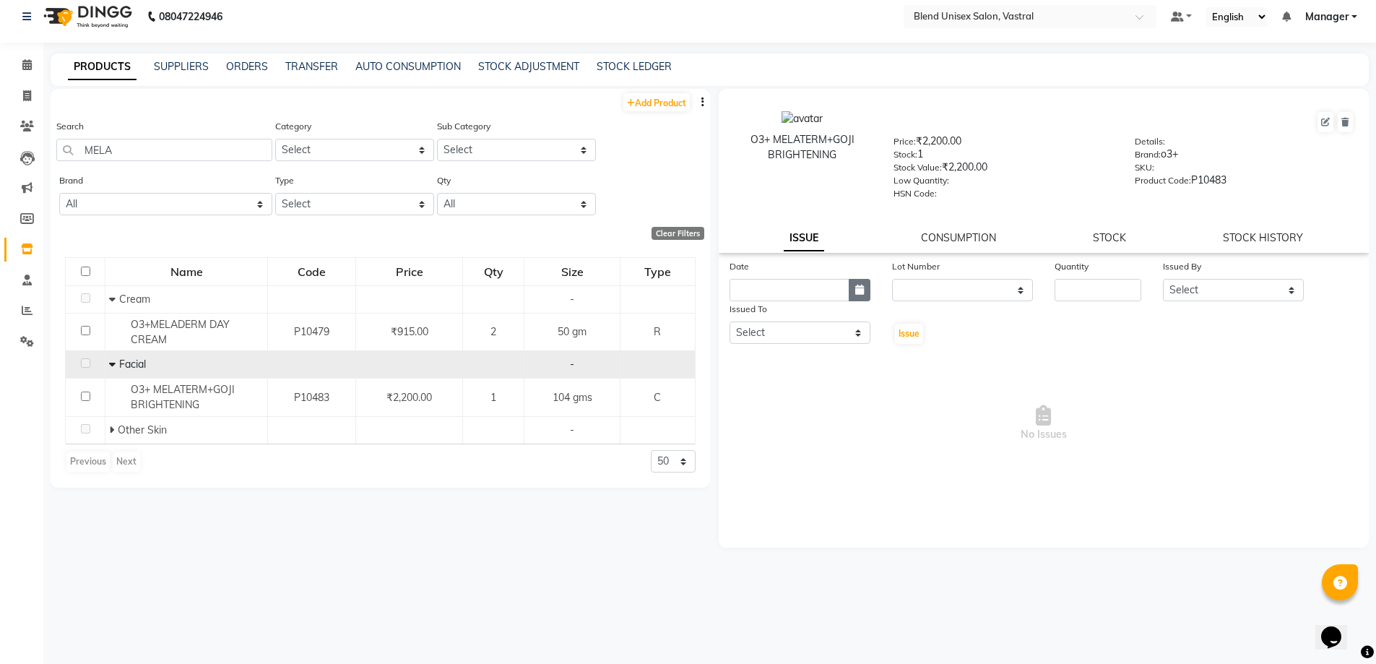
click at [860, 292] on icon "button" at bounding box center [859, 290] width 9 height 10
select select "10"
select select "2025"
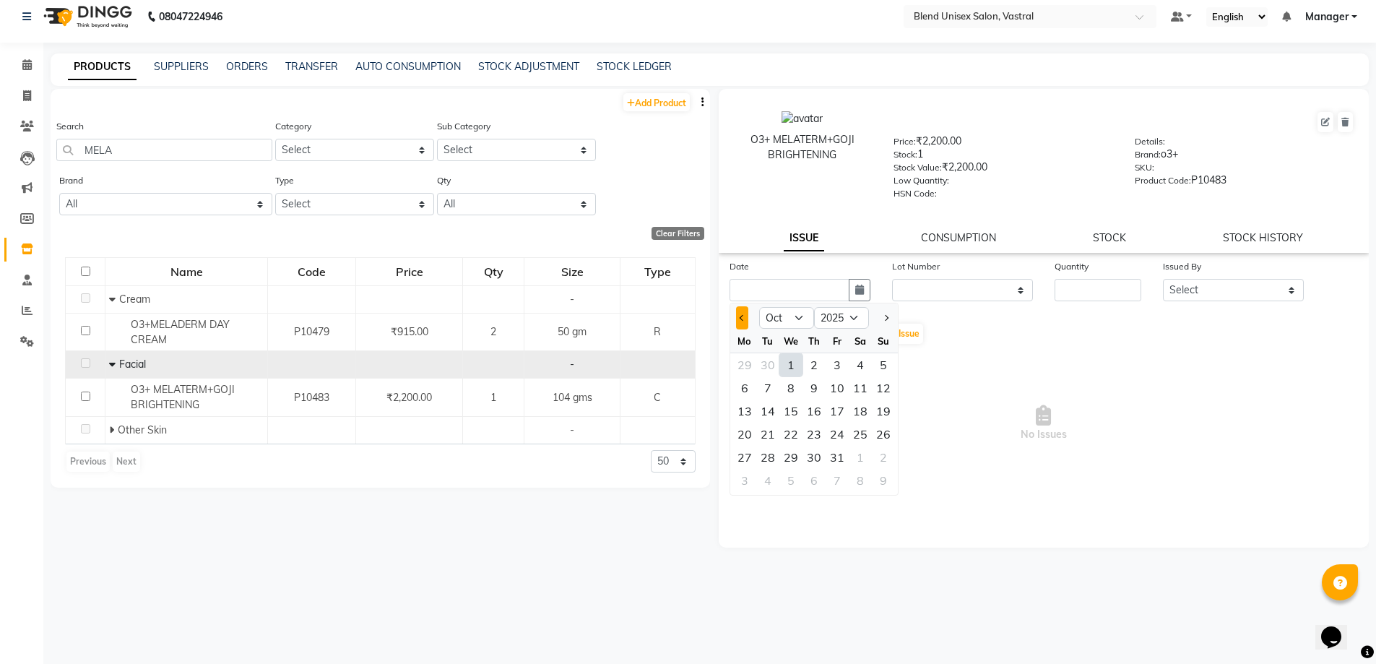
click at [742, 319] on span "Previous month" at bounding box center [742, 318] width 6 height 6
select select "9"
drag, startPoint x: 851, startPoint y: 436, endPoint x: 857, endPoint y: 422, distance: 15.6
click at [855, 427] on div "27" at bounding box center [860, 433] width 23 height 23
type input "[DATE]"
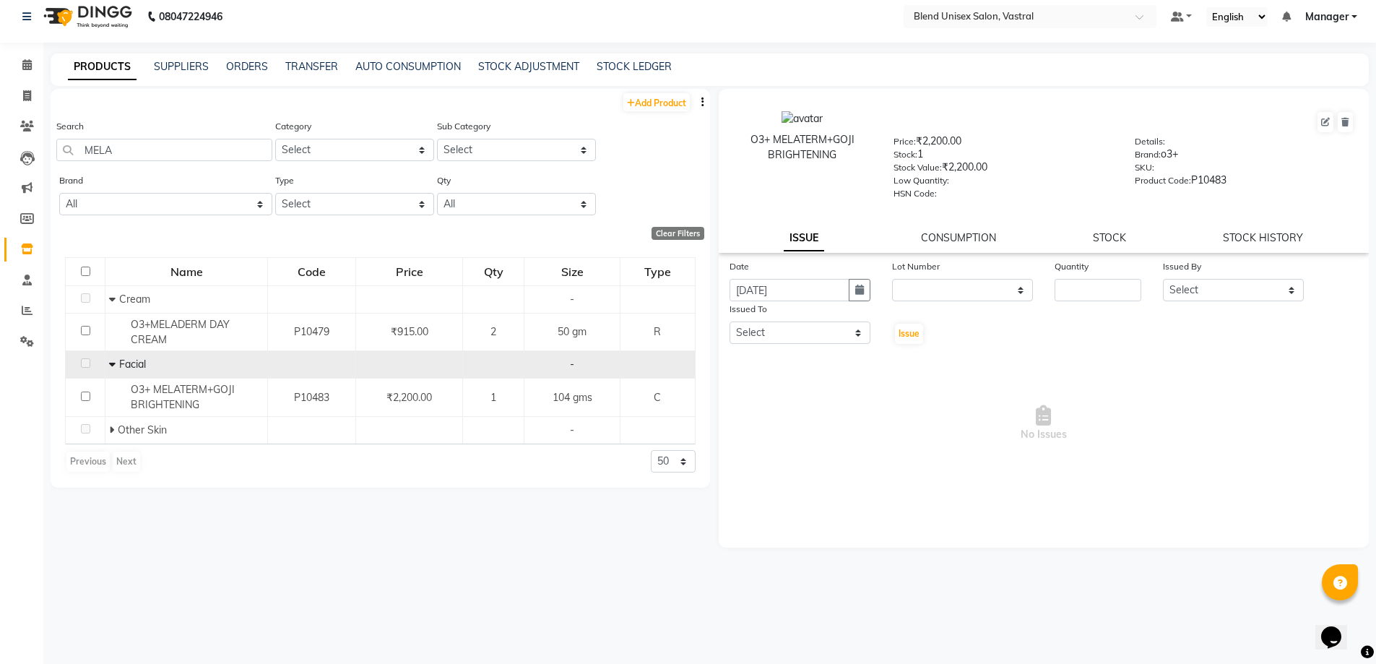
click at [952, 278] on div "Lot Number" at bounding box center [962, 269] width 141 height 20
click at [961, 287] on select "None" at bounding box center [962, 290] width 141 height 22
select select "0: null"
click at [892, 279] on select "None" at bounding box center [962, 290] width 141 height 22
click at [1077, 283] on input "number" at bounding box center [1097, 290] width 87 height 22
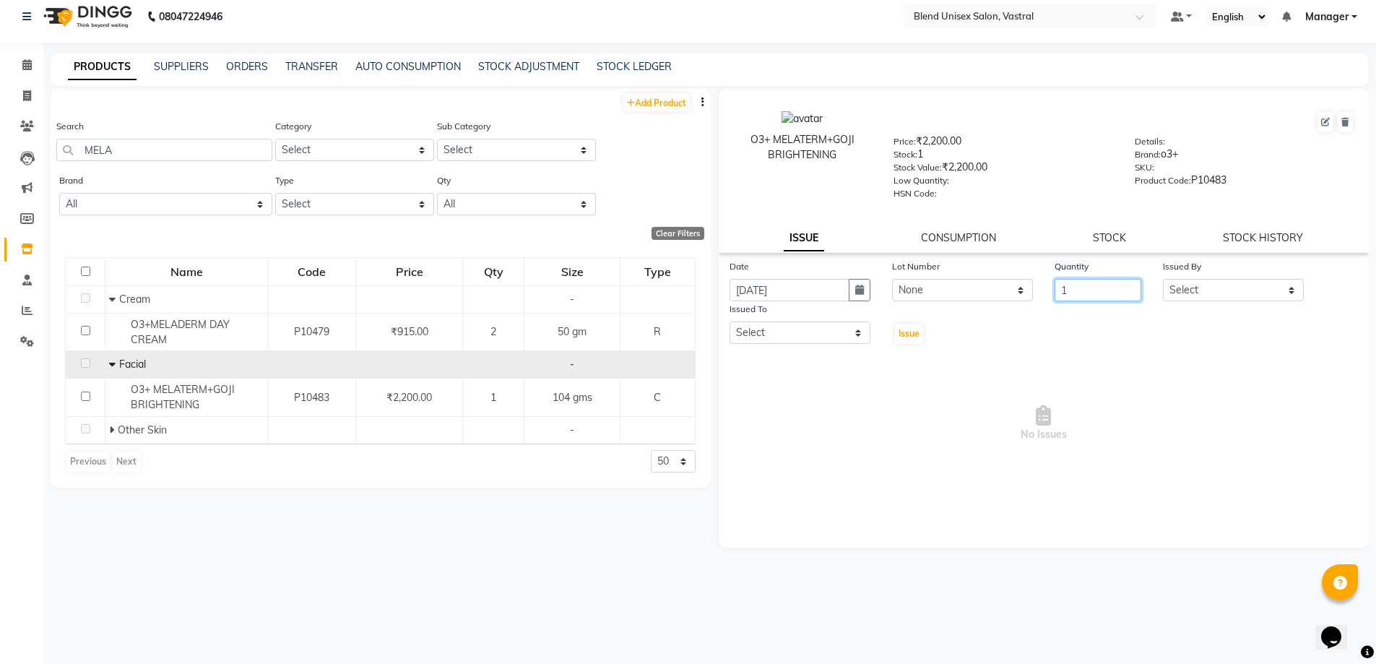
type input "1"
click at [1226, 287] on select "Select [PERSON_NAME] Manager MEET [PERSON_NAME]" at bounding box center [1233, 290] width 141 height 22
select select "92885"
click at [1163, 279] on select "Select [PERSON_NAME] Manager MEET [PERSON_NAME]" at bounding box center [1233, 290] width 141 height 22
click at [836, 333] on select "Select [PERSON_NAME] Manager MEET [PERSON_NAME]" at bounding box center [799, 332] width 141 height 22
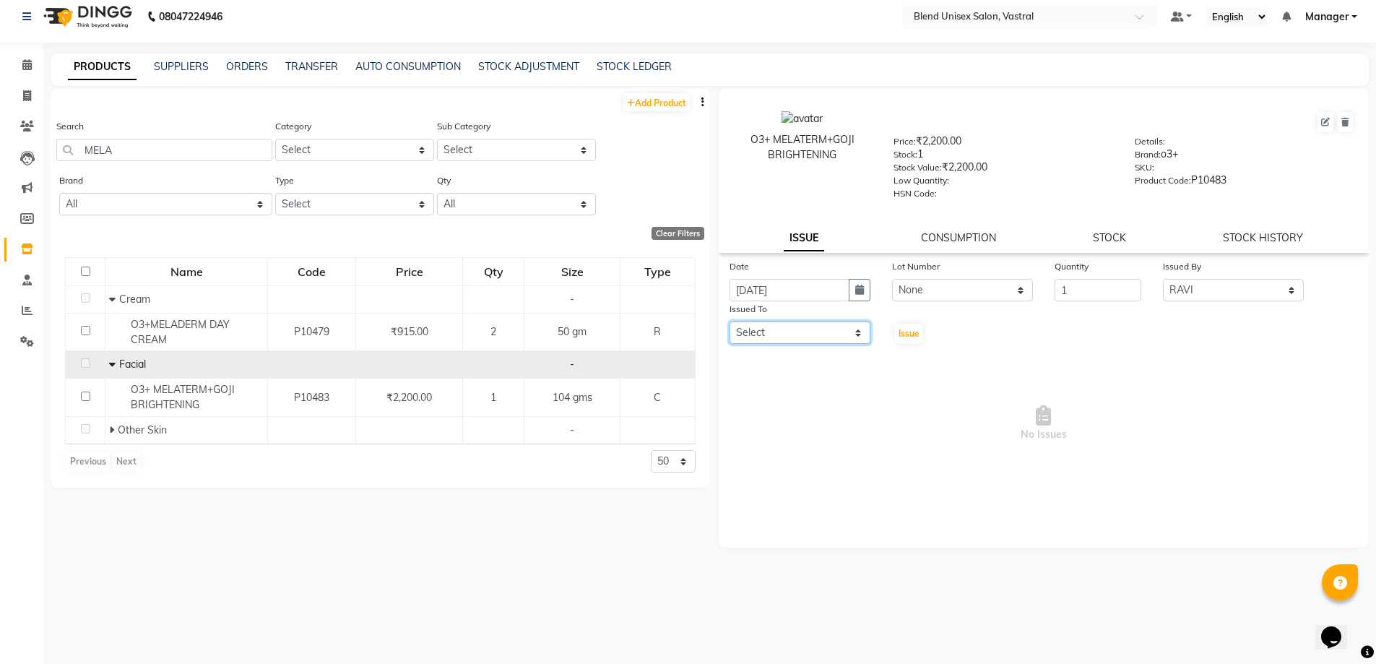
select select "92885"
click at [729, 321] on select "Select [PERSON_NAME] Manager MEET [PERSON_NAME]" at bounding box center [799, 332] width 141 height 22
drag, startPoint x: 914, startPoint y: 326, endPoint x: 916, endPoint y: 318, distance: 7.4
click at [914, 325] on button "Issue" at bounding box center [909, 334] width 28 height 20
select select
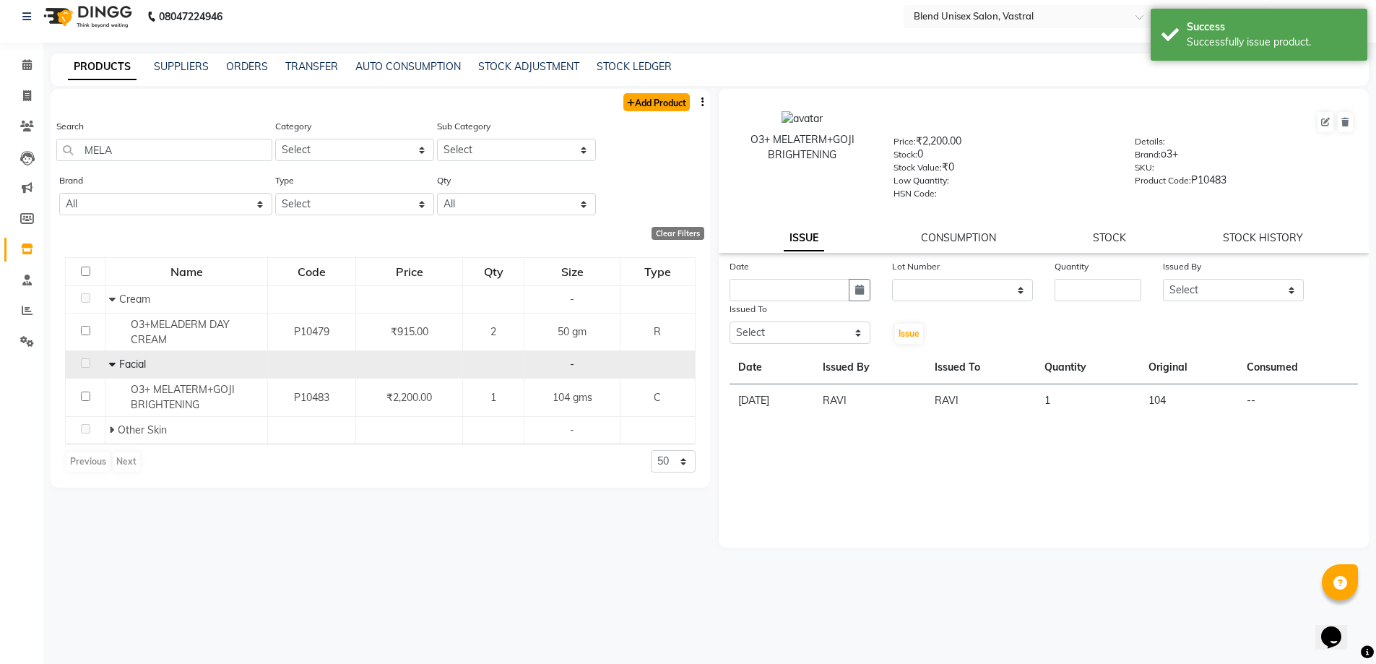
click at [670, 108] on link "Add Product" at bounding box center [656, 102] width 66 height 18
select select "true"
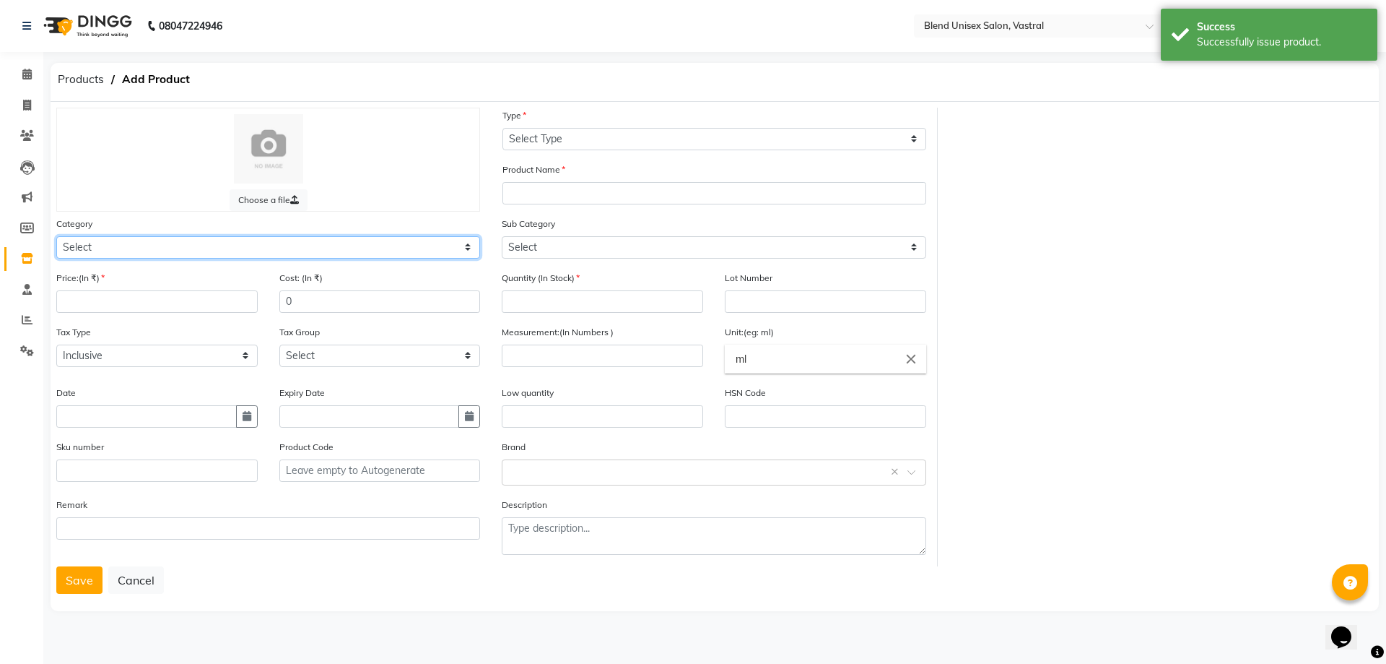
click at [431, 250] on select "Select Hair Skin Makeup Personal Care Appliances [PERSON_NAME] Waxing Disposabl…" at bounding box center [268, 247] width 424 height 22
select select "1003501100"
click at [56, 236] on select "Select Hair Skin Makeup Personal Care Appliances [PERSON_NAME] Waxing Disposabl…" at bounding box center [268, 247] width 424 height 22
click at [238, 306] on input "number" at bounding box center [156, 301] width 201 height 22
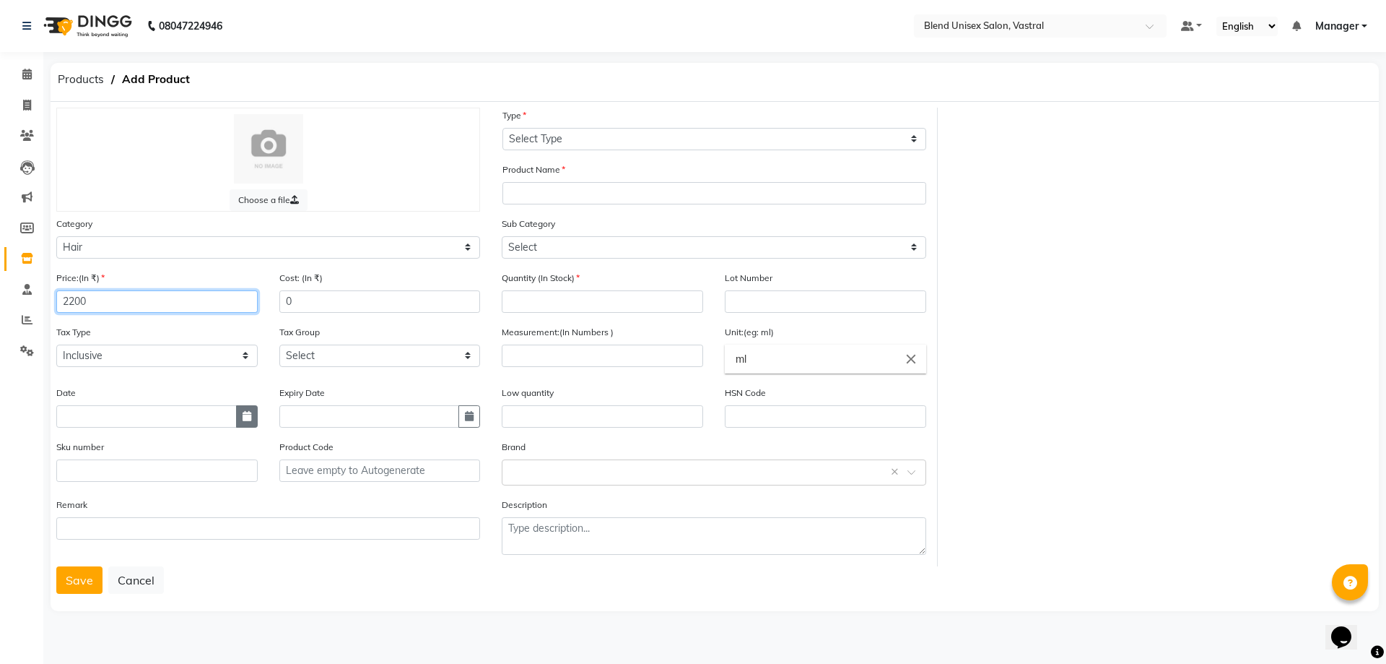
type input "2200"
click at [250, 417] on icon "button" at bounding box center [247, 416] width 9 height 10
select select "10"
select select "2025"
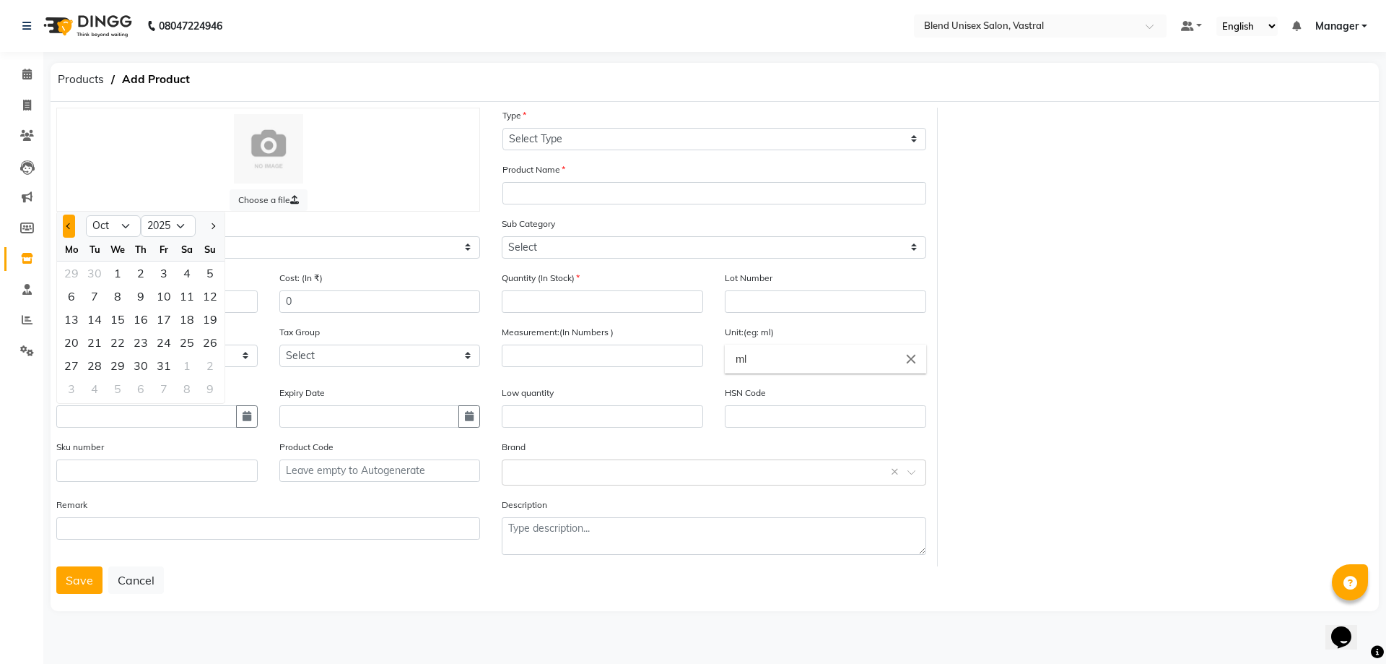
click at [72, 221] on button "Previous month" at bounding box center [69, 225] width 12 height 23
select select "9"
click at [178, 343] on div "27" at bounding box center [186, 342] width 23 height 23
type input "[DATE]"
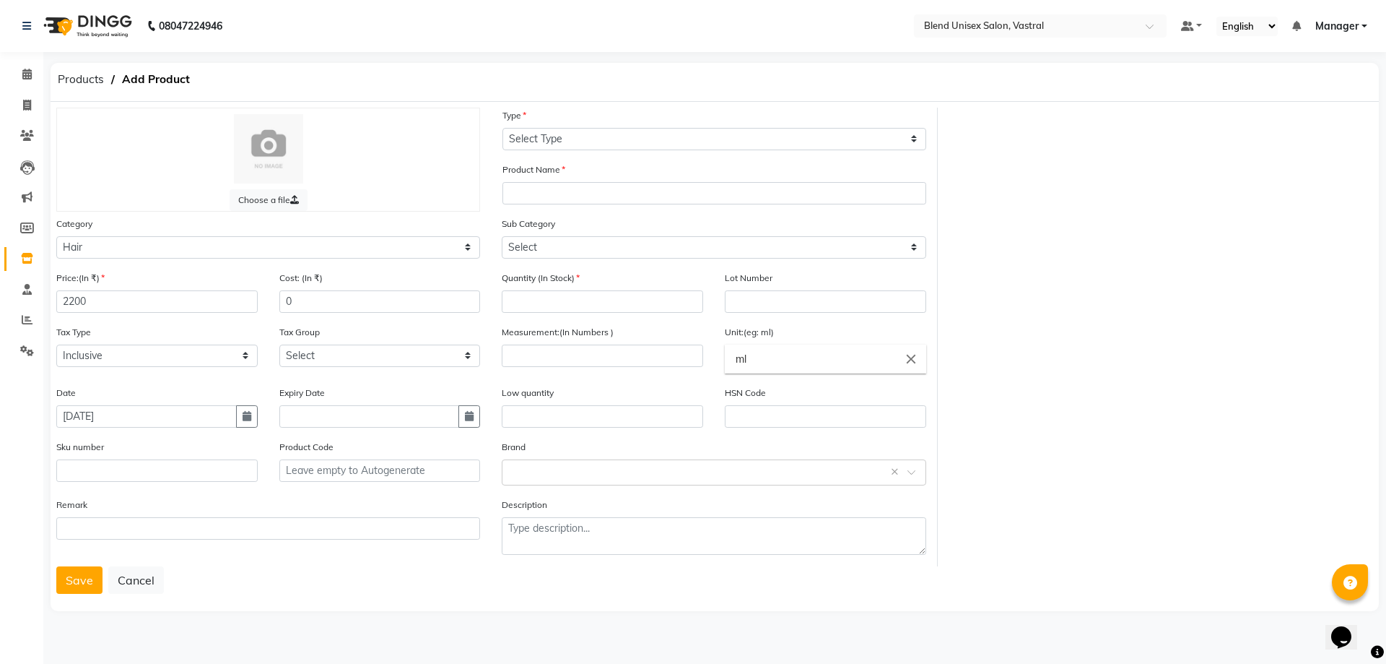
click at [674, 126] on div "Type Select Type Both Retail Consumable" at bounding box center [715, 129] width 424 height 43
click at [680, 139] on select "Select Type Both Retail Consumable" at bounding box center [715, 139] width 424 height 22
select select "C"
click at [503, 128] on select "Select Type Both Retail Consumable" at bounding box center [715, 139] width 424 height 22
click at [573, 190] on input "text" at bounding box center [715, 193] width 424 height 22
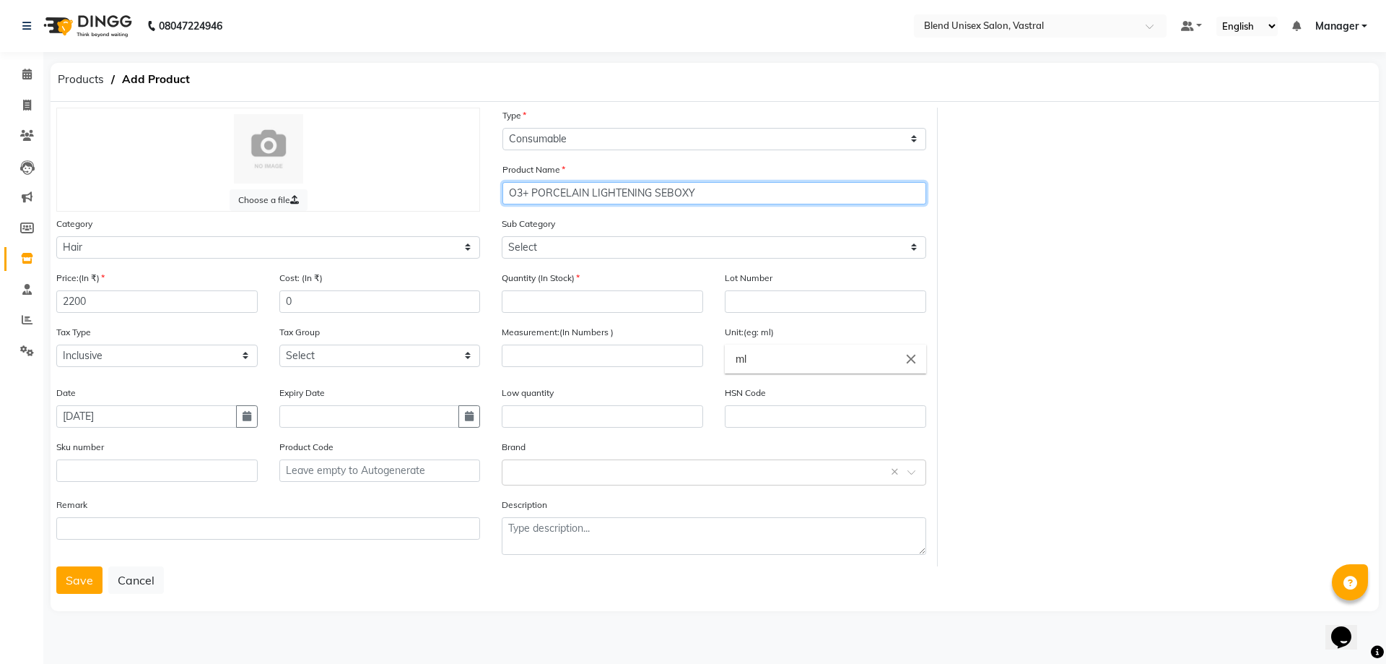
type input "O3+ PORCELAIN LIGHTENING SEBOXY"
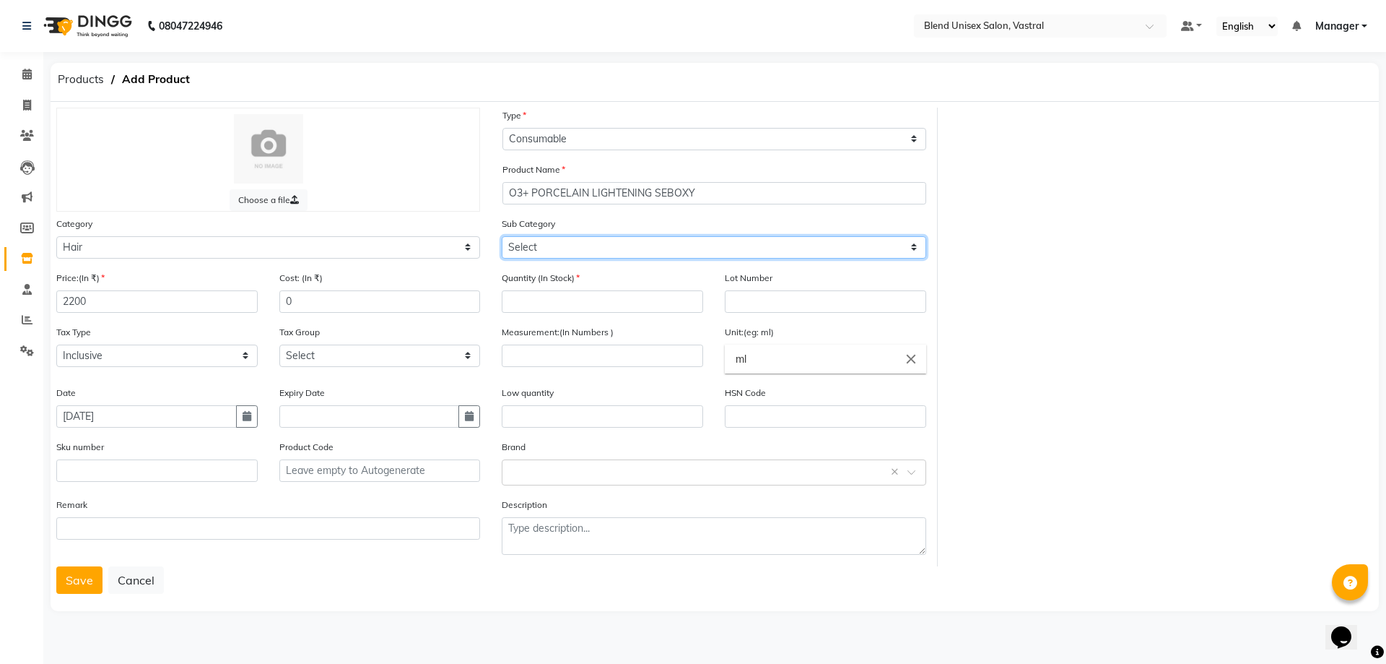
click at [633, 237] on select "Select Shampoo Conditioner Cream Mask Oil Serum Color Appliances Treatment Styl…" at bounding box center [714, 247] width 424 height 22
select select "1003501112"
click at [502, 236] on select "Select Shampoo Conditioner Cream Mask Oil Serum Color Appliances Treatment Styl…" at bounding box center [714, 247] width 424 height 22
click at [552, 243] on select "Select Shampoo Conditioner Cream Mask Oil Serum Color Appliances Treatment Styl…" at bounding box center [714, 247] width 424 height 22
click at [502, 236] on select "Select Shampoo Conditioner Cream Mask Oil Serum Color Appliances Treatment Styl…" at bounding box center [714, 247] width 424 height 22
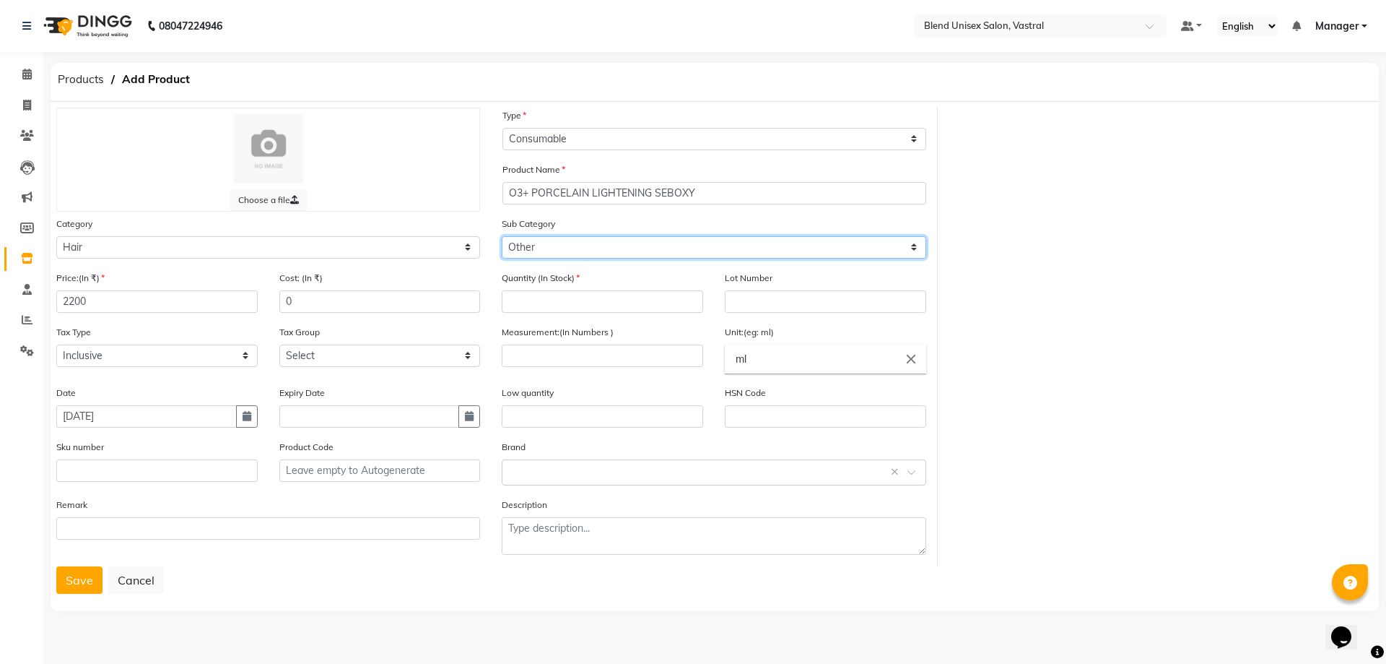
click at [664, 240] on select "Select Shampoo Conditioner Cream Mask Oil Serum Color Appliances Treatment Styl…" at bounding box center [714, 247] width 424 height 22
click at [636, 246] on select "Select Shampoo Conditioner Cream Mask Oil Serum Color Appliances Treatment Styl…" at bounding box center [714, 247] width 424 height 22
click at [1137, 221] on div "Choose a file Type Select Type Both Retail Consumable Product Name O3+ PORCELAI…" at bounding box center [714, 337] width 1339 height 459
click at [916, 245] on select "Select Shampoo Conditioner Cream Mask Oil Serum Color Appliances Treatment Styl…" at bounding box center [714, 247] width 424 height 22
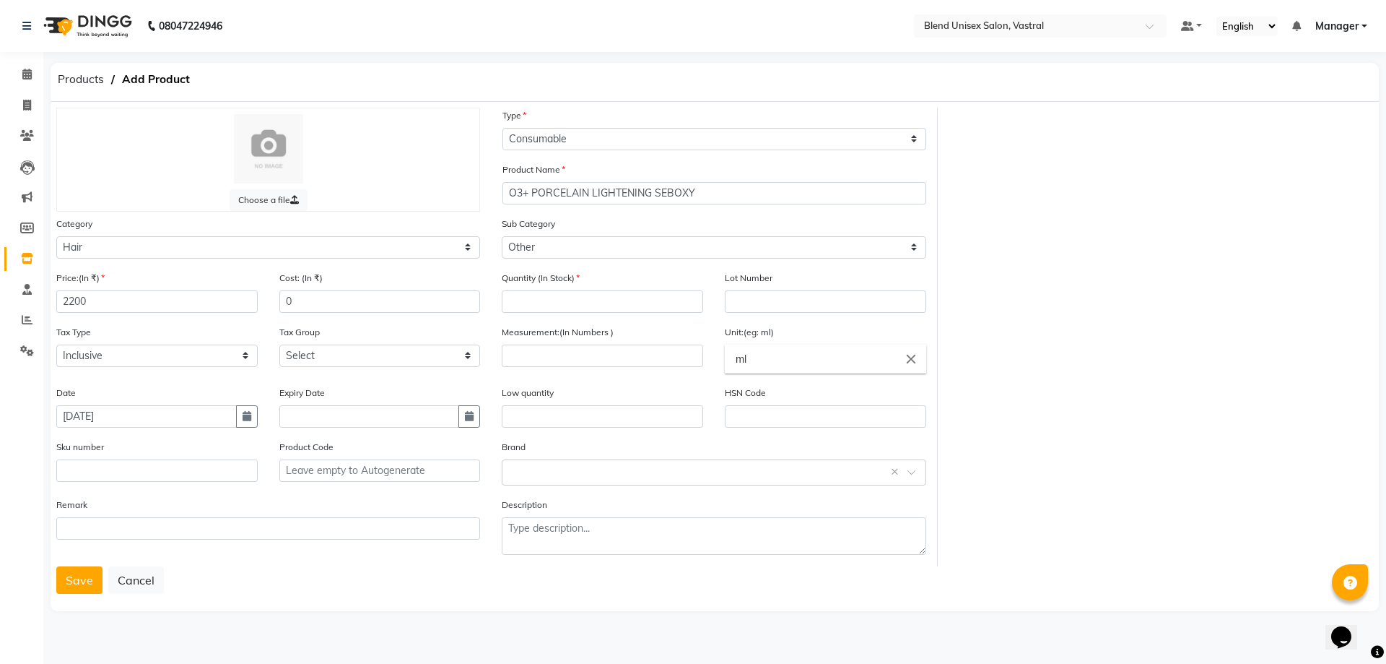
click at [1271, 142] on div "Choose a file Type Select Type Both Retail Consumable Product Name O3+ PORCELAI…" at bounding box center [714, 337] width 1339 height 459
click at [680, 303] on input "number" at bounding box center [602, 301] width 201 height 22
type input "1"
click at [635, 362] on input "number" at bounding box center [602, 355] width 201 height 22
type input "104"
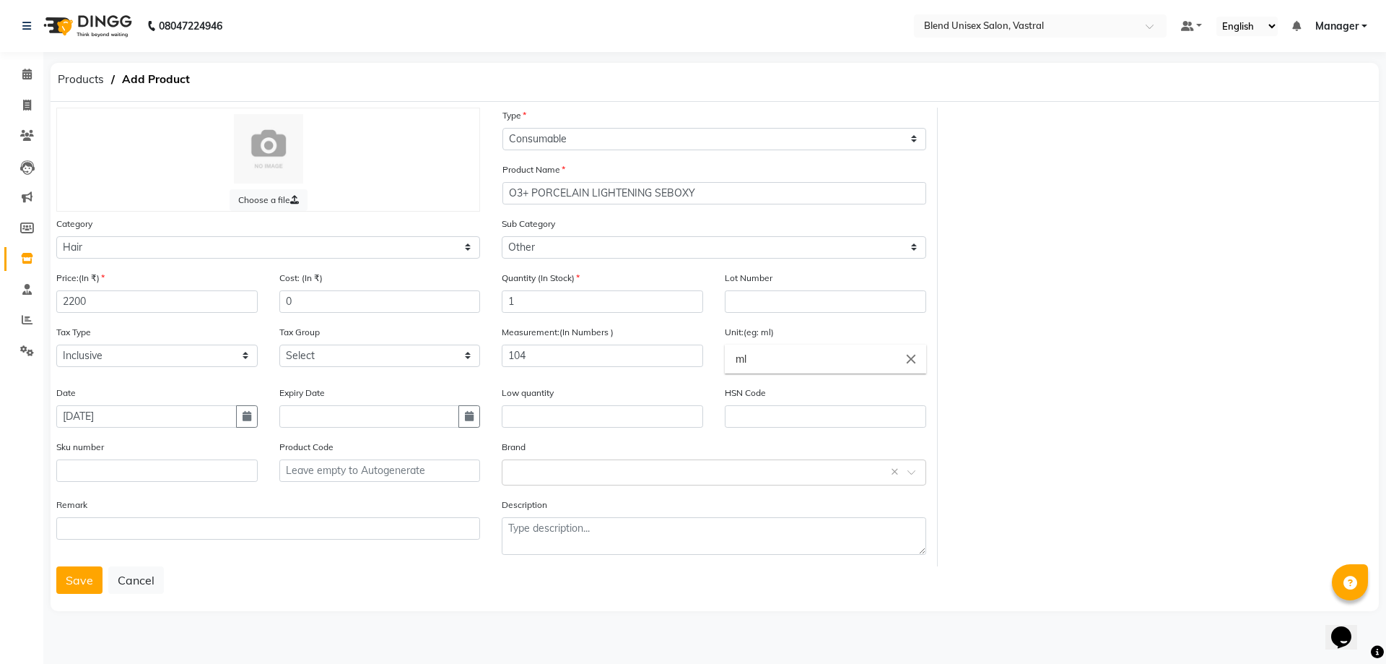
click at [856, 356] on input "ml" at bounding box center [825, 358] width 201 height 29
click at [853, 360] on input "ml" at bounding box center [825, 358] width 201 height 29
type input "m"
click at [859, 423] on link "gms" at bounding box center [825, 420] width 201 height 37
type input "gms"
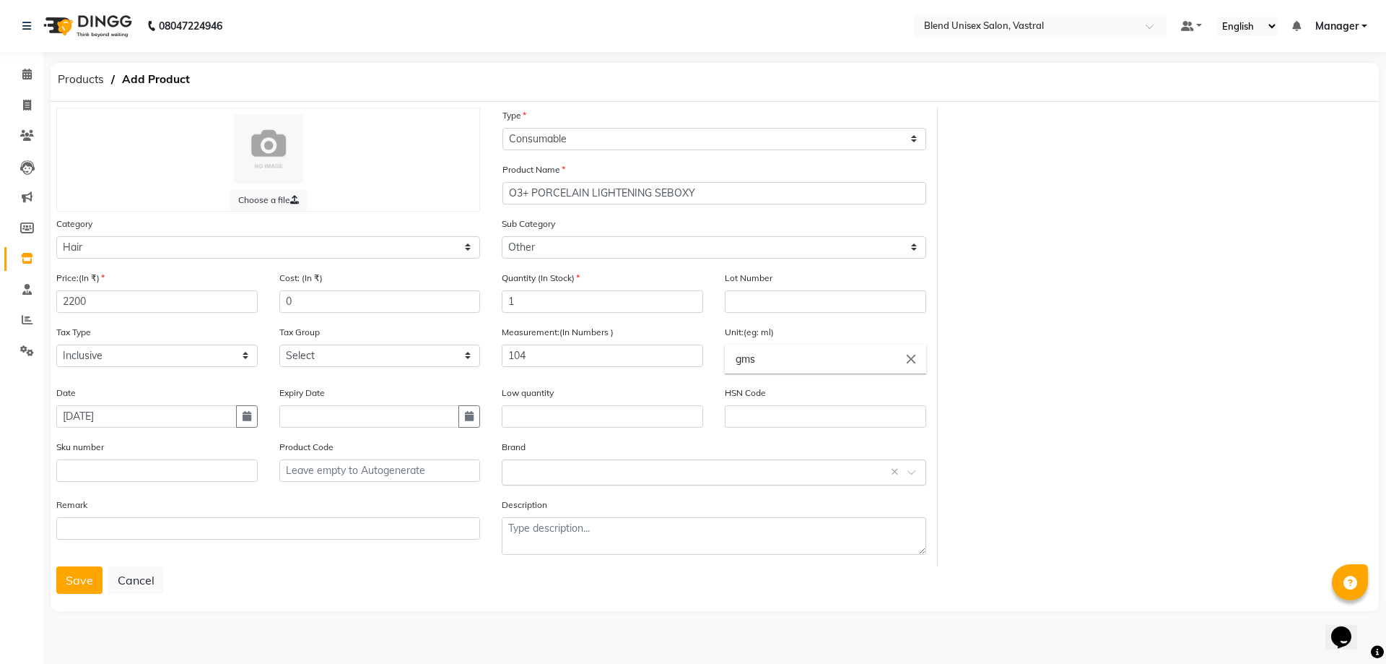
click at [651, 481] on div "Select brand or add custom brand ×" at bounding box center [714, 472] width 424 height 26
drag, startPoint x: 578, startPoint y: 526, endPoint x: 295, endPoint y: 540, distance: 282.7
click at [576, 526] on div "O3+" at bounding box center [714, 525] width 422 height 27
drag, startPoint x: 77, startPoint y: 583, endPoint x: 85, endPoint y: 570, distance: 14.6
click at [76, 581] on button "Save" at bounding box center [79, 579] width 46 height 27
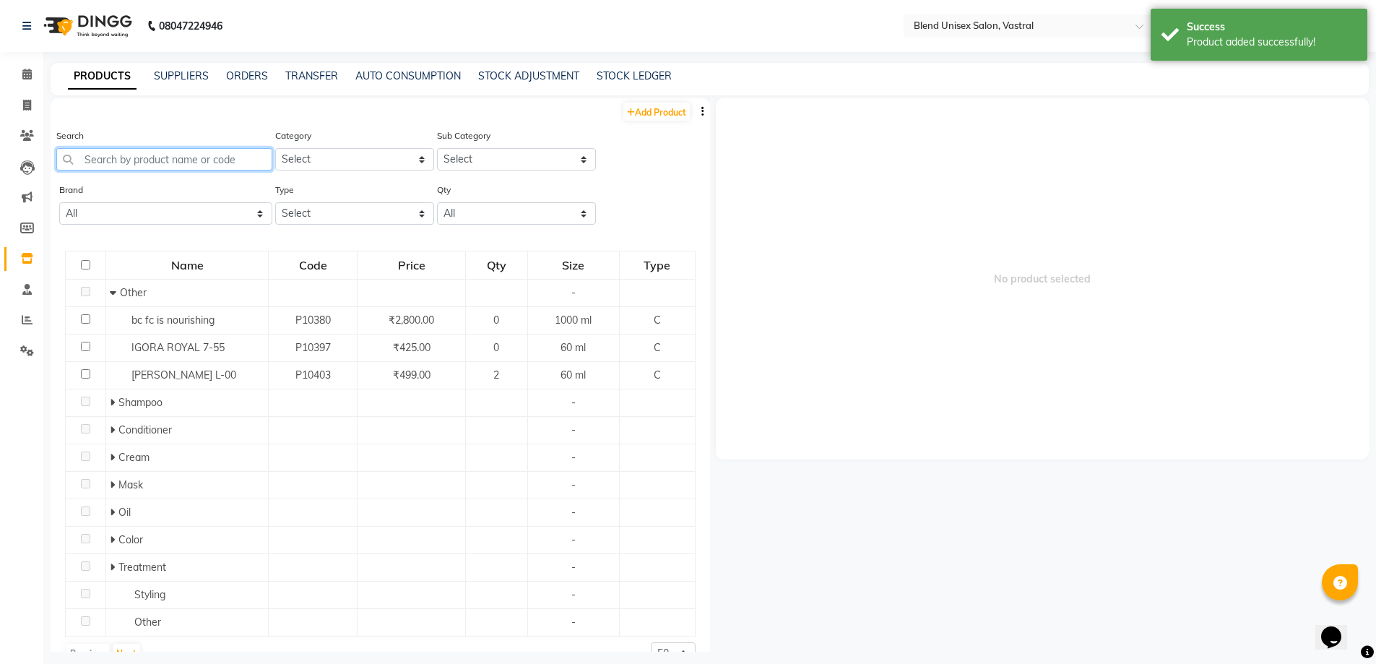
click at [201, 160] on input "text" at bounding box center [164, 159] width 216 height 22
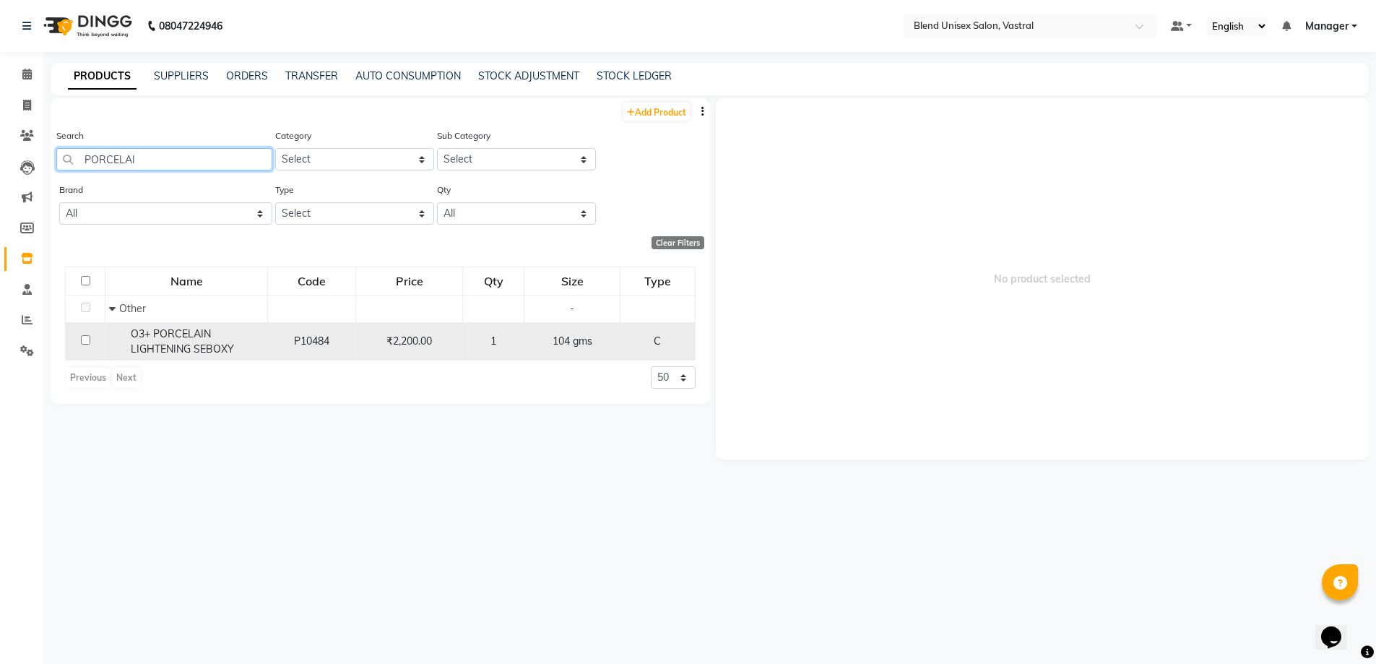
type input "PORCELAI"
click at [194, 349] on span "O3+ PORCELAIN LIGHTENING SEBOXY" at bounding box center [182, 341] width 103 height 28
select select
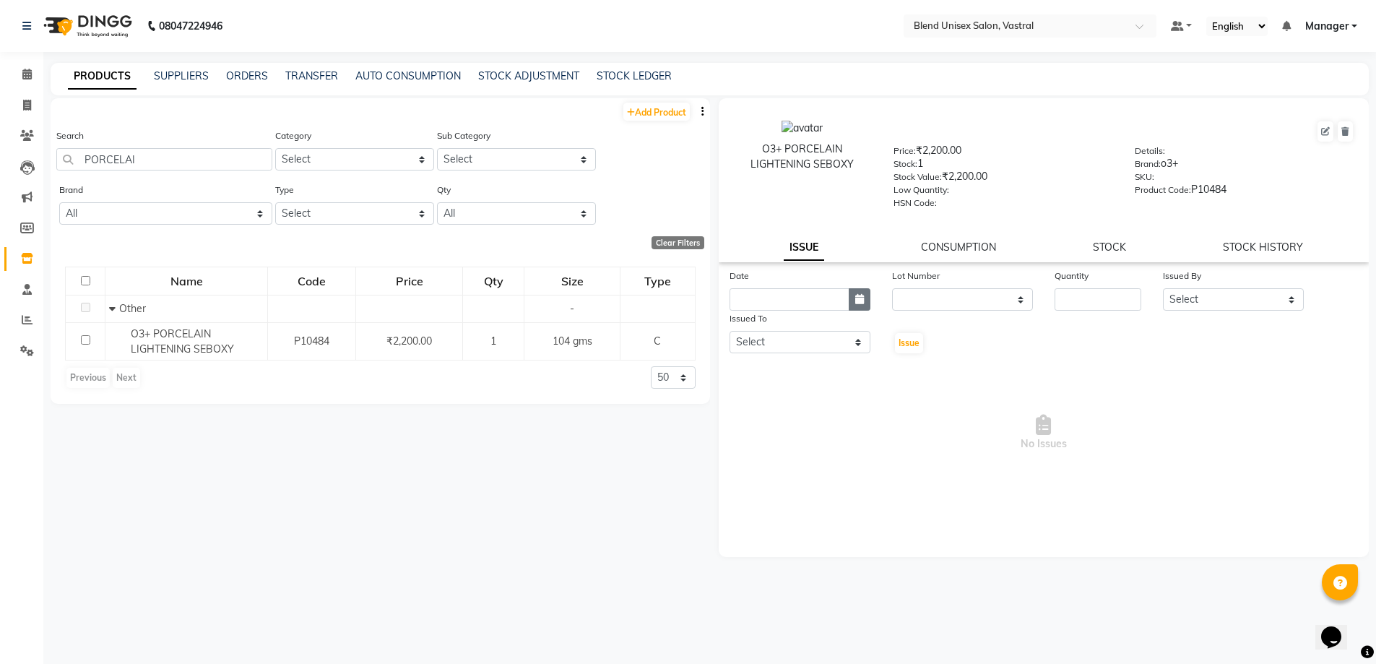
click at [855, 300] on icon "button" at bounding box center [859, 299] width 9 height 10
select select "10"
select select "2025"
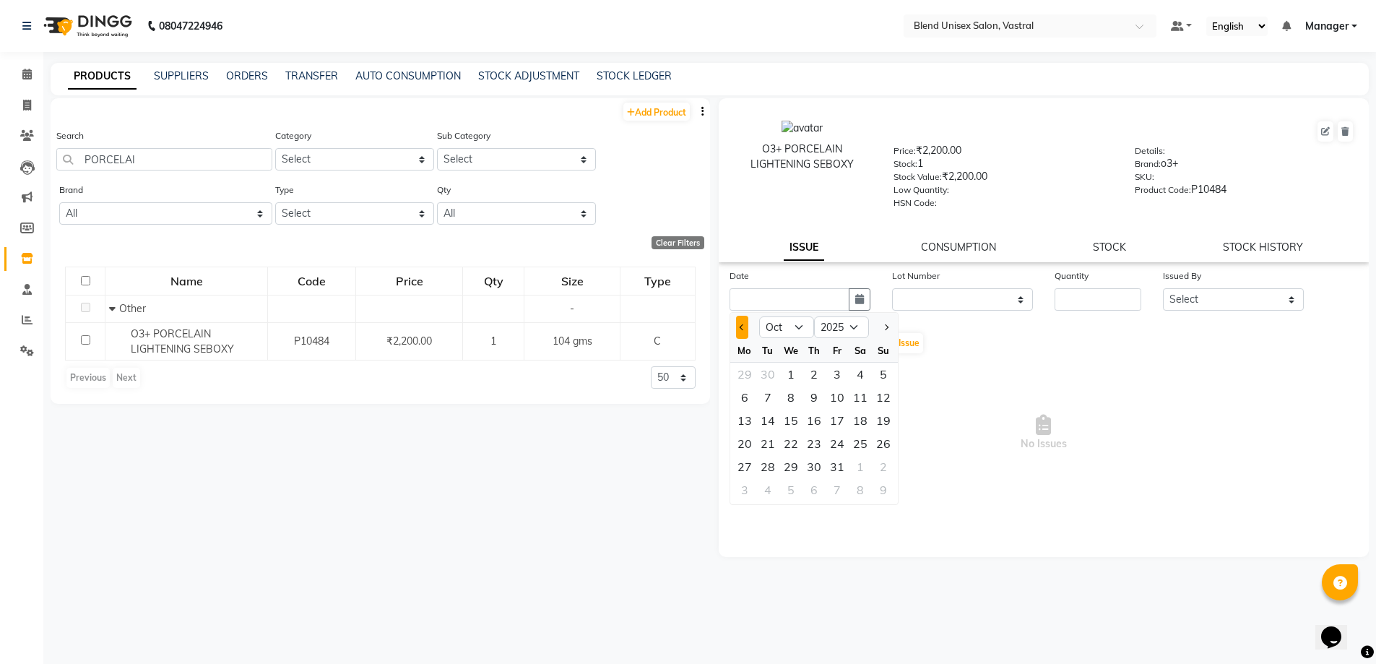
click at [740, 330] on button "Previous month" at bounding box center [742, 327] width 12 height 23
select select "9"
click at [863, 438] on div "27" at bounding box center [860, 443] width 23 height 23
type input "[DATE]"
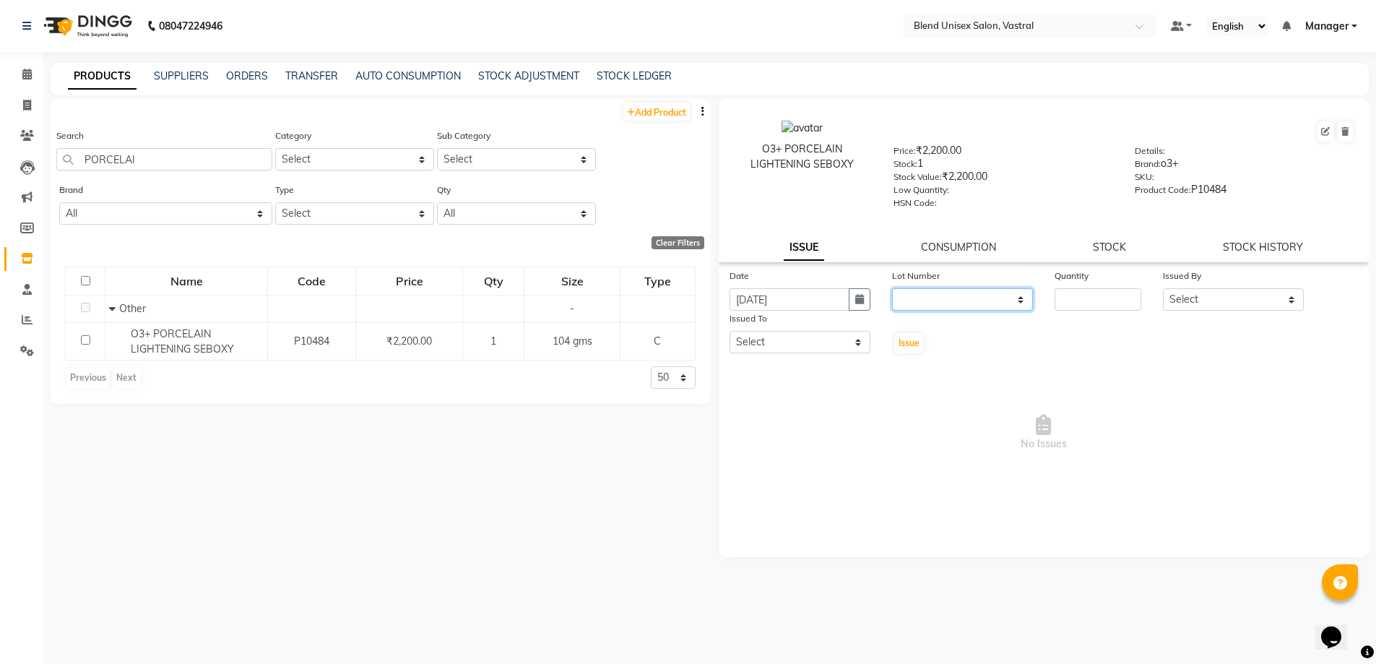
click at [964, 307] on select "None" at bounding box center [962, 299] width 141 height 22
select select "0: null"
click at [892, 288] on select "None" at bounding box center [962, 299] width 141 height 22
click at [1082, 295] on input "number" at bounding box center [1097, 299] width 87 height 22
type input "1"
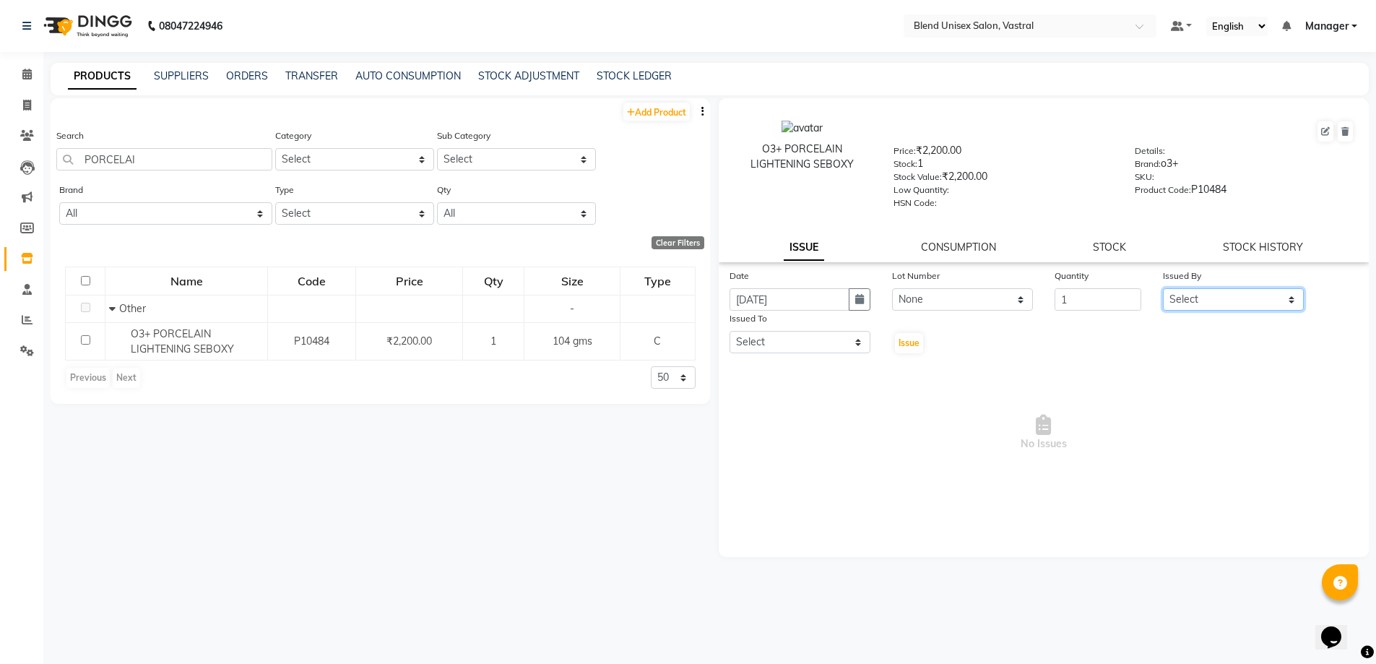
click at [1197, 298] on select "Select [PERSON_NAME] Manager MEET [PERSON_NAME]" at bounding box center [1233, 299] width 141 height 22
select select "92885"
click at [1163, 288] on select "Select [PERSON_NAME] Manager MEET [PERSON_NAME]" at bounding box center [1233, 299] width 141 height 22
click at [775, 342] on select "Select [PERSON_NAME] Manager MEET [PERSON_NAME]" at bounding box center [799, 342] width 141 height 22
select select "92885"
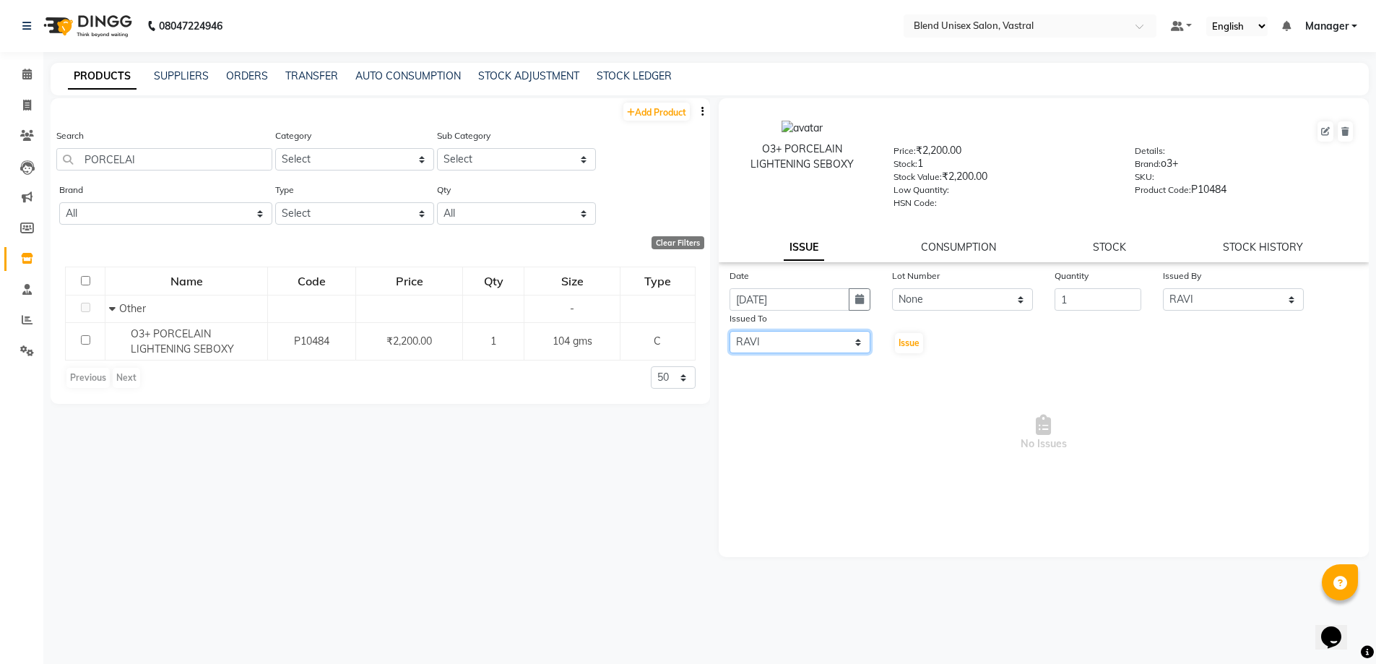
click at [729, 331] on select "Select [PERSON_NAME] Manager MEET [PERSON_NAME]" at bounding box center [799, 342] width 141 height 22
drag, startPoint x: 915, startPoint y: 344, endPoint x: 916, endPoint y: 334, distance: 10.2
click at [914, 342] on span "Issue" at bounding box center [908, 342] width 21 height 11
select select
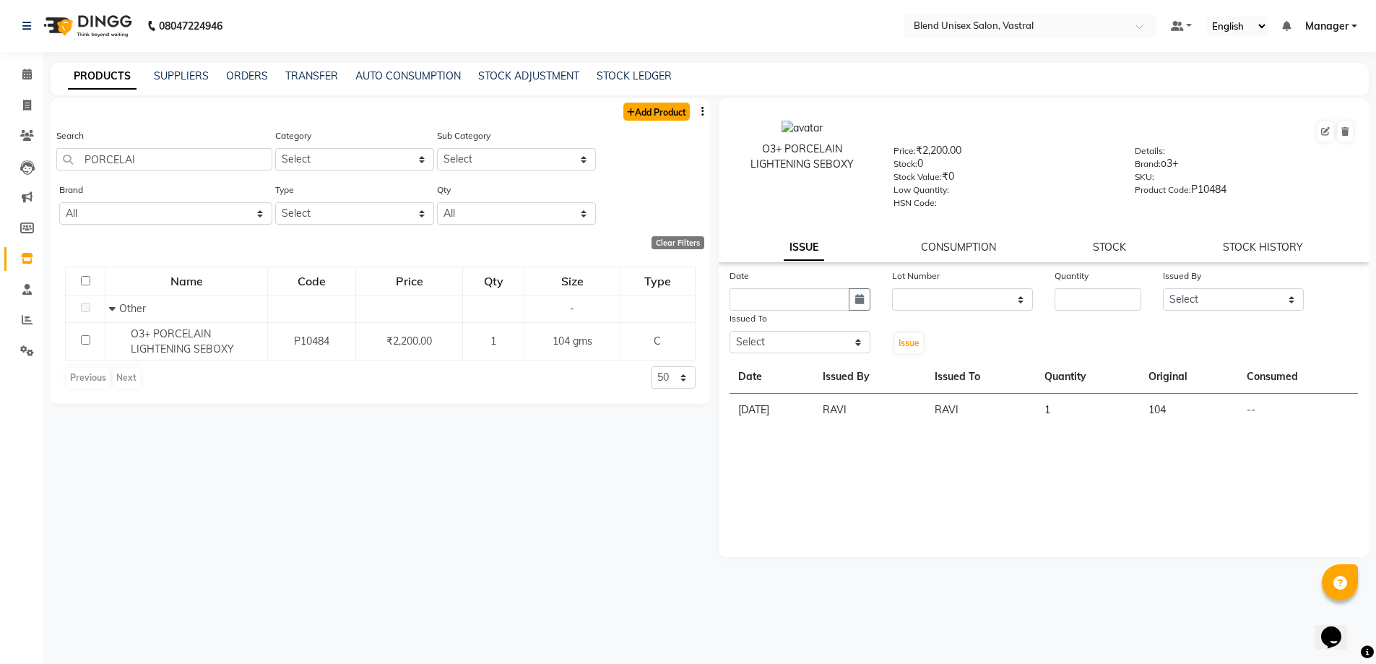
click at [669, 108] on link "Add Product" at bounding box center [656, 112] width 66 height 18
select select "true"
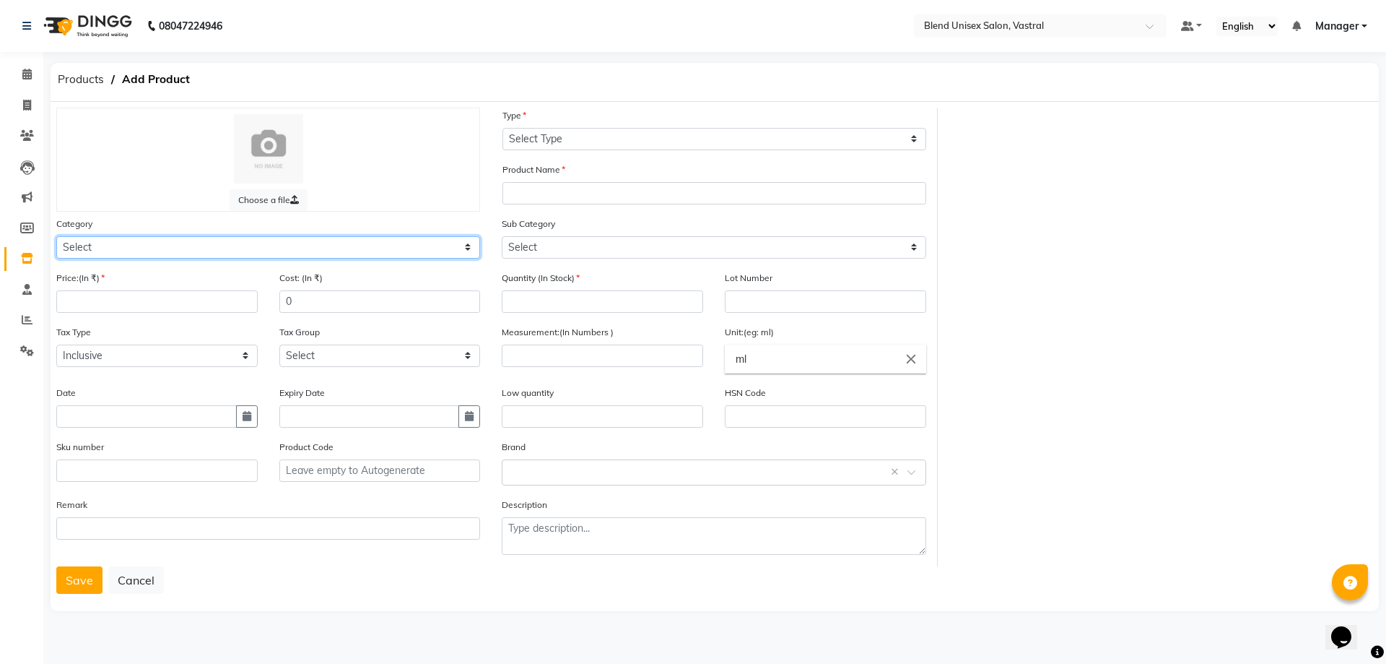
drag, startPoint x: 430, startPoint y: 253, endPoint x: 544, endPoint y: 157, distance: 148.7
click at [431, 252] on select "Select Hair Skin Makeup Personal Care Appliances [PERSON_NAME] Waxing Disposabl…" at bounding box center [268, 247] width 424 height 22
click at [56, 236] on select "Select Hair Skin Makeup Personal Care Appliances [PERSON_NAME] Waxing Disposabl…" at bounding box center [268, 247] width 424 height 22
click at [191, 237] on select "Select Hair Skin Makeup Personal Care Appliances [PERSON_NAME] Waxing Disposabl…" at bounding box center [268, 247] width 424 height 22
select select "1003501150"
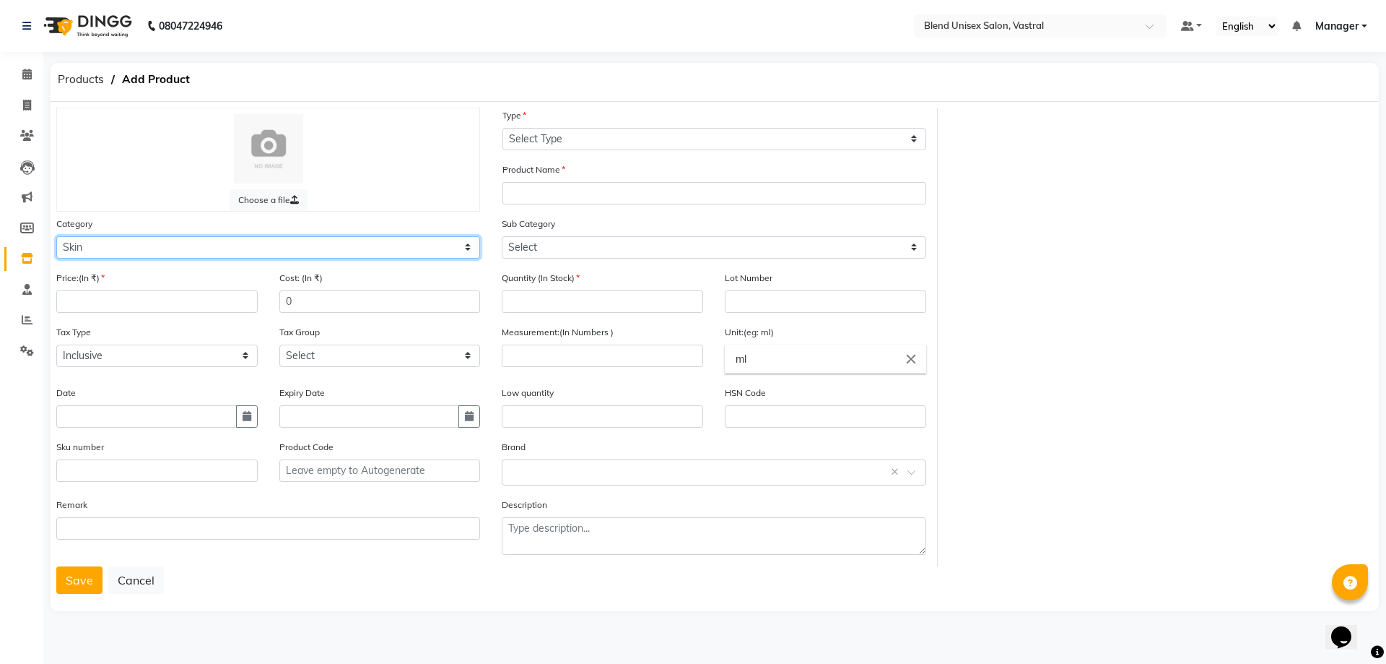
click at [56, 236] on select "Select Hair Skin Makeup Personal Care Appliances [PERSON_NAME] Waxing Disposabl…" at bounding box center [268, 247] width 424 height 22
click at [178, 300] on input "number" at bounding box center [156, 301] width 201 height 22
type input "1550"
click at [250, 422] on button "button" at bounding box center [247, 416] width 22 height 22
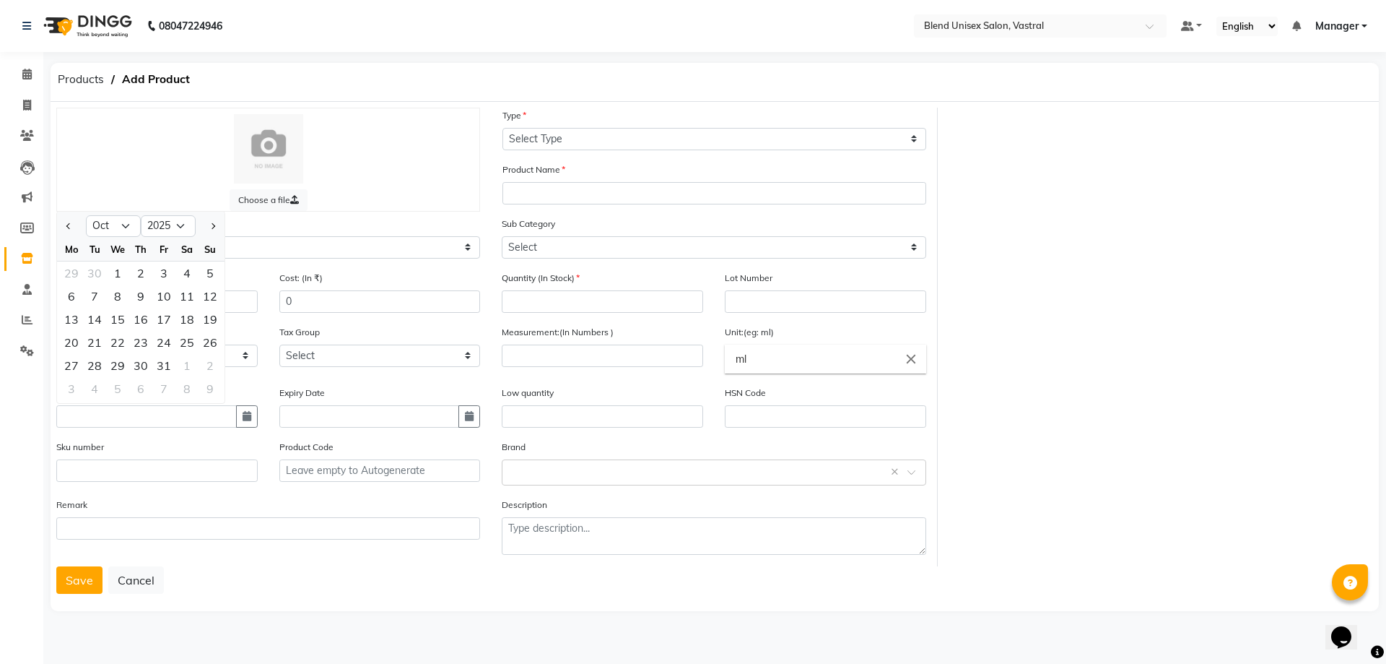
click at [66, 227] on button "Previous month" at bounding box center [69, 225] width 12 height 23
click at [184, 342] on div "27" at bounding box center [186, 342] width 23 height 23
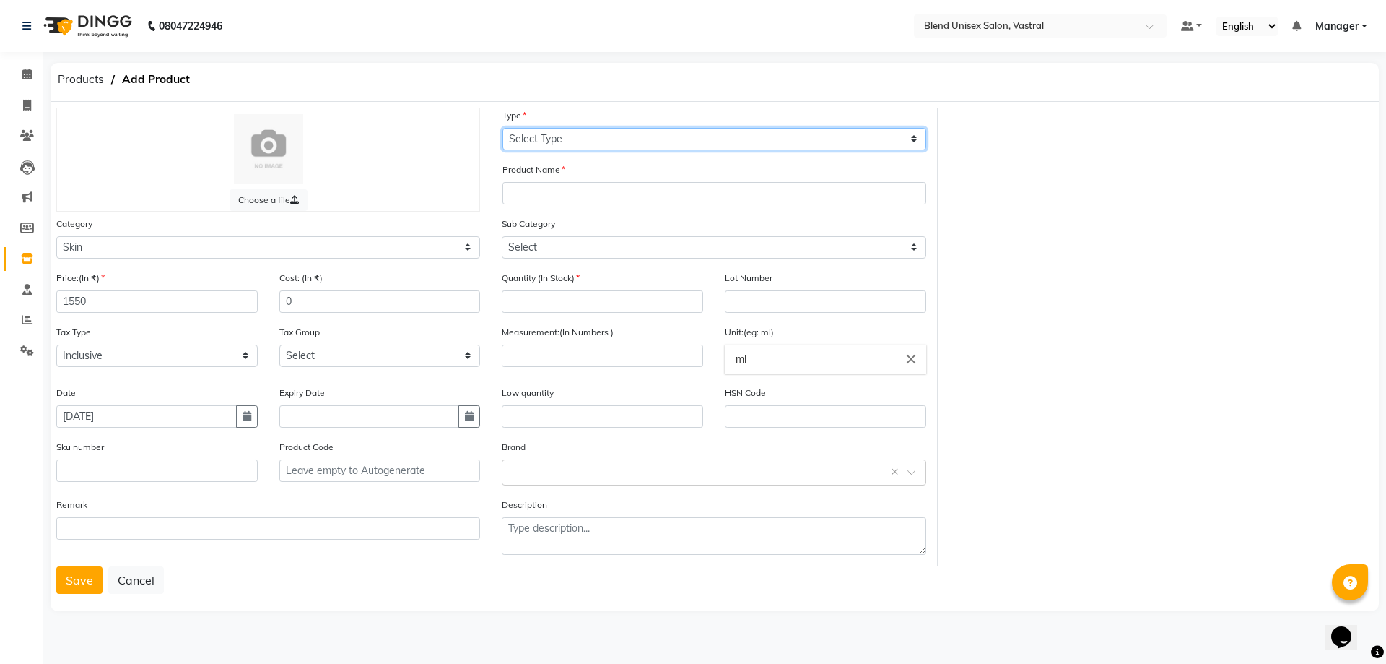
click at [573, 133] on select "Select Type Both Retail Consumable" at bounding box center [715, 139] width 424 height 22
click at [503, 128] on select "Select Type Both Retail Consumable" at bounding box center [715, 139] width 424 height 22
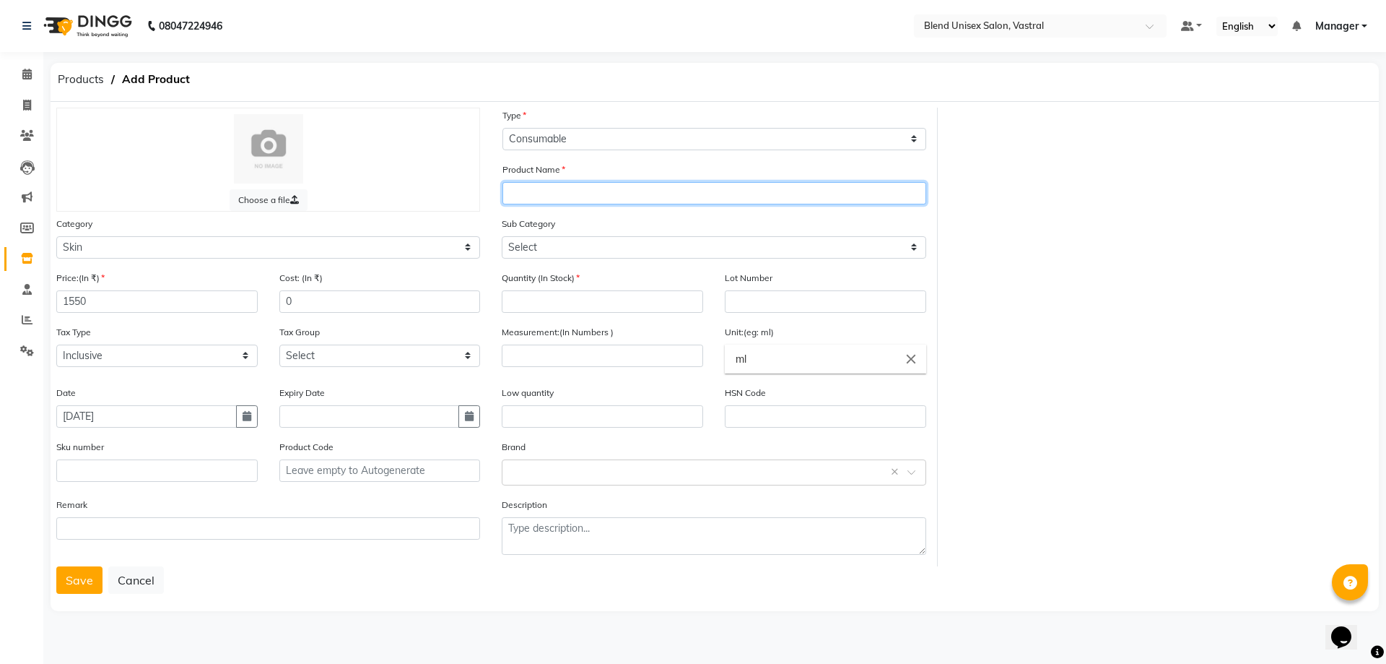
click at [584, 196] on input "text" at bounding box center [715, 193] width 424 height 22
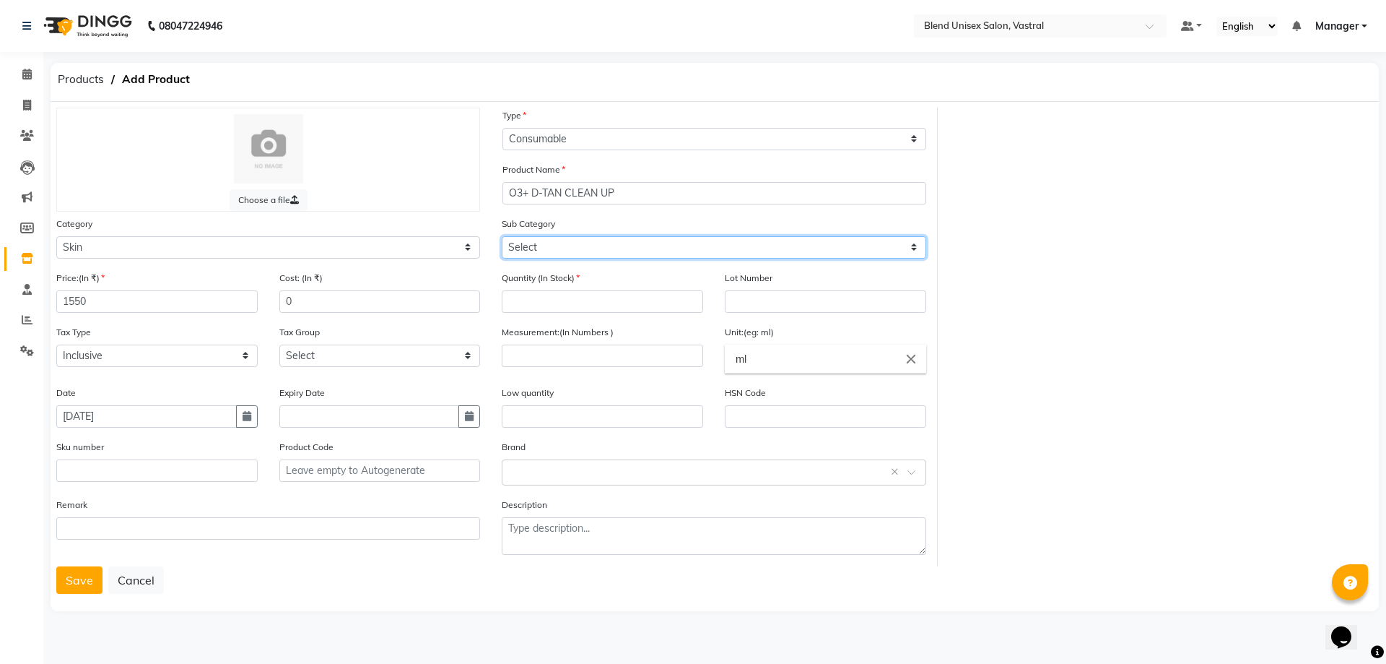
drag, startPoint x: 573, startPoint y: 250, endPoint x: 594, endPoint y: 243, distance: 21.2
click at [574, 249] on select "Select Cleanser Facial Moisturiser Serum Toner Sun Care Masks Lip Care Eye Care…" at bounding box center [714, 247] width 424 height 22
click at [542, 247] on select "Select Cleanser Facial Moisturiser Serum Toner Sun Care Masks Lip Care Eye Care…" at bounding box center [714, 247] width 424 height 22
click at [625, 248] on select "Select Cleanser Facial Moisturiser Serum Toner Sun Care Masks Lip Care Eye Care…" at bounding box center [714, 247] width 424 height 22
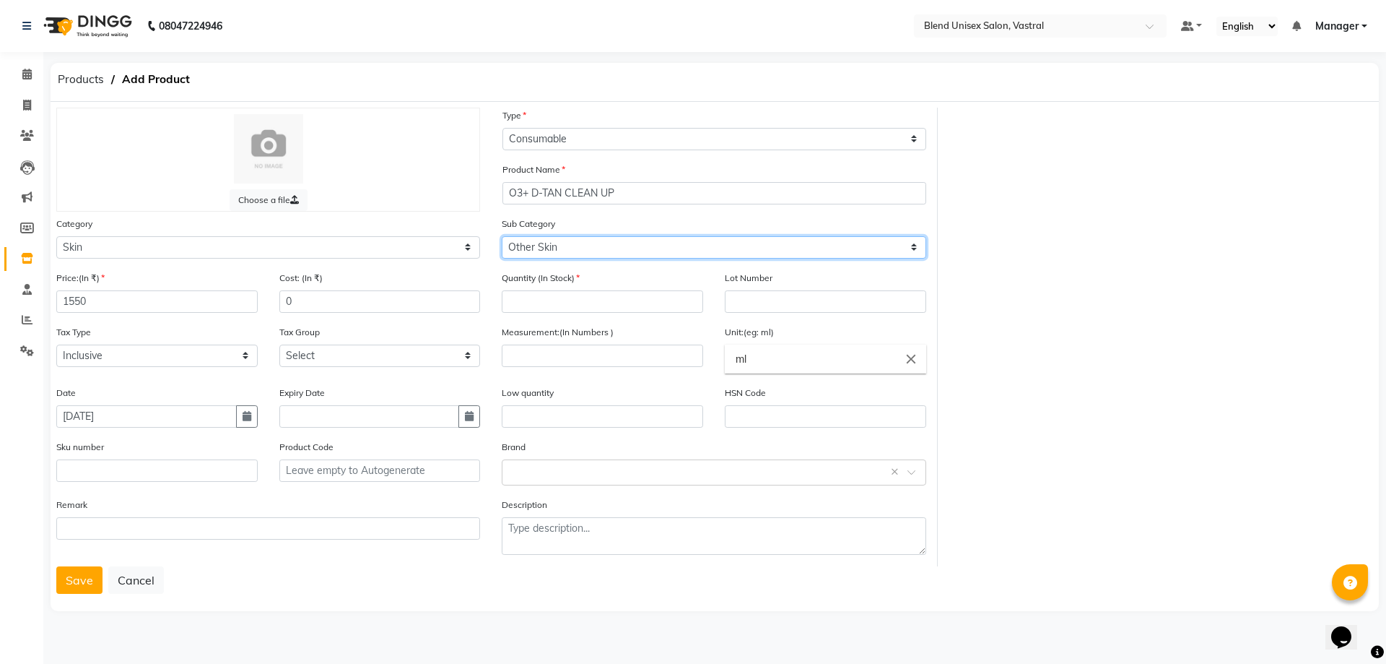
click at [502, 236] on select "Select Cleanser Facial Moisturiser Serum Toner Sun Care Masks Lip Care Eye Care…" at bounding box center [714, 247] width 424 height 22
click at [583, 289] on div "Quantity (In Stock)" at bounding box center [602, 291] width 201 height 43
click at [569, 300] on input "number" at bounding box center [602, 301] width 201 height 22
click at [531, 356] on input "number" at bounding box center [602, 355] width 201 height 22
click at [865, 367] on input "ml" at bounding box center [825, 358] width 201 height 29
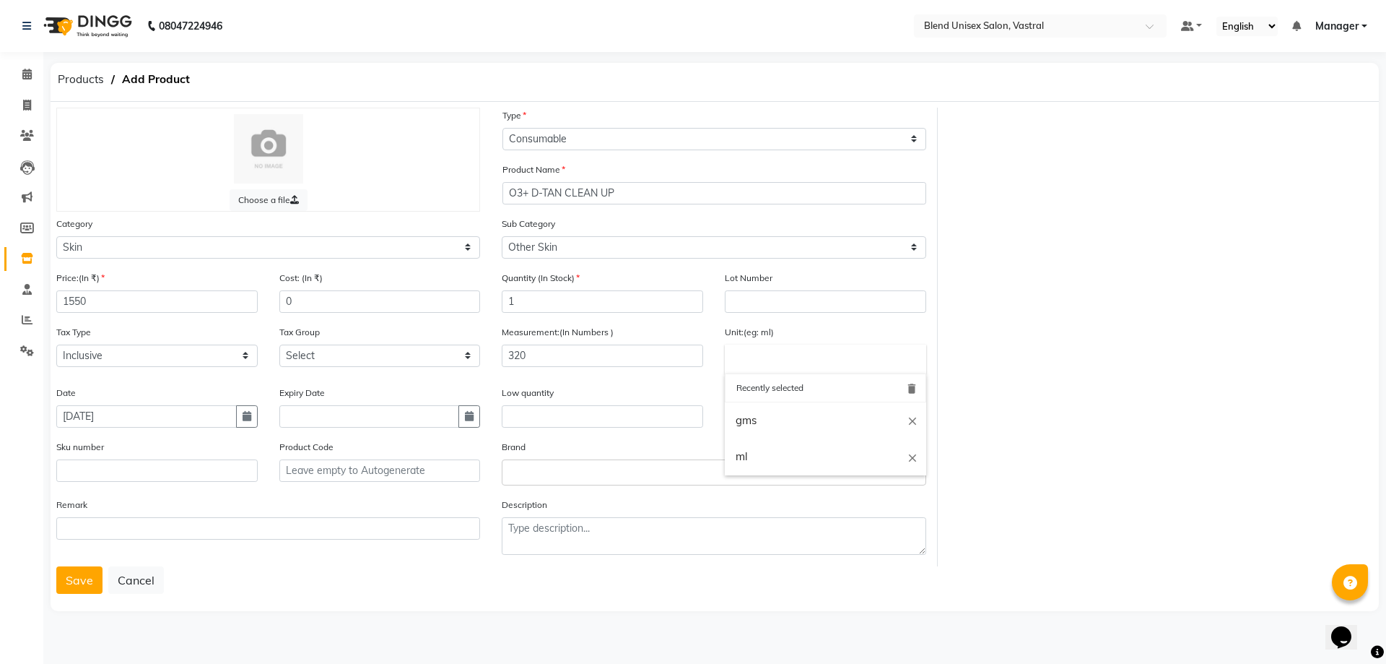
drag, startPoint x: 835, startPoint y: 425, endPoint x: 851, endPoint y: 415, distance: 19.8
click at [851, 415] on link "gms" at bounding box center [825, 420] width 201 height 37
click at [750, 459] on div "Select brand or add custom brand ×" at bounding box center [714, 472] width 424 height 26
click at [503, 528] on div "O3+" at bounding box center [714, 525] width 422 height 27
click at [87, 579] on button "Save" at bounding box center [79, 579] width 46 height 27
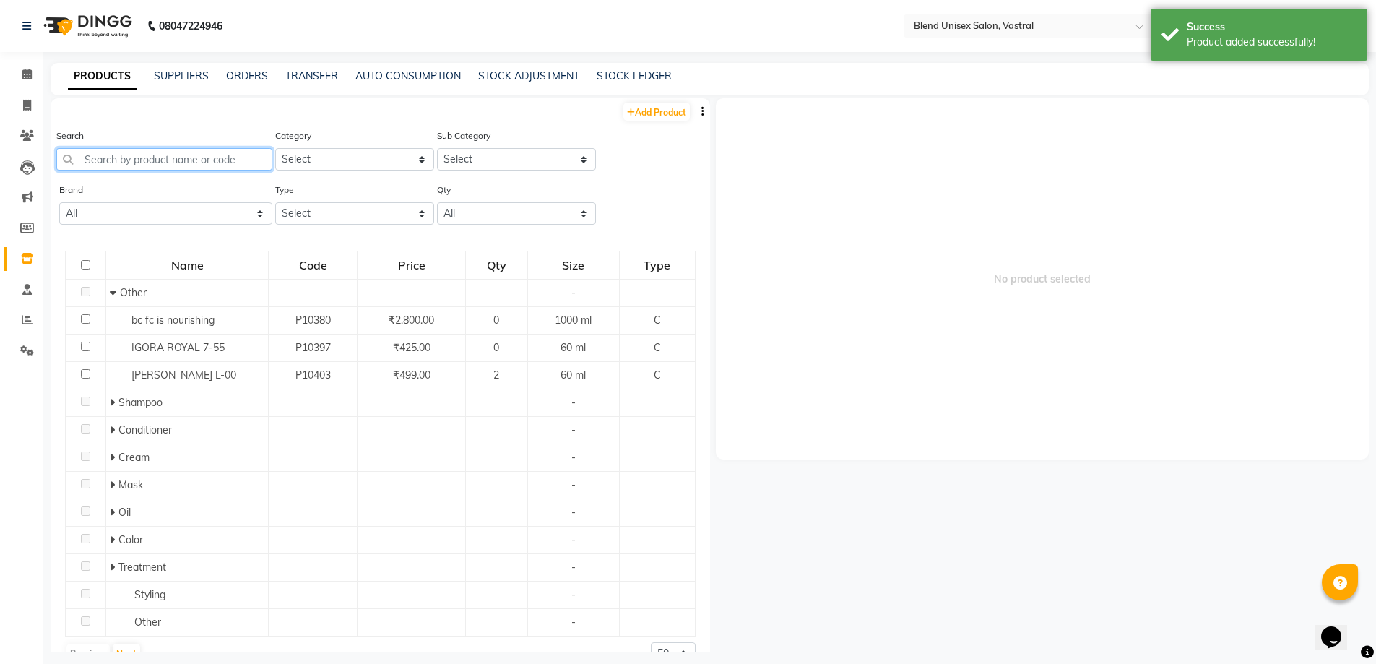
click at [229, 160] on input "text" at bounding box center [164, 159] width 216 height 22
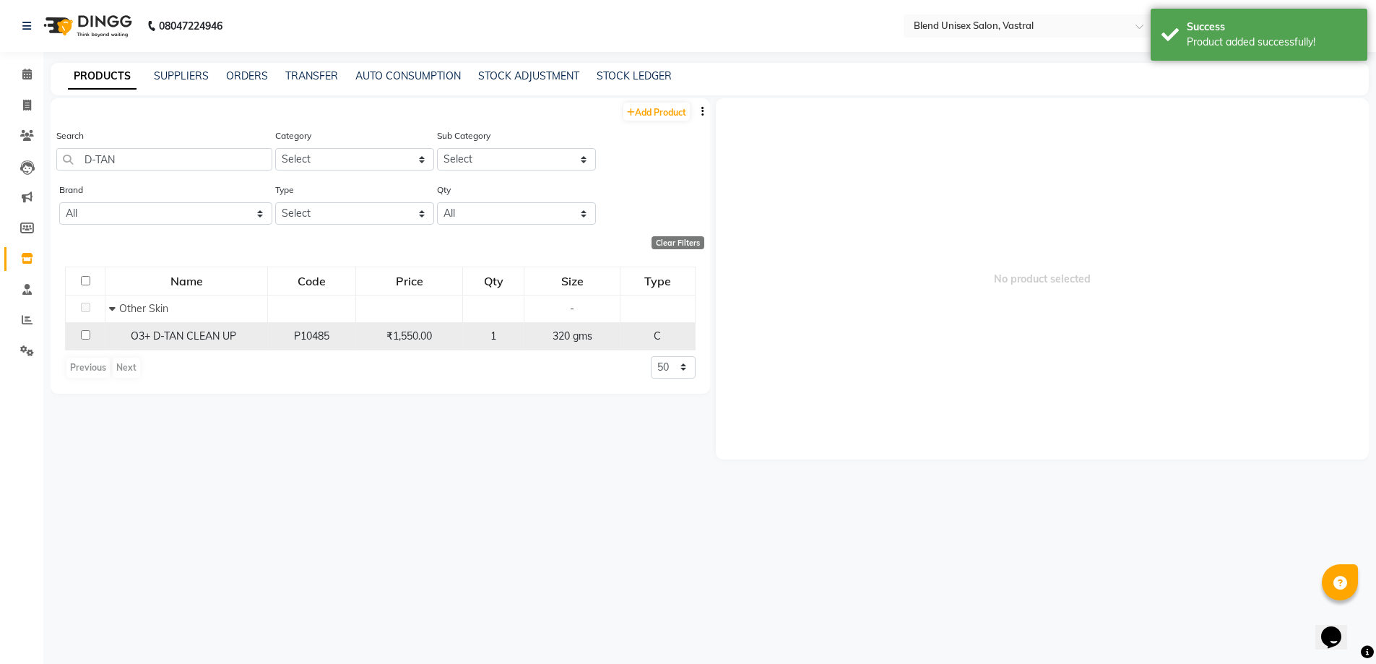
click at [215, 329] on div "O3+ D-TAN CLEAN UP" at bounding box center [186, 336] width 155 height 15
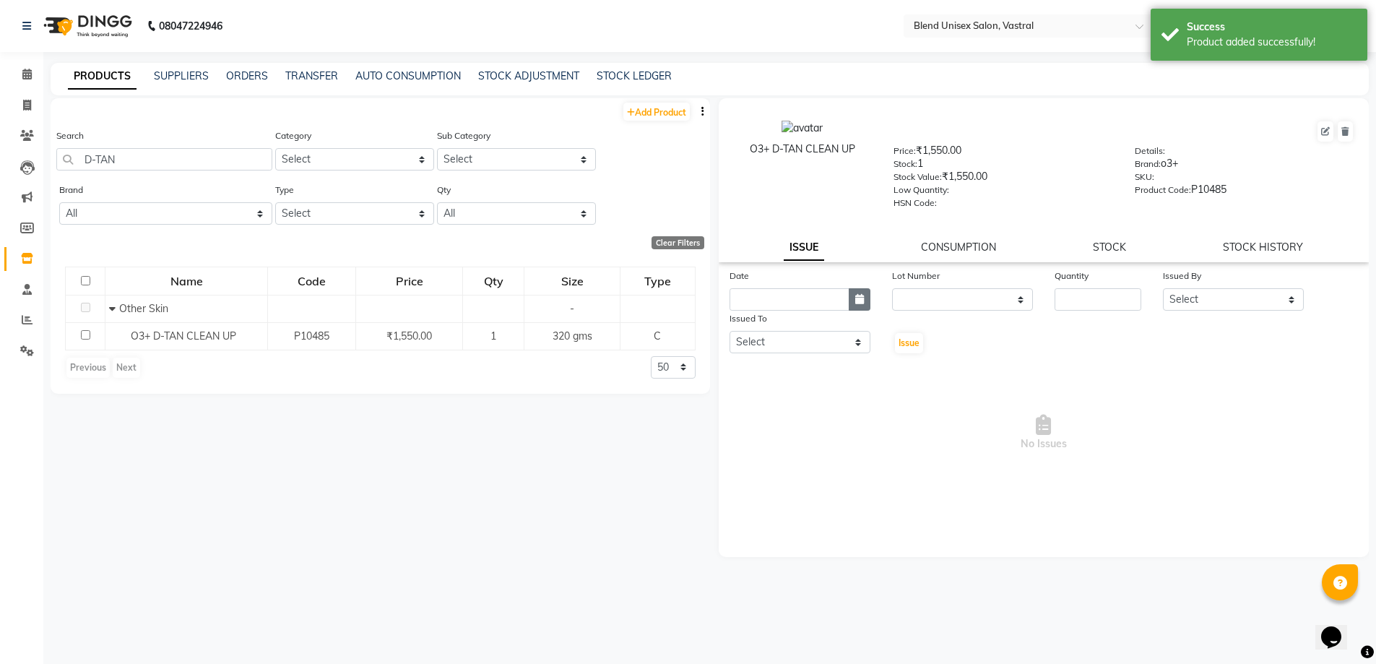
click at [861, 304] on button "button" at bounding box center [860, 299] width 22 height 22
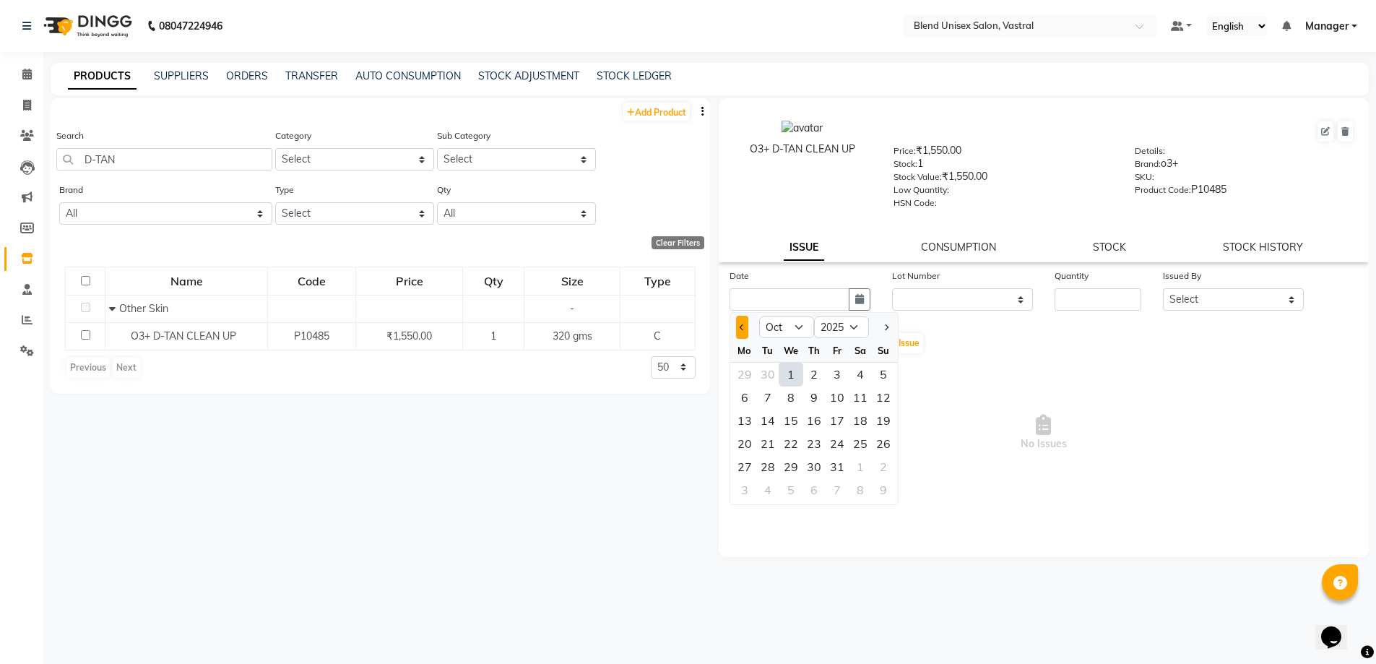
click at [742, 325] on span "Previous month" at bounding box center [742, 327] width 6 height 6
drag, startPoint x: 855, startPoint y: 443, endPoint x: 896, endPoint y: 359, distance: 94.0
click at [861, 444] on div "27" at bounding box center [860, 443] width 23 height 23
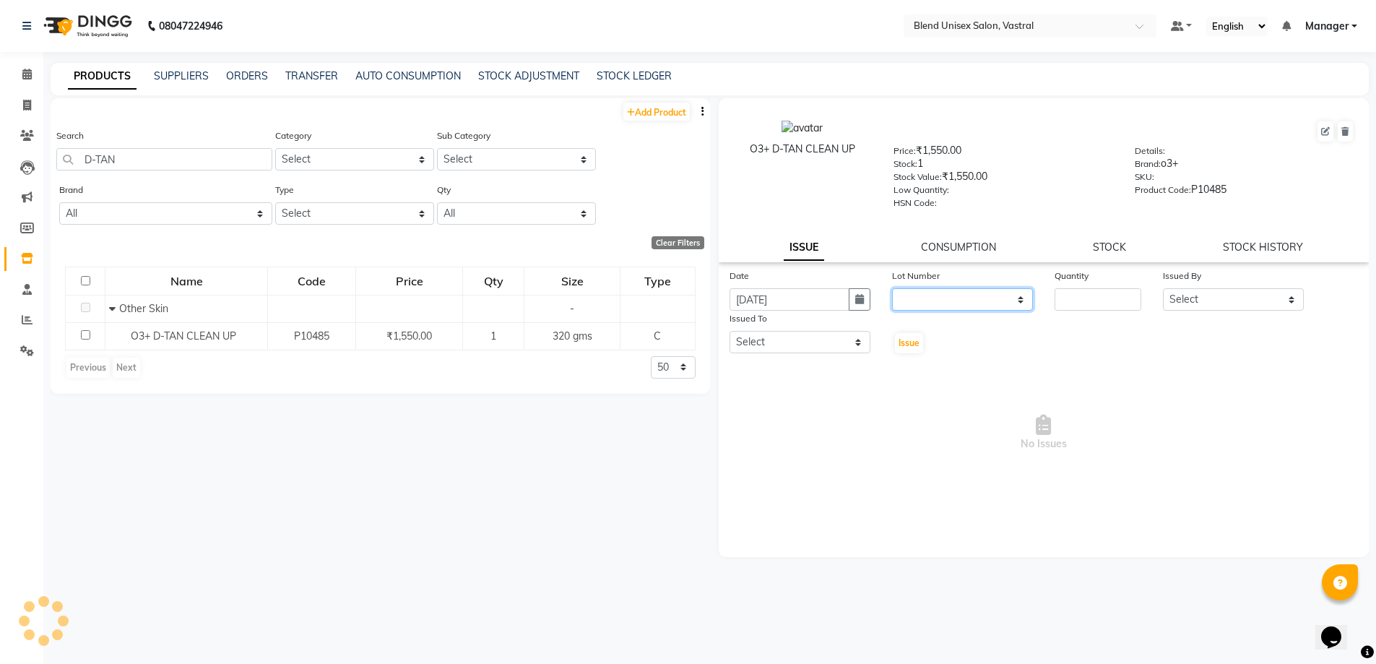
click at [913, 301] on select "None" at bounding box center [962, 299] width 141 height 22
click at [892, 288] on select "None" at bounding box center [962, 299] width 141 height 22
click at [1067, 295] on input "number" at bounding box center [1097, 299] width 87 height 22
drag, startPoint x: 1211, startPoint y: 298, endPoint x: 1219, endPoint y: 298, distance: 7.9
click at [1211, 298] on select "Select [PERSON_NAME] Manager MEET [PERSON_NAME]" at bounding box center [1233, 299] width 141 height 22
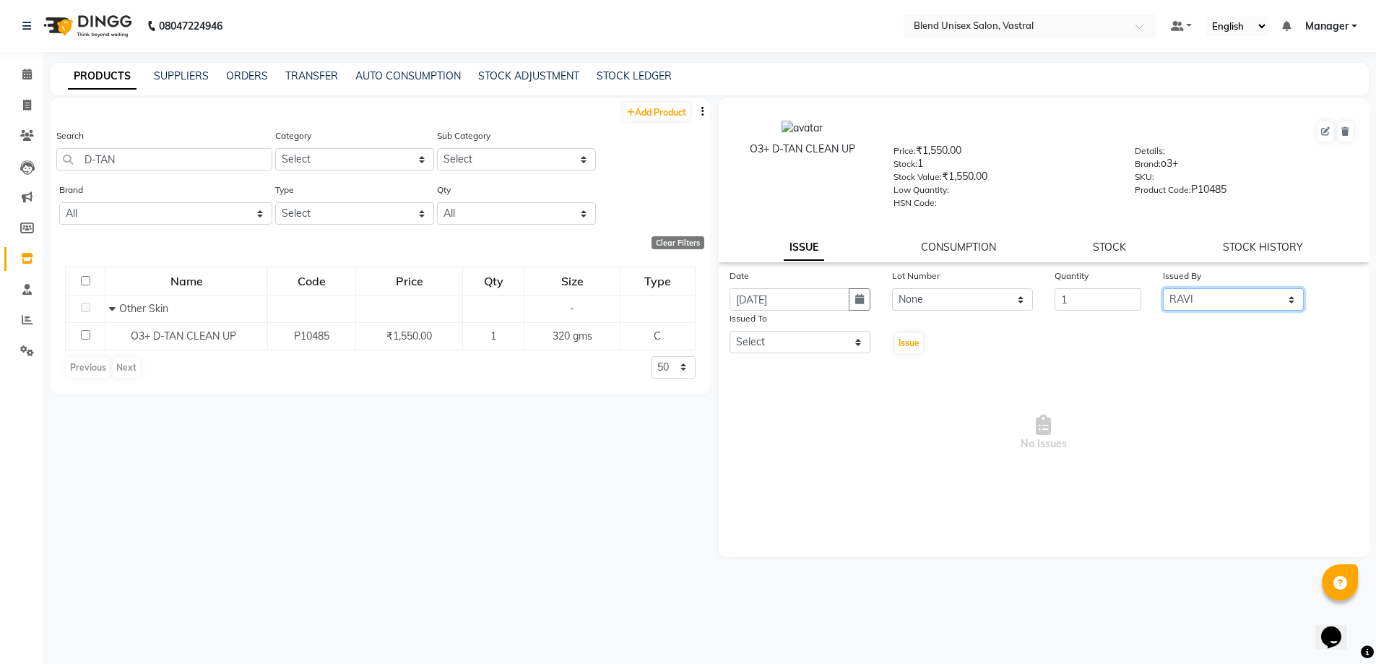
click at [1163, 288] on select "Select [PERSON_NAME] Manager MEET [PERSON_NAME]" at bounding box center [1233, 299] width 141 height 22
drag, startPoint x: 822, startPoint y: 343, endPoint x: 820, endPoint y: 350, distance: 7.5
click at [822, 342] on select "Select [PERSON_NAME] Manager MEET [PERSON_NAME]" at bounding box center [799, 342] width 141 height 22
click at [729, 331] on select "Select [PERSON_NAME] Manager MEET [PERSON_NAME]" at bounding box center [799, 342] width 141 height 22
click at [911, 341] on span "Issue" at bounding box center [908, 342] width 21 height 11
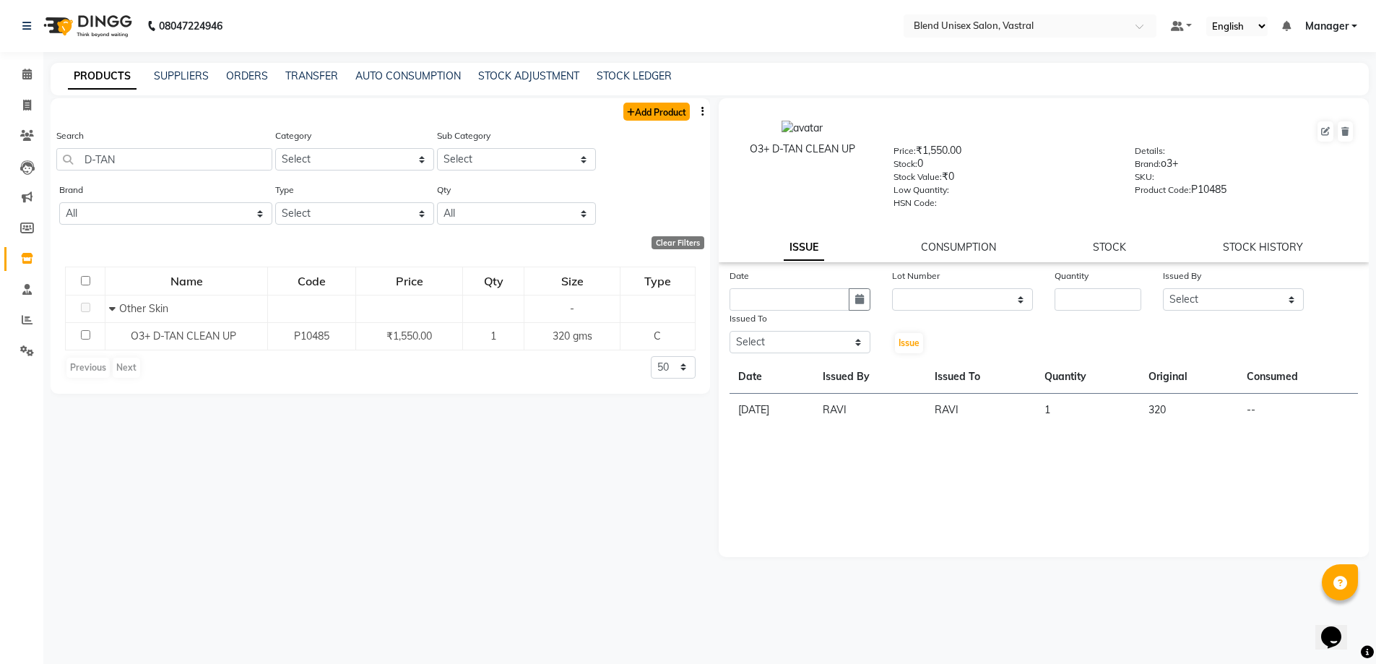
click at [661, 109] on link "Add Product" at bounding box center [656, 112] width 66 height 18
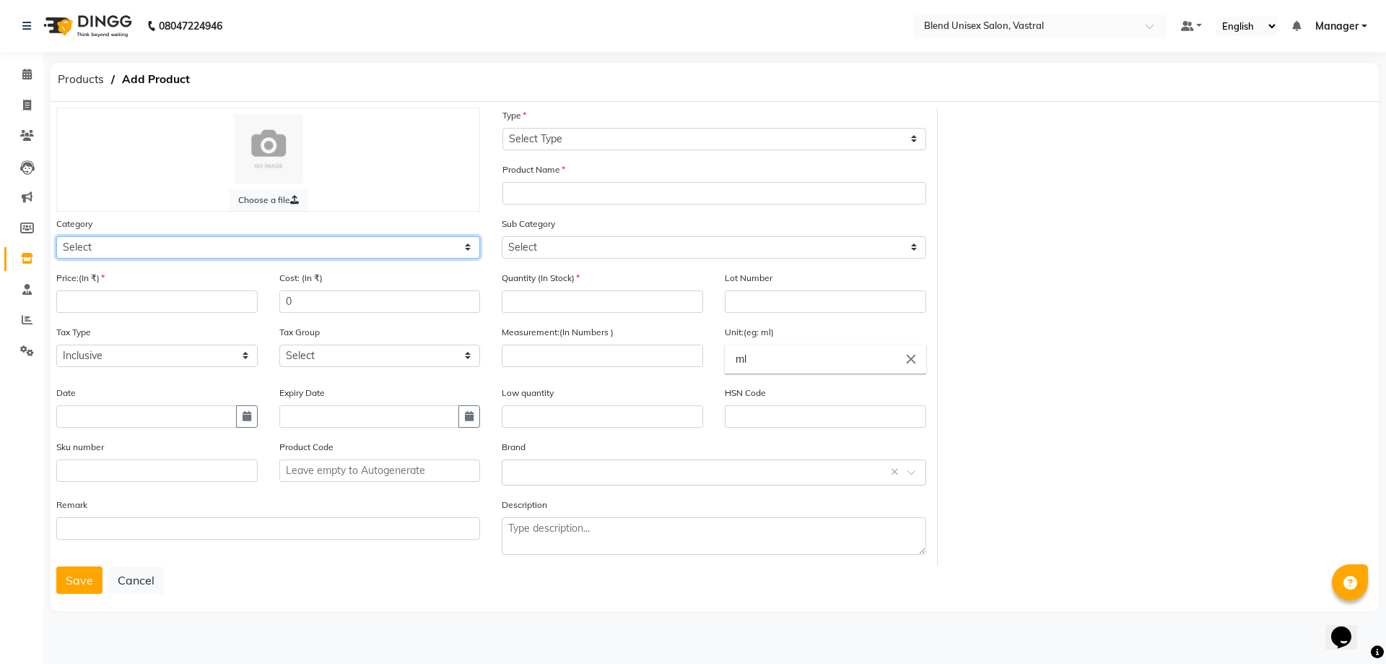
click at [391, 243] on select "Select Hair Skin Makeup Personal Care Appliances [PERSON_NAME] Waxing Disposabl…" at bounding box center [268, 247] width 424 height 22
click at [56, 236] on select "Select Hair Skin Makeup Personal Care Appliances [PERSON_NAME] Waxing Disposabl…" at bounding box center [268, 247] width 424 height 22
click at [242, 298] on input "number" at bounding box center [156, 301] width 201 height 22
click at [29, 256] on icon at bounding box center [27, 258] width 12 height 11
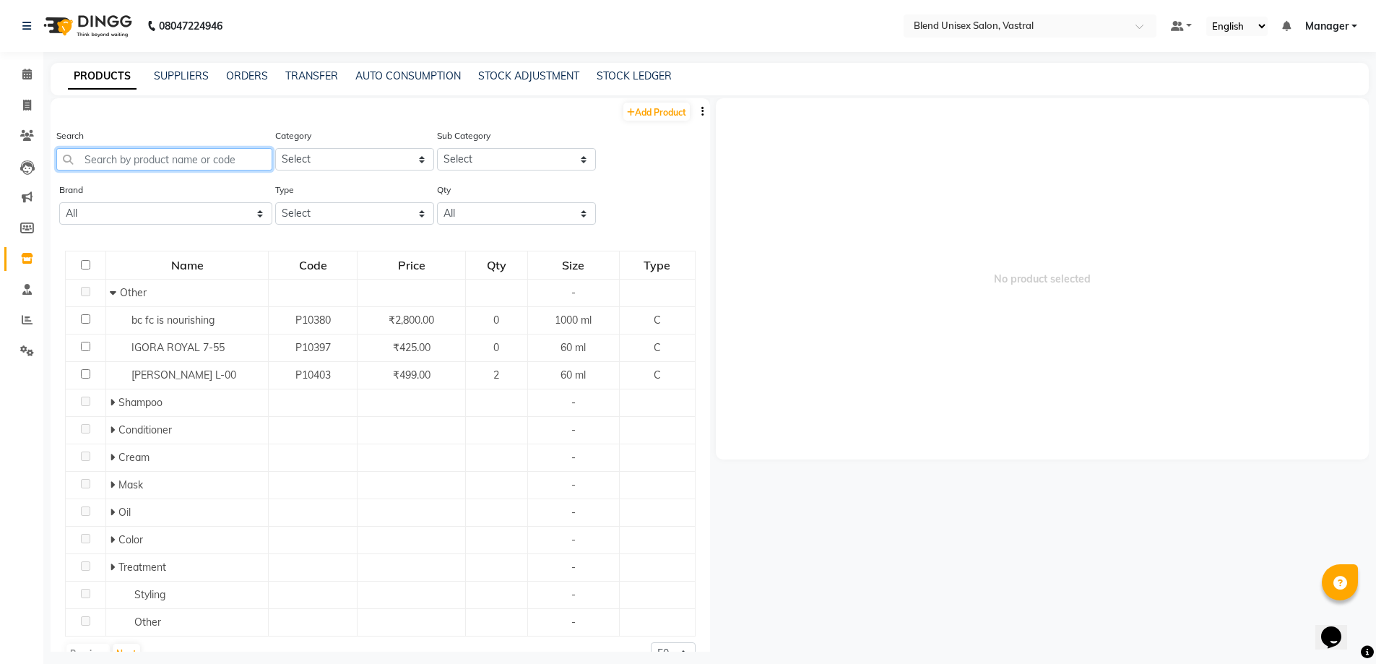
click at [134, 165] on input "text" at bounding box center [164, 159] width 216 height 22
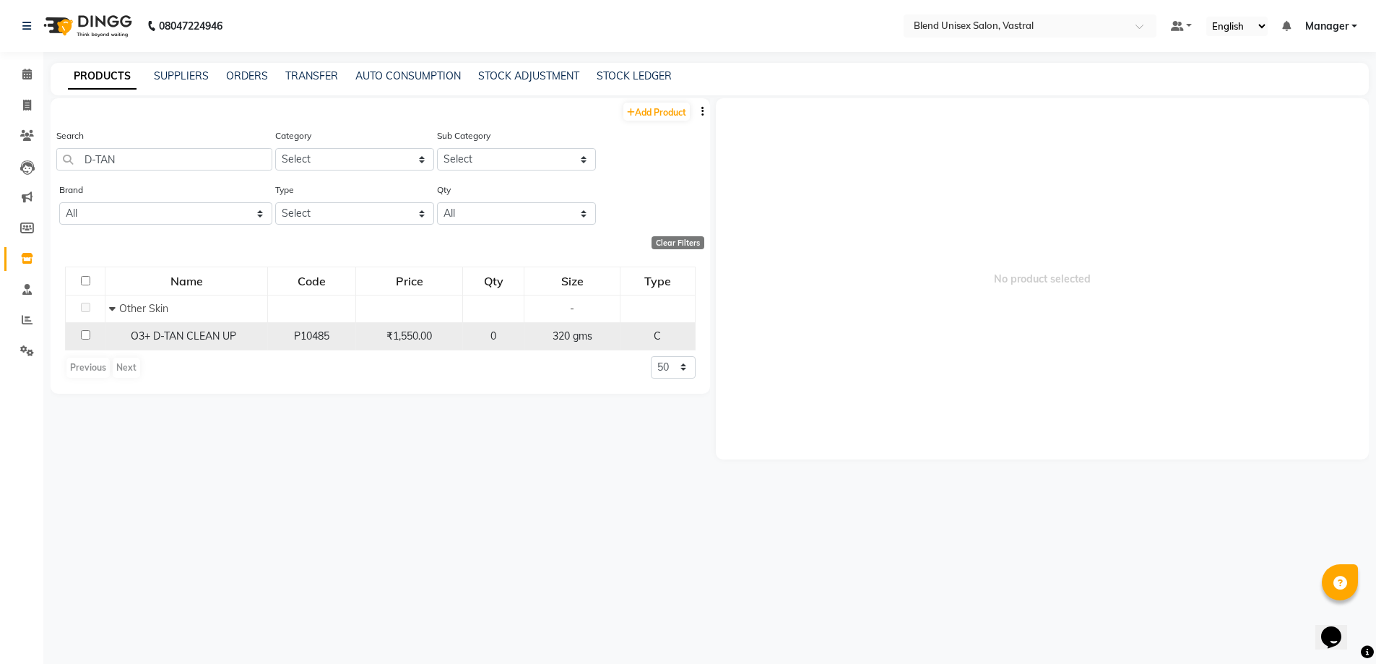
drag, startPoint x: 179, startPoint y: 335, endPoint x: 181, endPoint y: 328, distance: 7.4
click at [181, 330] on span "O3+ D-TAN CLEAN UP" at bounding box center [183, 335] width 105 height 13
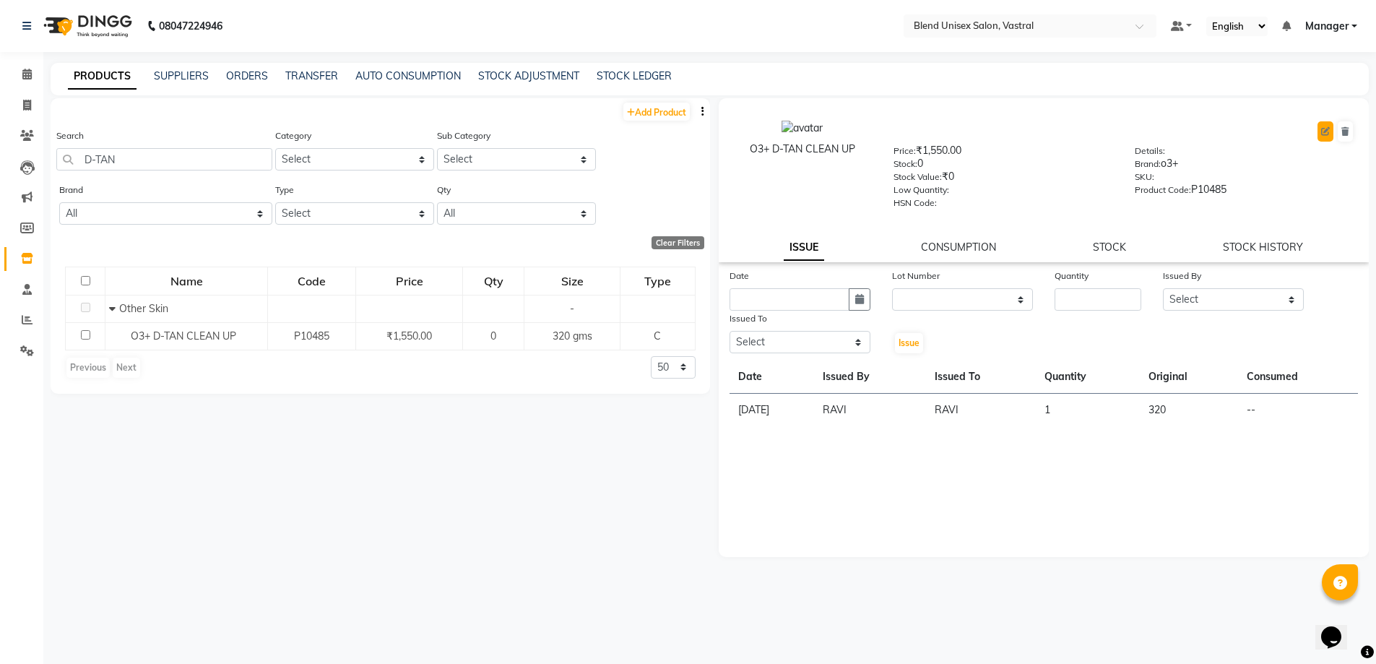
click at [1332, 134] on button at bounding box center [1325, 131] width 16 height 20
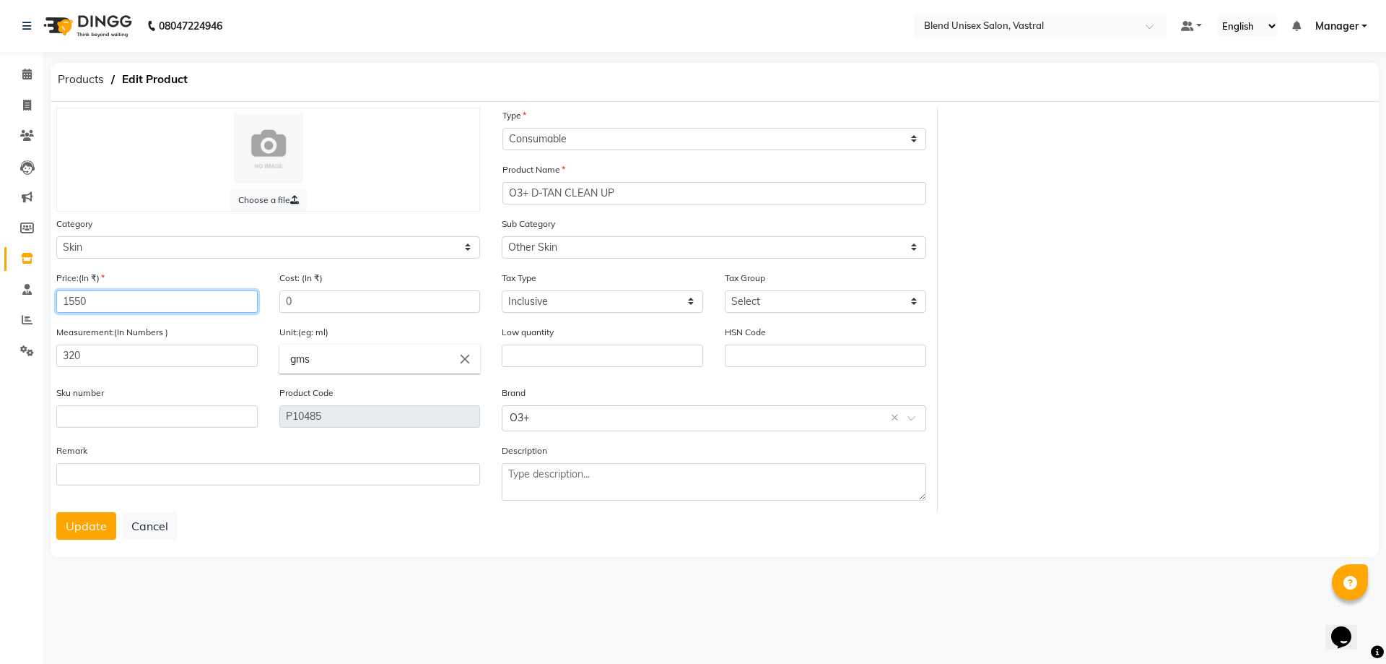
click at [191, 309] on input "1550" at bounding box center [156, 301] width 201 height 22
click at [95, 525] on button "Update" at bounding box center [86, 525] width 60 height 27
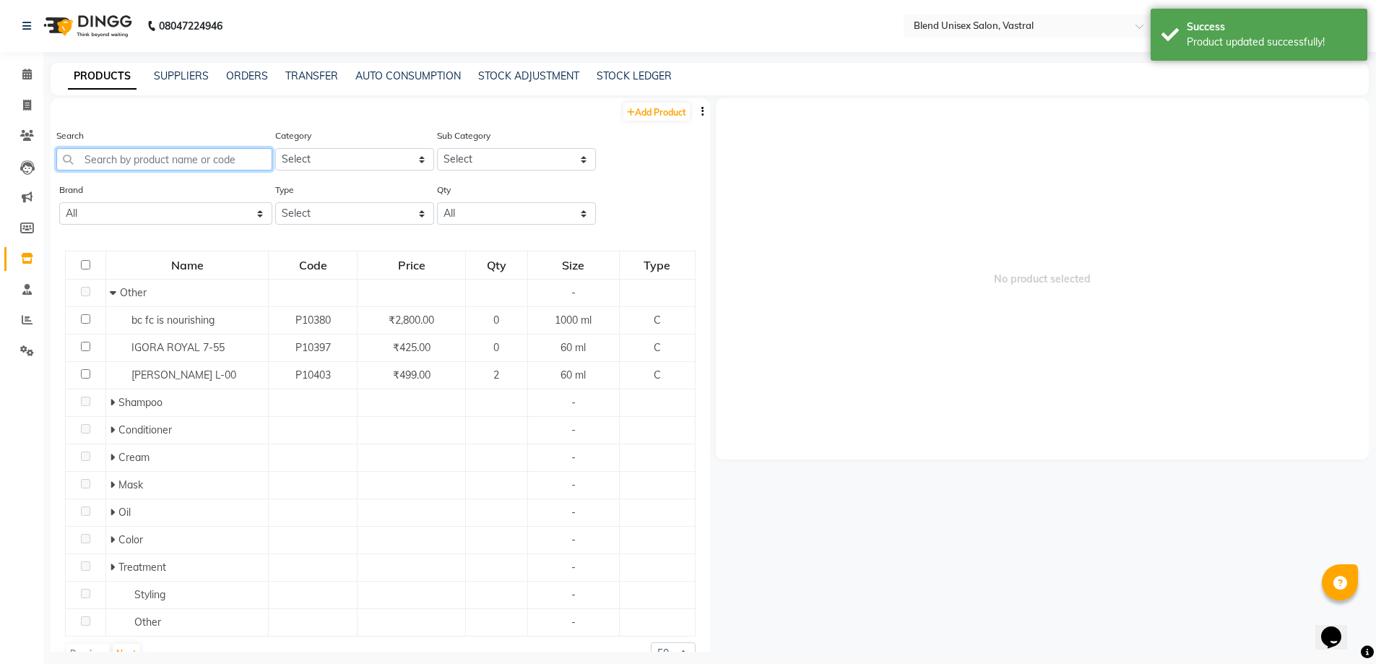
click at [144, 157] on input "text" at bounding box center [164, 159] width 216 height 22
click at [664, 115] on link "Add Product" at bounding box center [656, 112] width 66 height 18
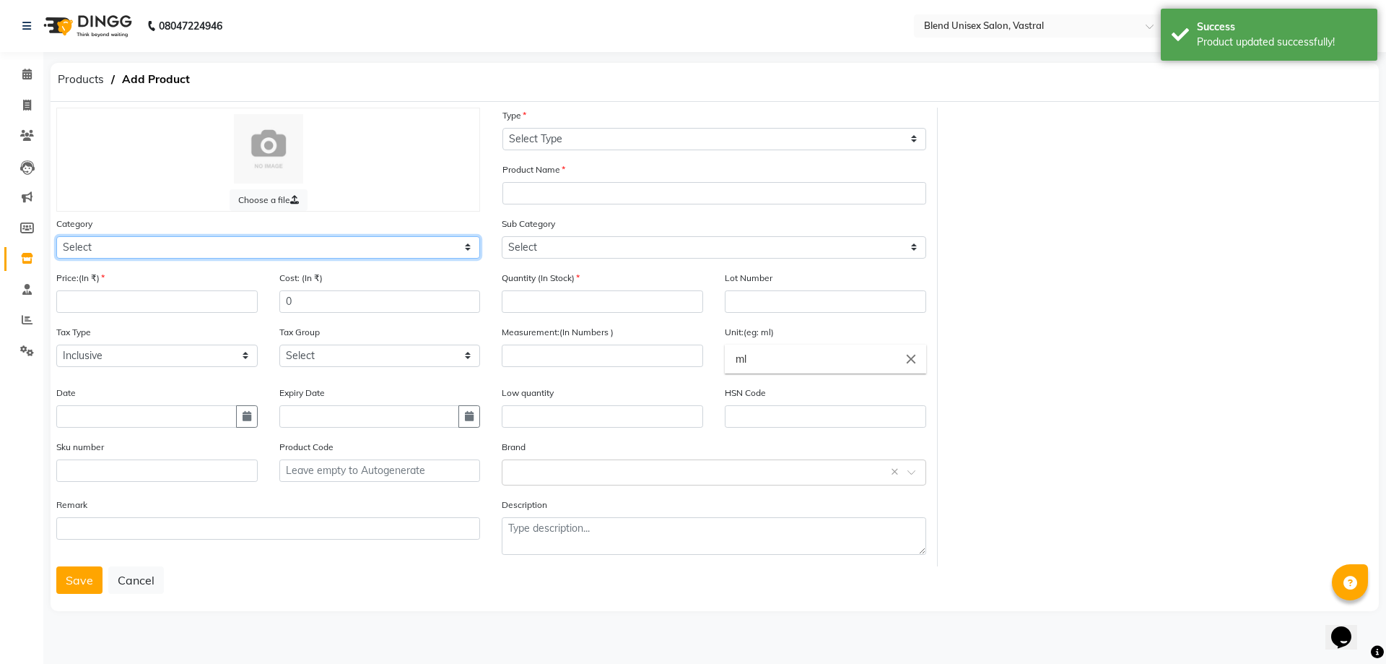
click at [196, 245] on select "Select Hair Skin Makeup Personal Care Appliances [PERSON_NAME] Waxing Disposabl…" at bounding box center [268, 247] width 424 height 22
click at [56, 236] on select "Select Hair Skin Makeup Personal Care Appliances [PERSON_NAME] Waxing Disposabl…" at bounding box center [268, 247] width 424 height 22
click at [149, 303] on input "number" at bounding box center [156, 301] width 201 height 22
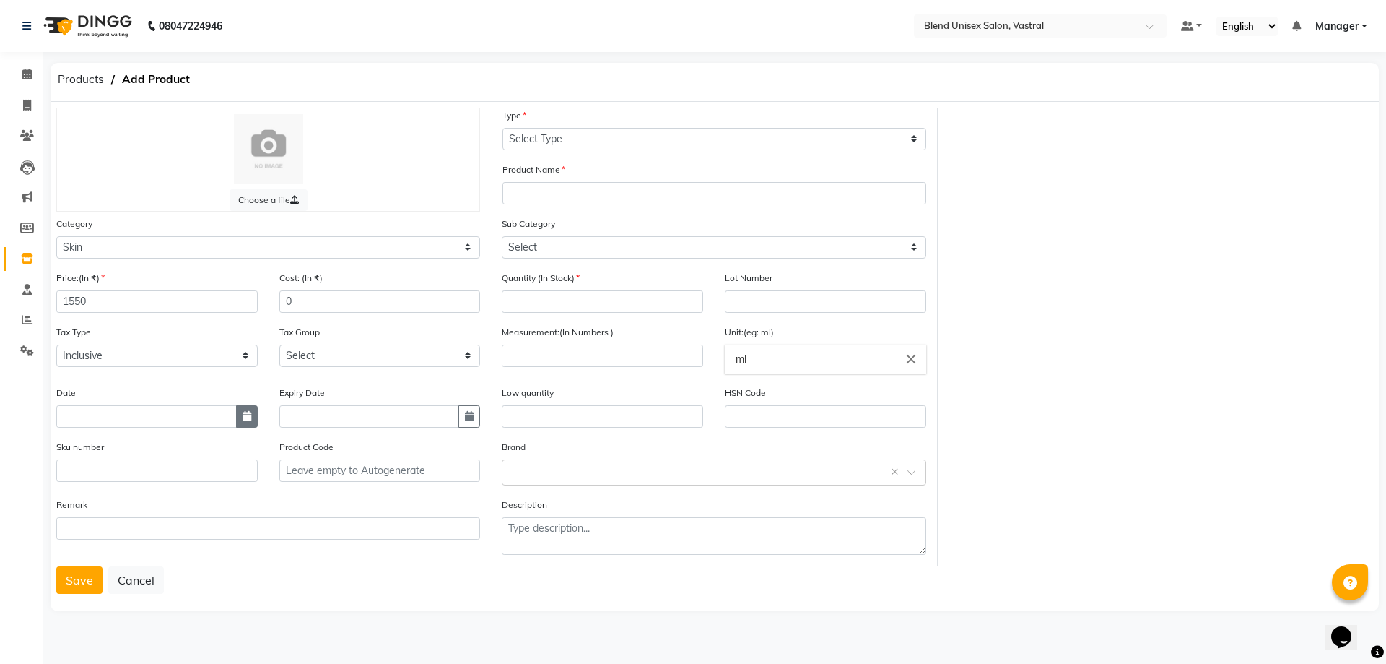
click at [247, 413] on icon "button" at bounding box center [247, 416] width 9 height 10
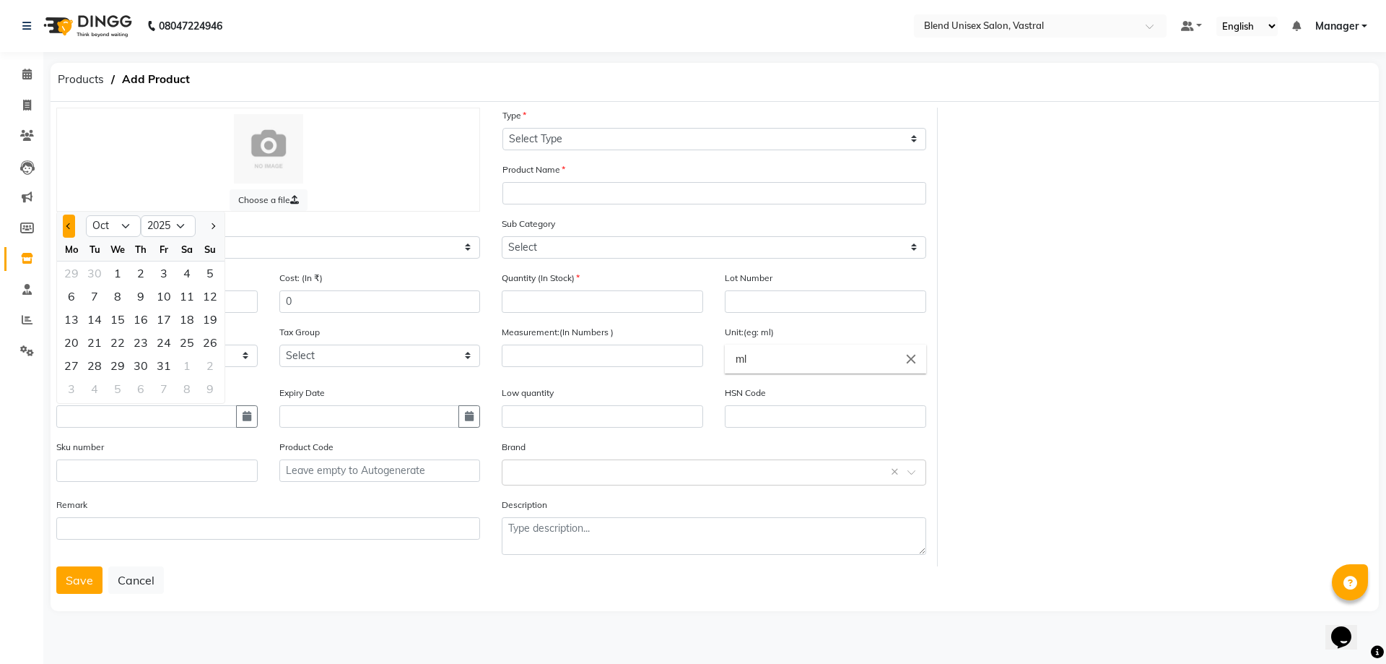
click at [66, 224] on button "Previous month" at bounding box center [69, 225] width 12 height 23
click at [181, 342] on div "27" at bounding box center [186, 342] width 23 height 23
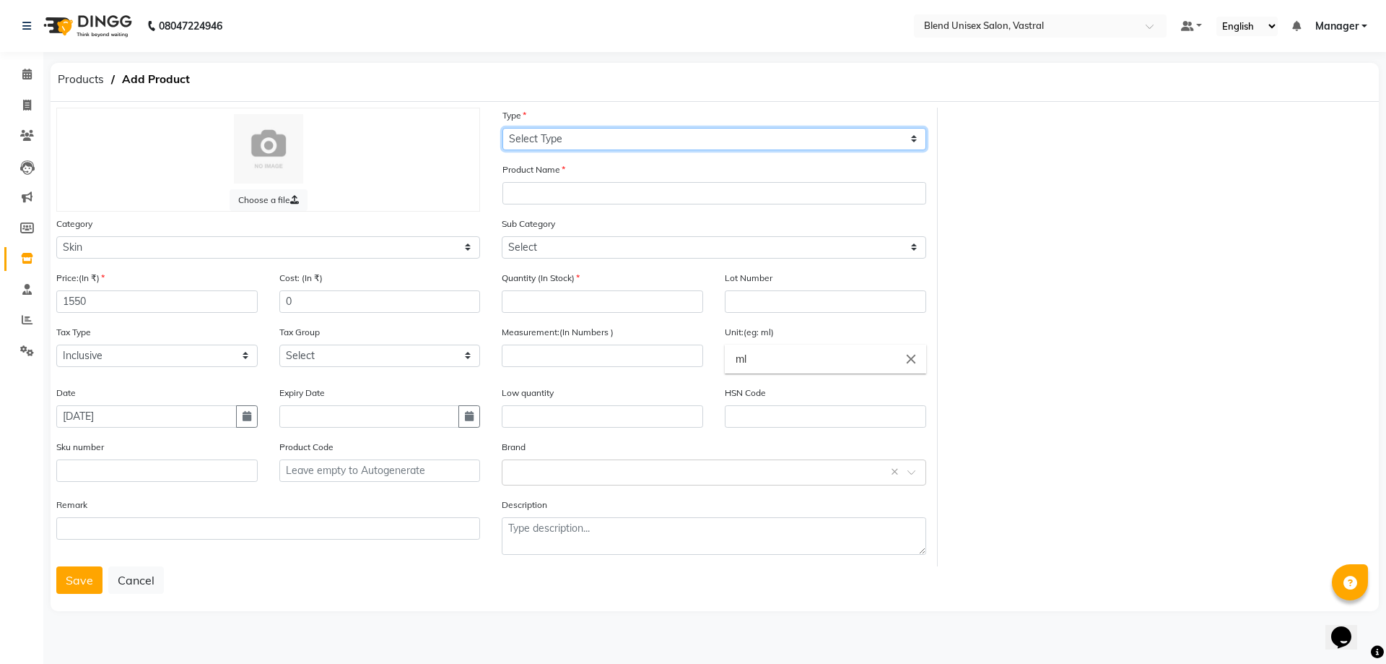
click at [566, 136] on select "Select Type Both Retail Consumable" at bounding box center [715, 139] width 424 height 22
click at [503, 128] on select "Select Type Both Retail Consumable" at bounding box center [715, 139] width 424 height 22
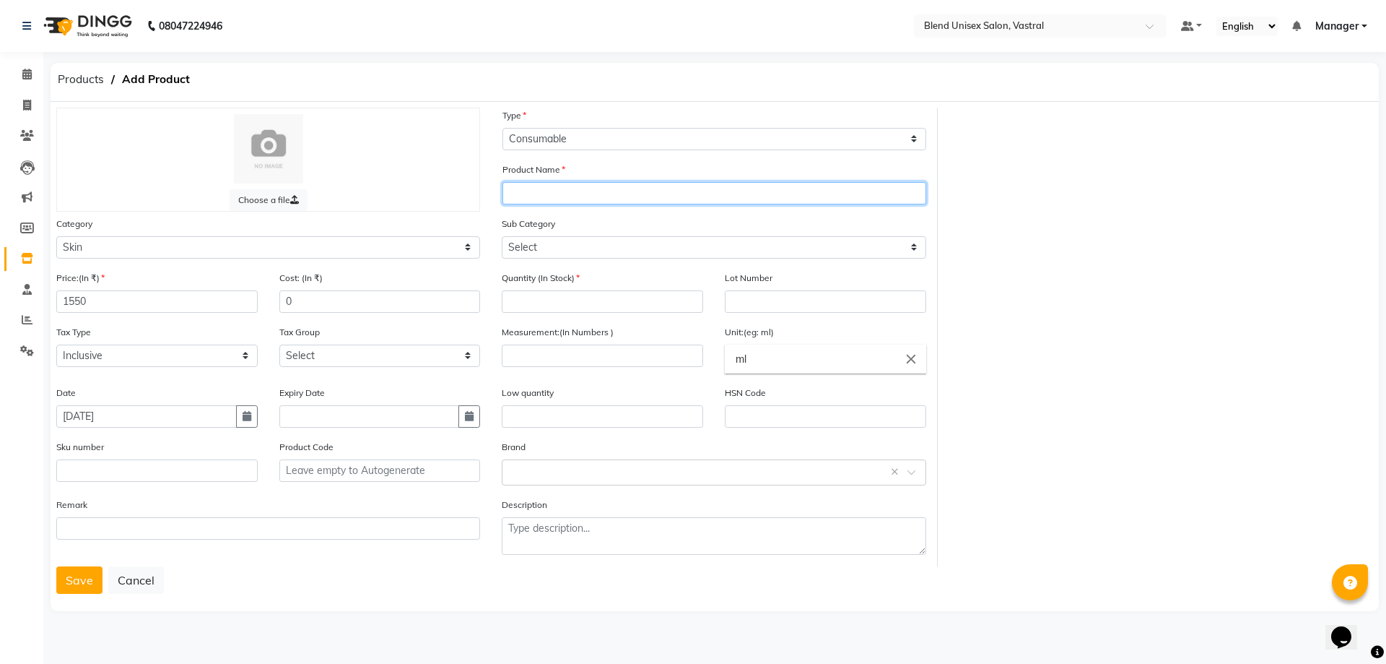
click at [557, 196] on input "text" at bounding box center [715, 193] width 424 height 22
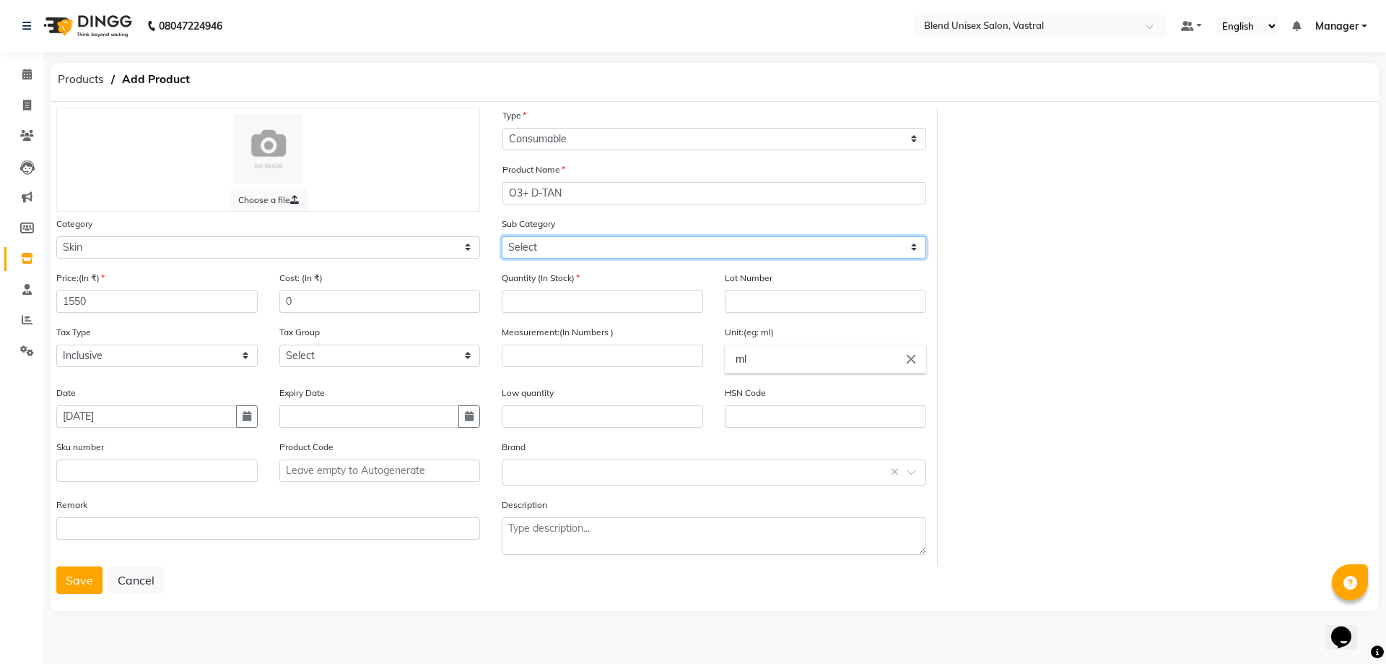
click at [539, 238] on select "Select Cleanser Facial Moisturiser Serum Toner Sun Care Masks Lip Care Eye Care…" at bounding box center [714, 247] width 424 height 22
click at [502, 236] on select "Select Cleanser Facial Moisturiser Serum Toner Sun Care Masks Lip Care Eye Care…" at bounding box center [714, 247] width 424 height 22
click at [586, 296] on input "number" at bounding box center [602, 301] width 201 height 22
click at [580, 357] on input "number" at bounding box center [602, 355] width 201 height 22
drag, startPoint x: 773, startPoint y: 357, endPoint x: 718, endPoint y: 358, distance: 54.9
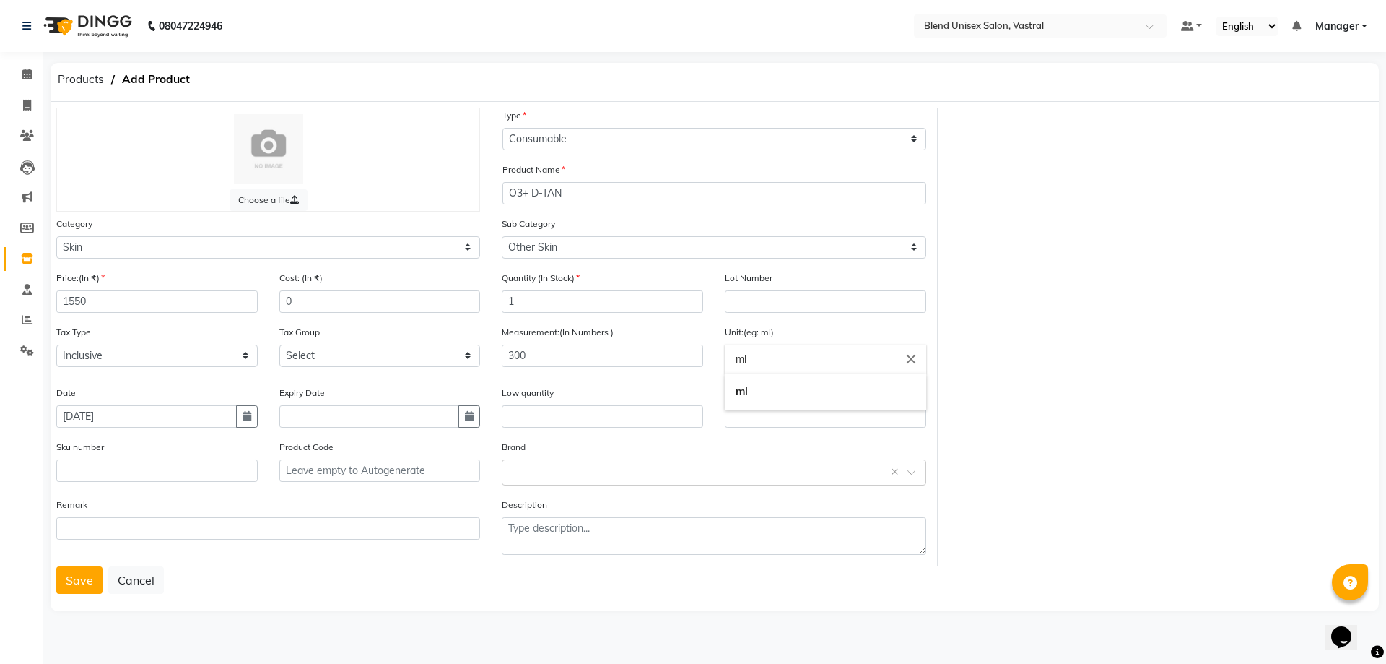
click at [725, 358] on ng-autocomplete "ml close ml" at bounding box center [825, 358] width 201 height 29
click at [816, 418] on link "gms" at bounding box center [825, 420] width 201 height 37
click at [616, 482] on div "Select brand or add custom brand ×" at bounding box center [714, 472] width 424 height 26
click at [553, 521] on div "O3+" at bounding box center [714, 525] width 422 height 27
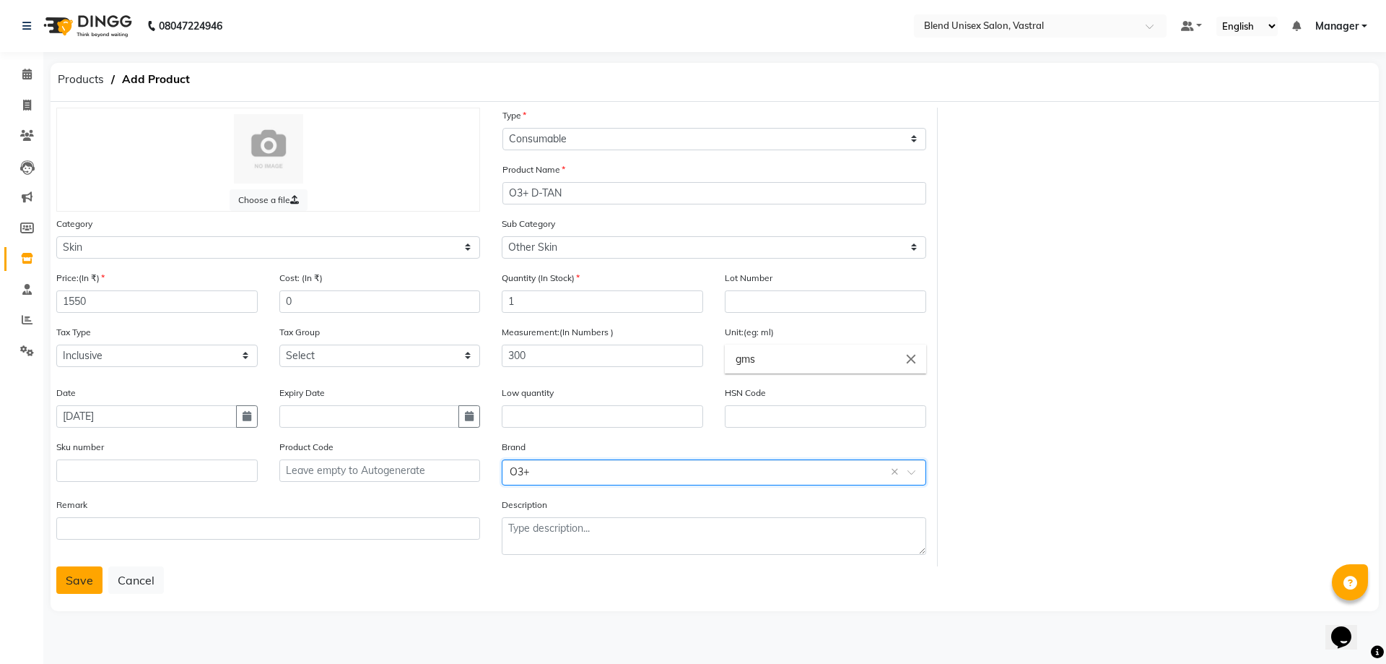
click at [70, 584] on button "Save" at bounding box center [79, 579] width 46 height 27
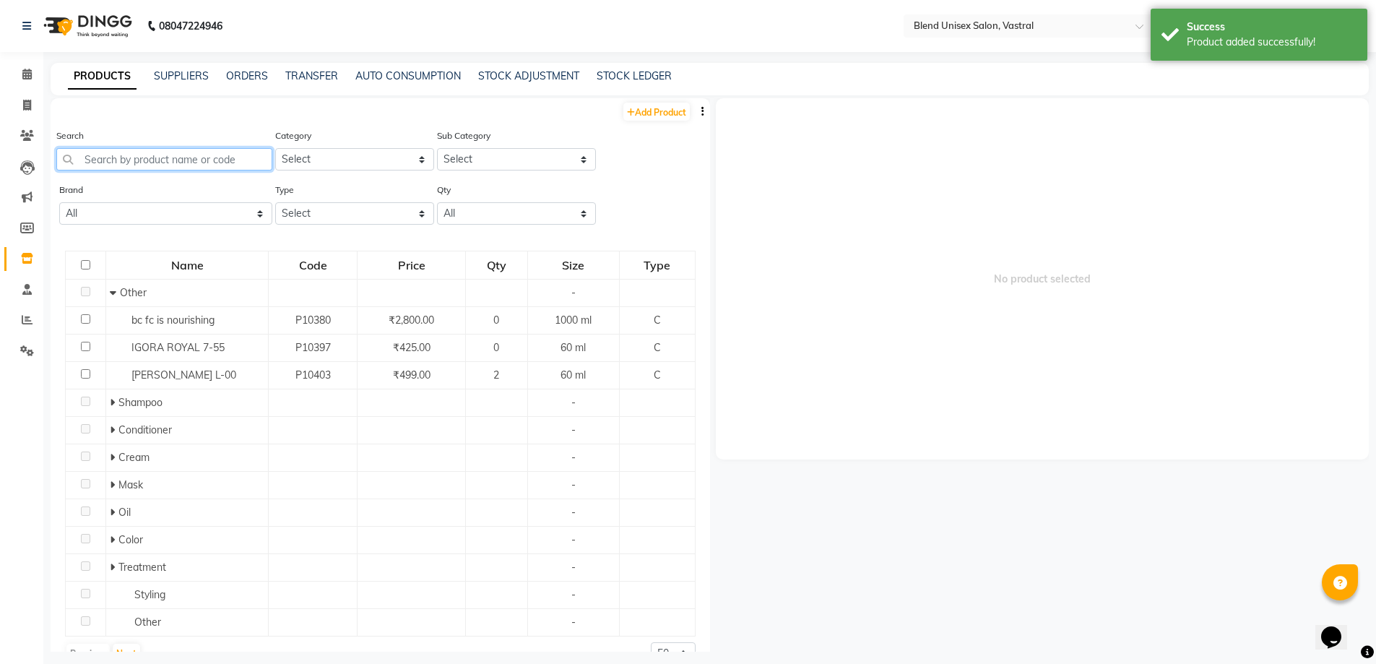
click at [227, 158] on input "text" at bounding box center [164, 159] width 216 height 22
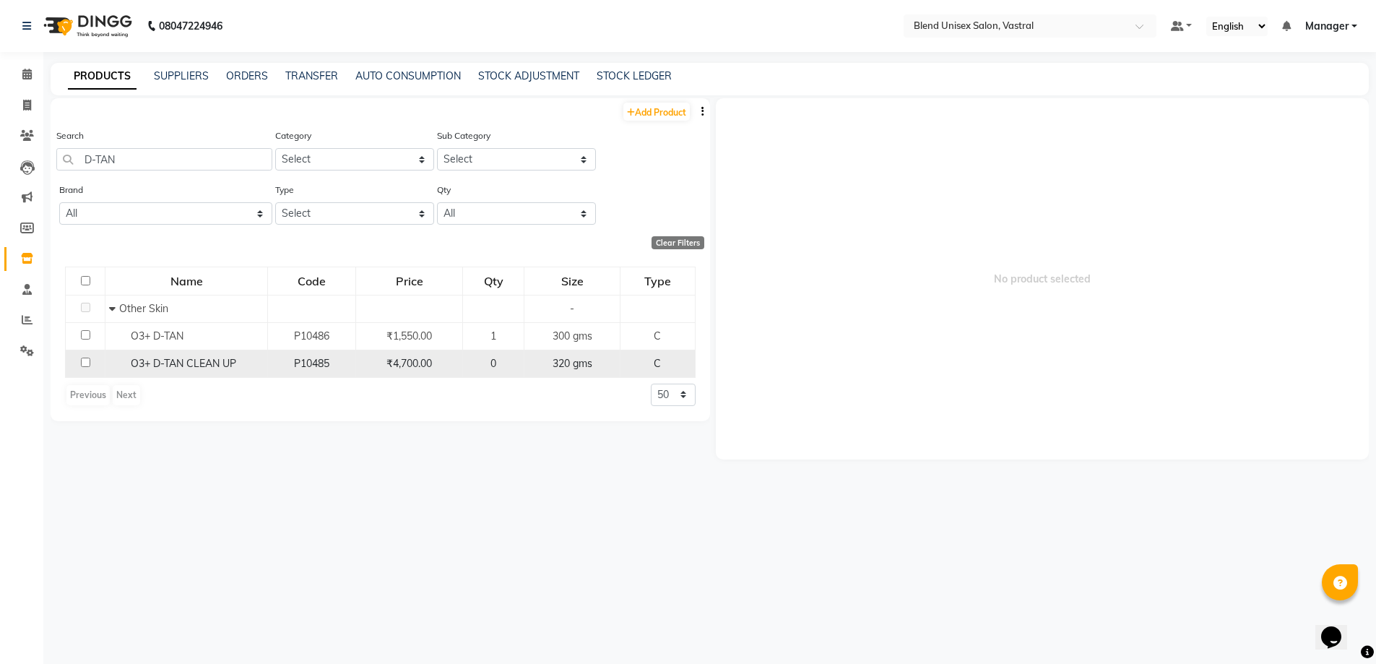
click at [209, 352] on td "O3+ D-TAN CLEAN UP" at bounding box center [186, 363] width 162 height 27
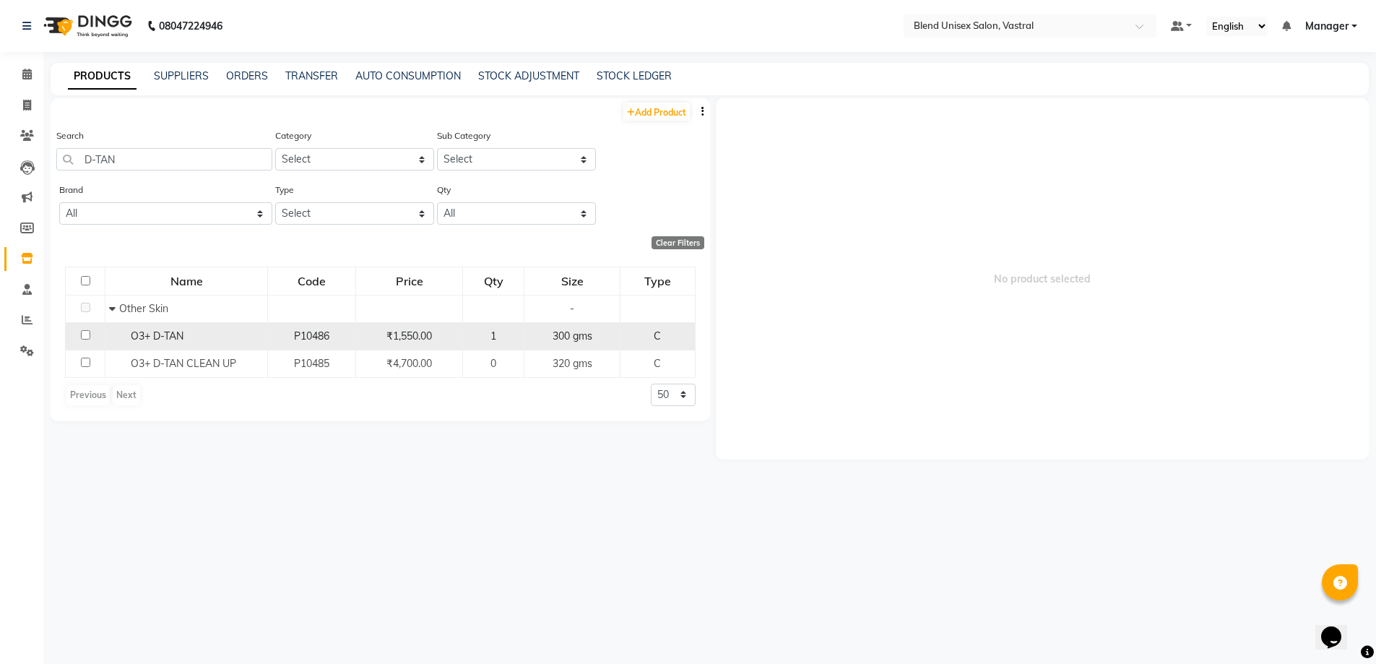
click at [212, 341] on div "O3+ D-TAN" at bounding box center [186, 336] width 155 height 15
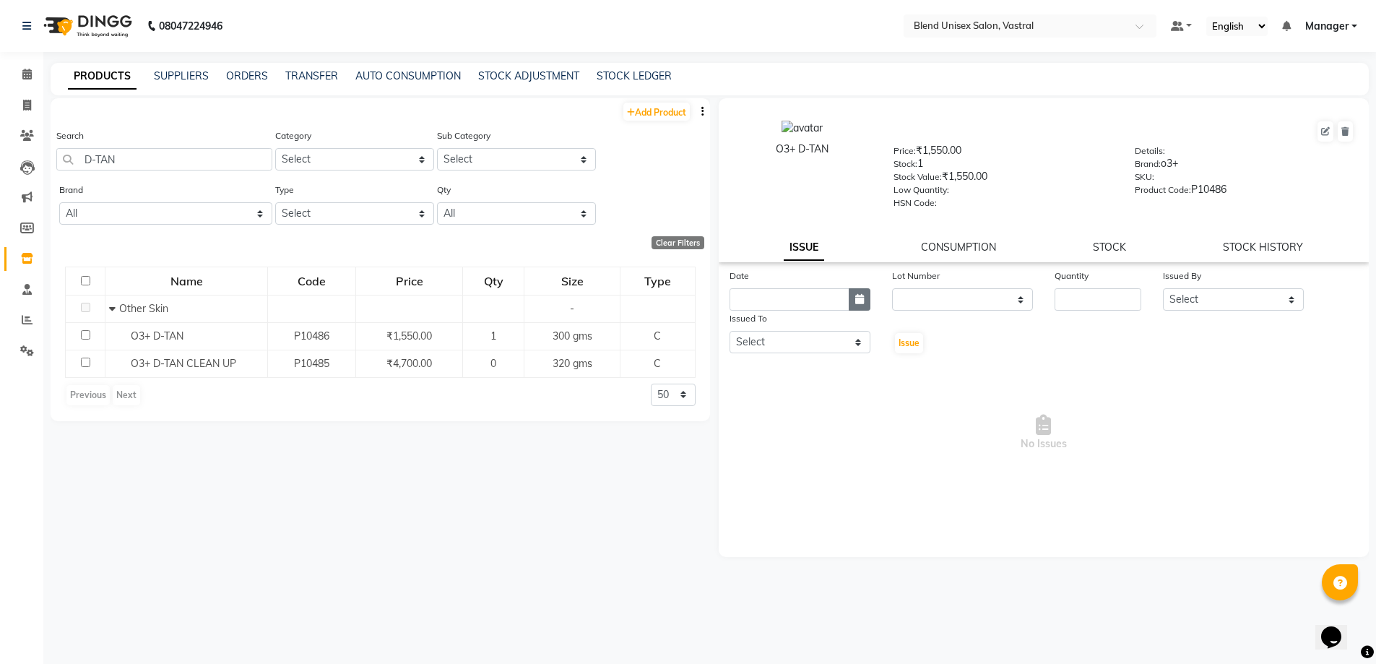
click at [864, 304] on button "button" at bounding box center [860, 299] width 22 height 22
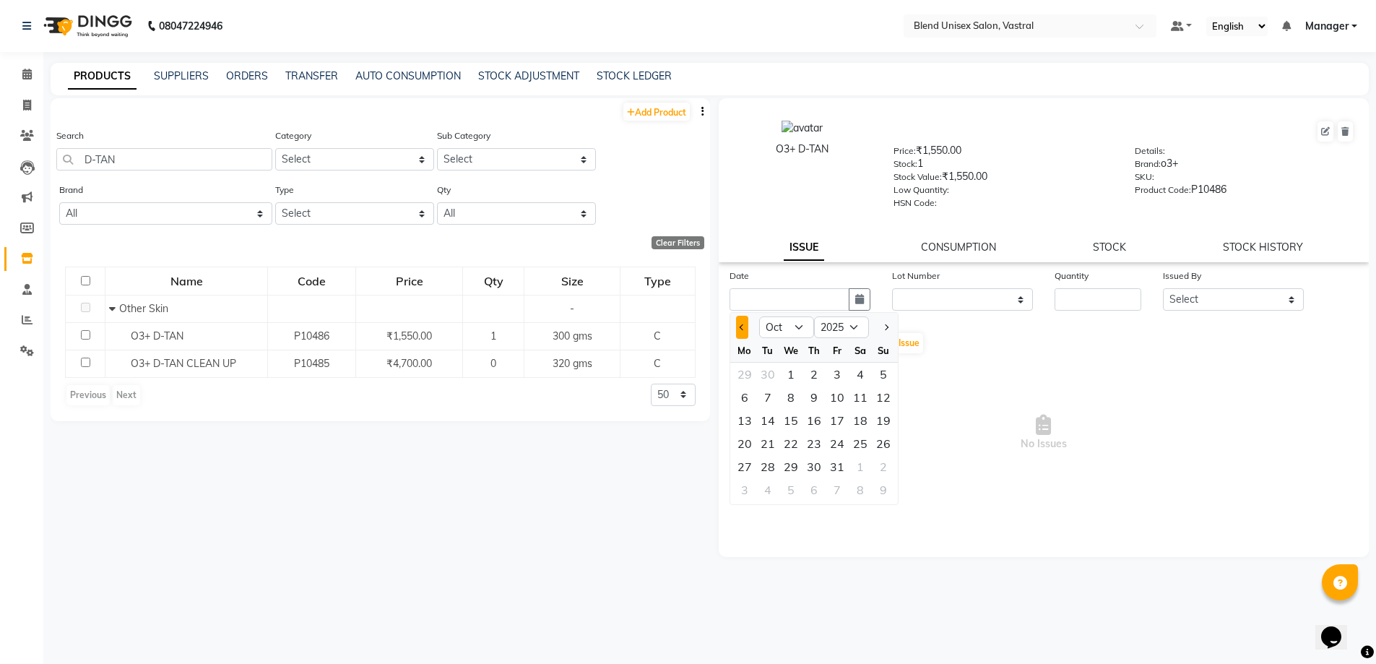
click at [744, 323] on button "Previous month" at bounding box center [742, 327] width 12 height 23
drag, startPoint x: 857, startPoint y: 438, endPoint x: 908, endPoint y: 360, distance: 93.5
click at [859, 437] on div "27" at bounding box center [860, 443] width 23 height 23
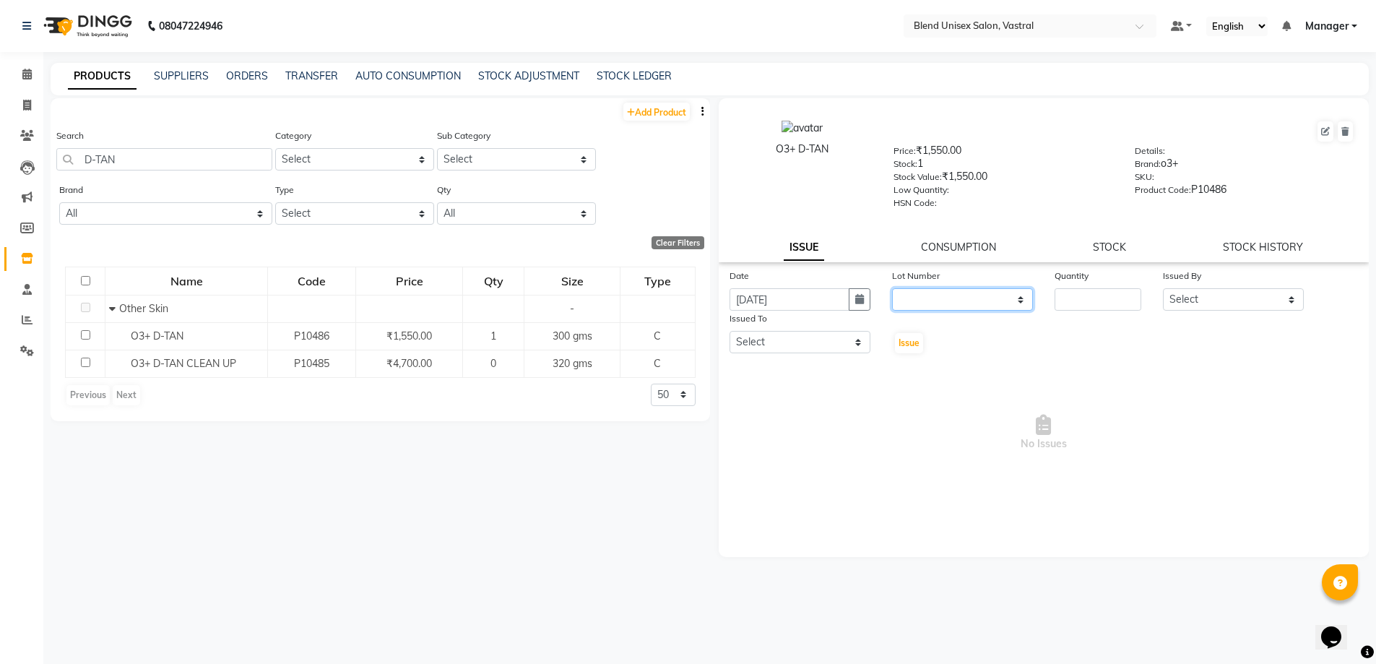
click at [925, 303] on select "None" at bounding box center [962, 299] width 141 height 22
click at [892, 288] on select "None" at bounding box center [962, 299] width 141 height 22
click at [1080, 290] on input "number" at bounding box center [1097, 299] width 87 height 22
drag, startPoint x: 1179, startPoint y: 300, endPoint x: 1180, endPoint y: 309, distance: 9.4
click at [1179, 300] on select "Select [PERSON_NAME] Manager MEET [PERSON_NAME]" at bounding box center [1233, 299] width 141 height 22
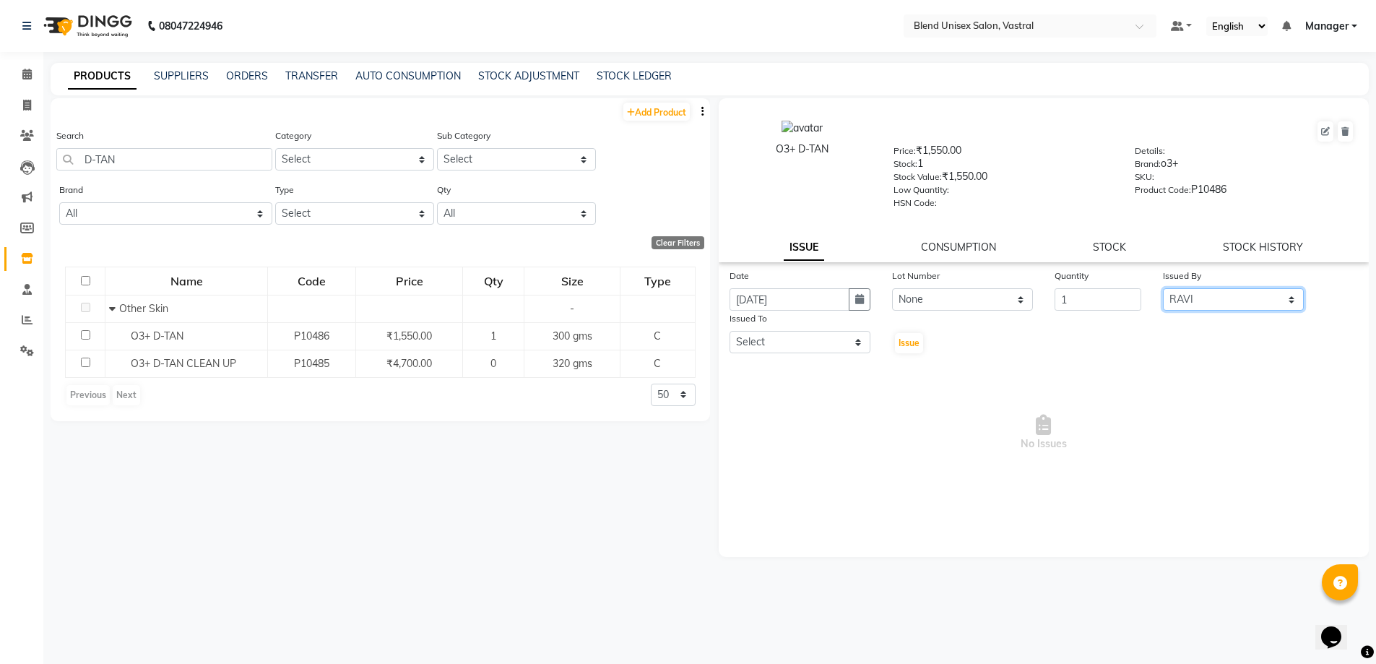
click at [1163, 288] on select "Select [PERSON_NAME] Manager MEET [PERSON_NAME]" at bounding box center [1233, 299] width 141 height 22
drag, startPoint x: 793, startPoint y: 340, endPoint x: 797, endPoint y: 350, distance: 10.1
click at [794, 342] on select "Select [PERSON_NAME] Manager MEET [PERSON_NAME]" at bounding box center [799, 342] width 141 height 22
click at [729, 331] on select "Select [PERSON_NAME] Manager MEET [PERSON_NAME]" at bounding box center [799, 342] width 141 height 22
click at [904, 339] on span "Issue" at bounding box center [908, 342] width 21 height 11
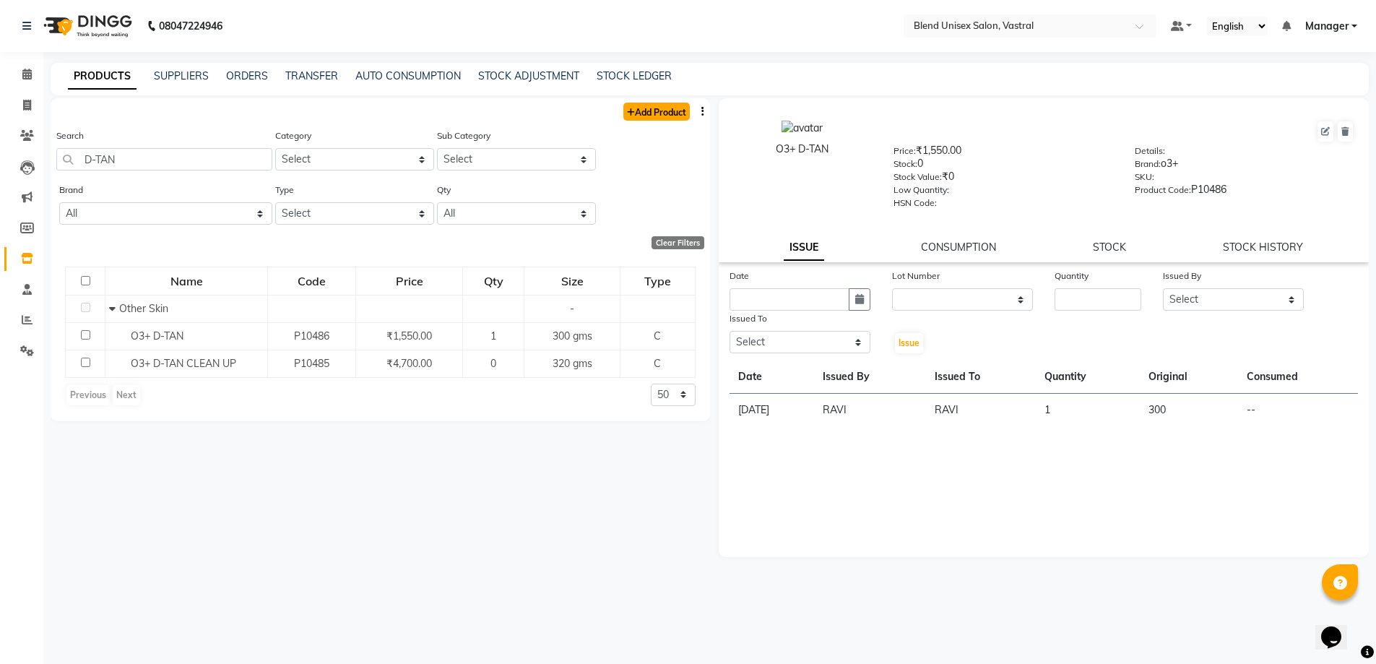
click at [673, 110] on link "Add Product" at bounding box center [656, 112] width 66 height 18
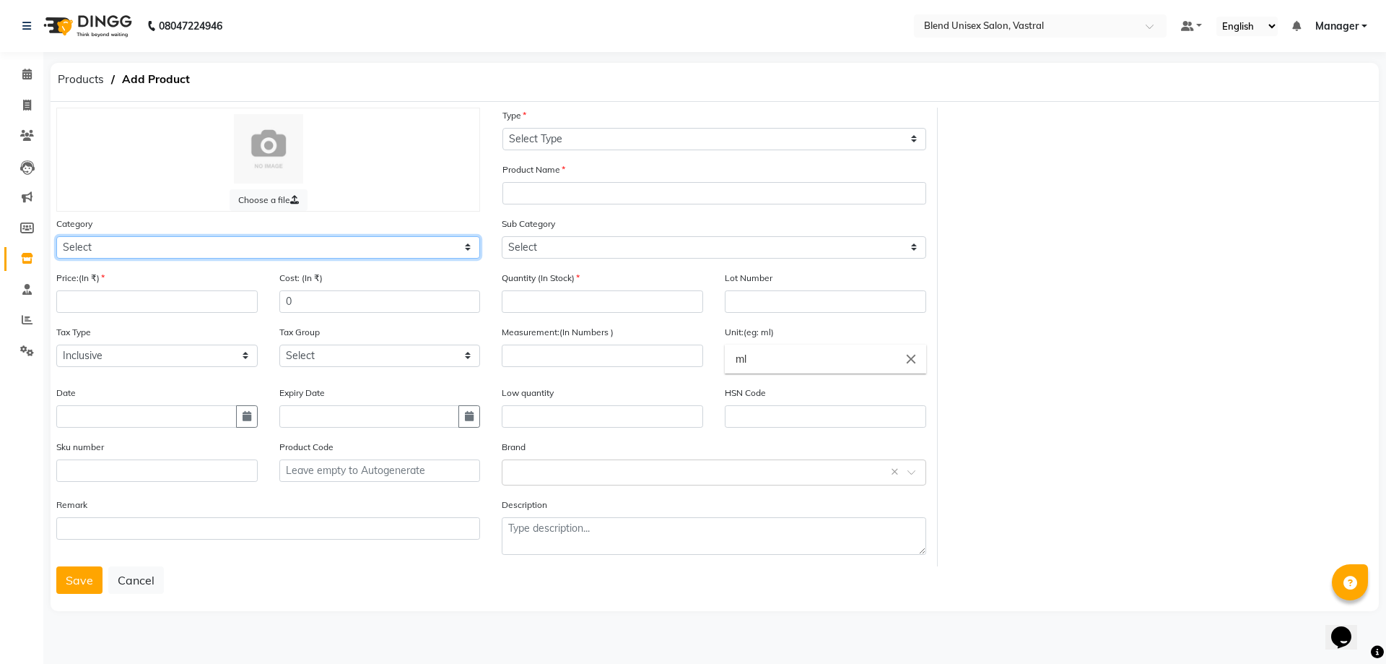
click at [346, 256] on select "Select Hair Skin Makeup Personal Care Appliances [PERSON_NAME] Waxing Disposabl…" at bounding box center [268, 247] width 424 height 22
click at [56, 236] on select "Select Hair Skin Makeup Personal Care Appliances [PERSON_NAME] Waxing Disposabl…" at bounding box center [268, 247] width 424 height 22
click at [206, 311] on input "number" at bounding box center [156, 301] width 201 height 22
click at [243, 411] on icon "button" at bounding box center [247, 416] width 9 height 10
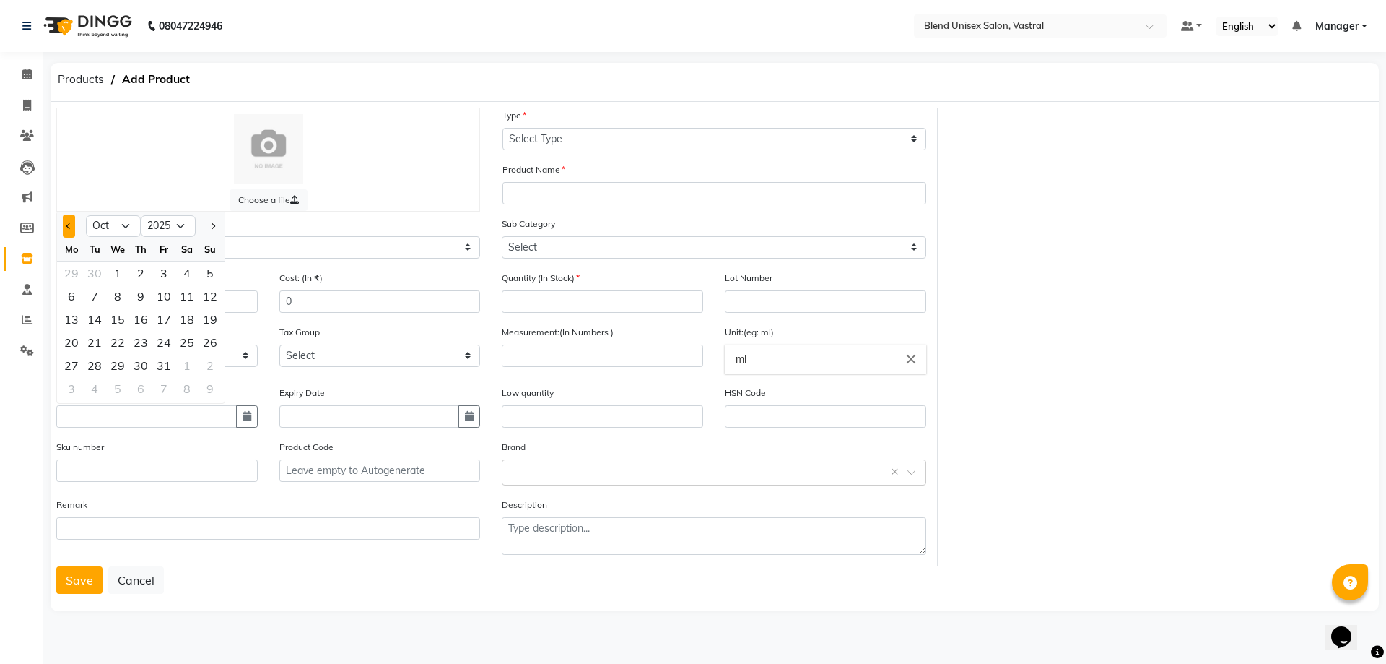
click at [71, 223] on button "Previous month" at bounding box center [69, 225] width 12 height 23
click at [191, 340] on div "27" at bounding box center [186, 342] width 23 height 23
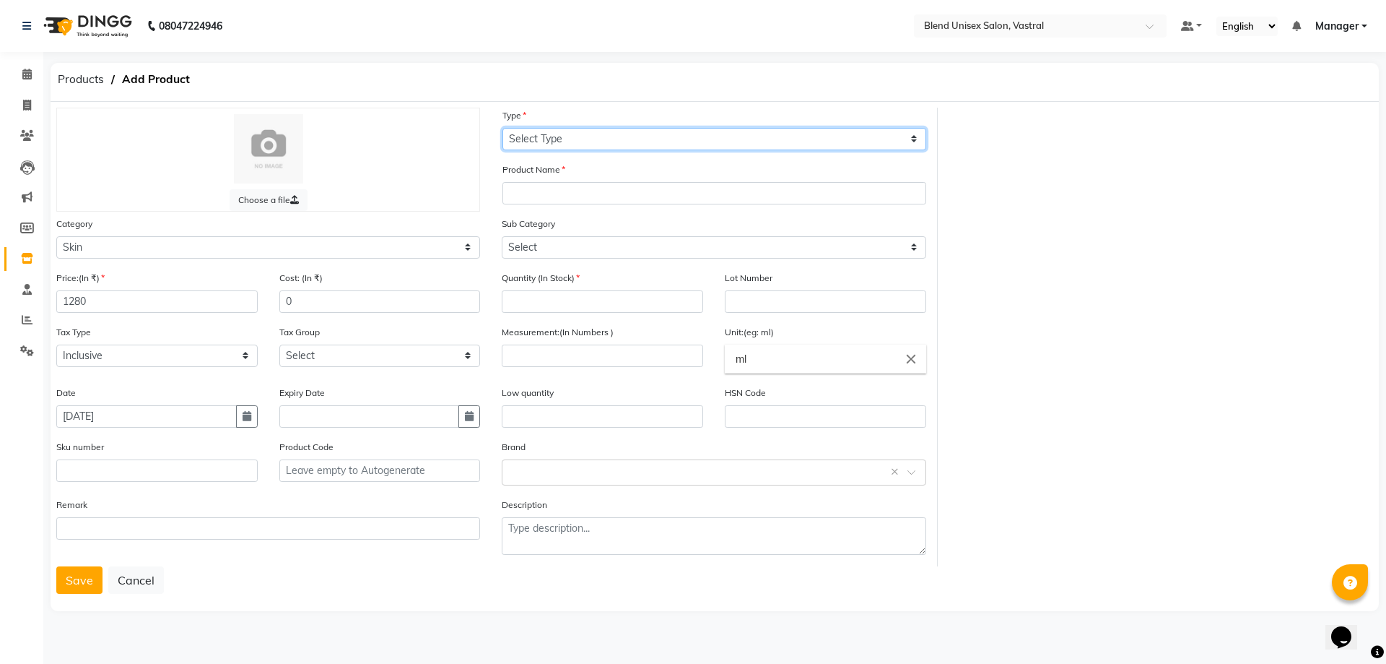
click at [555, 140] on select "Select Type Both Retail Consumable" at bounding box center [715, 139] width 424 height 22
click at [503, 128] on select "Select Type Both Retail Consumable" at bounding box center [715, 139] width 424 height 22
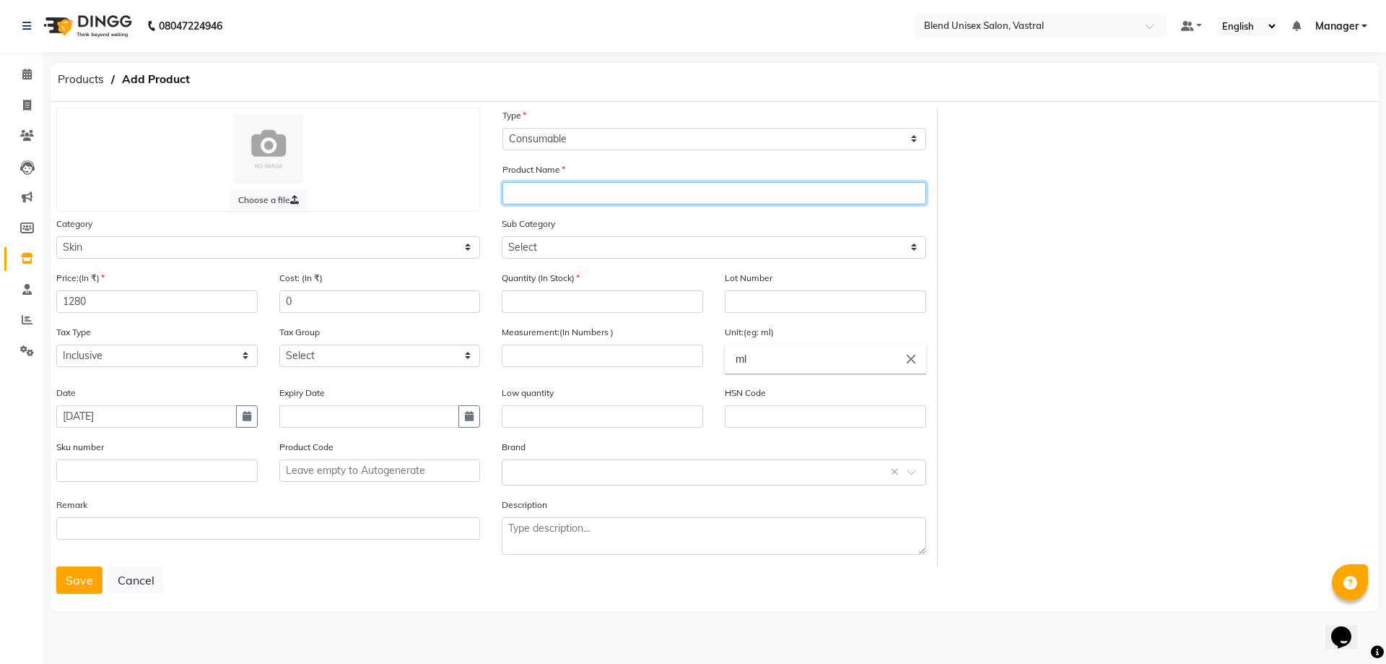
click at [568, 183] on input "text" at bounding box center [715, 193] width 424 height 22
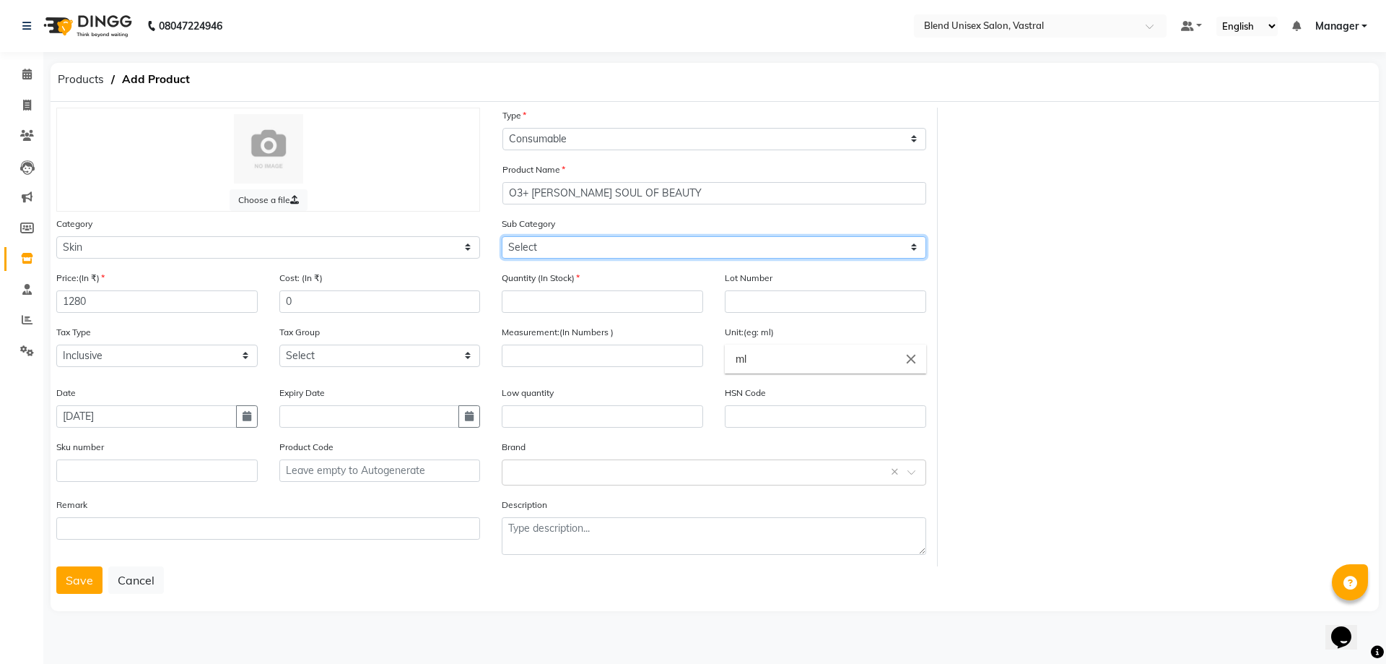
click at [666, 238] on select "Select Cleanser Facial Moisturiser Serum Toner Sun Care Masks Lip Care Eye Care…" at bounding box center [714, 247] width 424 height 22
click at [502, 236] on select "Select Cleanser Facial Moisturiser Serum Toner Sun Care Masks Lip Care Eye Care…" at bounding box center [714, 247] width 424 height 22
click at [546, 305] on input "number" at bounding box center [602, 301] width 201 height 22
click at [565, 352] on input "number" at bounding box center [602, 355] width 201 height 22
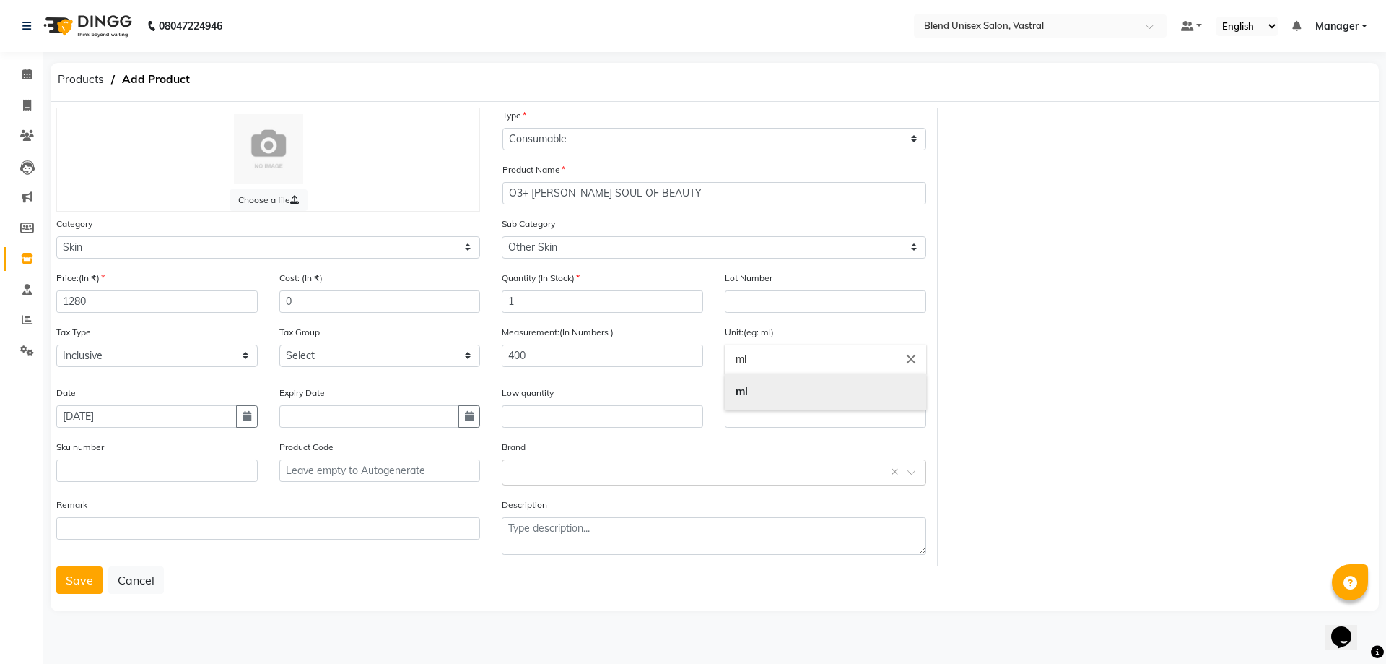
drag, startPoint x: 775, startPoint y: 360, endPoint x: 789, endPoint y: 374, distance: 20.4
click at [775, 360] on input "ml" at bounding box center [825, 358] width 201 height 29
click at [792, 421] on link "gms" at bounding box center [825, 420] width 201 height 37
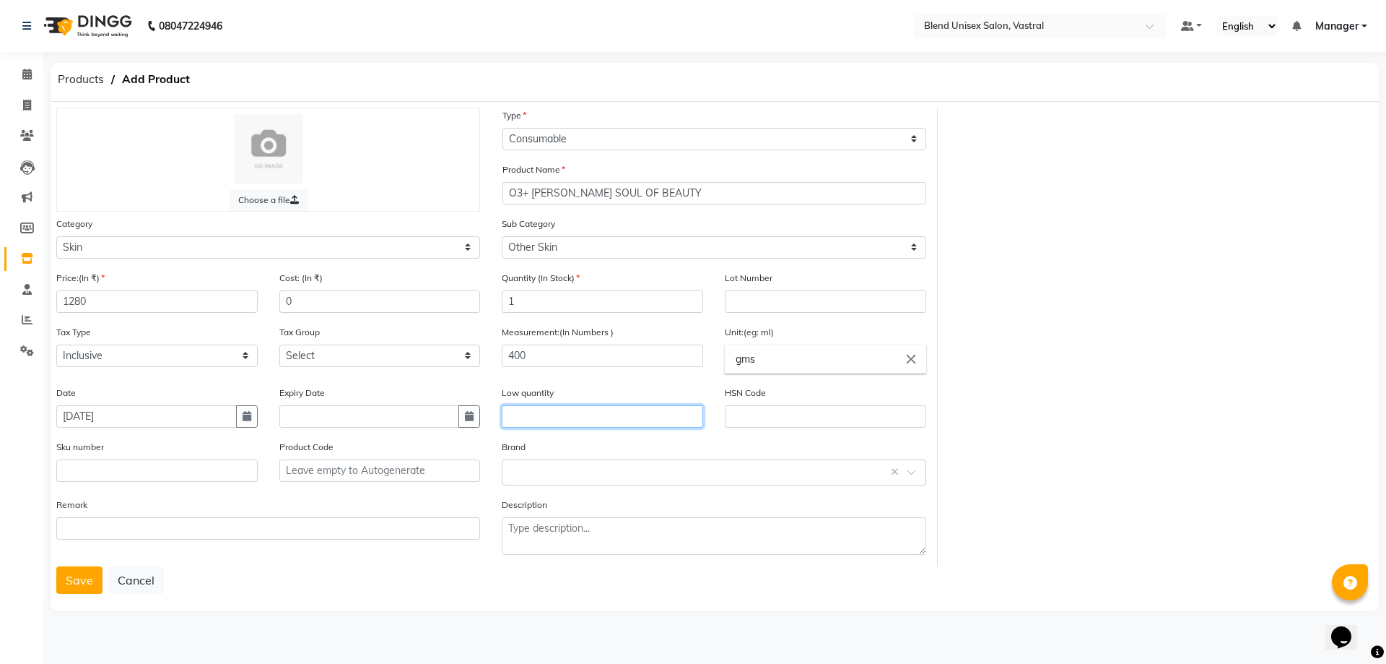
click at [637, 423] on input "text" at bounding box center [602, 416] width 201 height 22
click at [631, 461] on div "Select brand or add custom brand ×" at bounding box center [714, 472] width 424 height 26
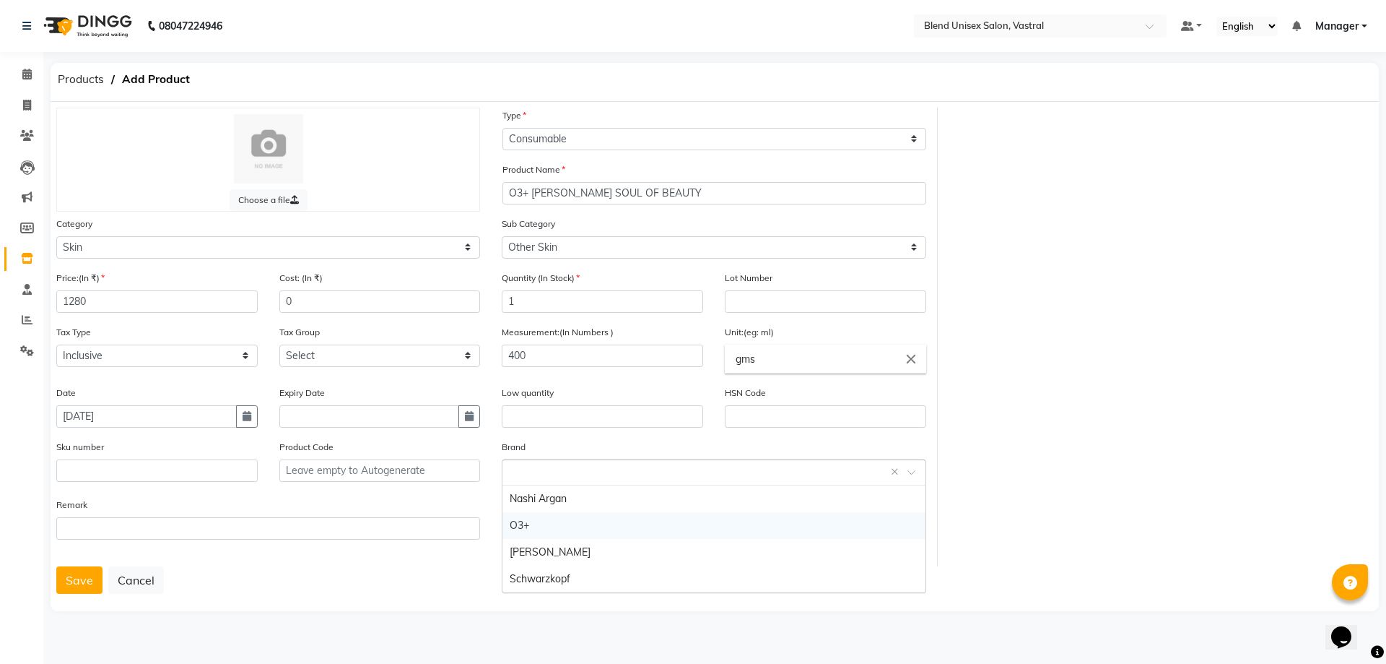
drag, startPoint x: 598, startPoint y: 525, endPoint x: 488, endPoint y: 512, distance: 110.5
click at [596, 527] on div "O3+" at bounding box center [714, 525] width 422 height 27
click at [77, 584] on button "Save" at bounding box center [79, 579] width 46 height 27
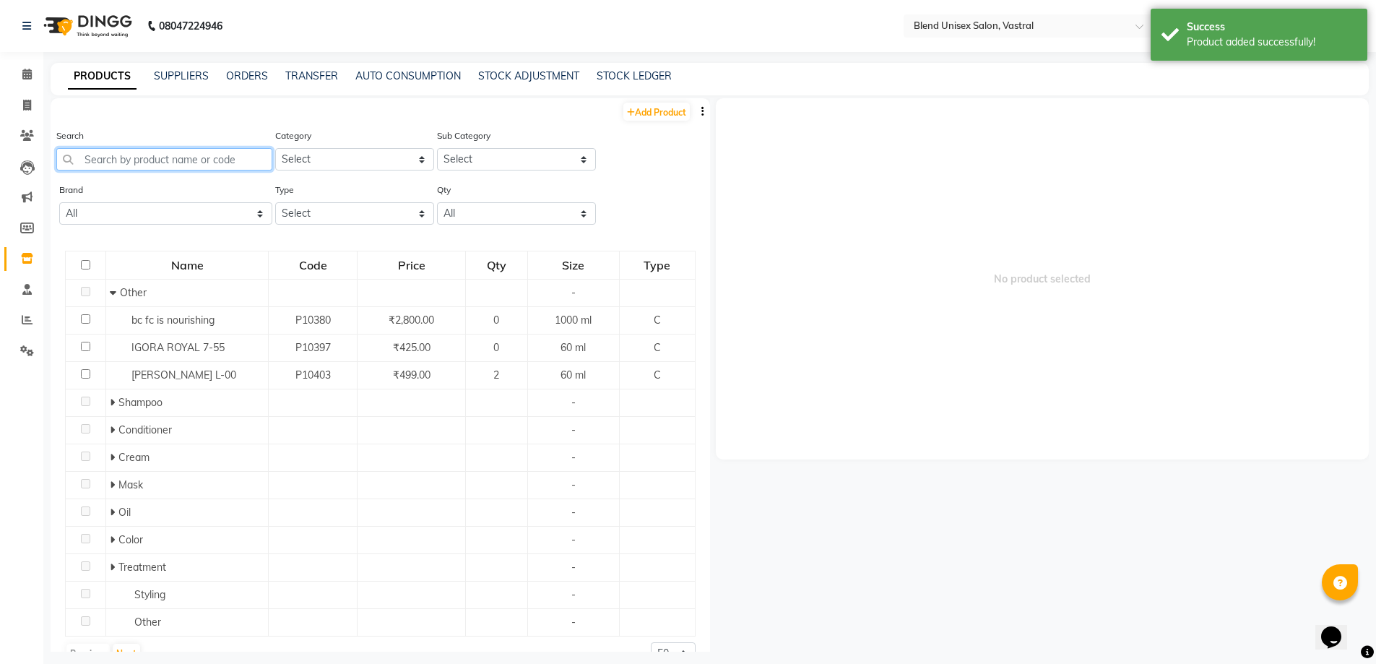
click at [177, 157] on input "text" at bounding box center [164, 159] width 216 height 22
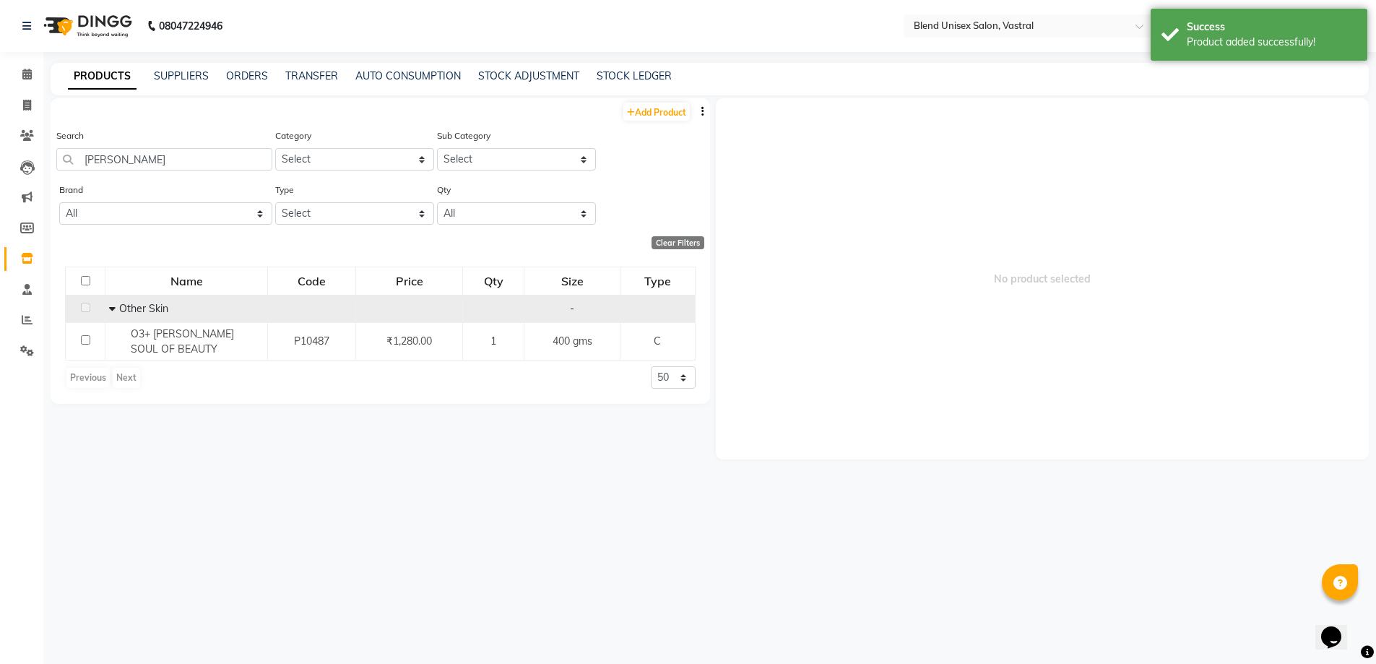
drag, startPoint x: 192, startPoint y: 328, endPoint x: 197, endPoint y: 300, distance: 28.6
click at [193, 325] on td "O3+ [PERSON_NAME] SOUL OF BEAUTY" at bounding box center [186, 341] width 162 height 38
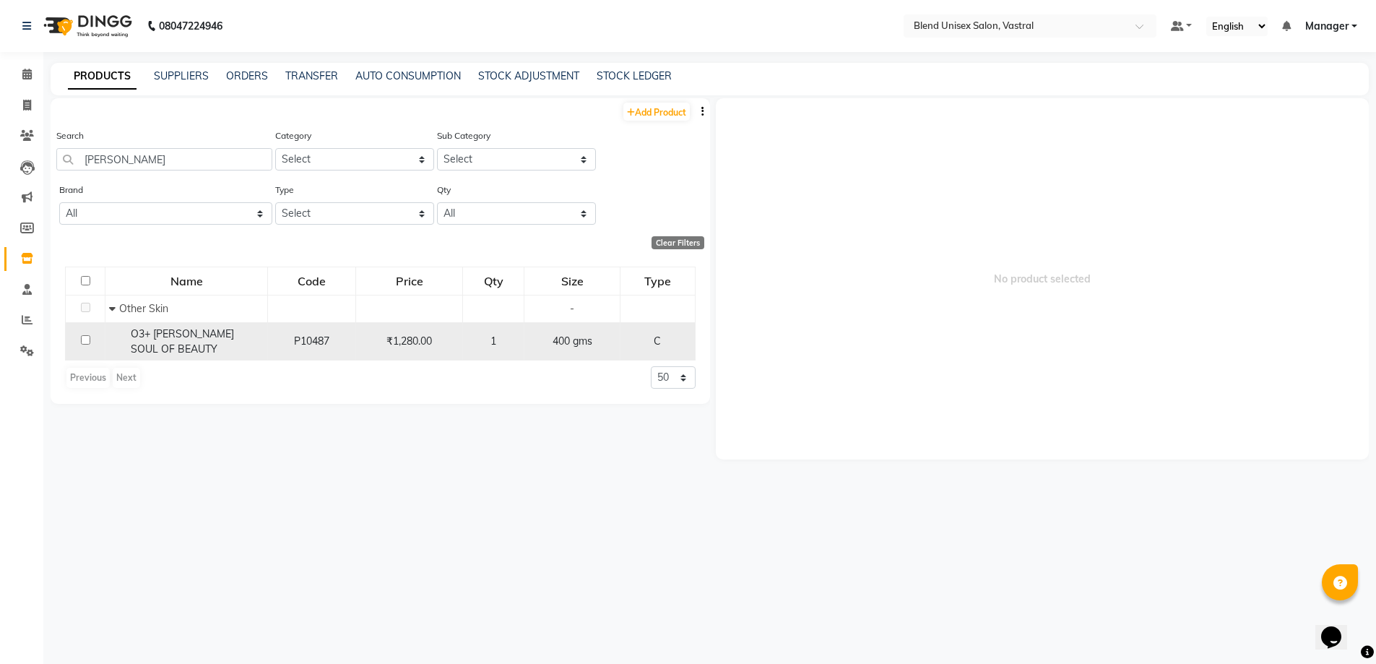
click at [217, 343] on div "O3+ [PERSON_NAME] SOUL OF BEAUTY" at bounding box center [186, 341] width 155 height 30
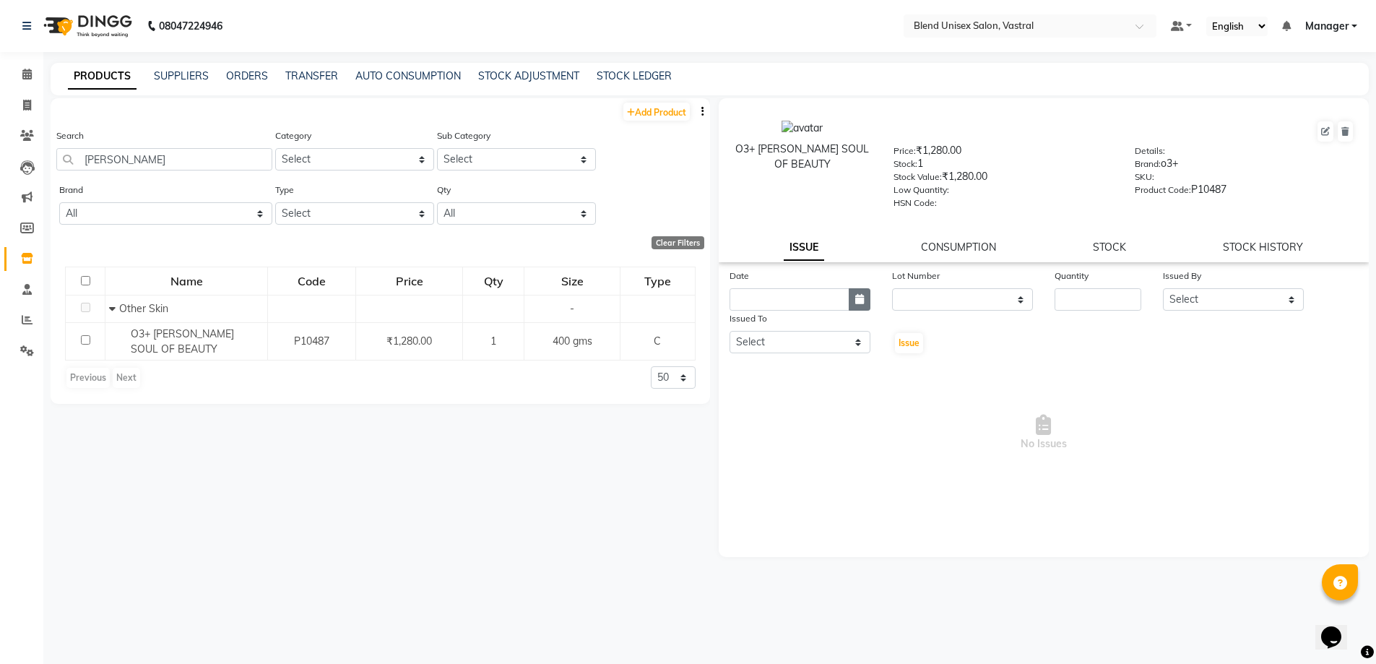
click at [859, 298] on icon "button" at bounding box center [859, 299] width 9 height 10
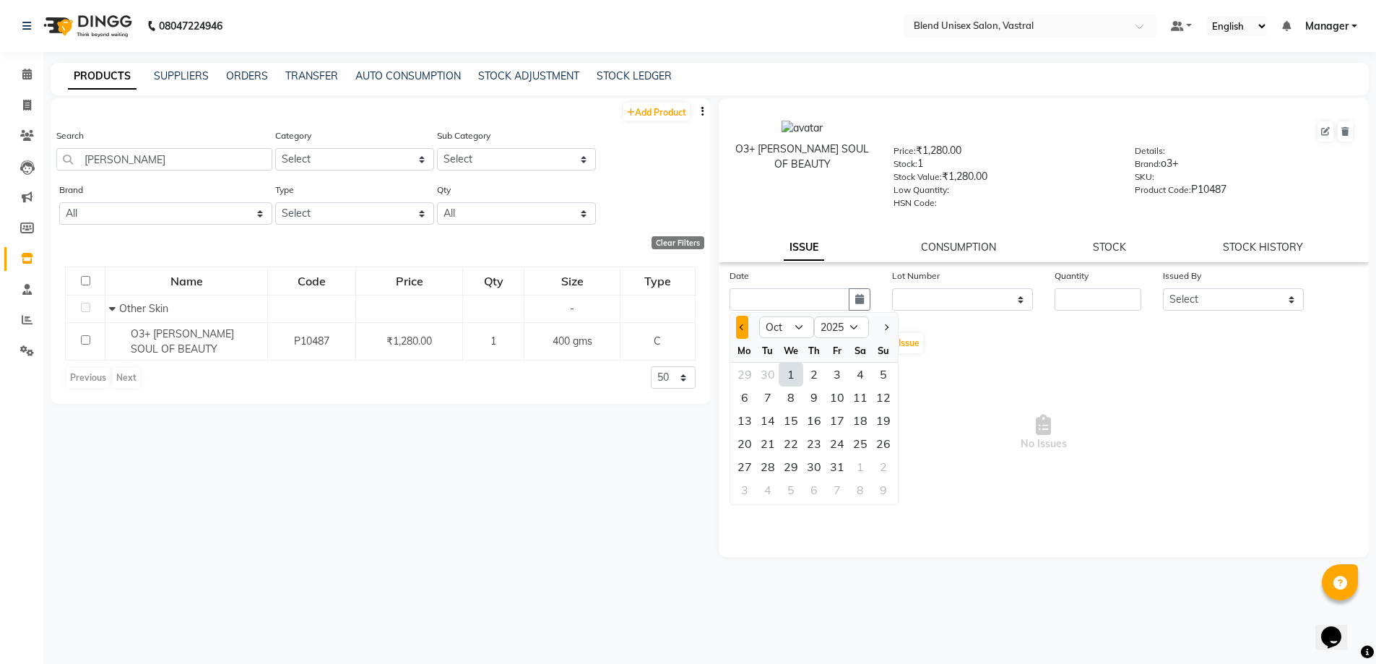
click at [742, 328] on span "Previous month" at bounding box center [742, 327] width 6 height 6
click at [859, 439] on div "27" at bounding box center [860, 443] width 23 height 23
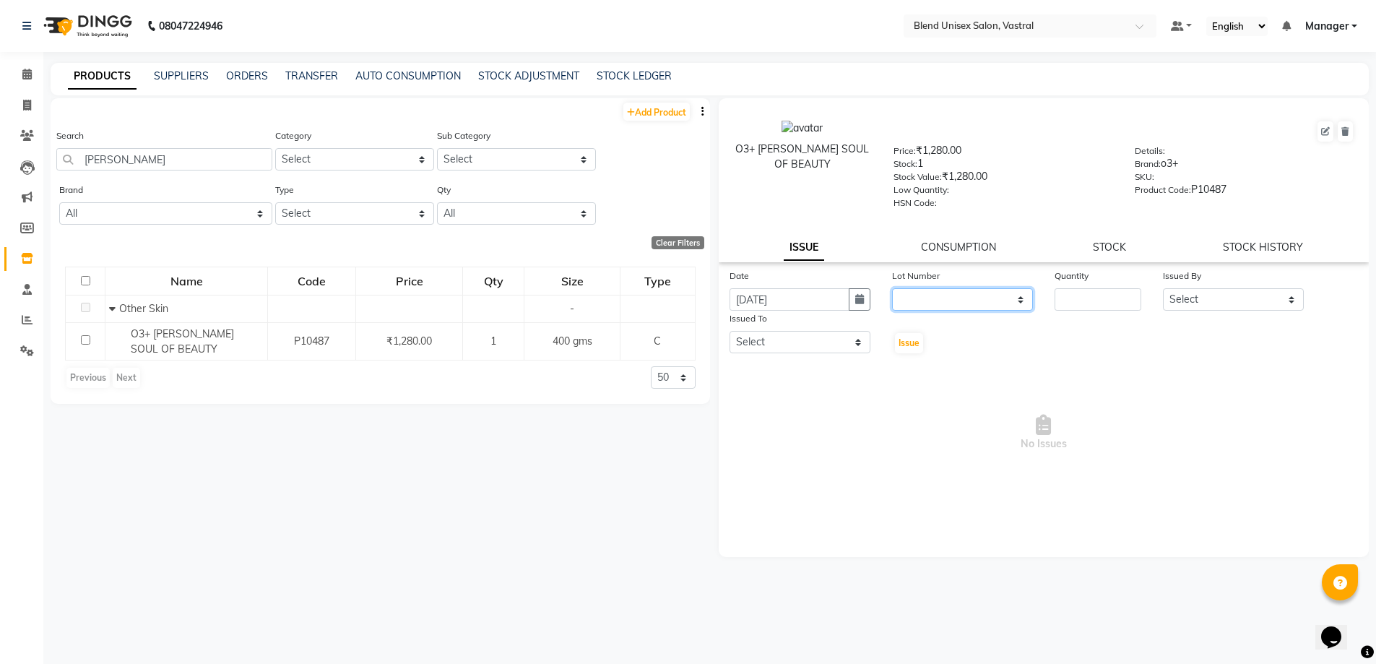
click at [990, 295] on select "None" at bounding box center [962, 299] width 141 height 22
click at [892, 288] on select "None" at bounding box center [962, 299] width 141 height 22
click at [1064, 292] on input "number" at bounding box center [1097, 299] width 87 height 22
click at [1268, 298] on select "Select [PERSON_NAME] Manager MEET [PERSON_NAME]" at bounding box center [1233, 299] width 141 height 22
click at [1163, 288] on select "Select [PERSON_NAME] Manager MEET [PERSON_NAME]" at bounding box center [1233, 299] width 141 height 22
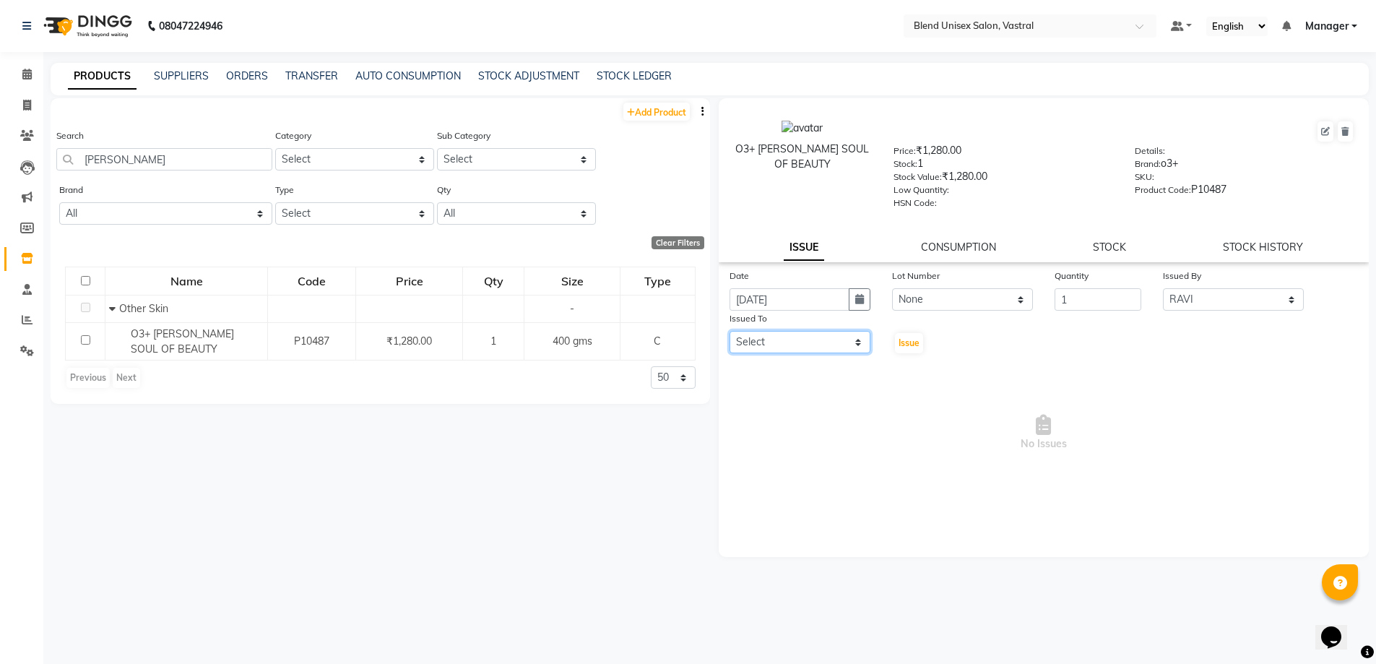
drag, startPoint x: 841, startPoint y: 342, endPoint x: 838, endPoint y: 354, distance: 12.1
click at [838, 354] on div "Issued To Select [PERSON_NAME] Manager MEET [PERSON_NAME]" at bounding box center [800, 333] width 162 height 44
click at [729, 331] on select "Select [PERSON_NAME] Manager MEET [PERSON_NAME]" at bounding box center [799, 342] width 141 height 22
click at [913, 345] on span "Issue" at bounding box center [908, 342] width 21 height 11
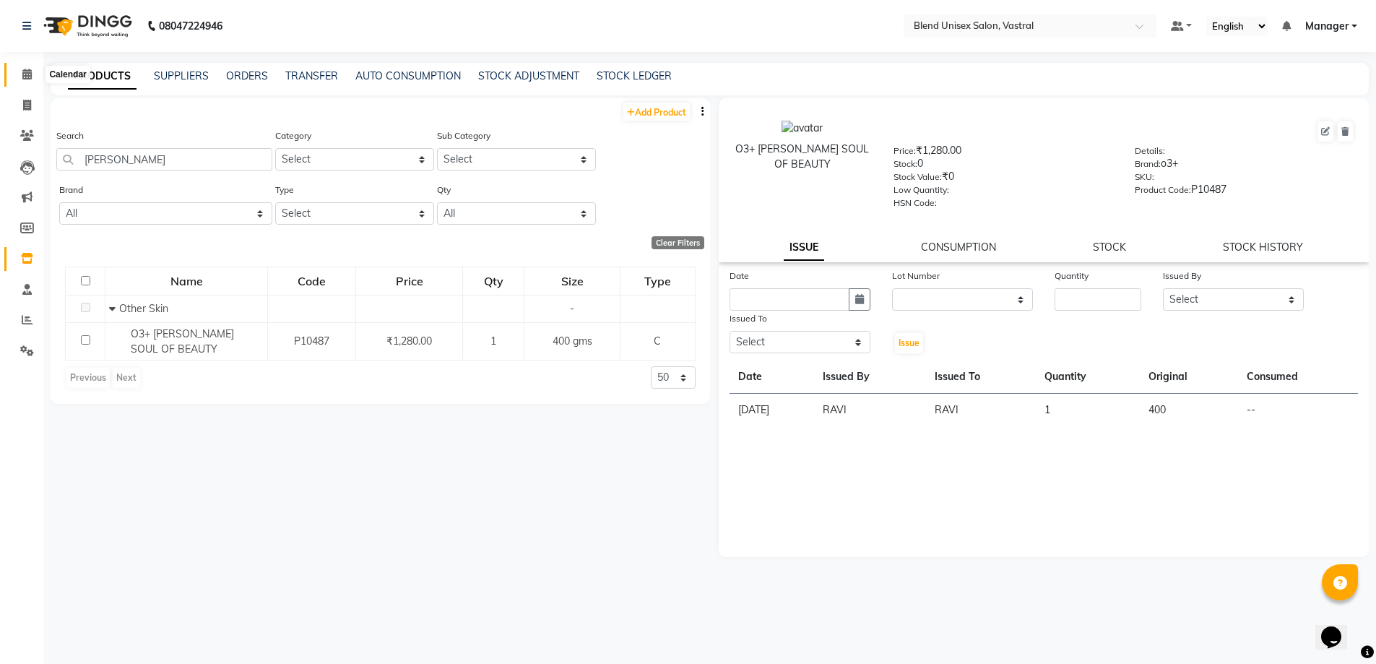
click at [27, 71] on icon at bounding box center [26, 74] width 9 height 11
